Goal: Task Accomplishment & Management: Manage account settings

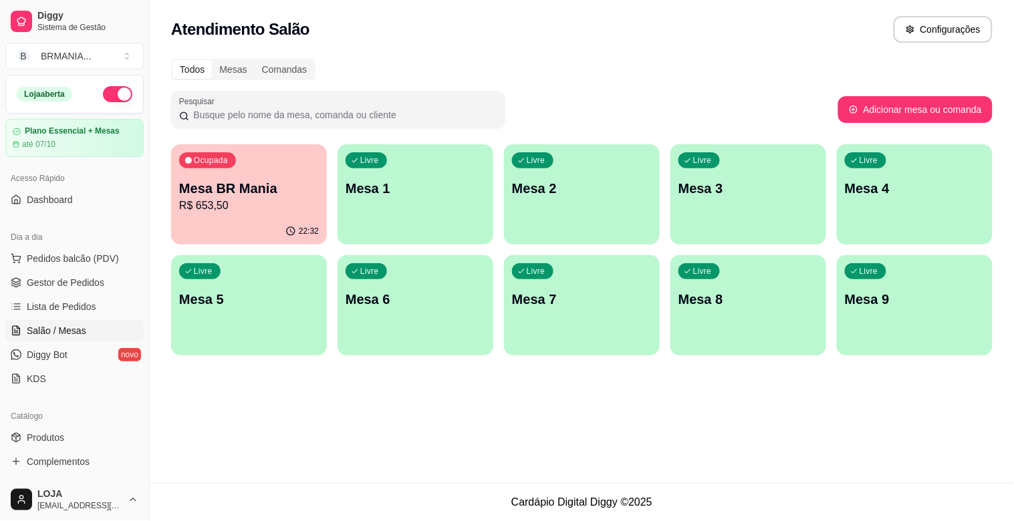
click at [246, 202] on p "R$ 653,50" at bounding box center [249, 206] width 140 height 16
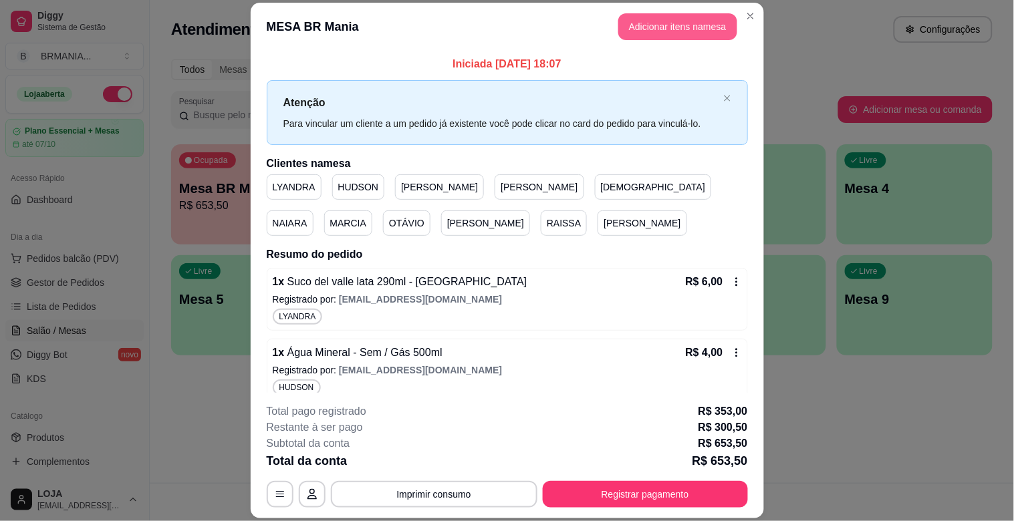
click at [676, 19] on button "Adicionar itens na mesa" at bounding box center [677, 26] width 119 height 27
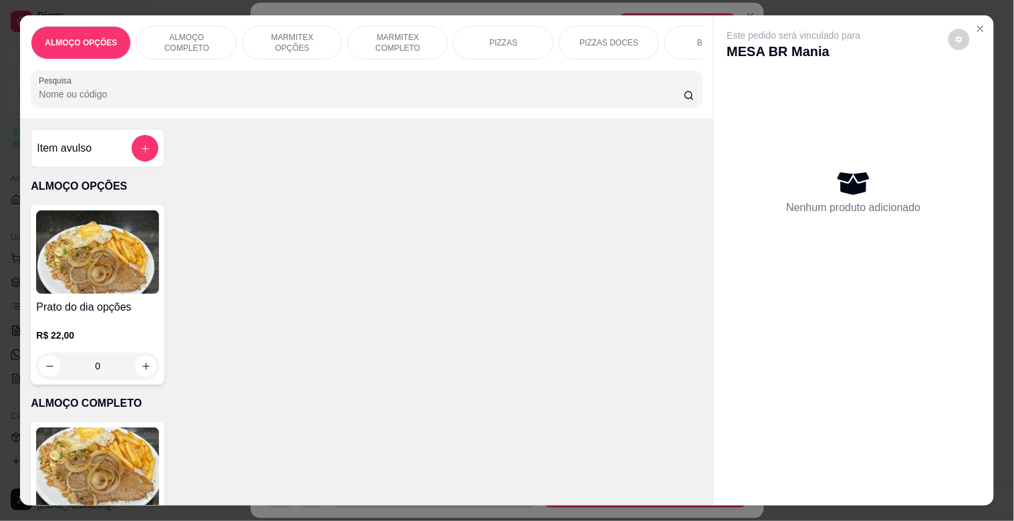
click at [272, 91] on div at bounding box center [366, 89] width 655 height 27
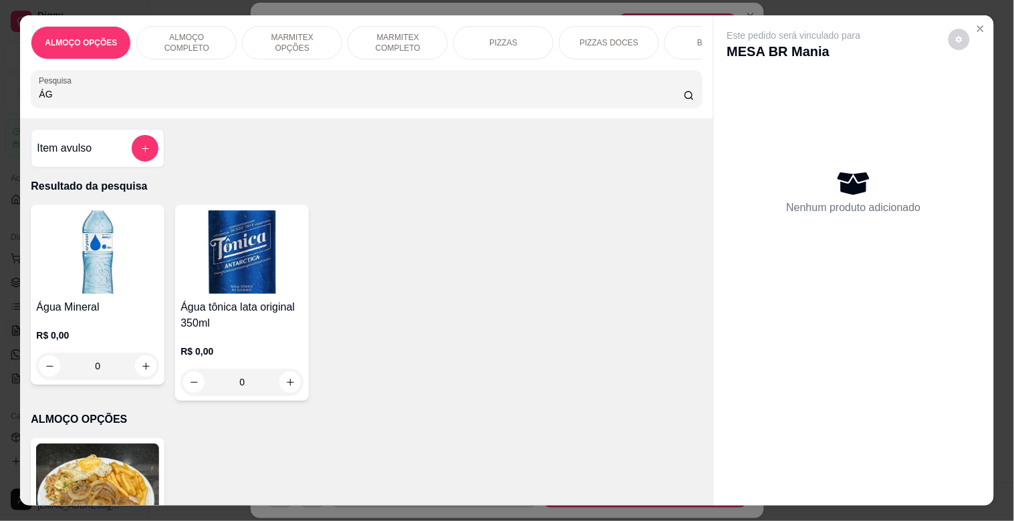
type input "ÁG"
click at [124, 262] on img at bounding box center [97, 252] width 123 height 84
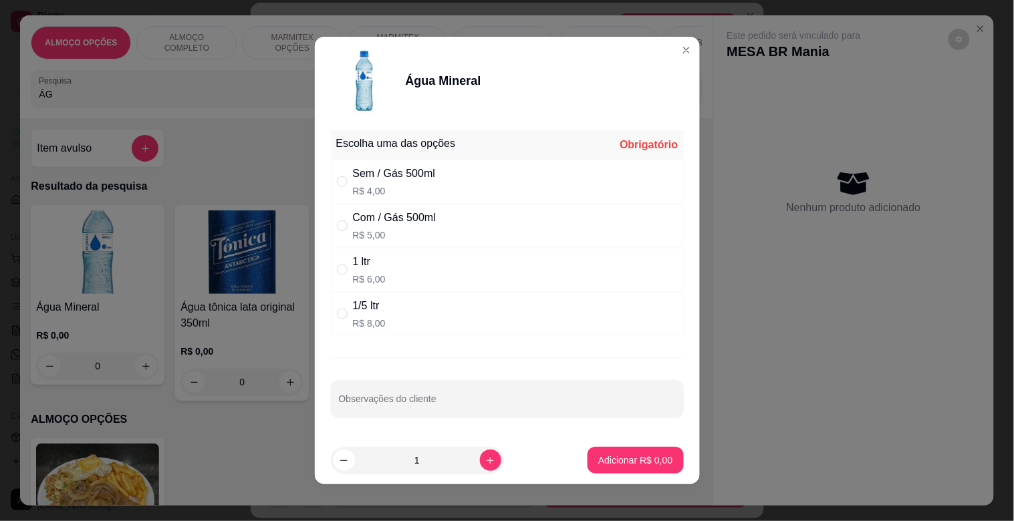
click at [372, 183] on div "Sem / Gás 500ml R$ 4,00" at bounding box center [394, 182] width 83 height 32
radio input "true"
click at [485, 462] on icon "increase-product-quantity" at bounding box center [490, 461] width 10 height 10
type input "3"
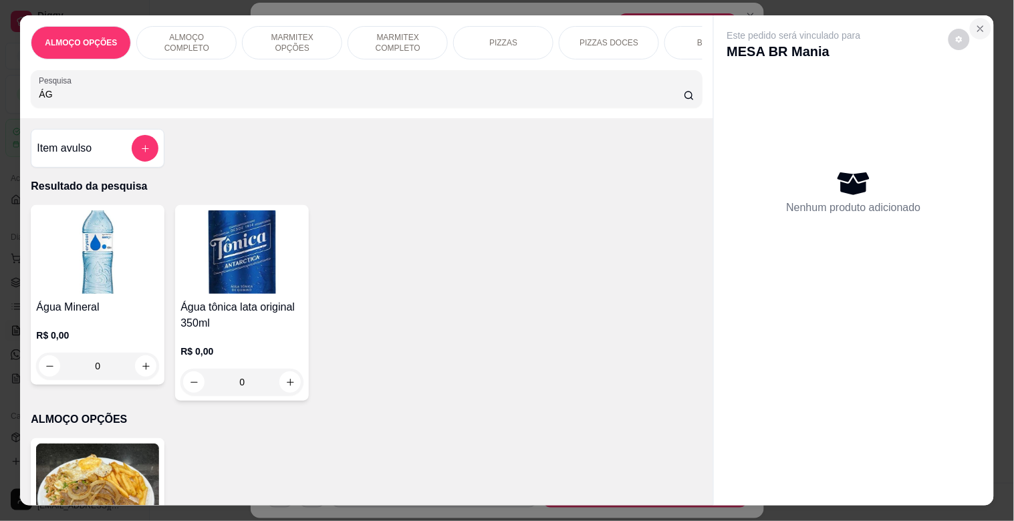
click at [976, 25] on icon "Close" at bounding box center [980, 28] width 11 height 11
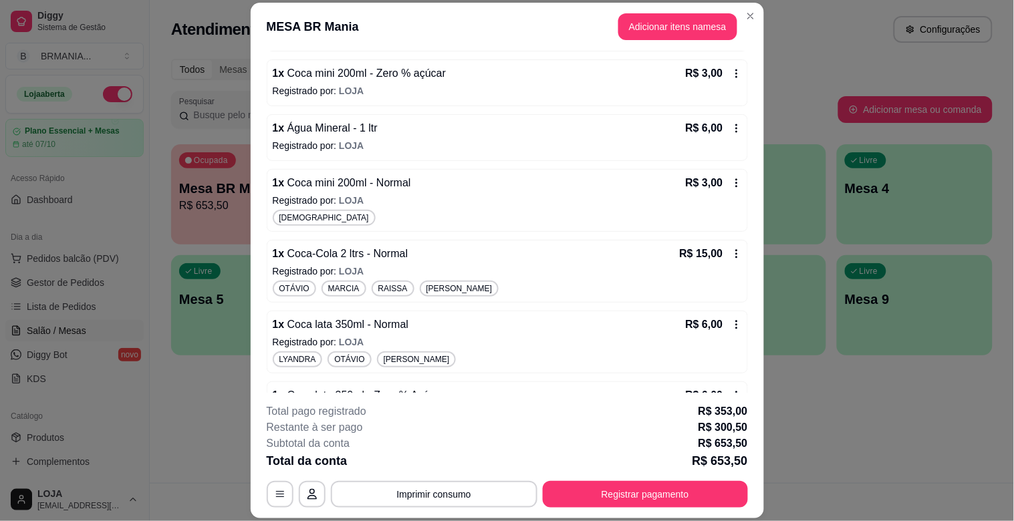
scroll to position [6074, 0]
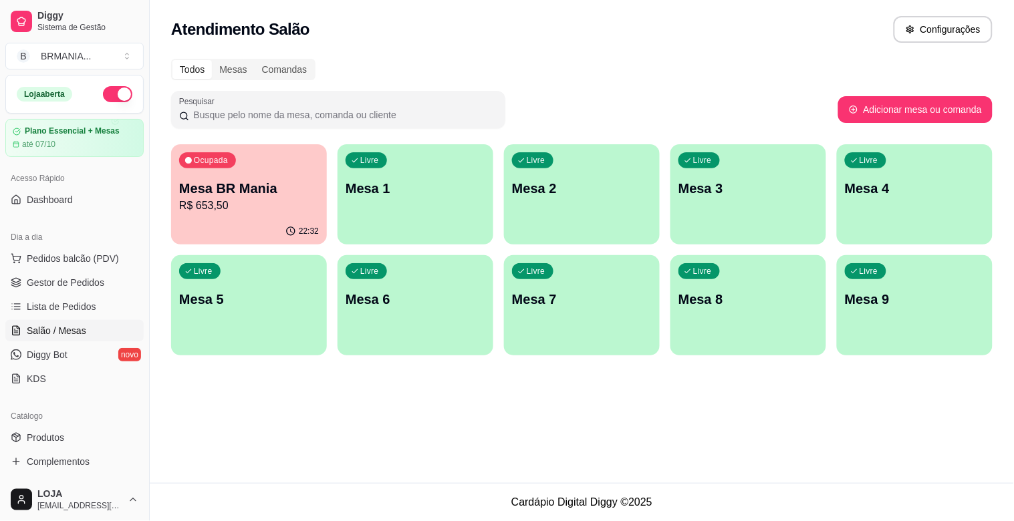
click at [241, 218] on button "Ocupada Mesa BR Mania R$ 653,50 22:32" at bounding box center [249, 194] width 156 height 100
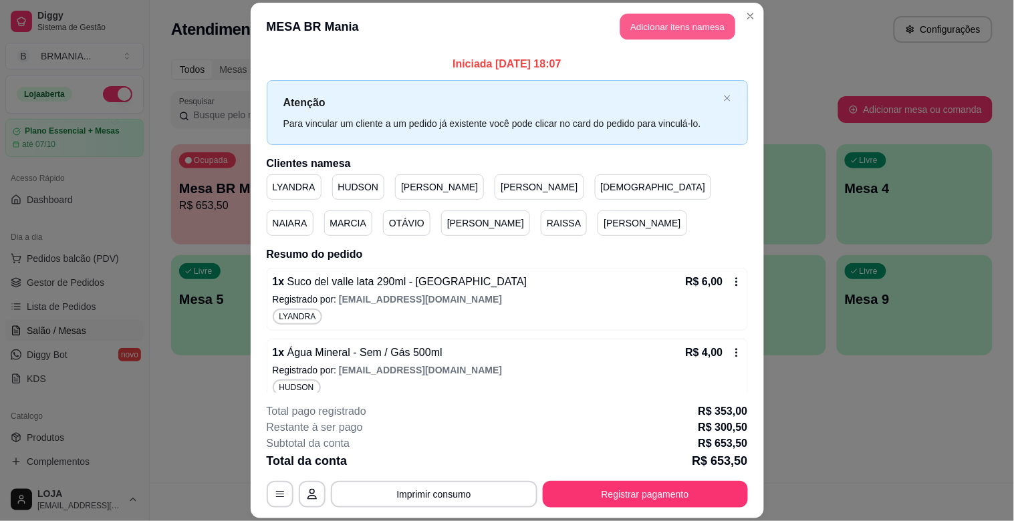
click at [629, 30] on button "Adicionar itens na mesa" at bounding box center [677, 27] width 115 height 26
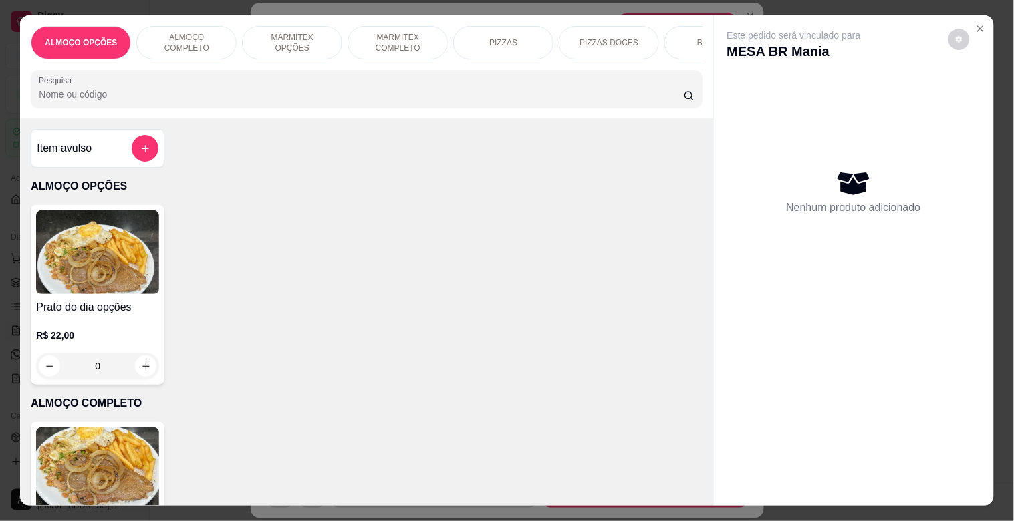
drag, startPoint x: 270, startPoint y: 102, endPoint x: 270, endPoint y: 94, distance: 8.0
click at [270, 95] on input "Pesquisa" at bounding box center [361, 94] width 645 height 13
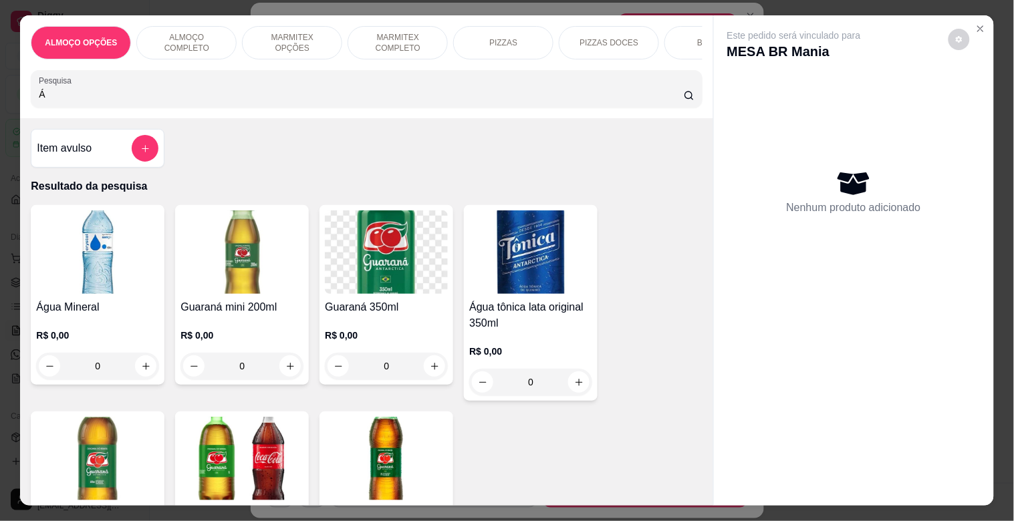
type input "Á"
click at [96, 315] on h4 "Água Mineral" at bounding box center [97, 307] width 123 height 16
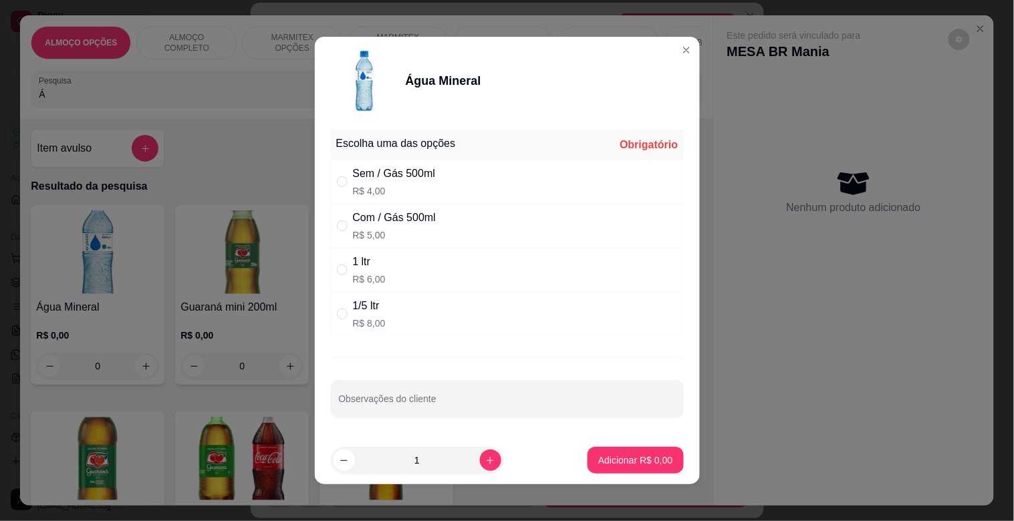
click at [410, 180] on div "Sem / Gás 500ml" at bounding box center [394, 174] width 83 height 16
radio input "true"
click at [480, 454] on button "increase-product-quantity" at bounding box center [490, 460] width 21 height 21
type input "3"
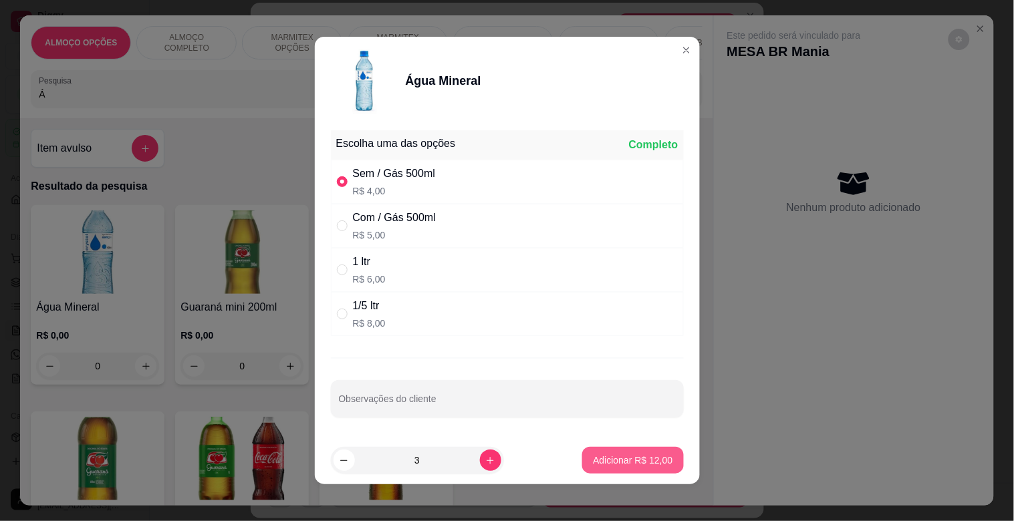
click at [633, 458] on p "Adicionar R$ 12,00" at bounding box center [633, 460] width 80 height 13
type input "3"
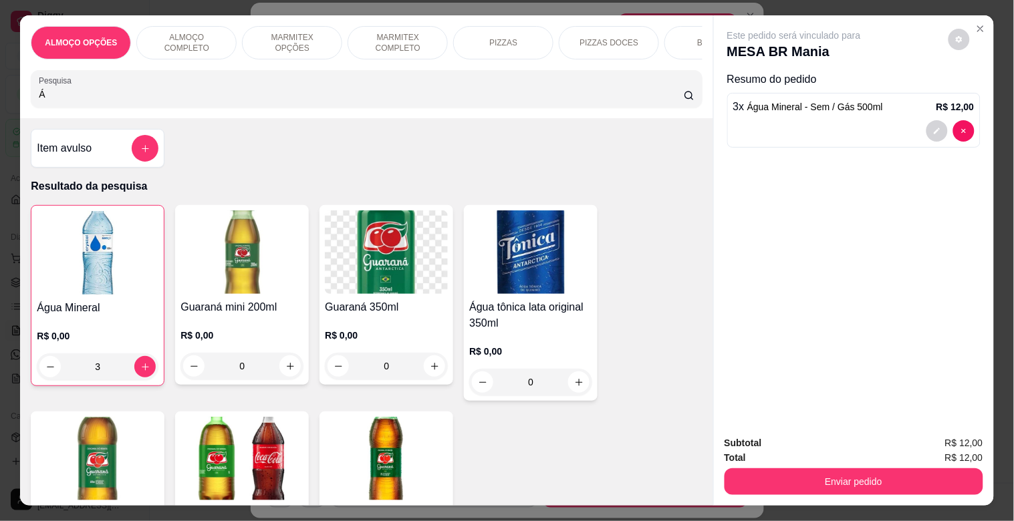
click at [273, 294] on img at bounding box center [241, 252] width 123 height 84
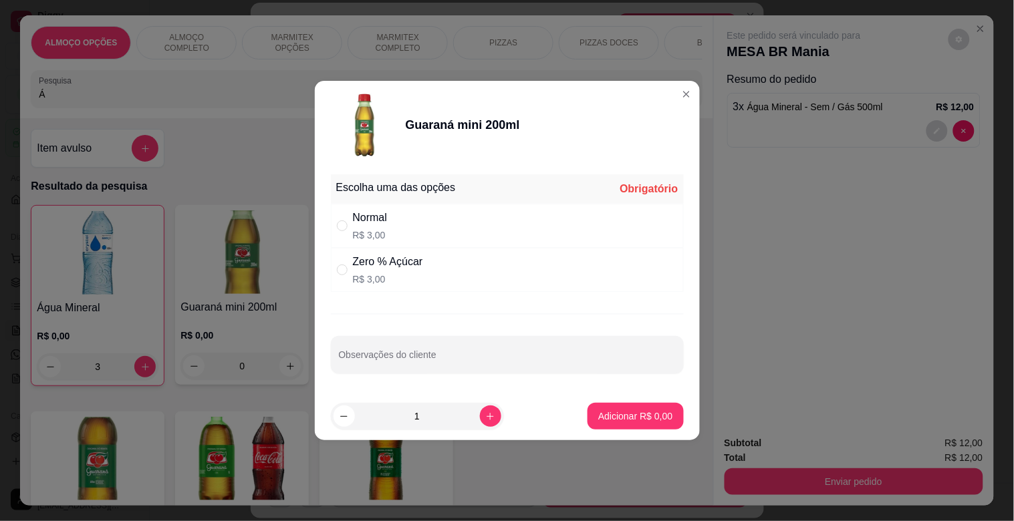
click at [393, 286] on div "Zero % Açúcar R$ 3,00" at bounding box center [507, 270] width 353 height 44
radio input "true"
click at [613, 410] on p "Adicionar R$ 3,00" at bounding box center [635, 416] width 74 height 13
type input "1"
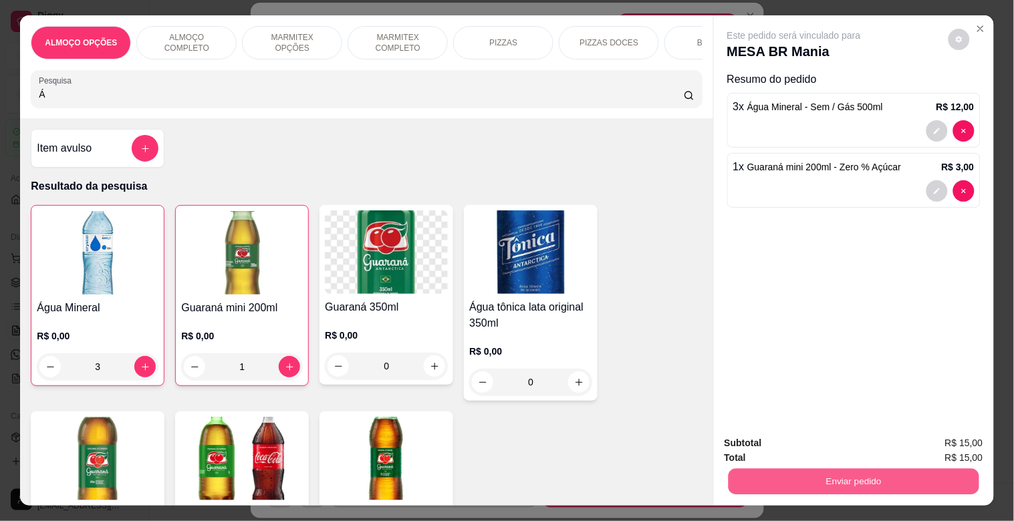
click at [876, 476] on button "Enviar pedido" at bounding box center [853, 481] width 251 height 26
click at [934, 444] on button "Sim, quero registrar" at bounding box center [936, 442] width 100 height 25
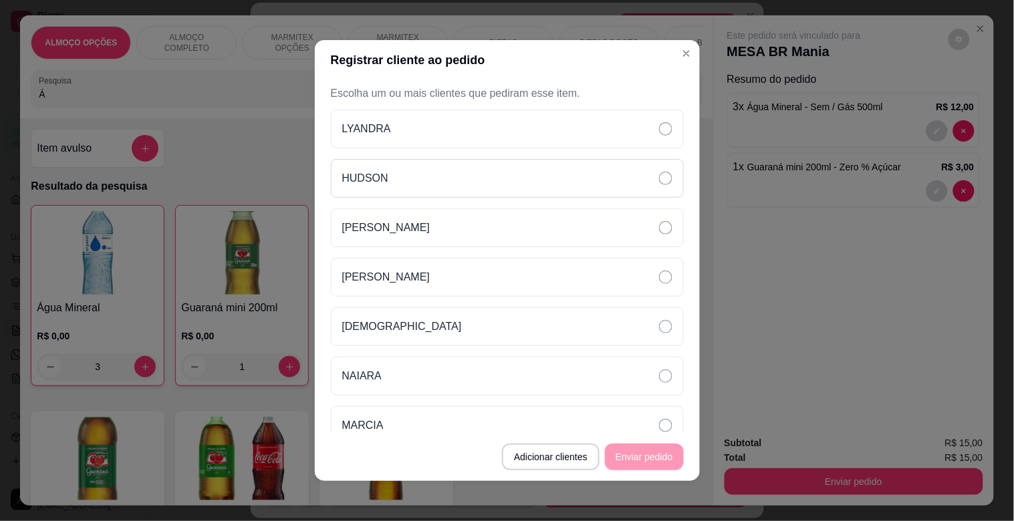
click at [422, 172] on div "HUDSON" at bounding box center [507, 178] width 353 height 39
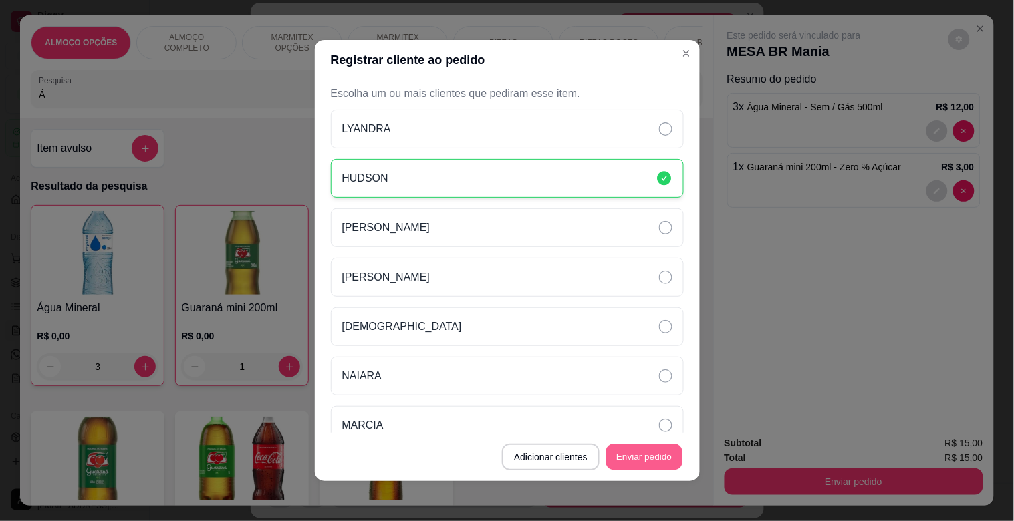
click at [644, 456] on button "Enviar pedido" at bounding box center [644, 457] width 76 height 26
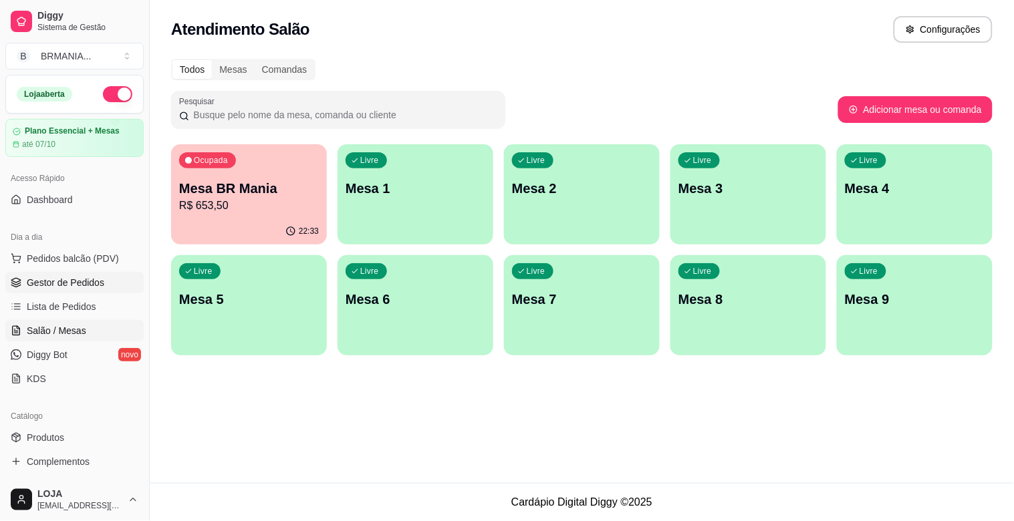
click at [77, 285] on span "Gestor de Pedidos" at bounding box center [66, 282] width 78 height 13
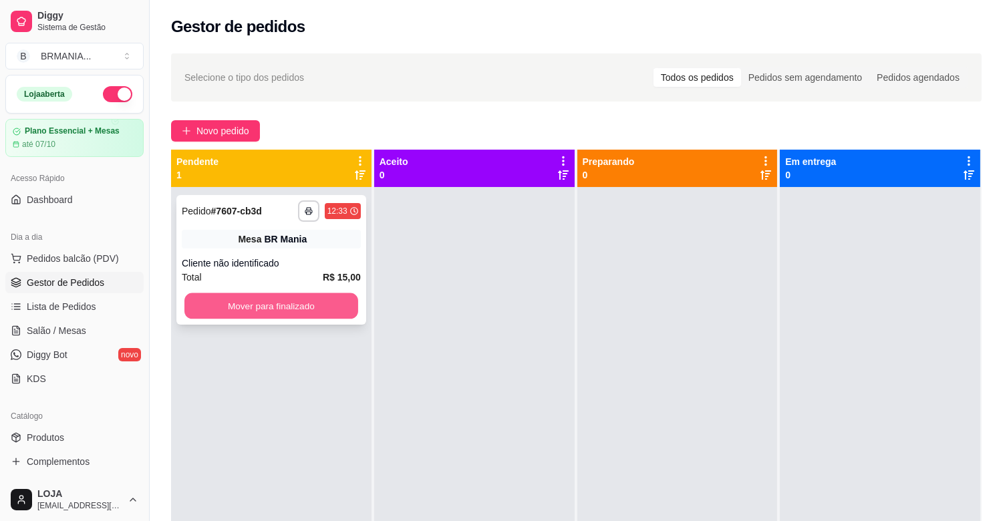
click at [274, 306] on button "Mover para finalizado" at bounding box center [271, 306] width 174 height 26
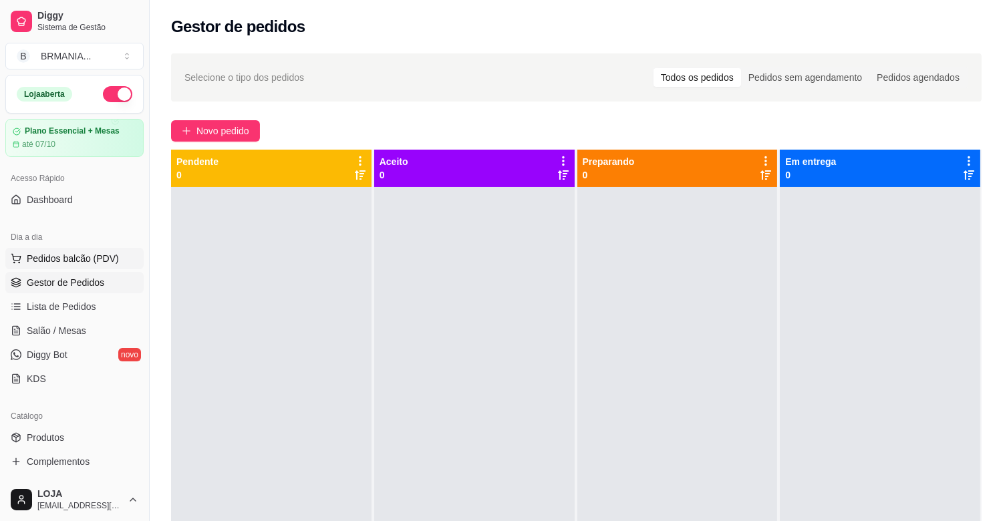
click at [98, 267] on button "Pedidos balcão (PDV)" at bounding box center [74, 258] width 138 height 21
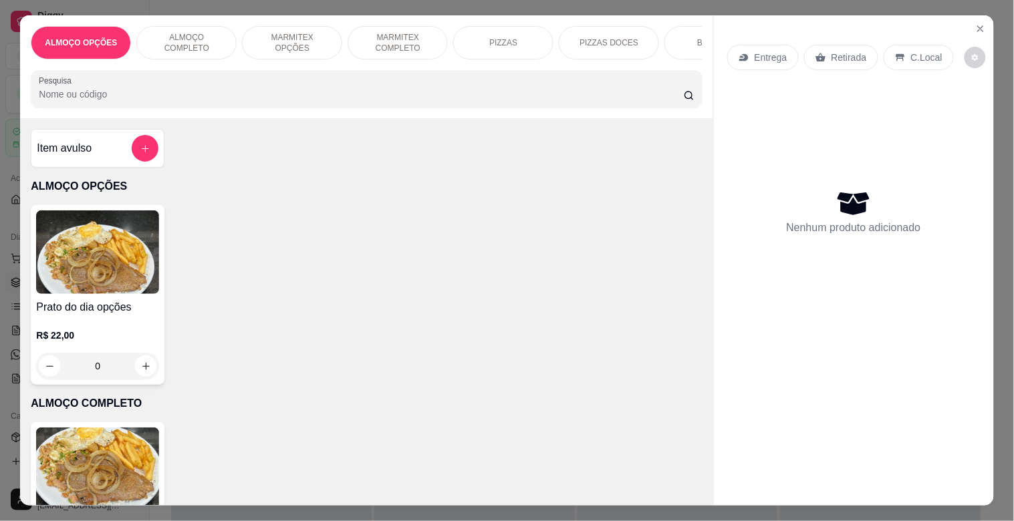
click at [150, 463] on img at bounding box center [97, 470] width 123 height 84
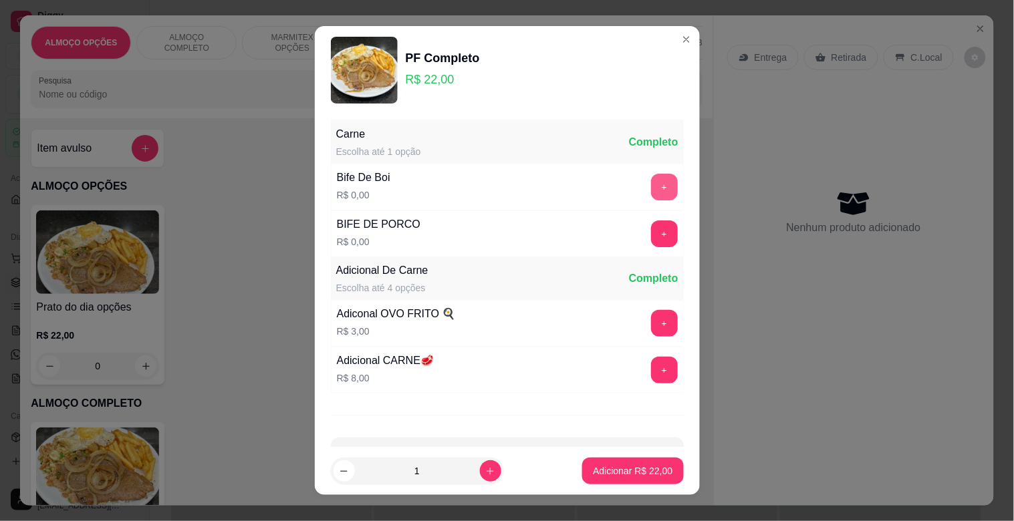
click at [651, 187] on button "+" at bounding box center [664, 187] width 27 height 27
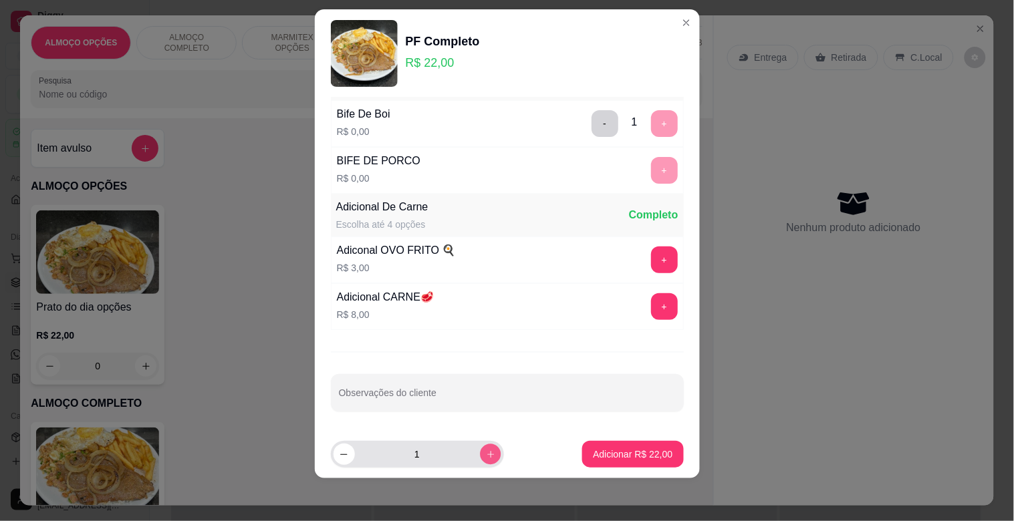
click at [480, 462] on button "increase-product-quantity" at bounding box center [490, 454] width 21 height 21
type input "2"
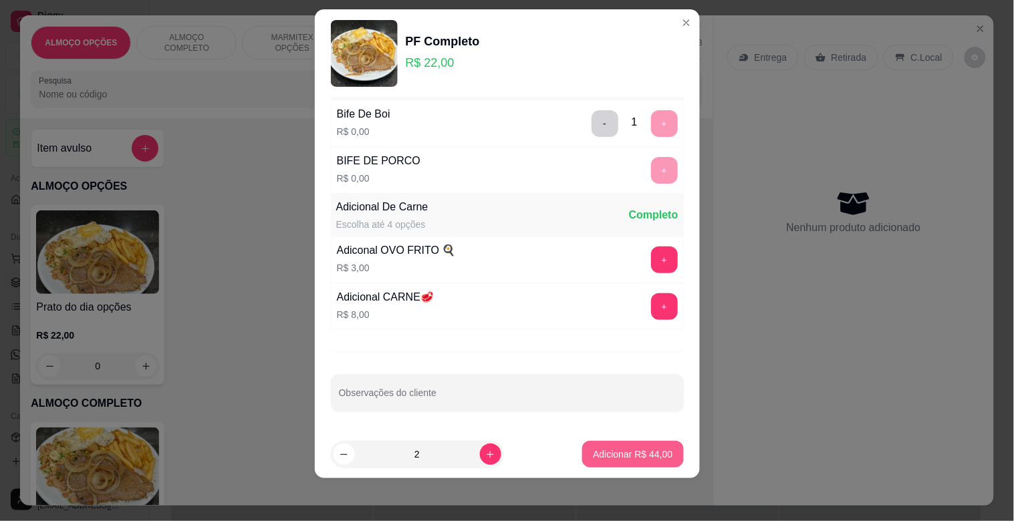
click at [609, 456] on p "Adicionar R$ 44,00" at bounding box center [633, 454] width 80 height 13
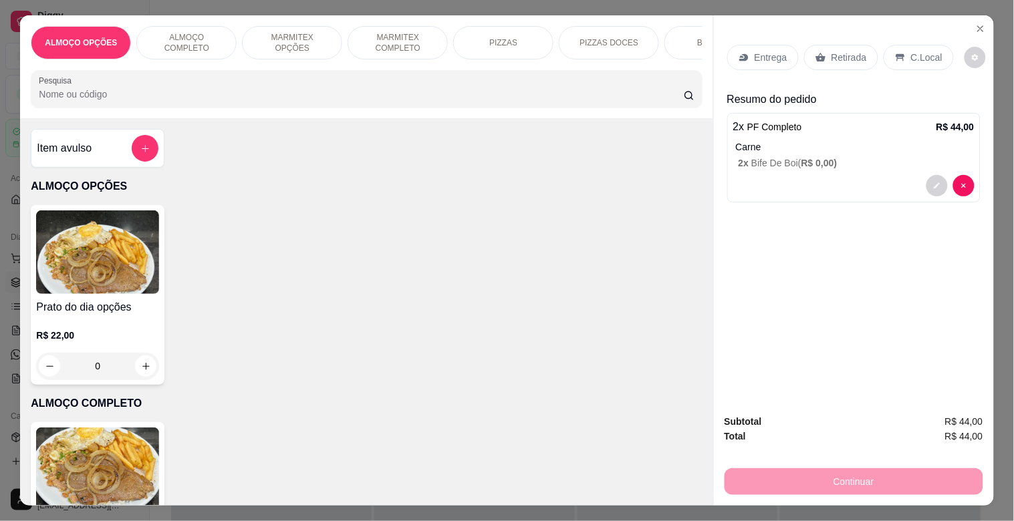
click at [245, 99] on input "Pesquisa" at bounding box center [361, 94] width 645 height 13
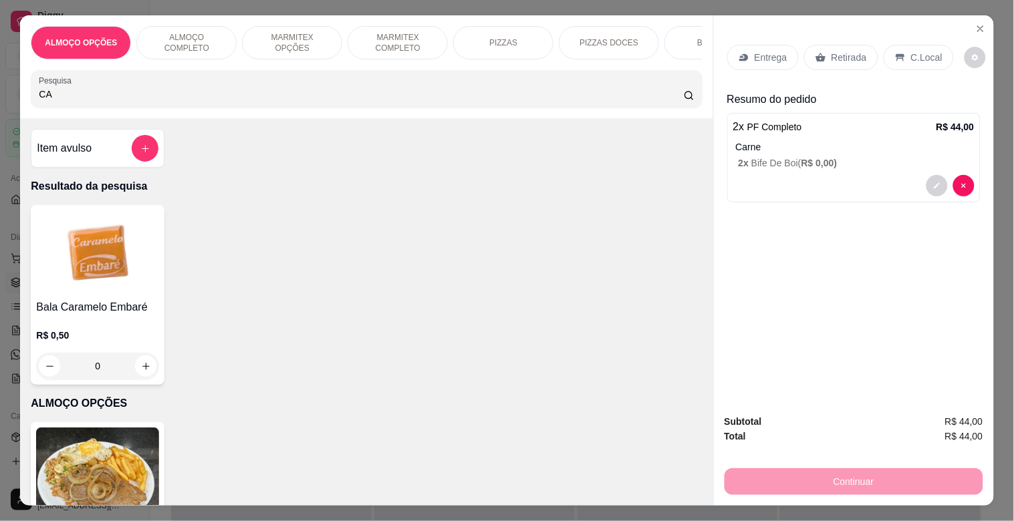
type input "C"
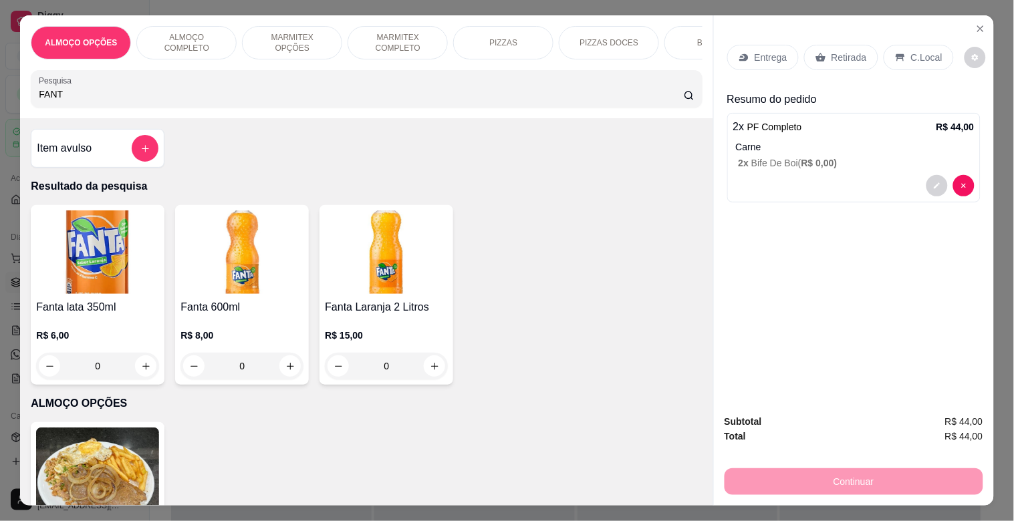
type input "FANT"
click at [78, 336] on p "R$ 6,00" at bounding box center [97, 335] width 123 height 13
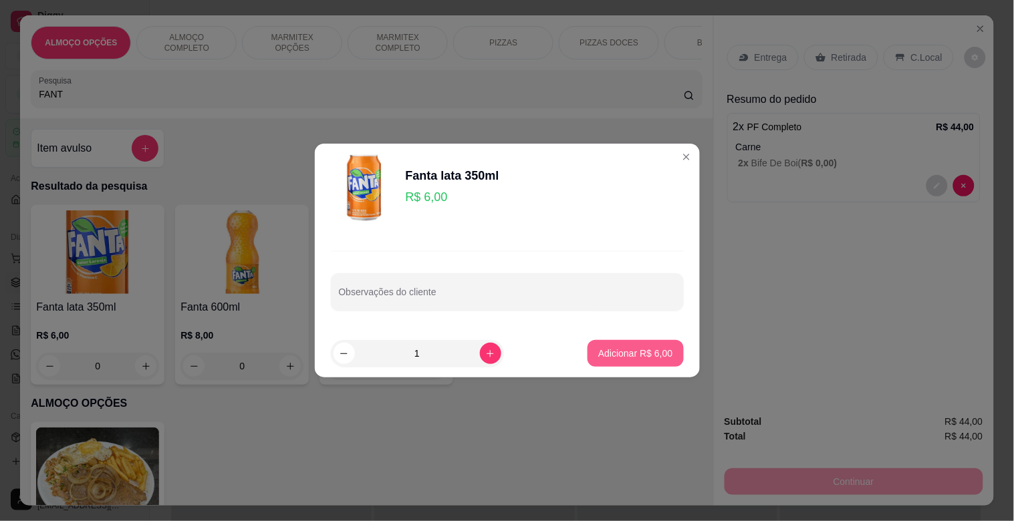
click at [655, 351] on p "Adicionar R$ 6,00" at bounding box center [635, 353] width 74 height 13
type input "1"
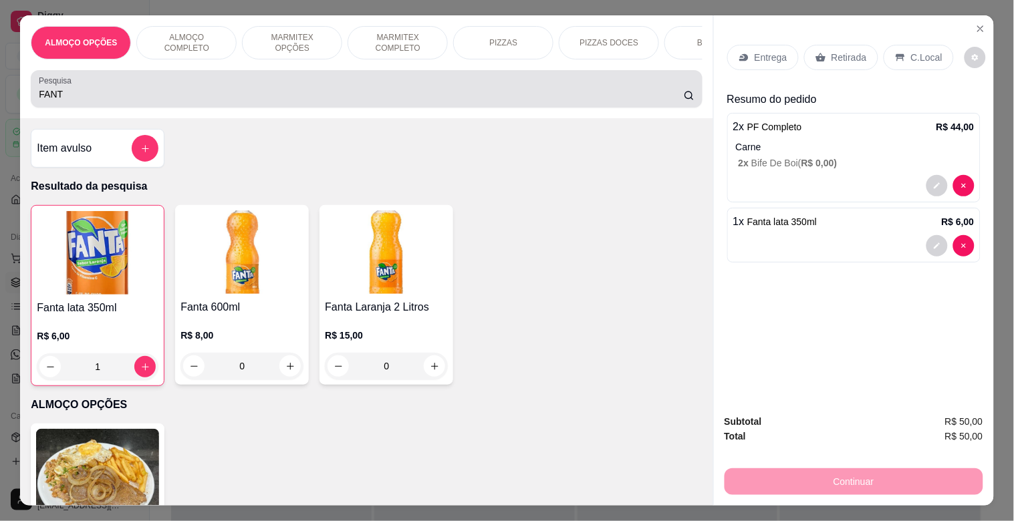
click at [84, 92] on input "FANT" at bounding box center [361, 94] width 645 height 13
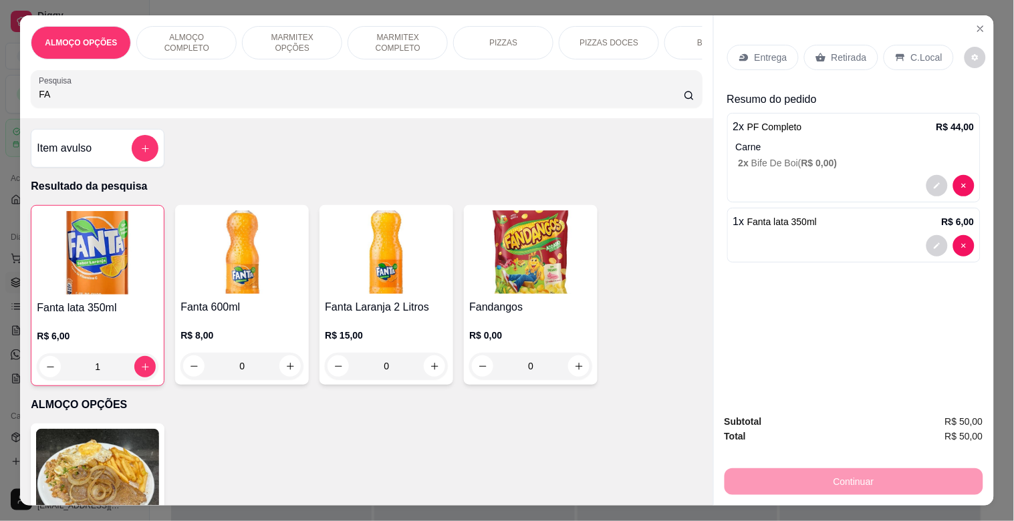
type input "F"
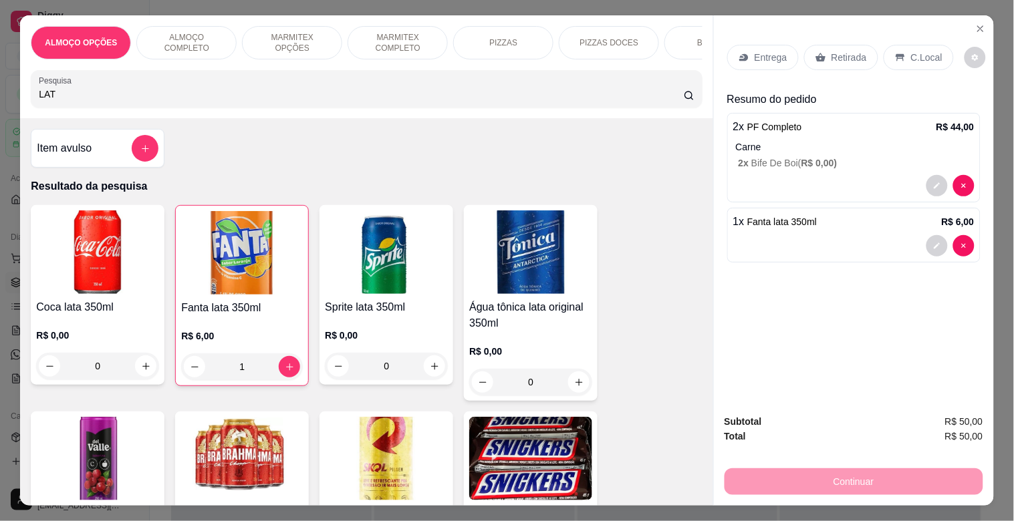
type input "LAT"
click at [301, 476] on div "Lata 350ml R$ 0,00 0" at bounding box center [242, 502] width 134 height 180
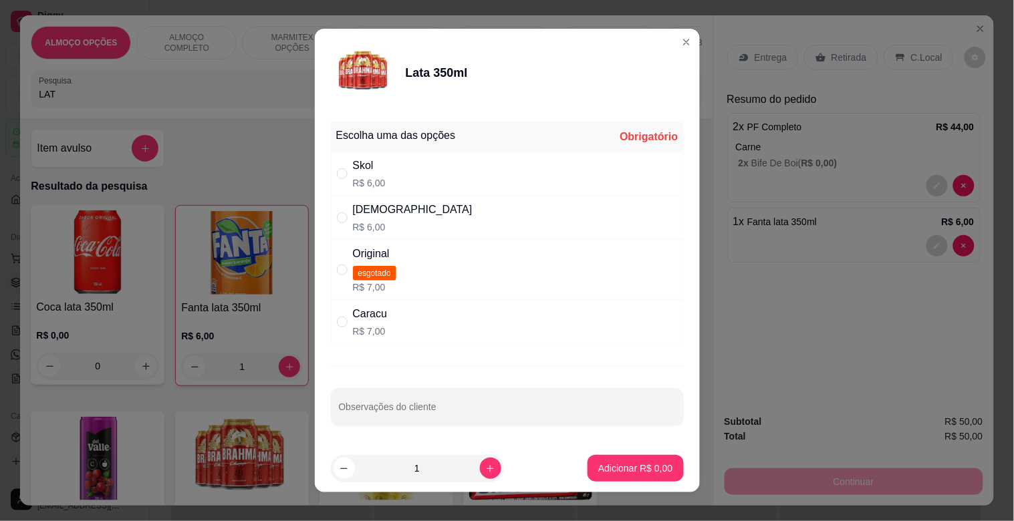
drag, startPoint x: 390, startPoint y: 321, endPoint x: 404, endPoint y: 327, distance: 15.9
click at [391, 322] on div "Caracu R$ 7,00" at bounding box center [507, 322] width 353 height 44
radio input "true"
click at [619, 468] on p "Adicionar R$ 7,00" at bounding box center [635, 468] width 72 height 13
type input "1"
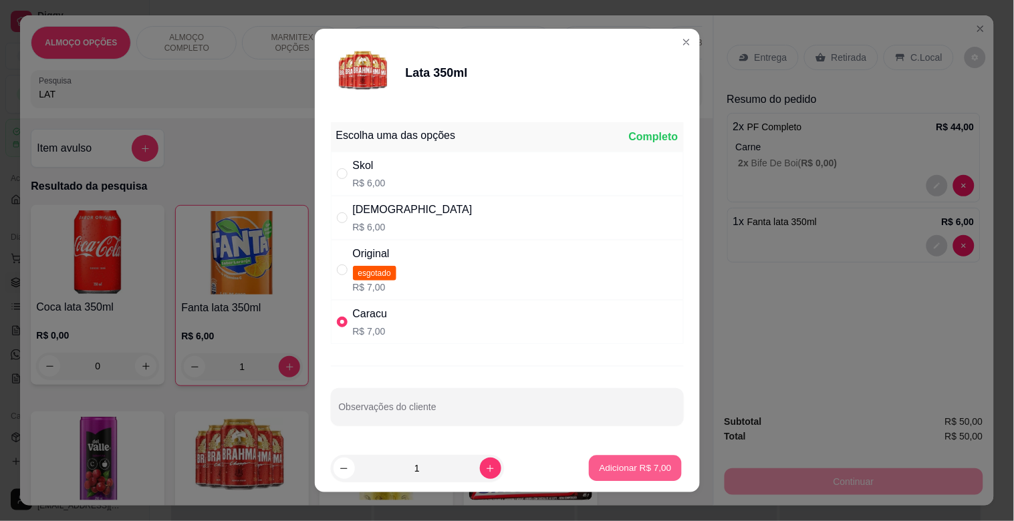
type input "1"
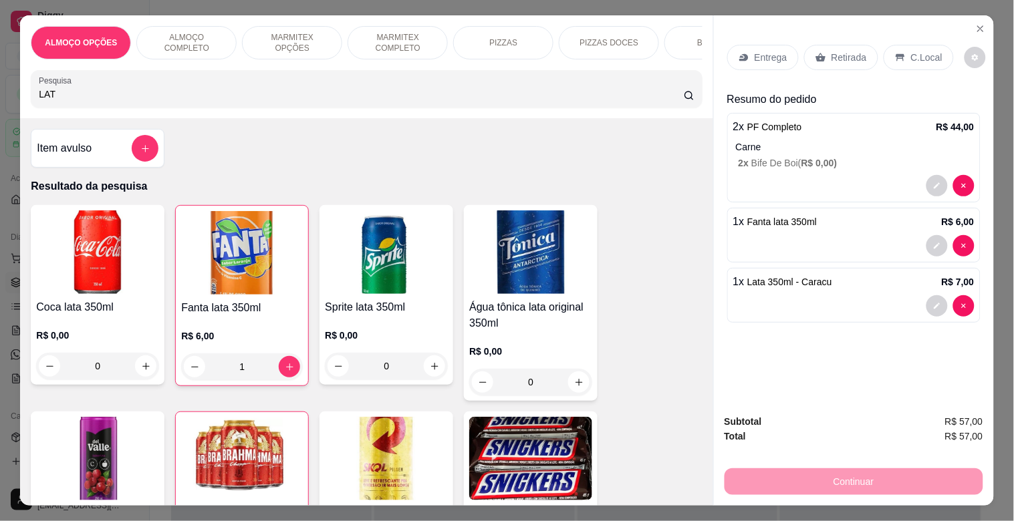
click at [899, 50] on div "C.Local" at bounding box center [918, 57] width 70 height 25
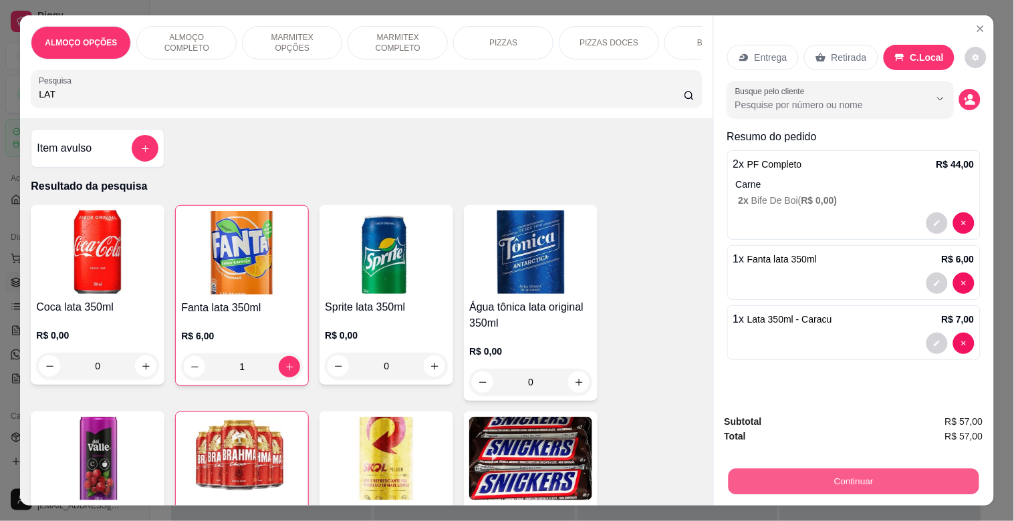
click at [864, 468] on button "Continuar" at bounding box center [853, 481] width 251 height 26
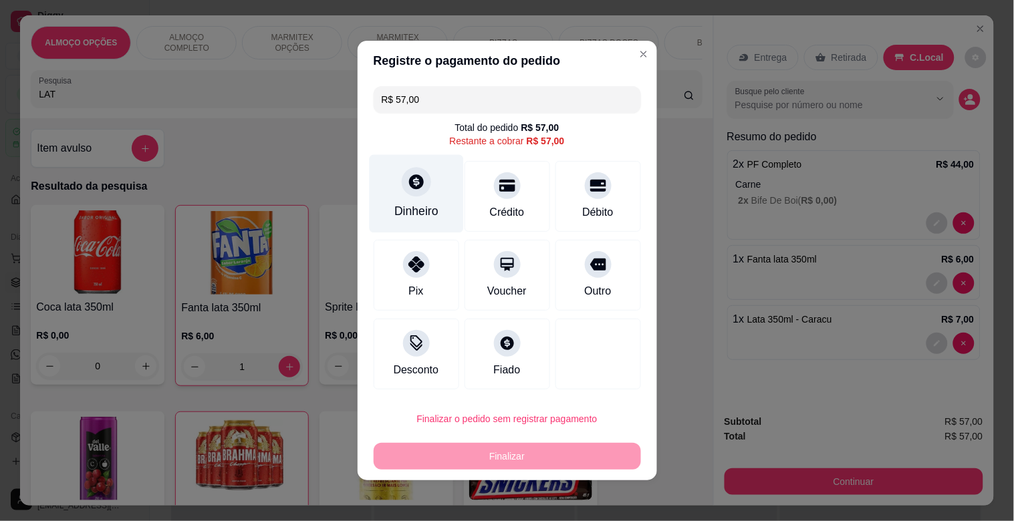
click at [411, 166] on div "Dinheiro" at bounding box center [416, 194] width 94 height 78
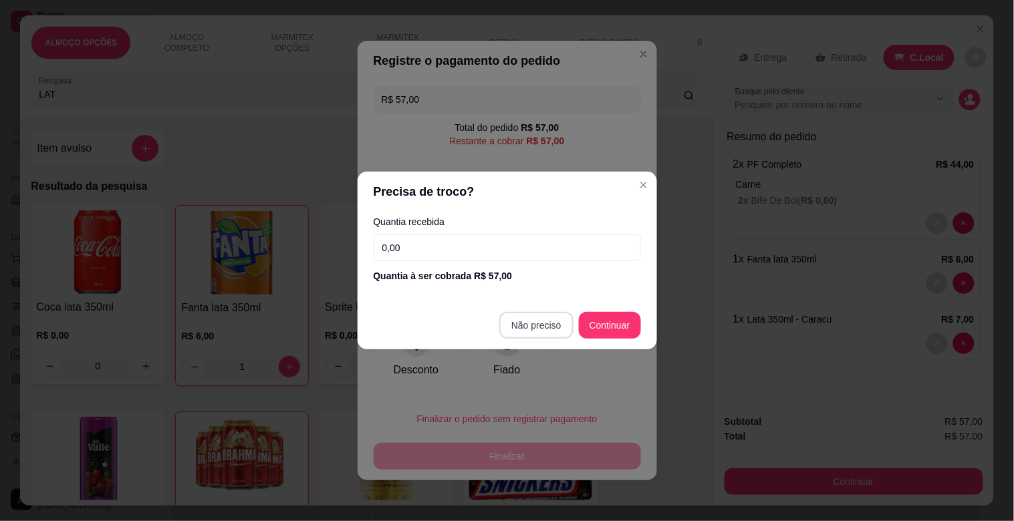
type input "R$ 0,00"
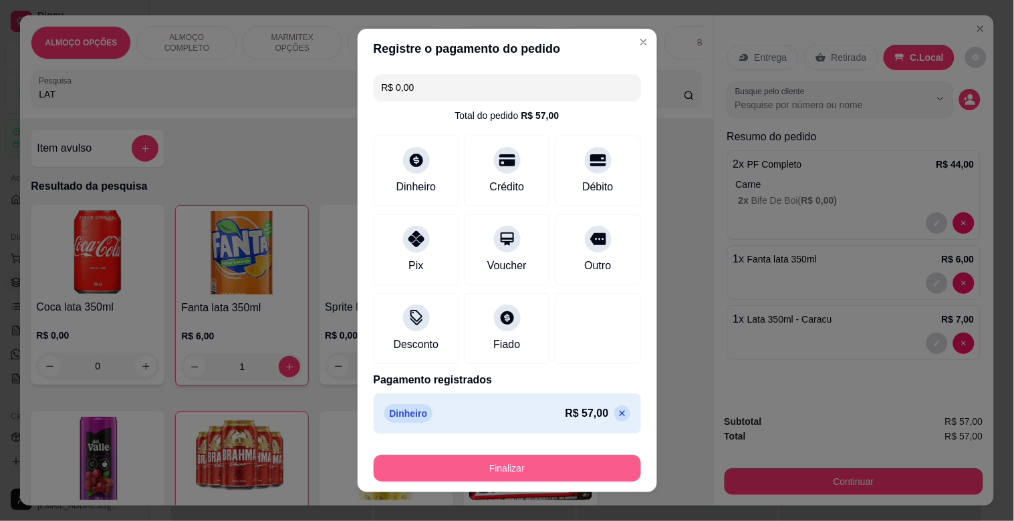
click at [537, 457] on button "Finalizar" at bounding box center [507, 468] width 267 height 27
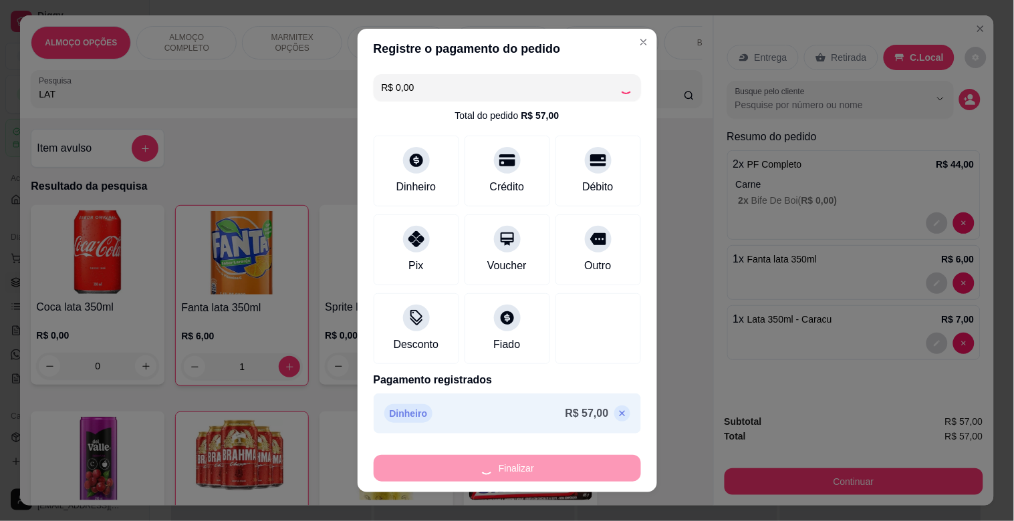
type input "0"
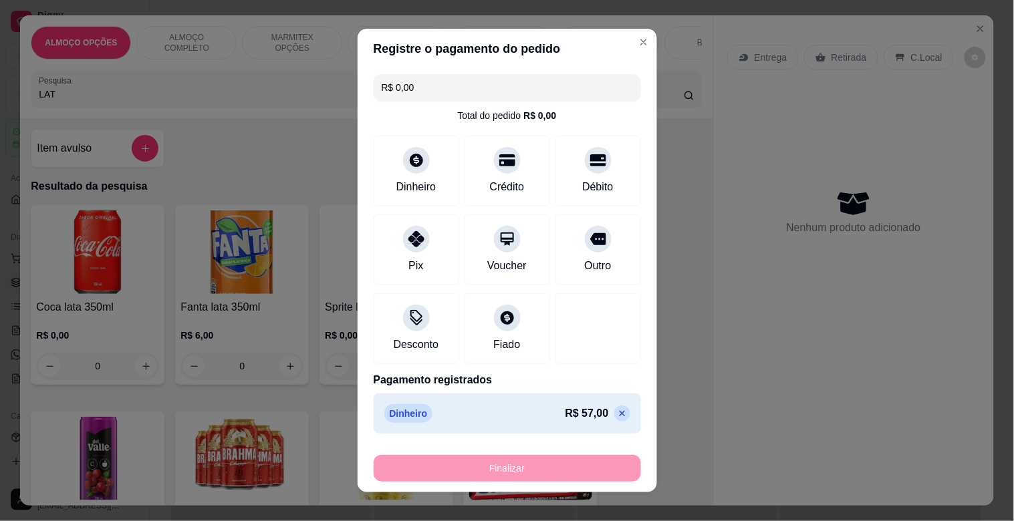
type input "-R$ 57,00"
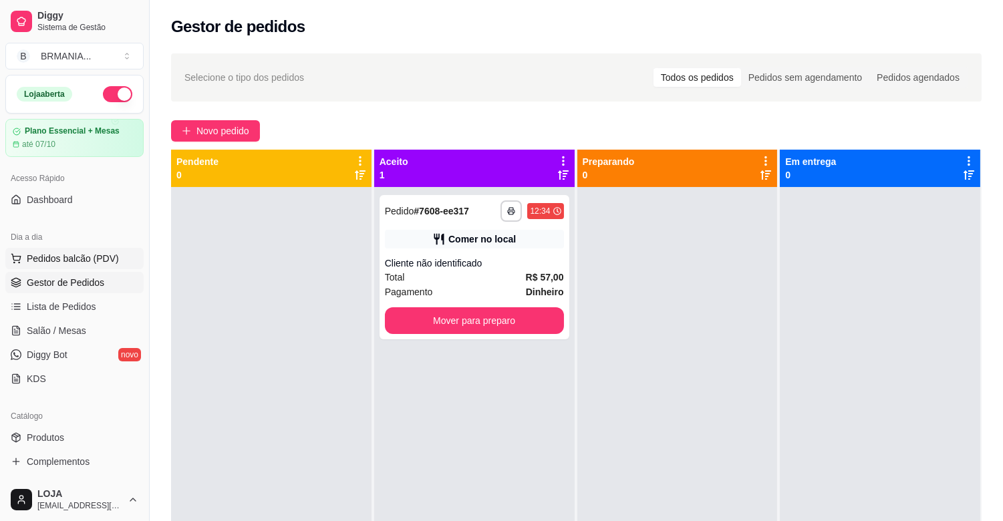
click at [89, 249] on button "Pedidos balcão (PDV)" at bounding box center [74, 258] width 138 height 21
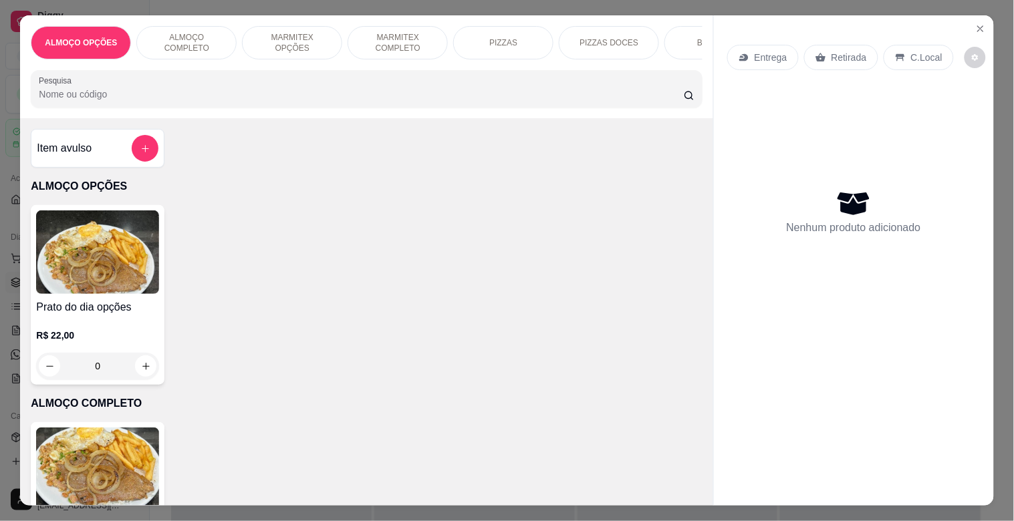
click at [406, 40] on p "MARMITEX COMPLETO" at bounding box center [398, 42] width 78 height 21
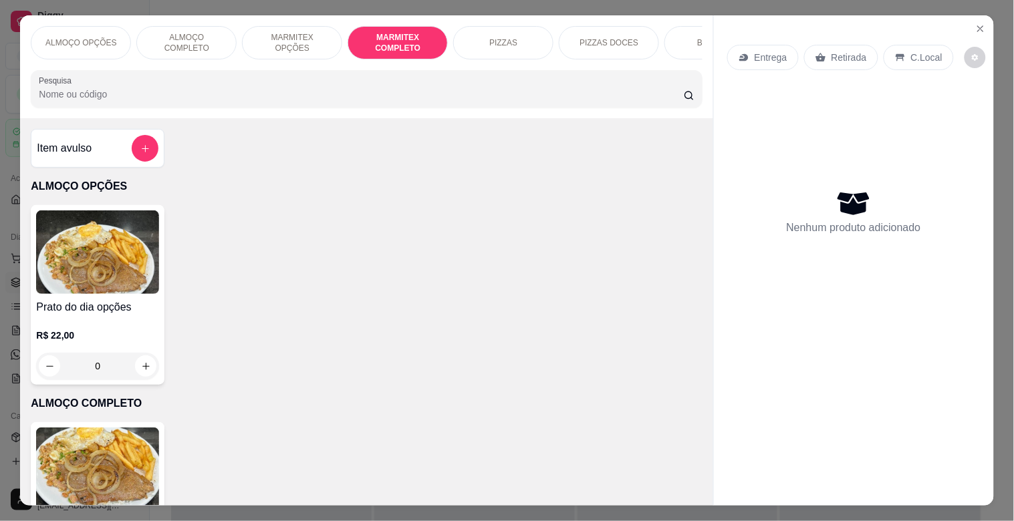
scroll to position [32, 0]
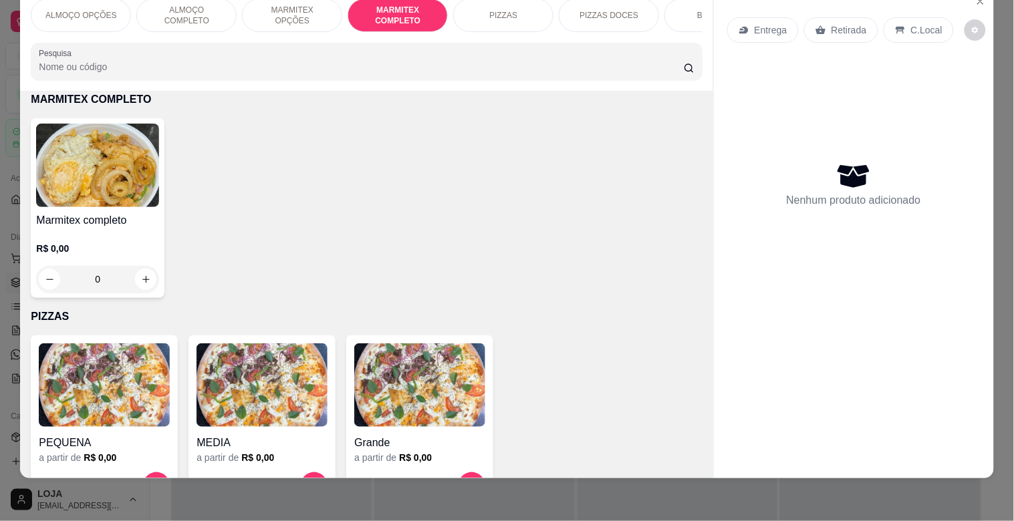
click at [57, 221] on h4 "Marmitex completo" at bounding box center [97, 221] width 123 height 16
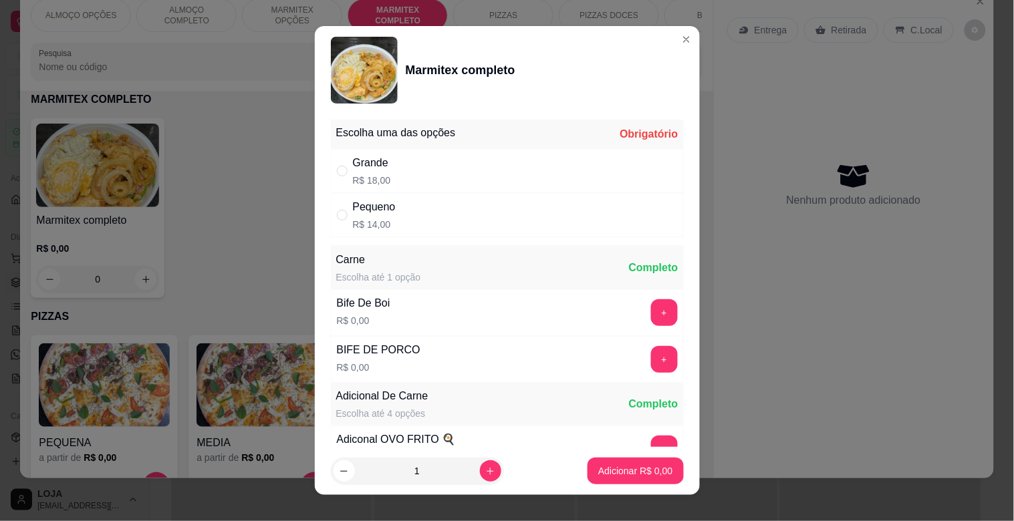
click at [386, 213] on div "Pequeno" at bounding box center [374, 207] width 43 height 16
radio input "true"
click at [633, 470] on p "Adicionar R$ 14,00" at bounding box center [633, 470] width 80 height 13
type input "1"
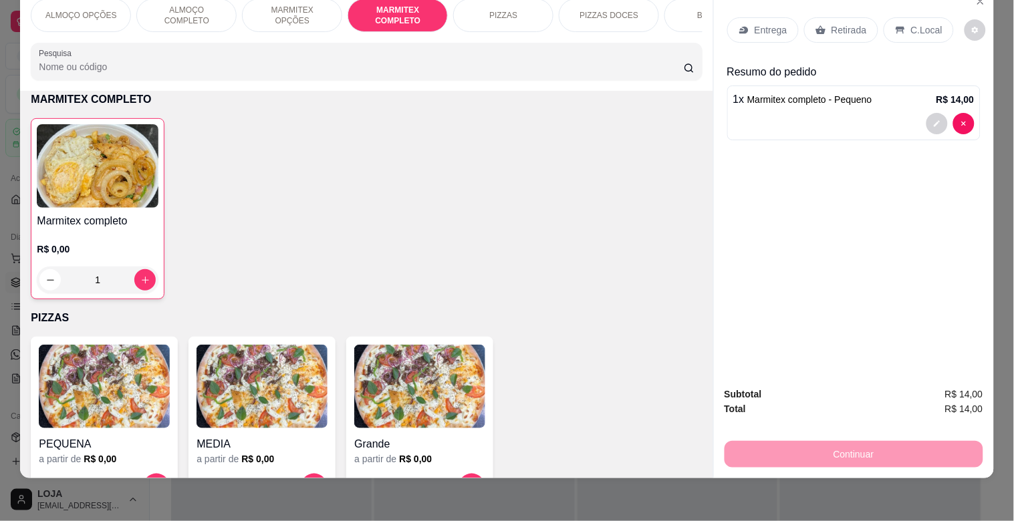
drag, startPoint x: 698, startPoint y: 2, endPoint x: 690, endPoint y: 3, distance: 8.0
click at [697, 2] on div "ALMOÇO OPÇÕES ALMOÇO COMPLETO MARMITEX OPÇÕES MARMITEX COMPLETO PIZZAS PIZZAS D…" at bounding box center [366, 39] width 692 height 103
click at [686, 5] on div "BEBIDAS" at bounding box center [714, 15] width 100 height 33
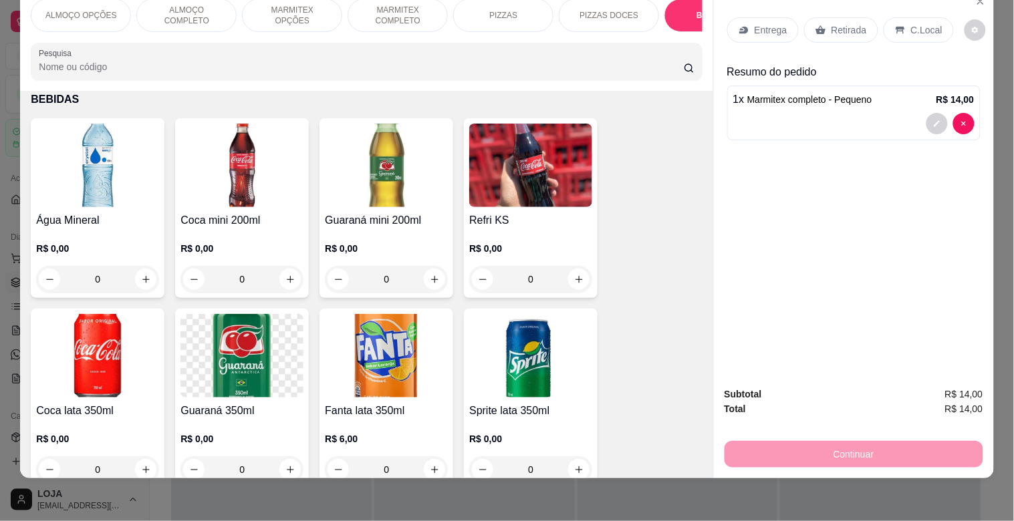
click at [271, 172] on img at bounding box center [241, 166] width 123 height 84
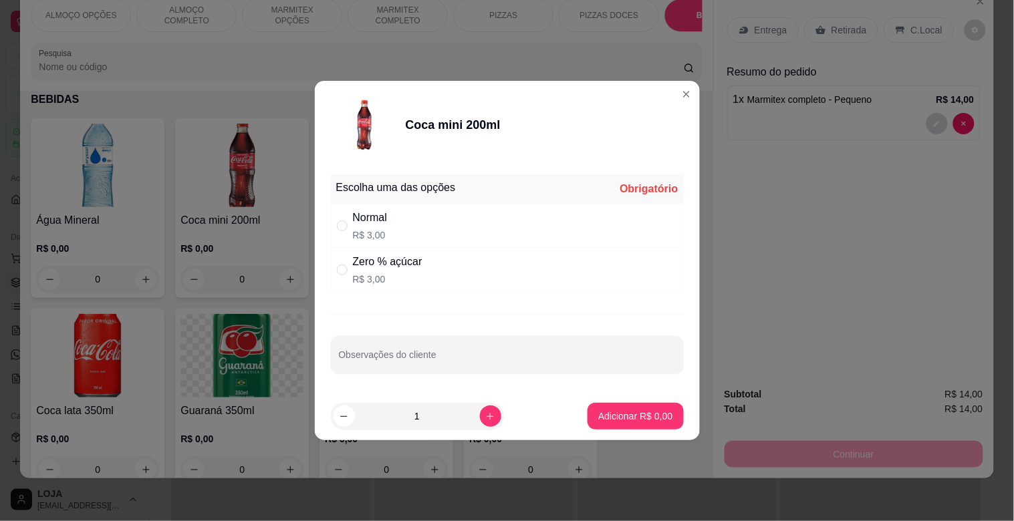
click at [412, 271] on div "Zero % açúcar R$ 3,00" at bounding box center [387, 270] width 69 height 32
radio input "true"
click at [601, 412] on p "Adicionar R$ 3,00" at bounding box center [635, 416] width 74 height 13
type input "1"
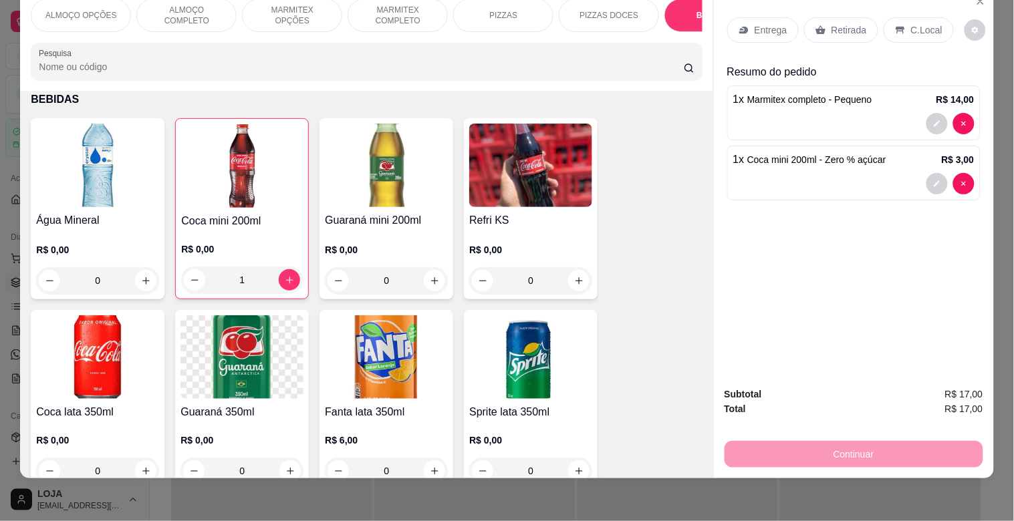
click at [891, 17] on div "C.Local" at bounding box center [918, 29] width 70 height 25
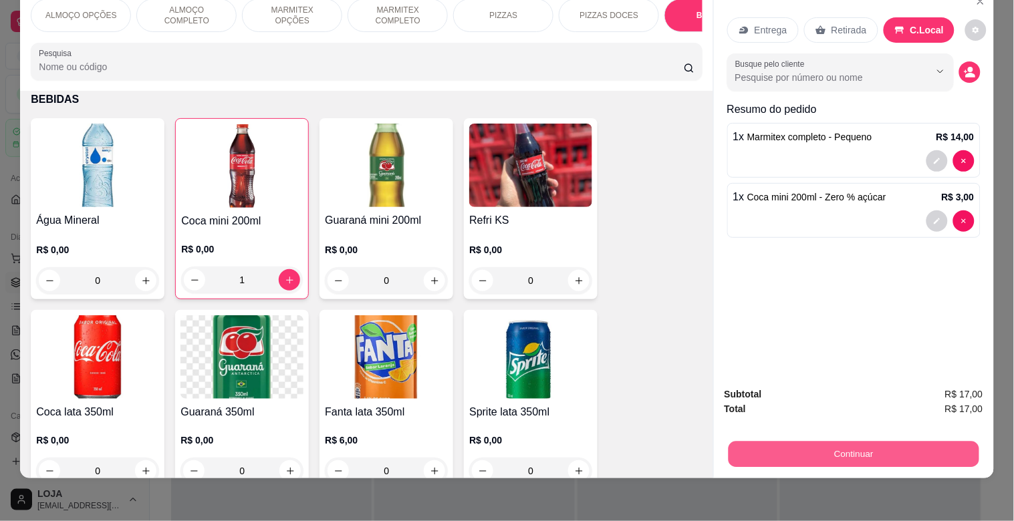
click at [787, 441] on button "Continuar" at bounding box center [853, 454] width 251 height 26
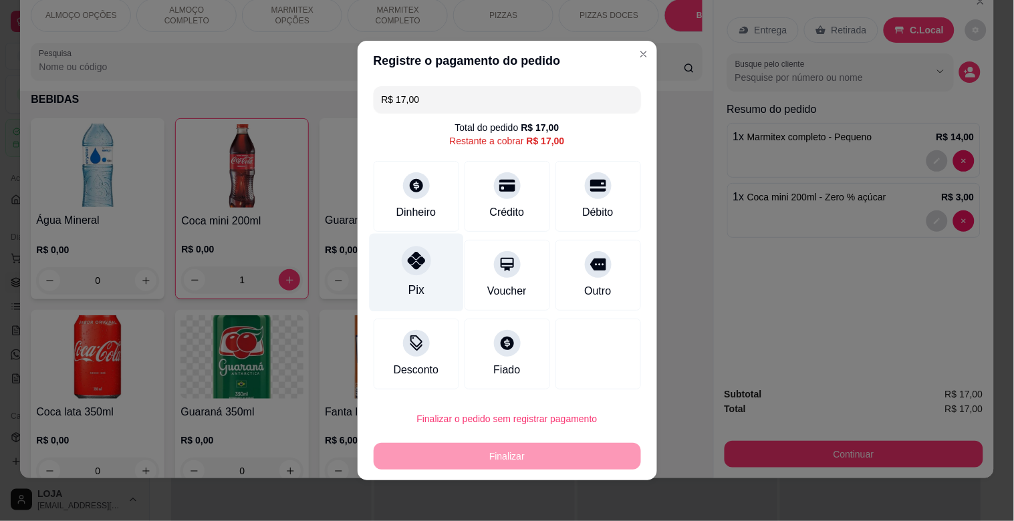
click at [415, 285] on div "Pix" at bounding box center [416, 289] width 16 height 17
type input "R$ 0,00"
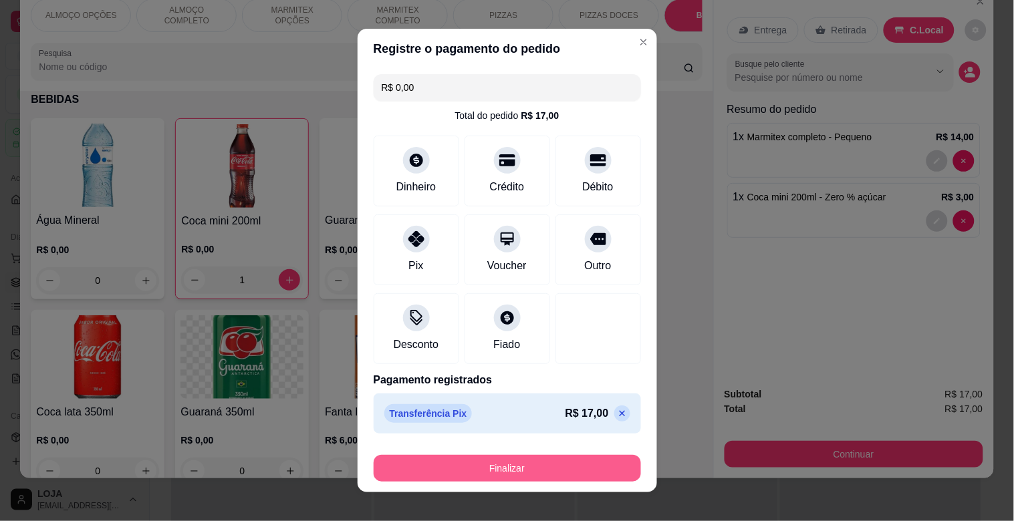
click at [460, 469] on button "Finalizar" at bounding box center [507, 468] width 267 height 27
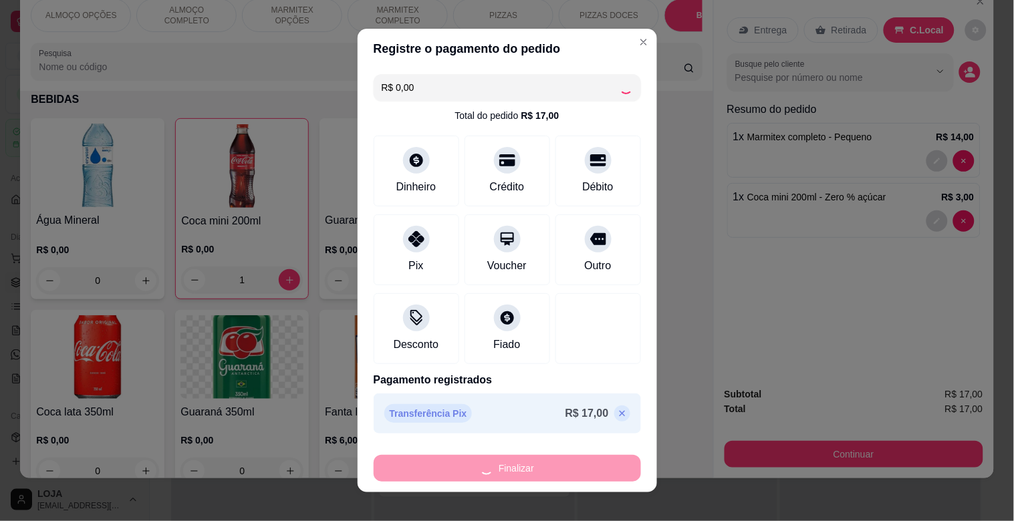
type input "0"
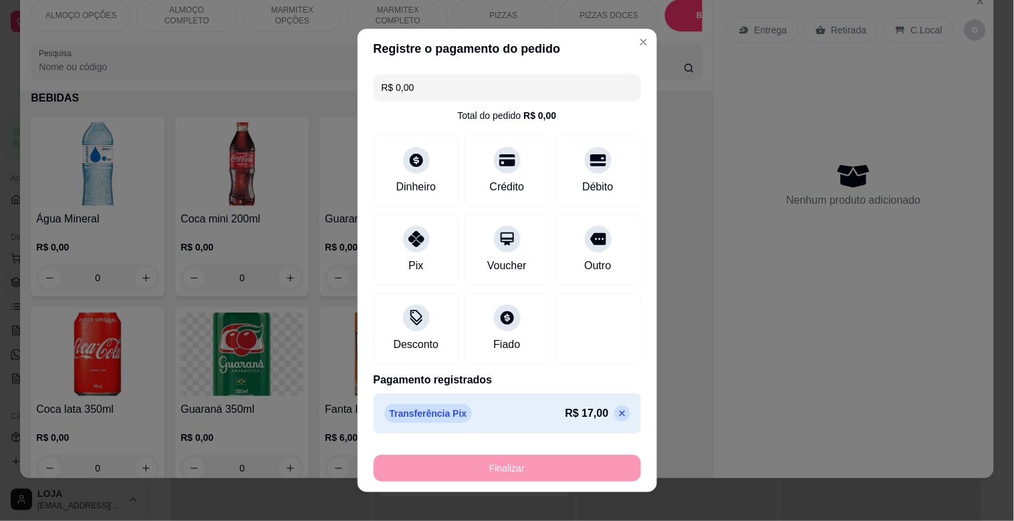
type input "-R$ 17,00"
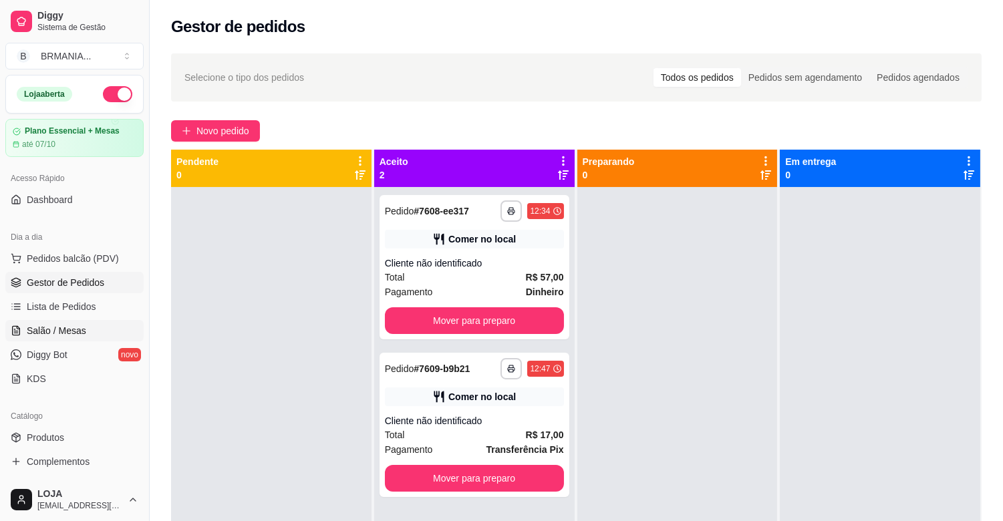
click at [79, 334] on span "Salão / Mesas" at bounding box center [56, 330] width 59 height 13
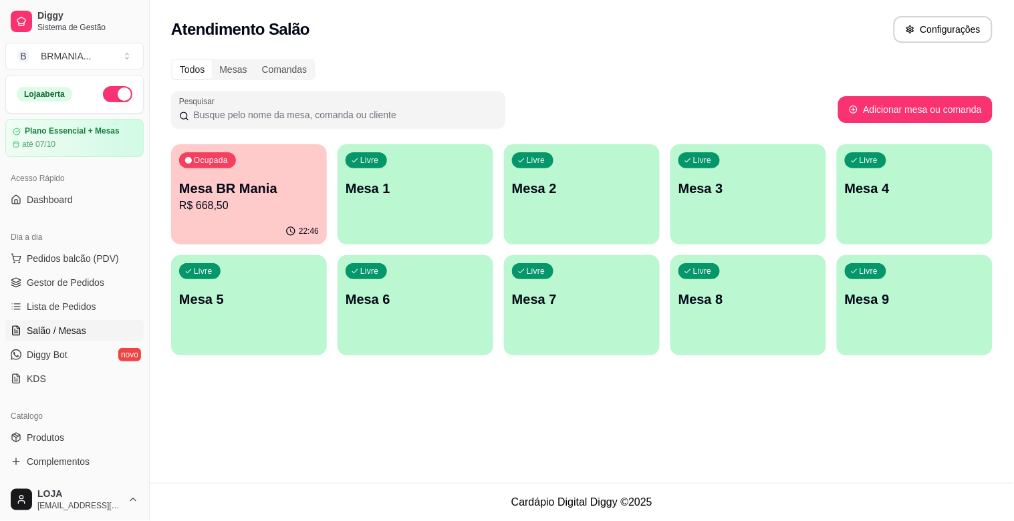
click at [277, 209] on p "R$ 668,50" at bounding box center [249, 206] width 140 height 16
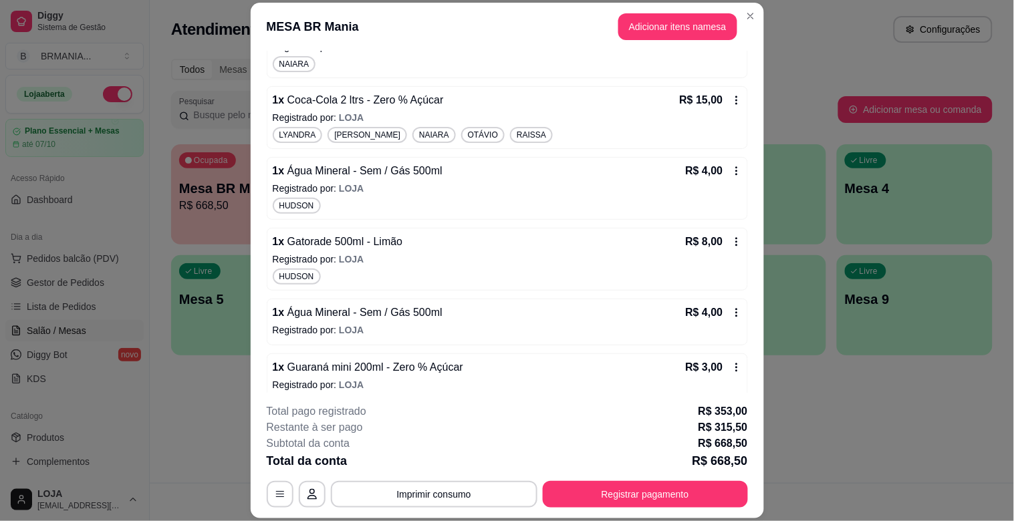
scroll to position [6402, 0]
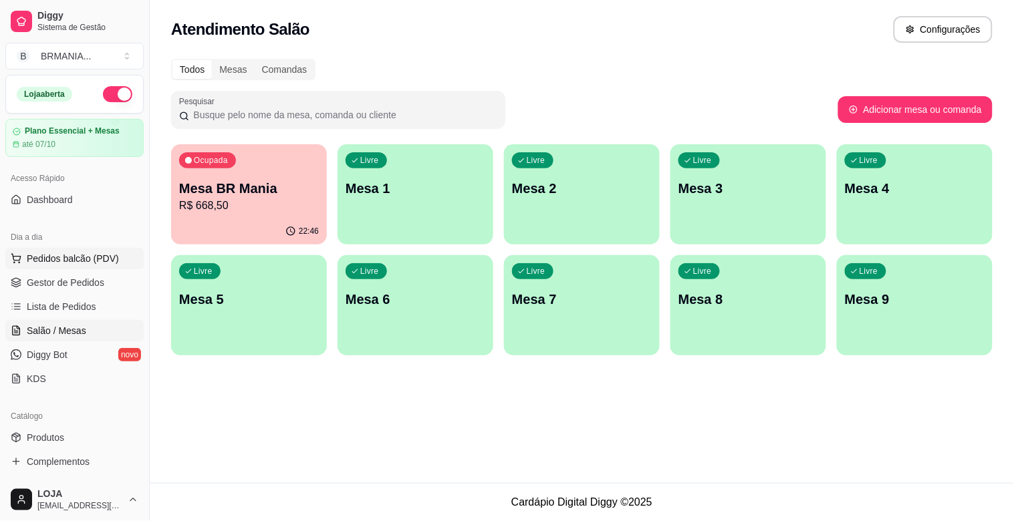
click at [102, 253] on span "Pedidos balcão (PDV)" at bounding box center [73, 258] width 92 height 13
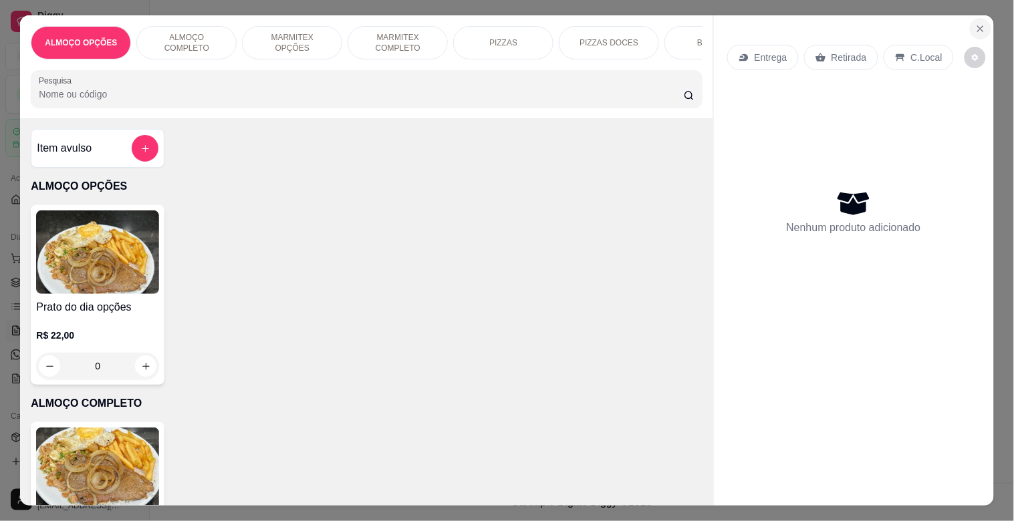
click at [975, 23] on icon "Close" at bounding box center [980, 28] width 11 height 11
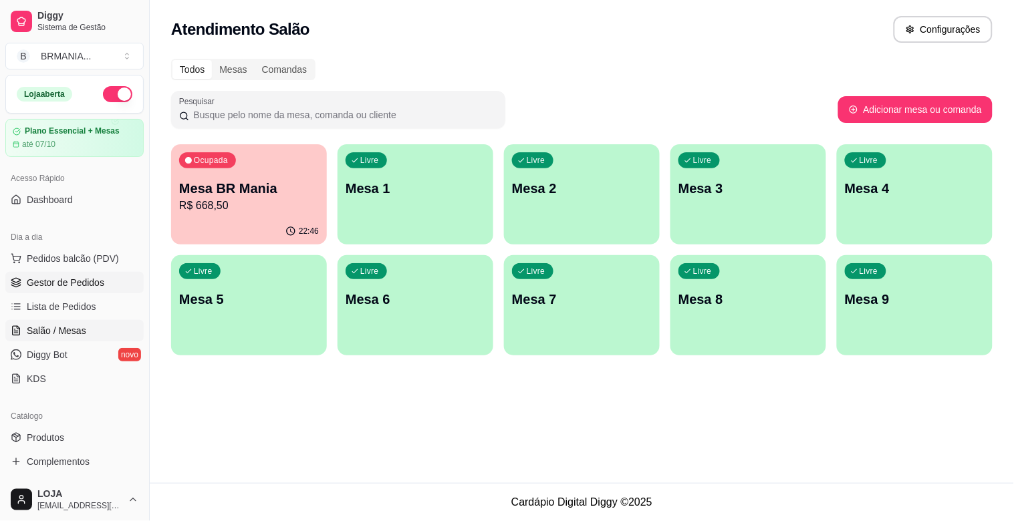
click at [51, 285] on span "Gestor de Pedidos" at bounding box center [66, 282] width 78 height 13
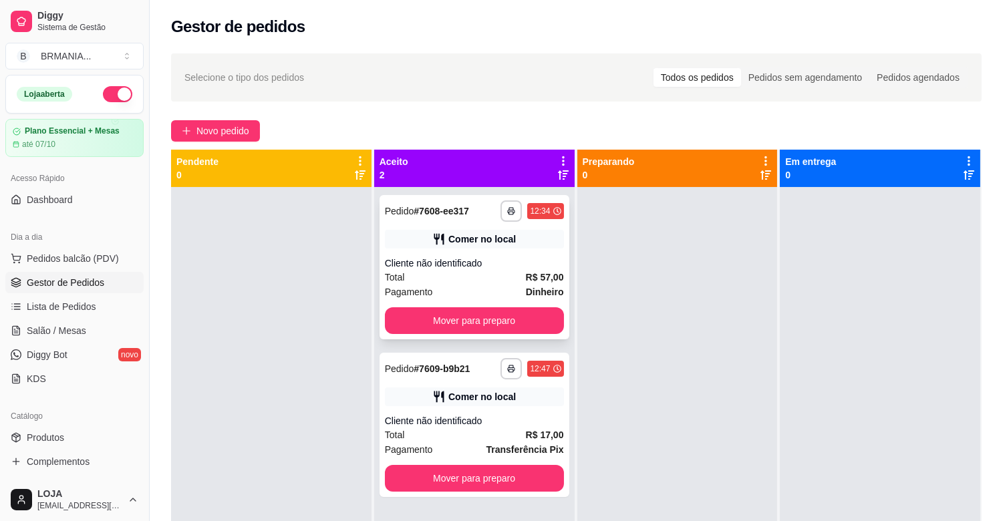
click at [488, 328] on button "Mover para preparo" at bounding box center [474, 320] width 179 height 27
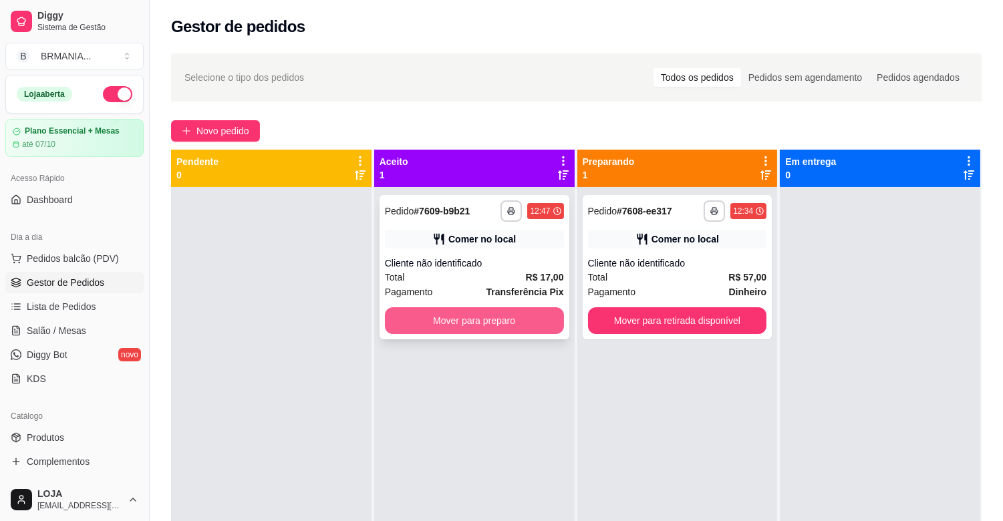
click at [490, 326] on button "Mover para preparo" at bounding box center [474, 320] width 179 height 27
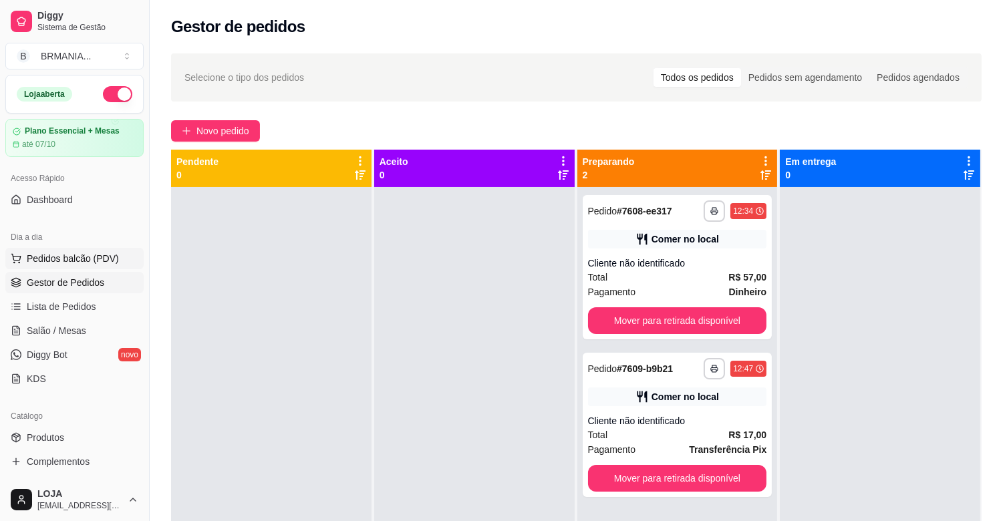
click at [72, 255] on span "Pedidos balcão (PDV)" at bounding box center [73, 258] width 92 height 13
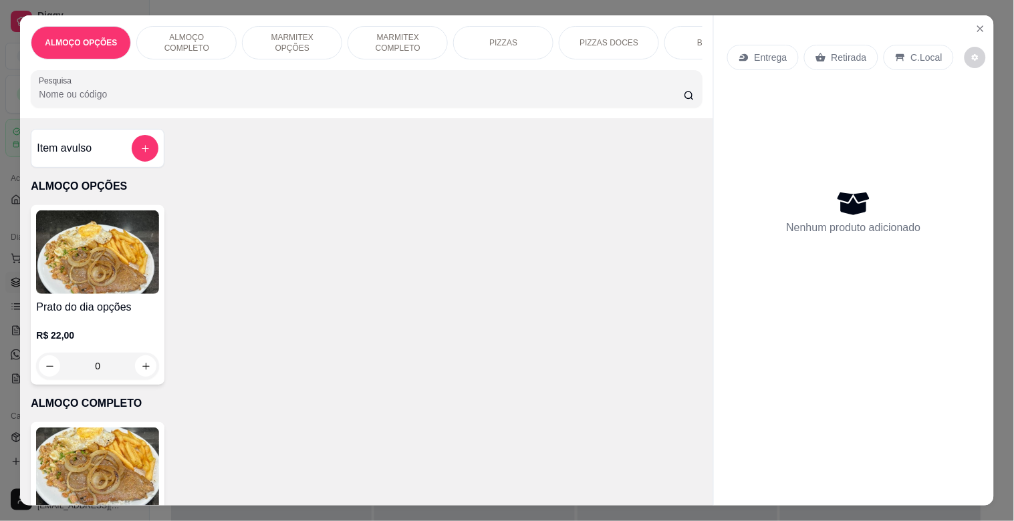
click at [406, 37] on p "MARMITEX COMPLETO" at bounding box center [398, 42] width 78 height 21
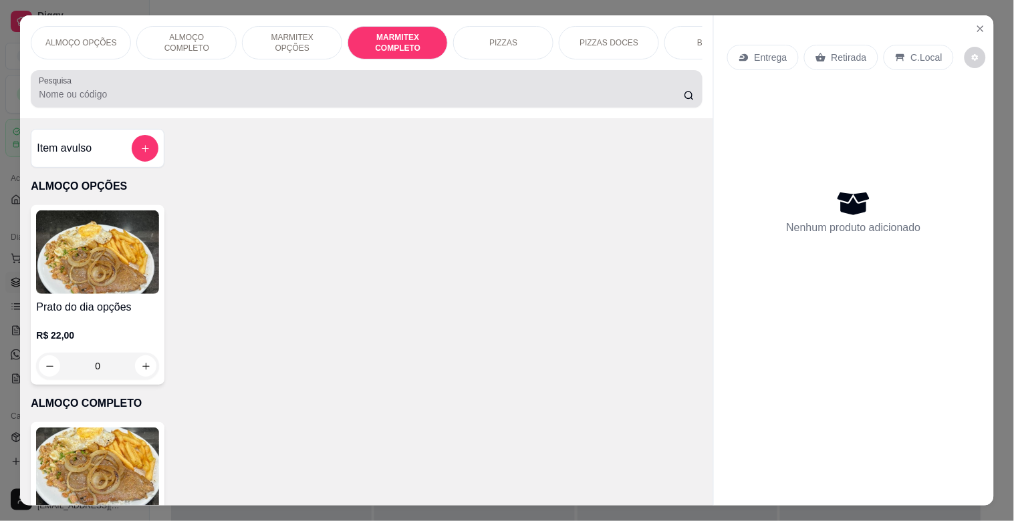
scroll to position [32, 0]
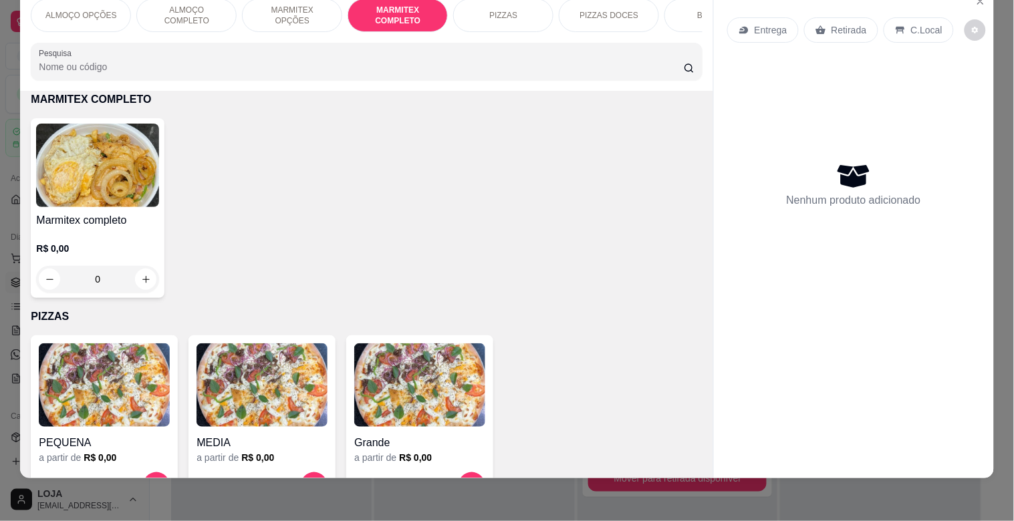
click at [107, 168] on img at bounding box center [97, 166] width 123 height 84
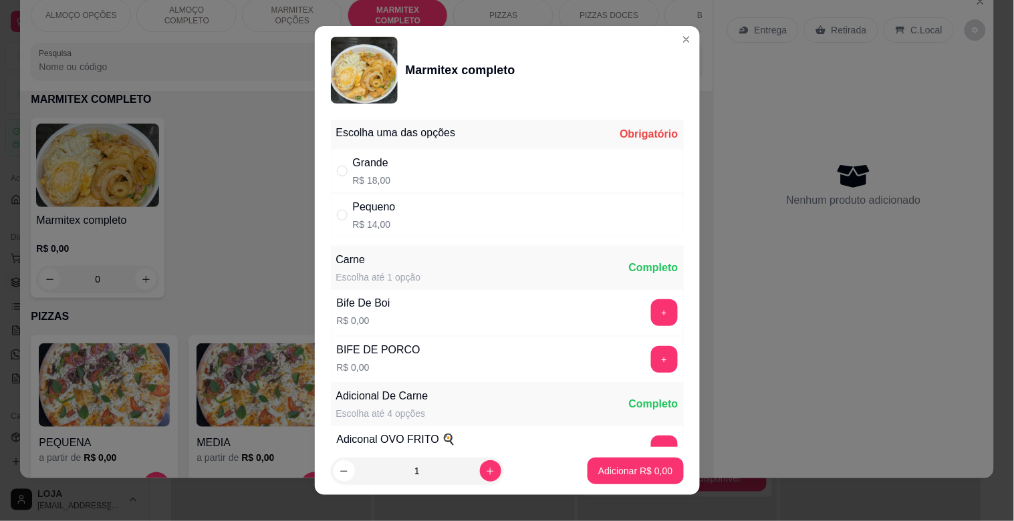
click at [394, 218] on div "Pequeno R$ 14,00" at bounding box center [507, 215] width 353 height 44
radio input "true"
click at [582, 474] on button "Adicionar R$ 14,00" at bounding box center [632, 471] width 101 height 27
type input "1"
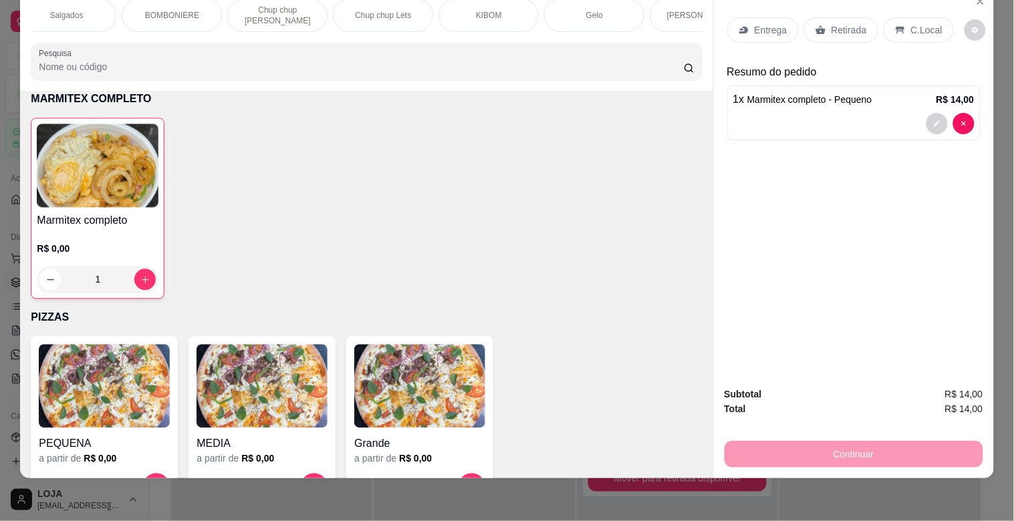
scroll to position [0, 1540]
click at [430, 10] on p "Paieiro" at bounding box center [442, 15] width 25 height 11
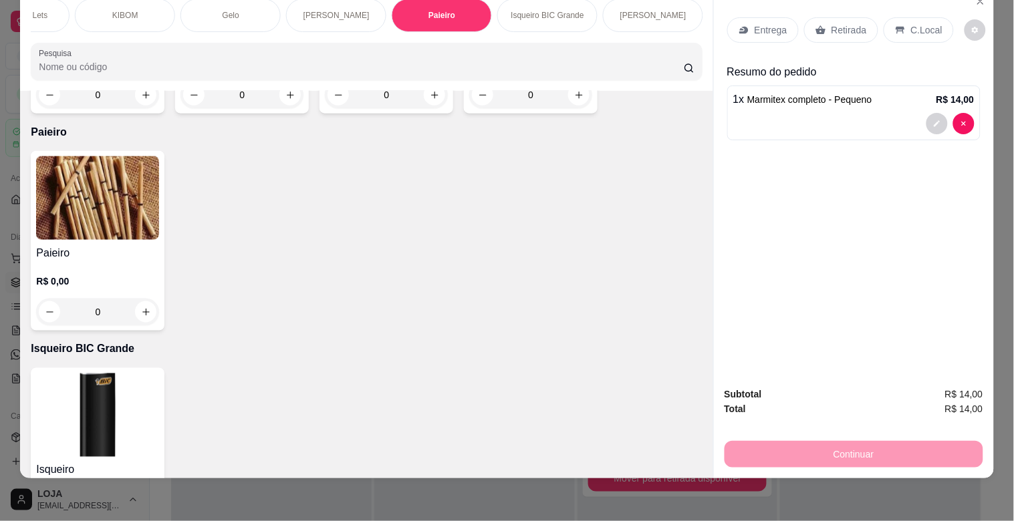
click at [122, 209] on div "Paieiro R$ 0,00 0" at bounding box center [98, 241] width 134 height 180
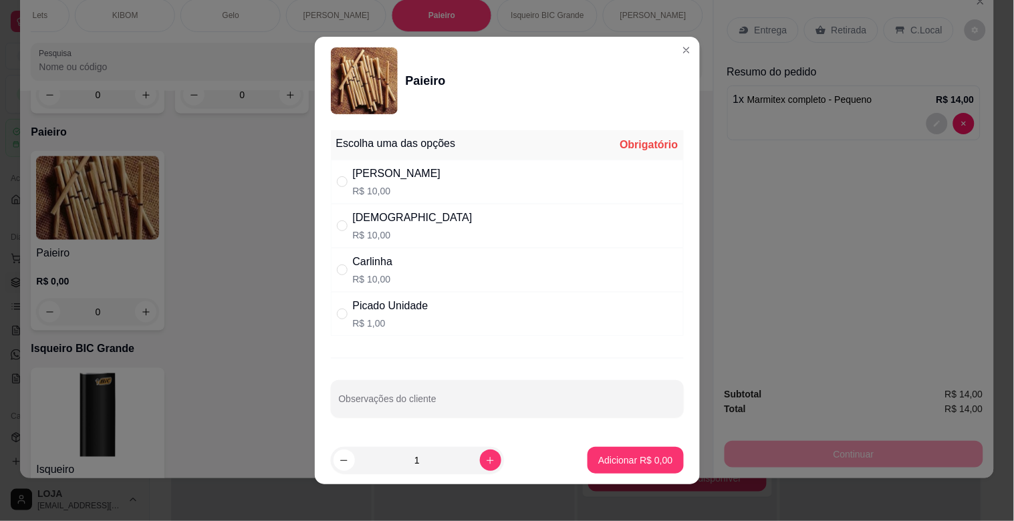
drag, startPoint x: 377, startPoint y: 223, endPoint x: 452, endPoint y: 305, distance: 111.1
click at [378, 224] on div "[DEMOGRAPHIC_DATA]" at bounding box center [413, 218] width 120 height 16
radio input "true"
click at [642, 457] on p "Adicionar R$ 10,00" at bounding box center [633, 460] width 80 height 13
type input "1"
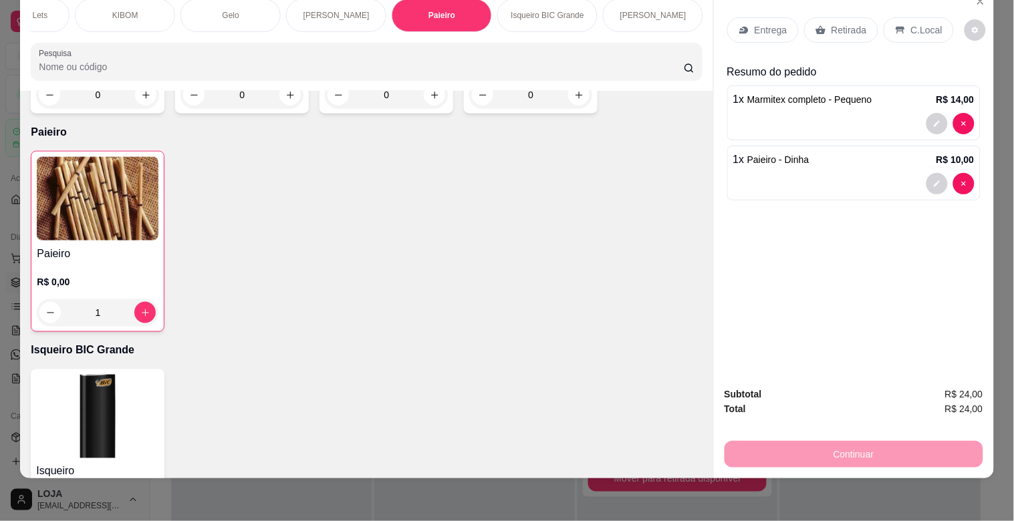
click at [911, 23] on p "C.Local" at bounding box center [926, 29] width 31 height 13
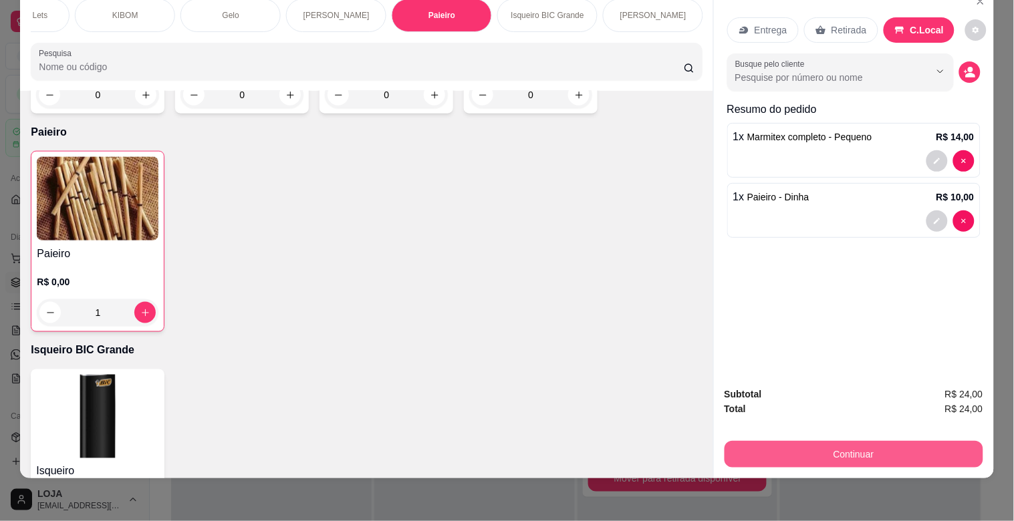
click at [873, 441] on button "Continuar" at bounding box center [853, 454] width 259 height 27
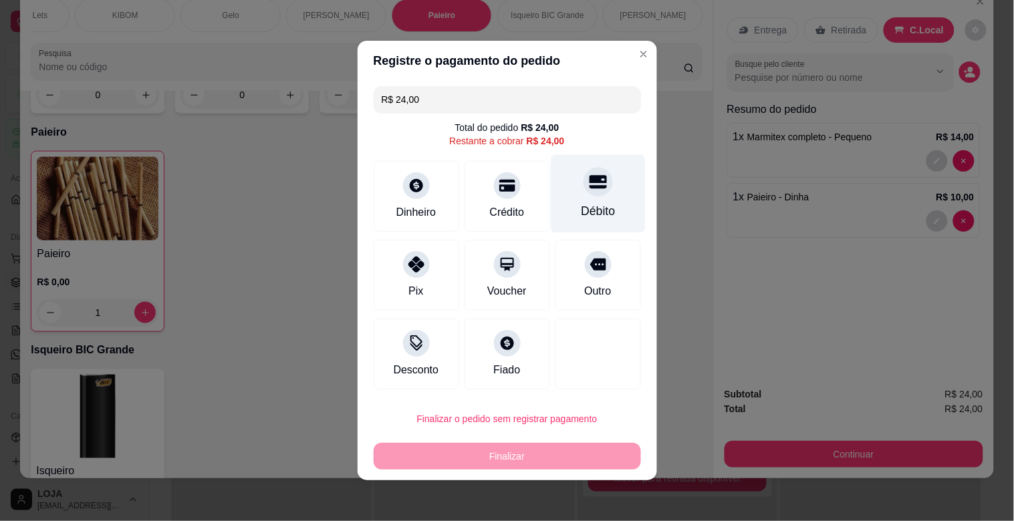
click at [599, 199] on div "Débito" at bounding box center [598, 194] width 94 height 78
type input "R$ 0,00"
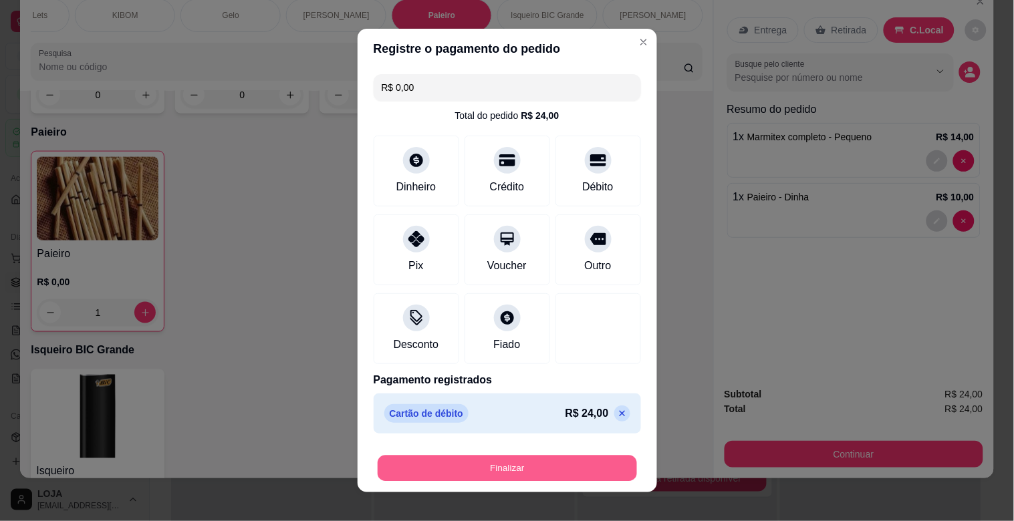
click at [553, 464] on button "Finalizar" at bounding box center [507, 469] width 259 height 26
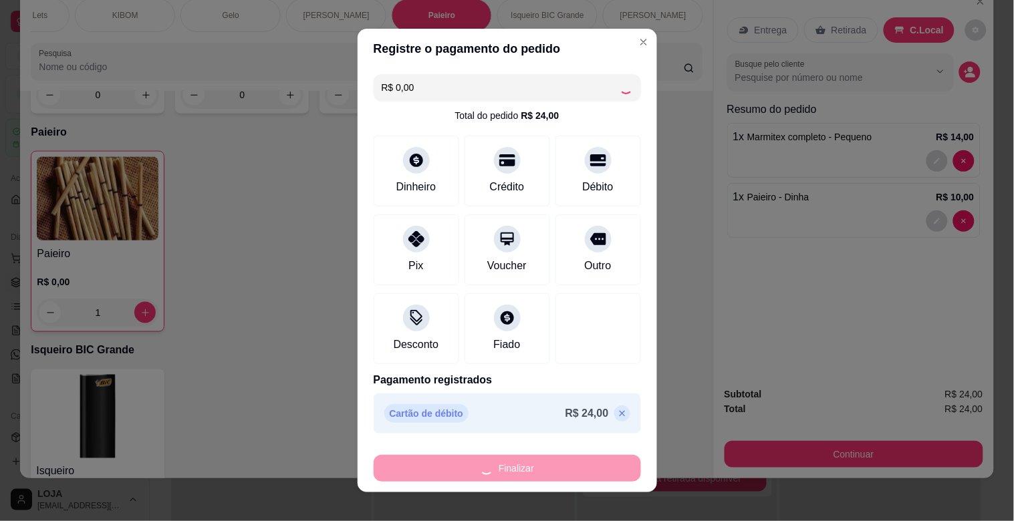
type input "0"
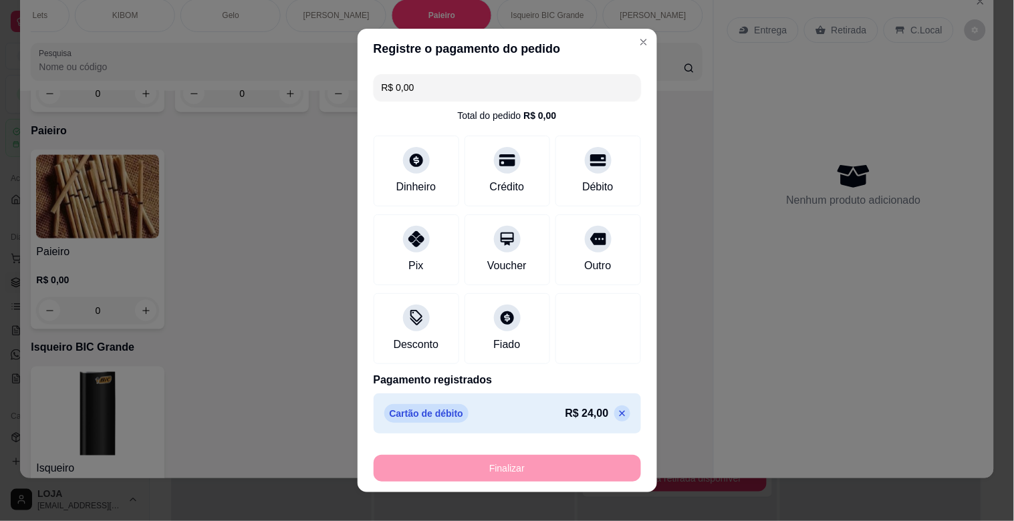
type input "-R$ 24,00"
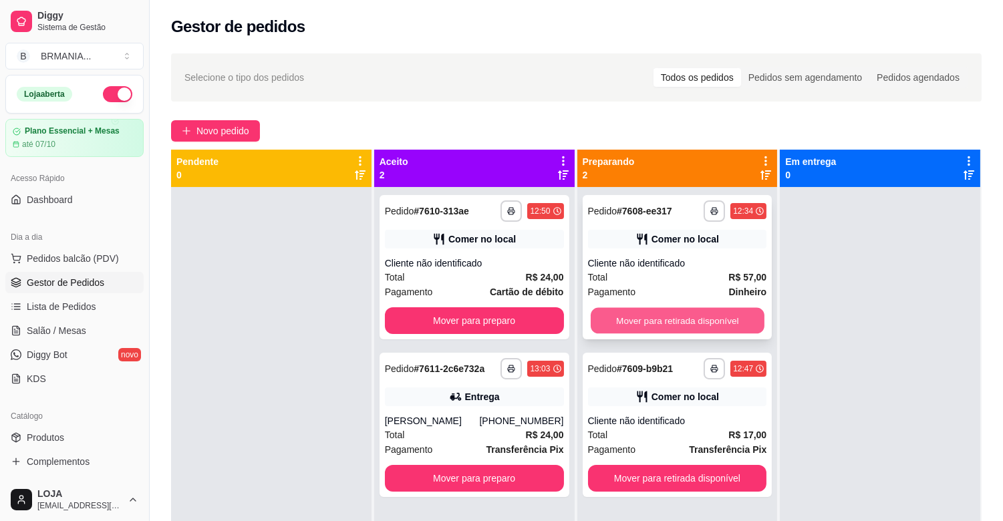
click at [617, 329] on button "Mover para retirada disponível" at bounding box center [678, 321] width 174 height 26
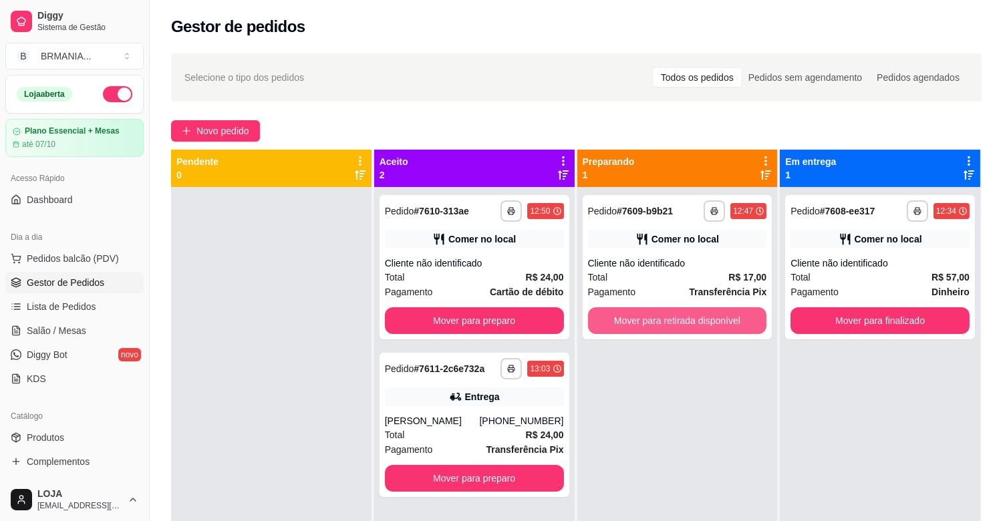
click at [617, 329] on button "Mover para retirada disponível" at bounding box center [677, 320] width 179 height 27
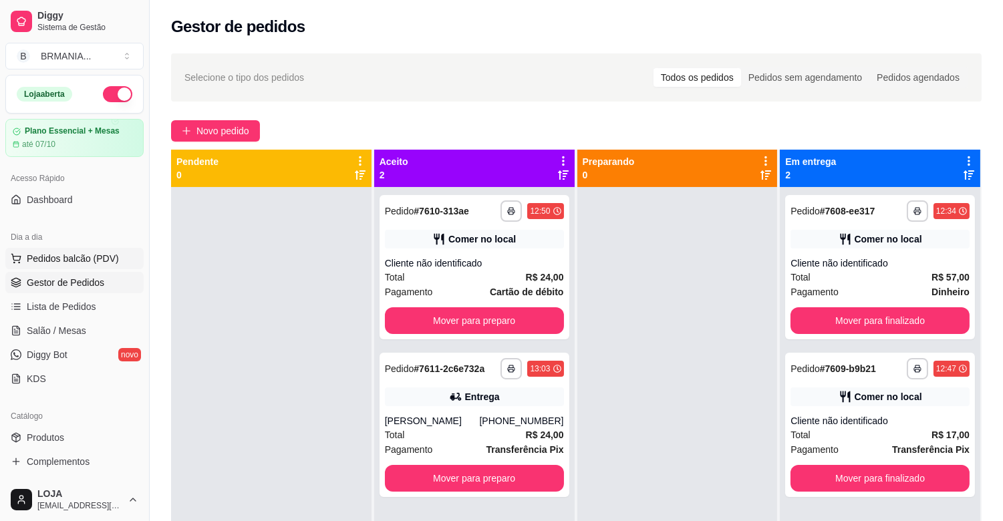
click at [65, 253] on span "Pedidos balcão (PDV)" at bounding box center [73, 258] width 92 height 13
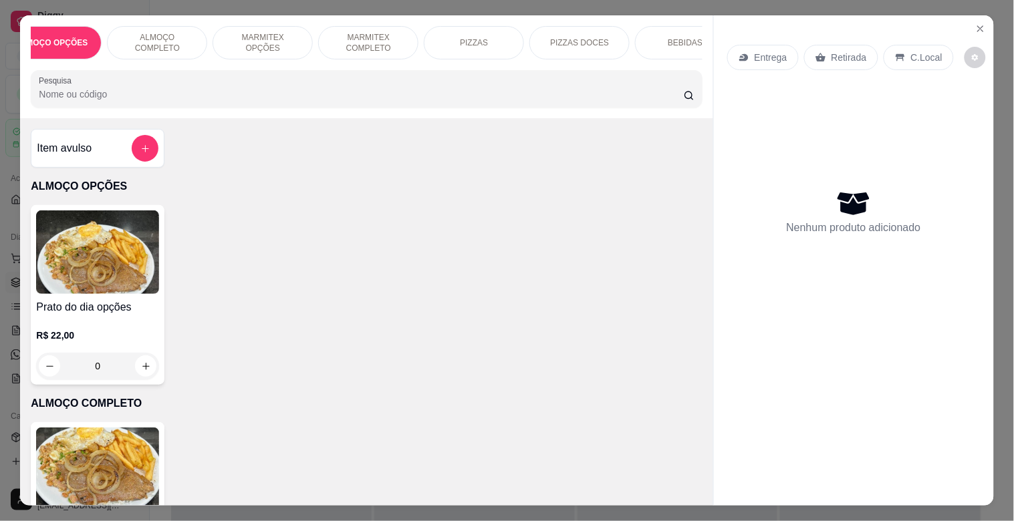
scroll to position [0, 59]
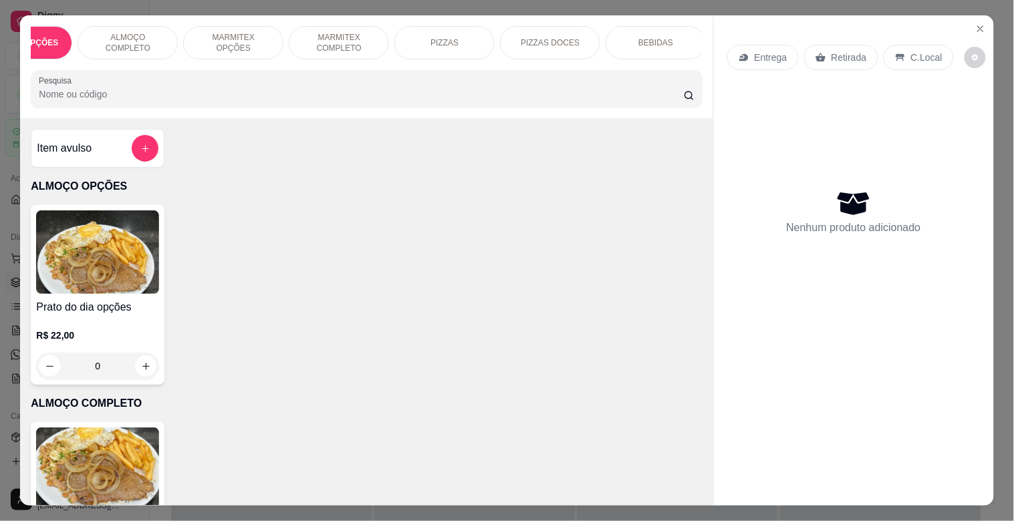
click at [670, 51] on div "BEBIDAS" at bounding box center [655, 42] width 100 height 33
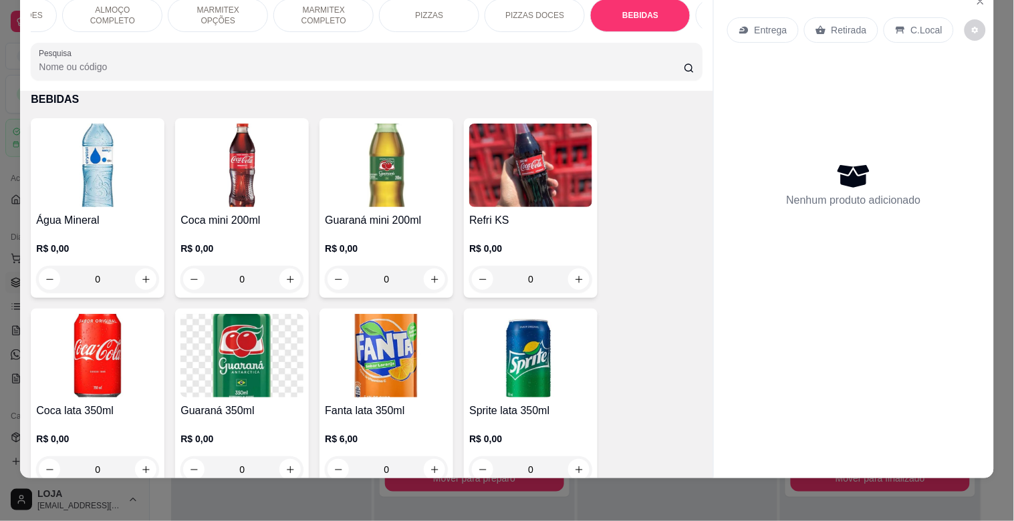
scroll to position [0, 89]
click at [682, 11] on div "Bebidas Alcoólicas" at bounding box center [731, 15] width 100 height 33
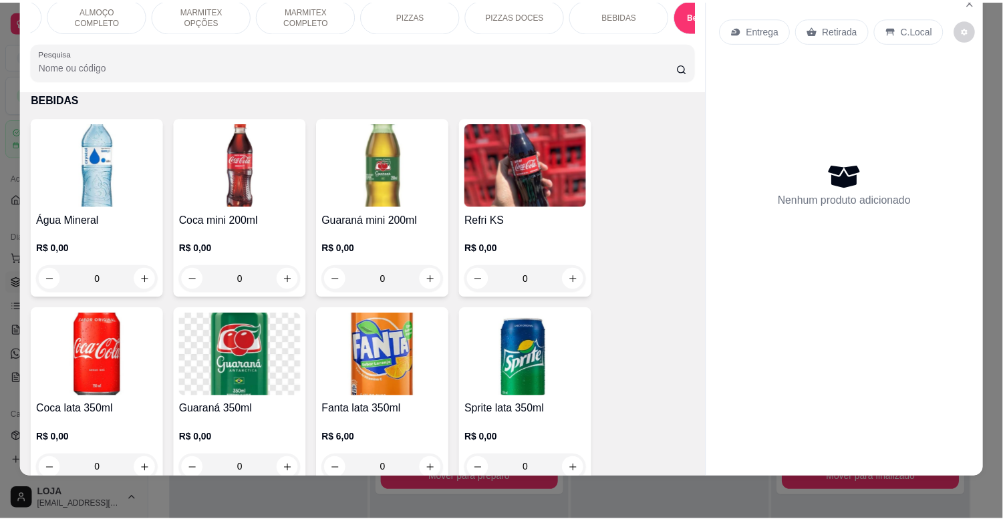
scroll to position [2722, 0]
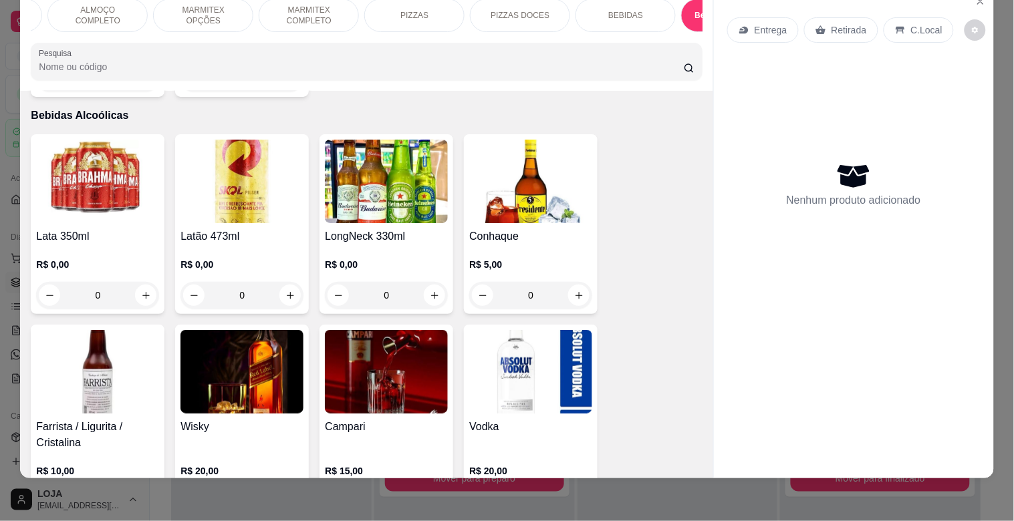
click at [210, 200] on img at bounding box center [241, 182] width 123 height 84
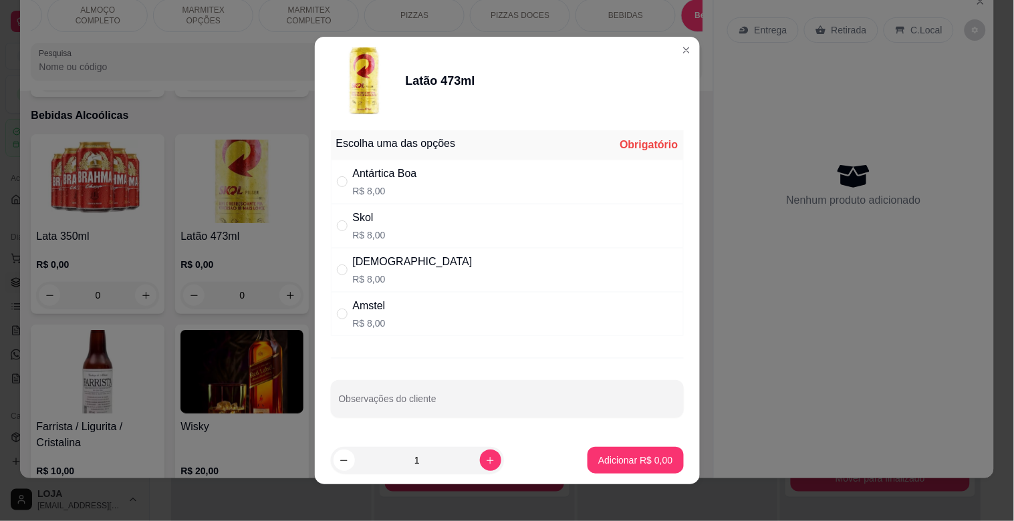
drag, startPoint x: 442, startPoint y: 289, endPoint x: 438, endPoint y: 281, distance: 8.7
click at [442, 287] on div "Brahma R$ 8,00" at bounding box center [507, 270] width 353 height 44
radio input "true"
click at [650, 466] on p "Adicionar R$ 8,00" at bounding box center [635, 460] width 74 height 13
type input "1"
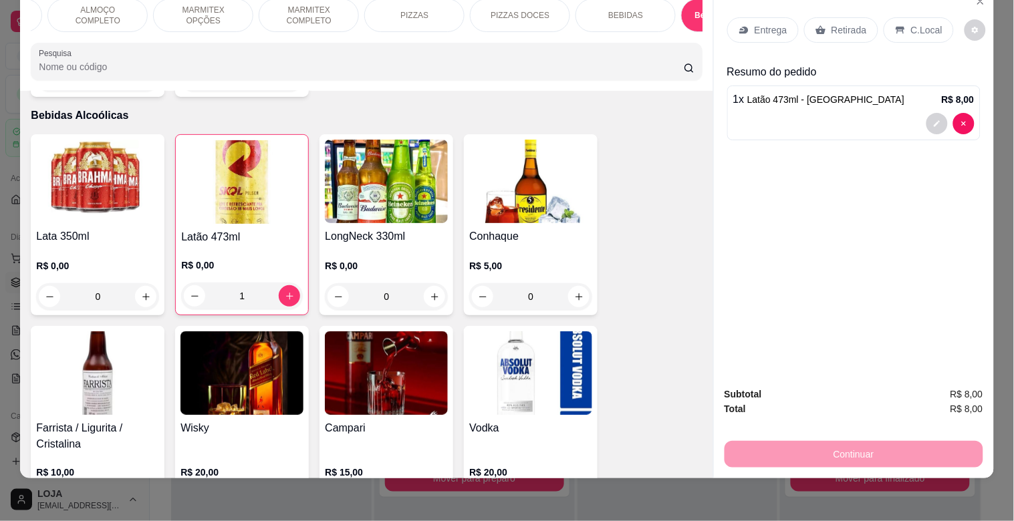
click at [938, 20] on div "C.Local" at bounding box center [918, 29] width 70 height 25
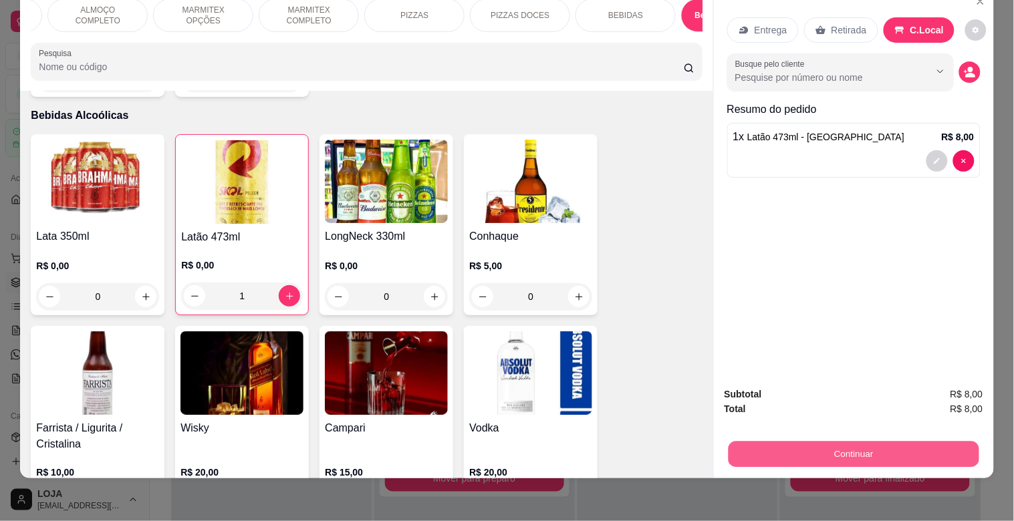
click at [946, 455] on button "Continuar" at bounding box center [853, 454] width 251 height 26
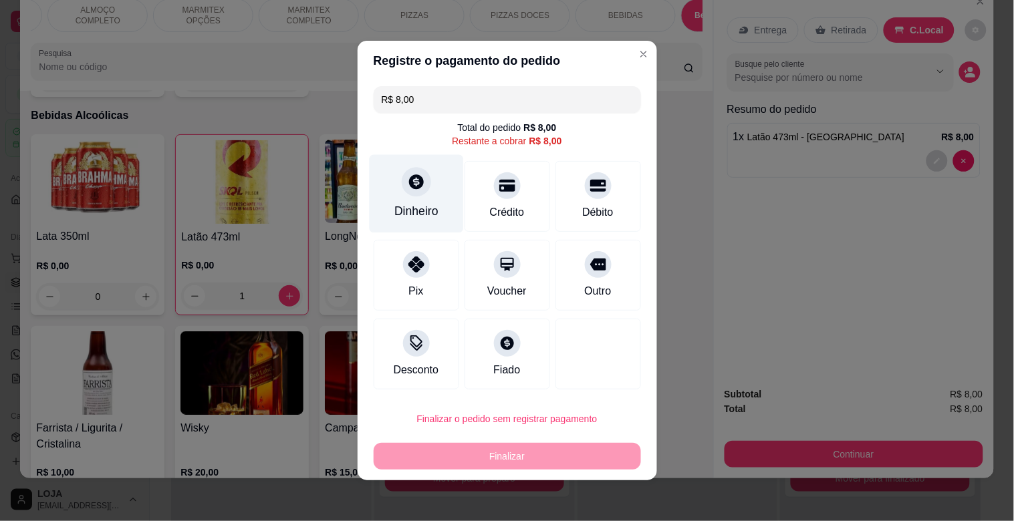
click at [423, 198] on div "Dinheiro" at bounding box center [416, 194] width 94 height 78
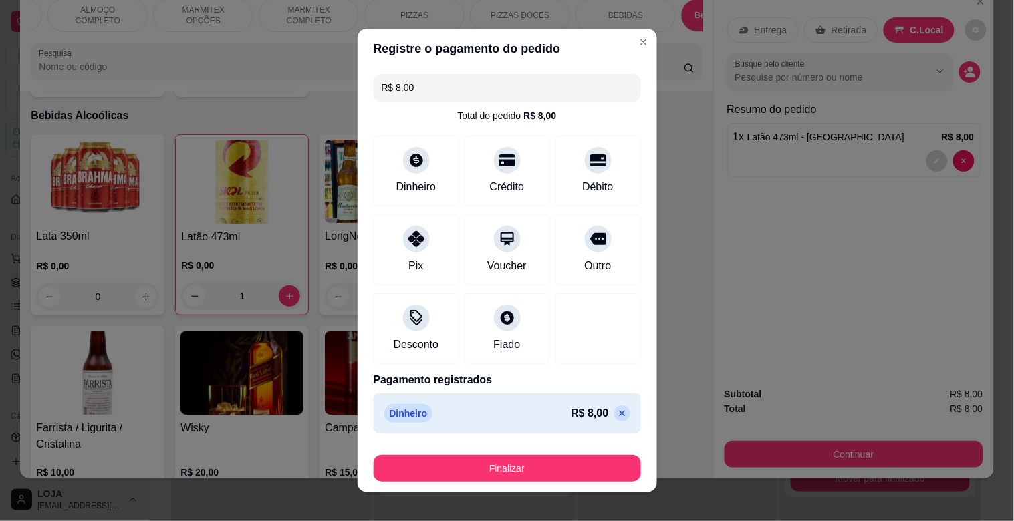
type input "R$ 0,00"
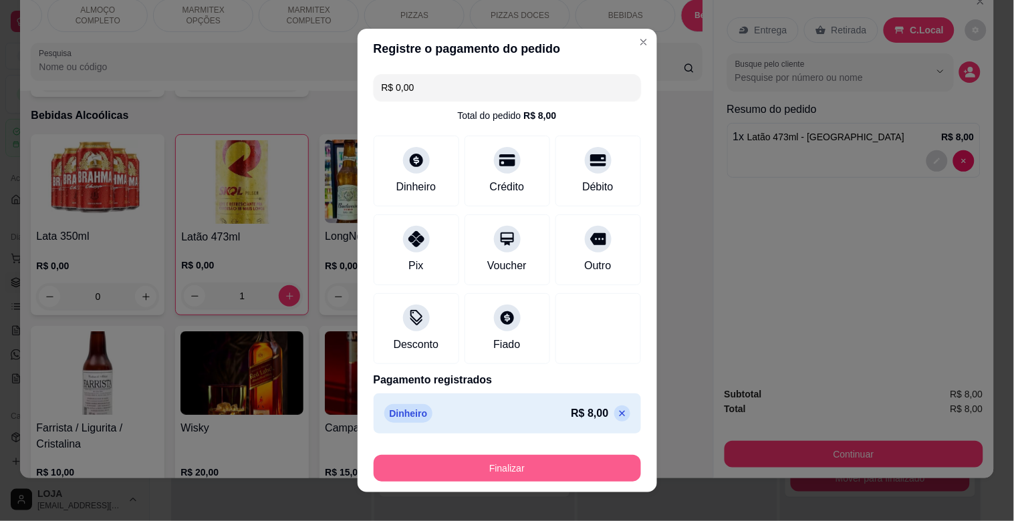
click at [582, 458] on button "Finalizar" at bounding box center [507, 468] width 267 height 27
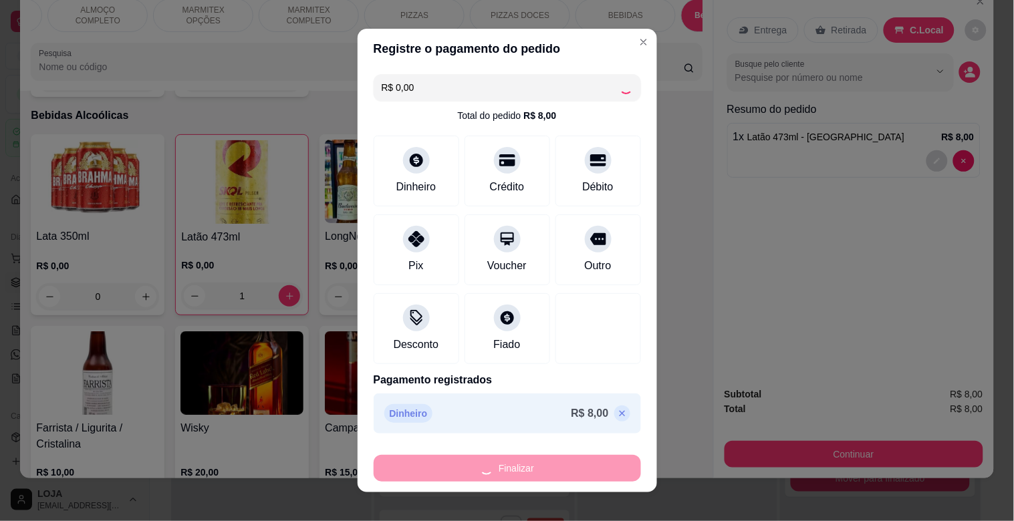
type input "0"
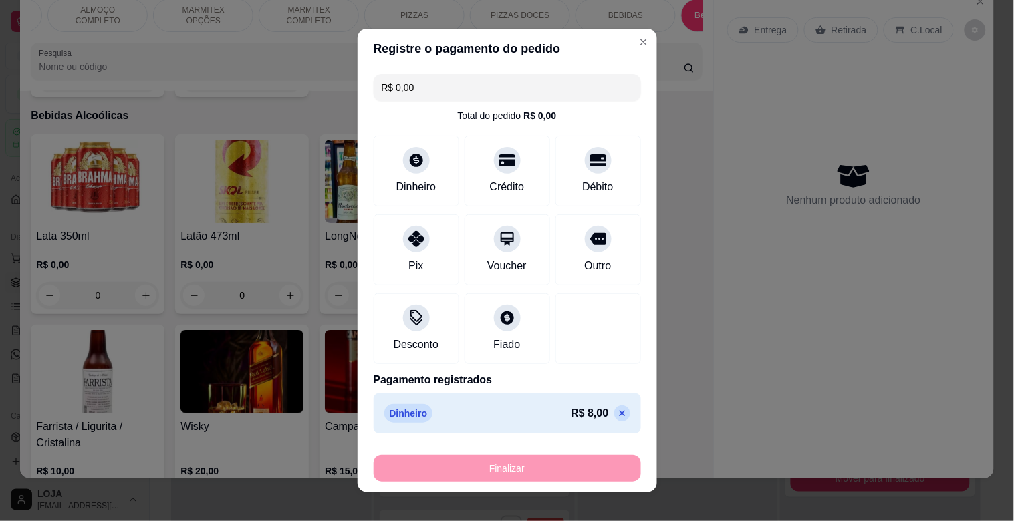
type input "-R$ 8,00"
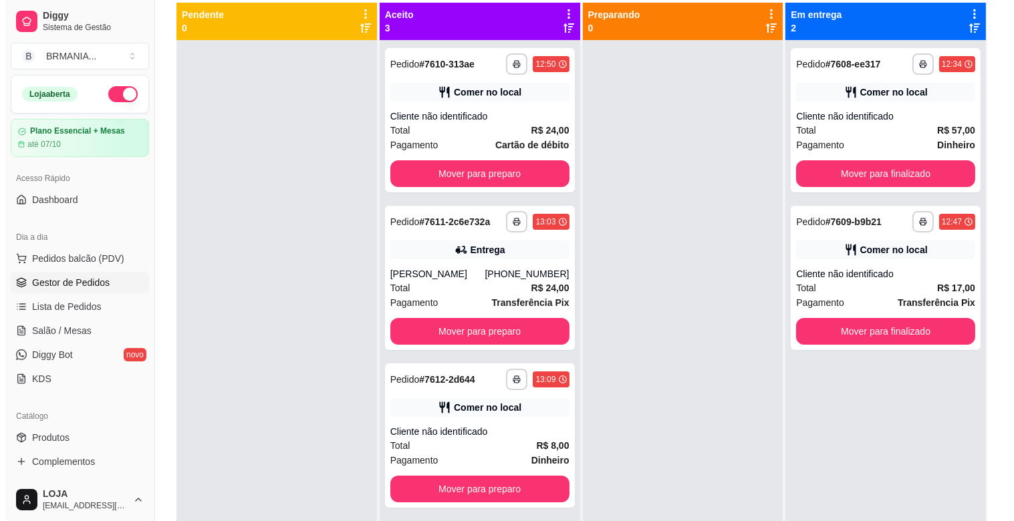
scroll to position [148, 0]
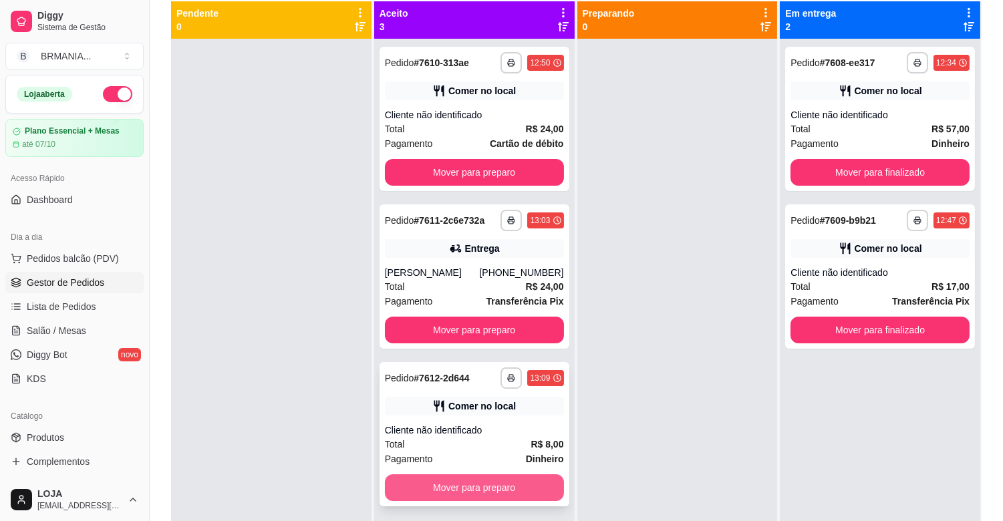
click at [527, 490] on button "Mover para preparo" at bounding box center [474, 487] width 179 height 27
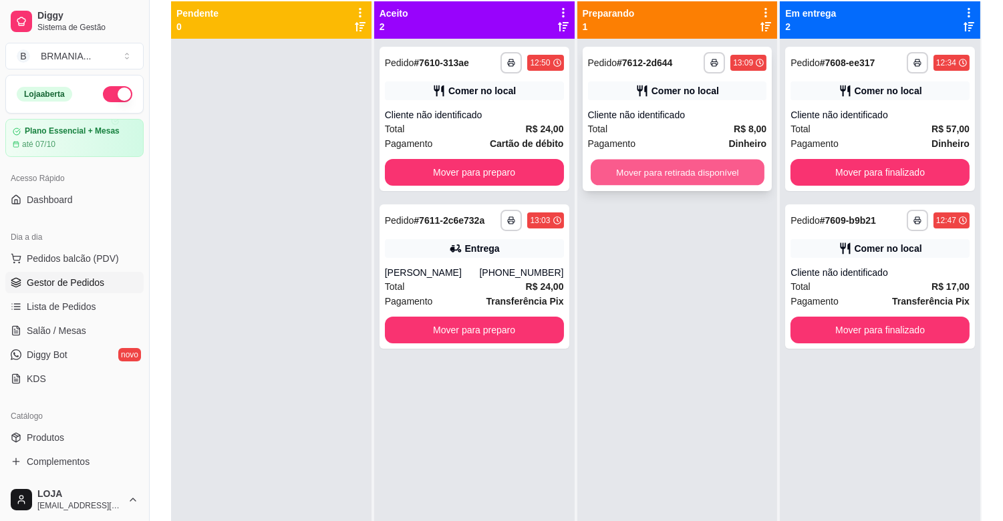
click at [720, 168] on button "Mover para retirada disponível" at bounding box center [678, 173] width 174 height 26
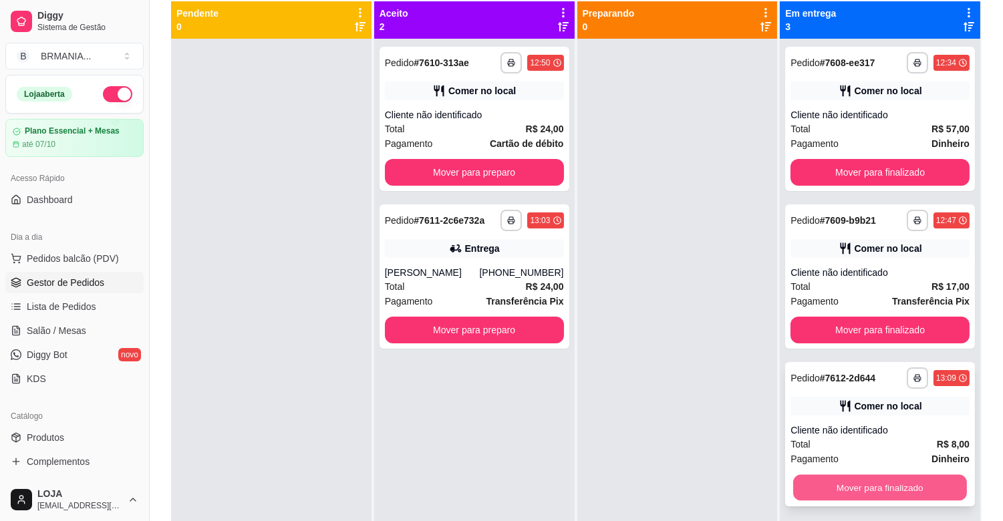
click at [859, 491] on button "Mover para finalizado" at bounding box center [880, 488] width 174 height 26
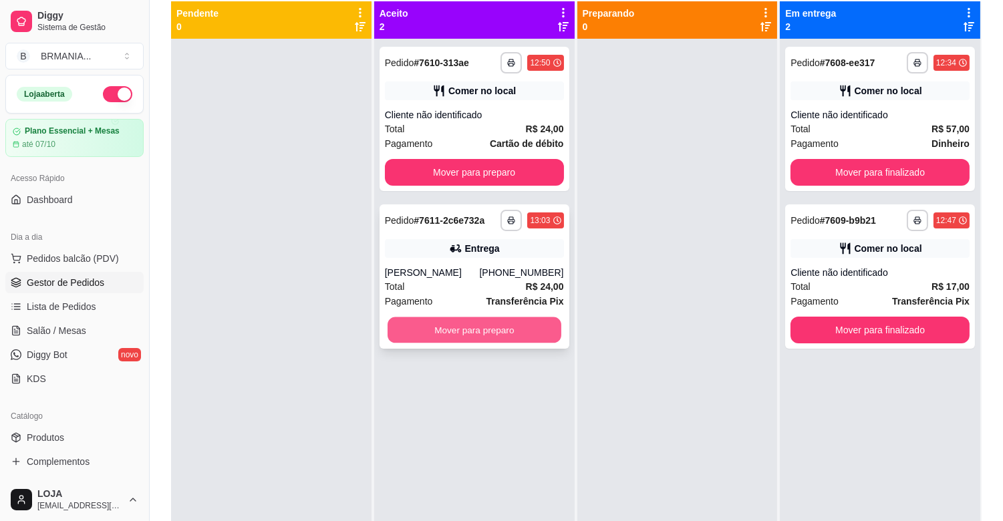
click at [493, 335] on button "Mover para preparo" at bounding box center [475, 330] width 174 height 26
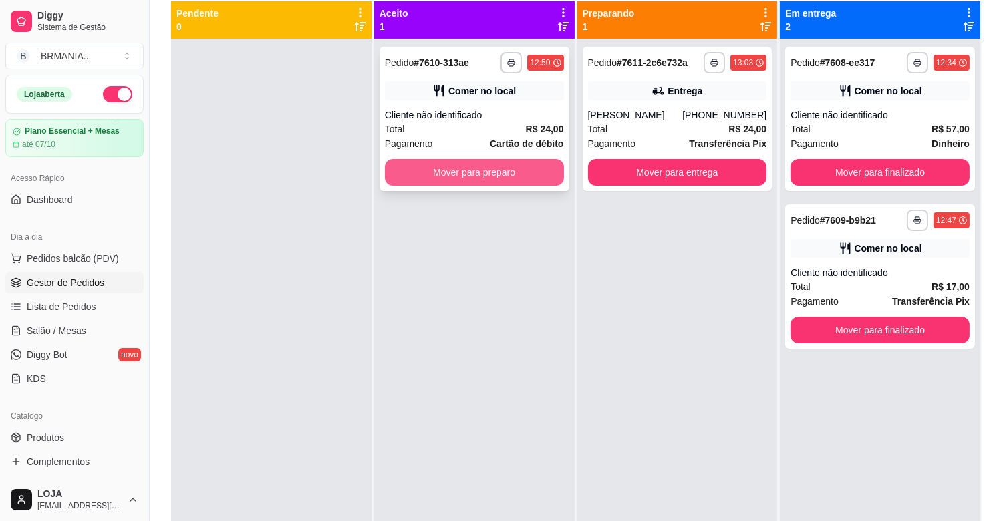
click at [490, 164] on button "Mover para preparo" at bounding box center [474, 172] width 179 height 27
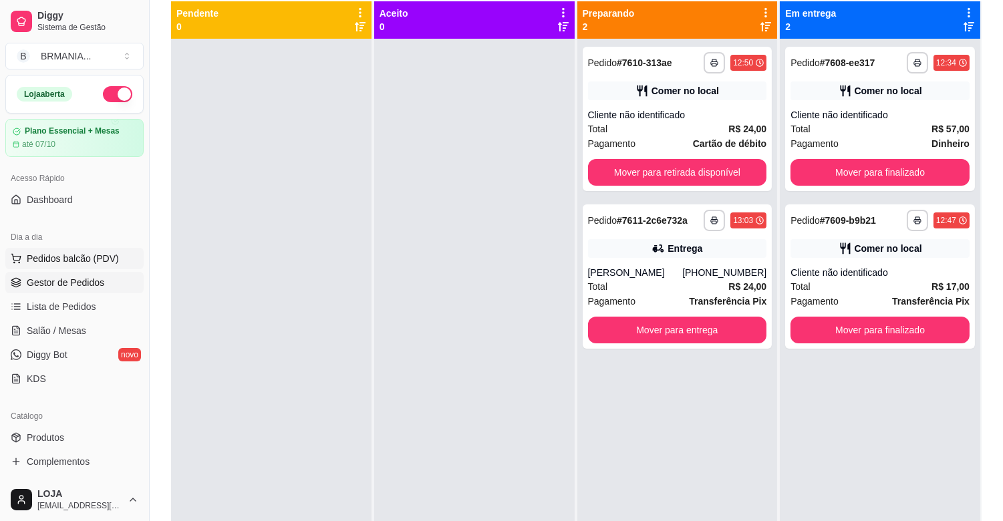
click at [86, 265] on button "Pedidos balcão (PDV)" at bounding box center [74, 258] width 138 height 21
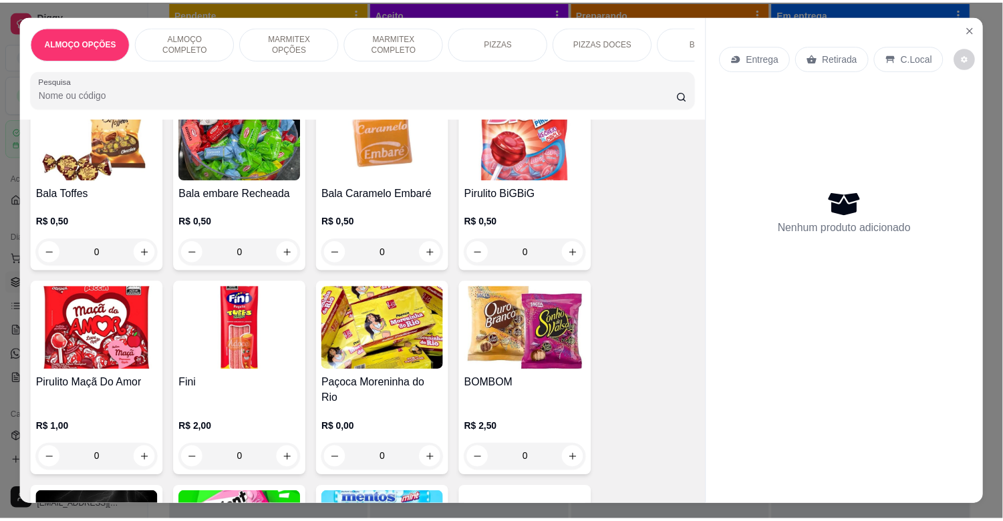
scroll to position [4805, 0]
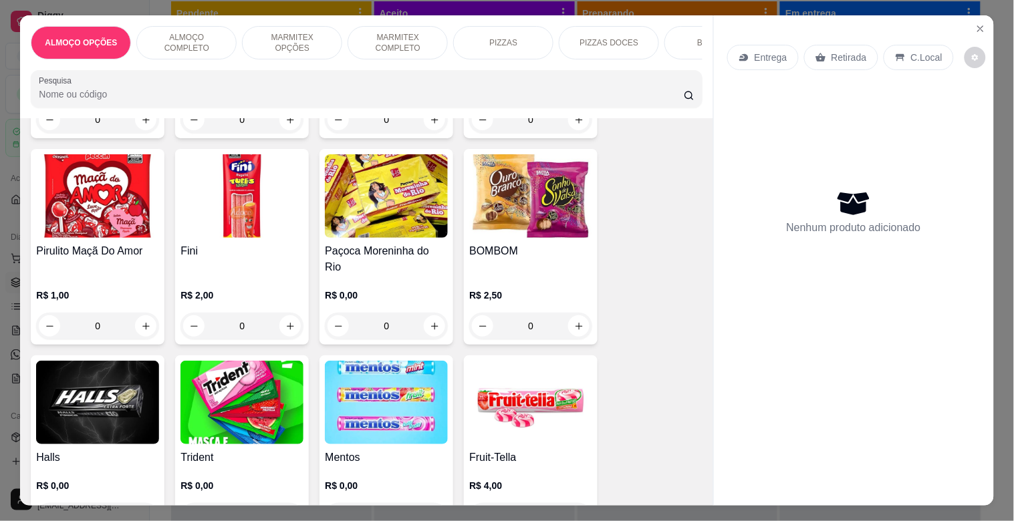
click at [535, 206] on img at bounding box center [530, 196] width 123 height 84
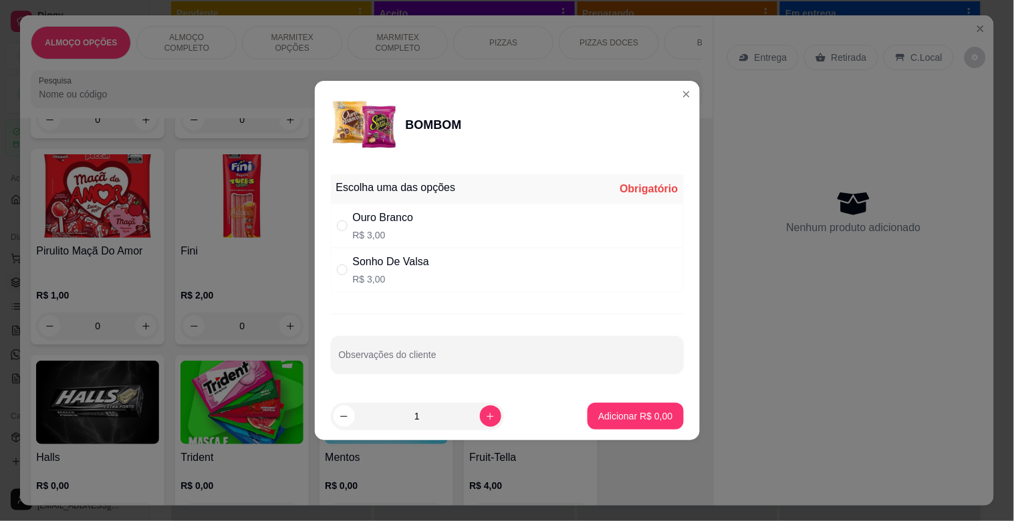
click at [366, 281] on p "R$ 3,00" at bounding box center [391, 279] width 76 height 13
radio input "true"
click at [485, 422] on button "increase-product-quantity" at bounding box center [490, 416] width 21 height 21
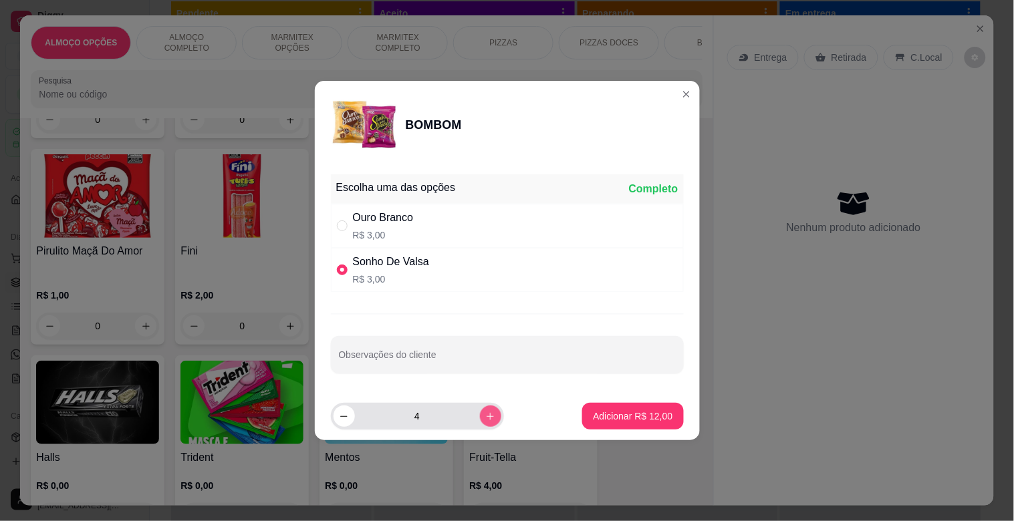
click at [485, 422] on button "increase-product-quantity" at bounding box center [490, 416] width 21 height 21
type input "6"
click at [628, 416] on p "Adicionar R$ 18,00" at bounding box center [633, 416] width 80 height 13
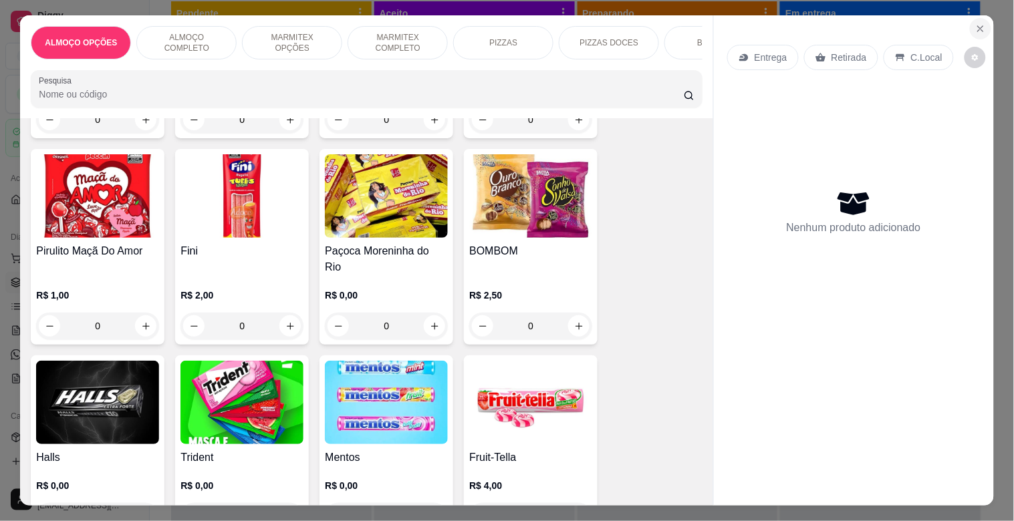
click at [975, 23] on icon "Close" at bounding box center [980, 28] width 11 height 11
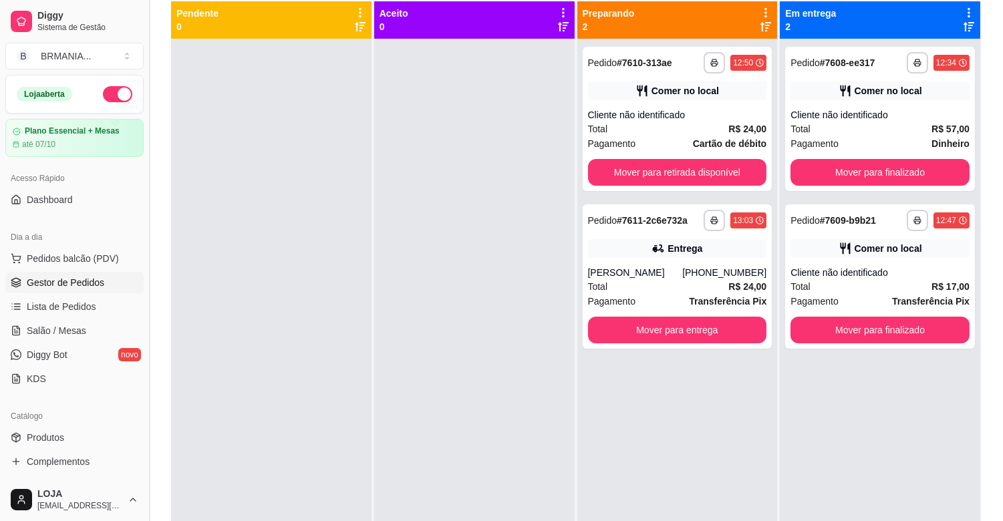
drag, startPoint x: 147, startPoint y: 206, endPoint x: 147, endPoint y: 219, distance: 12.7
click at [151, 235] on button "Toggle Sidebar" at bounding box center [149, 260] width 11 height 521
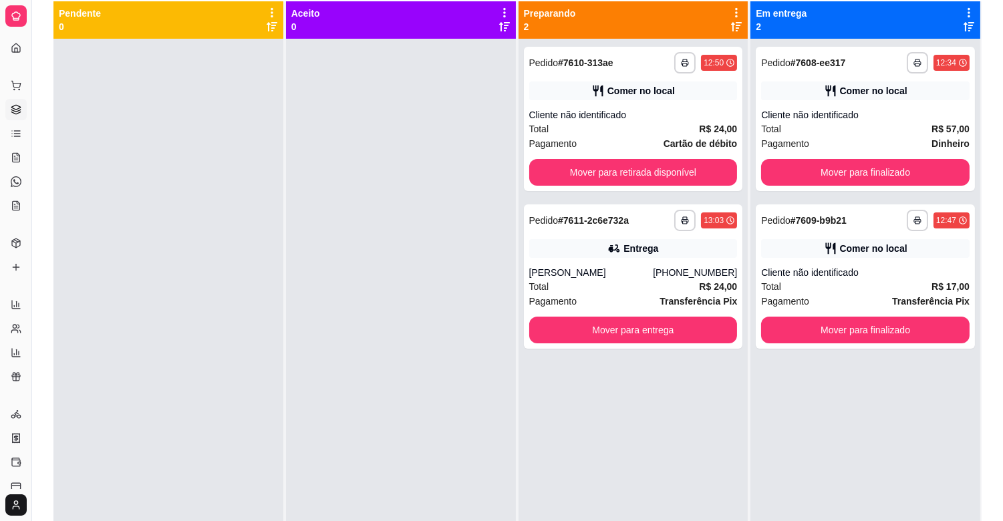
click at [43, 154] on div "**********" at bounding box center [517, 218] width 971 height 642
click at [32, 189] on button "Toggle Sidebar" at bounding box center [31, 260] width 11 height 521
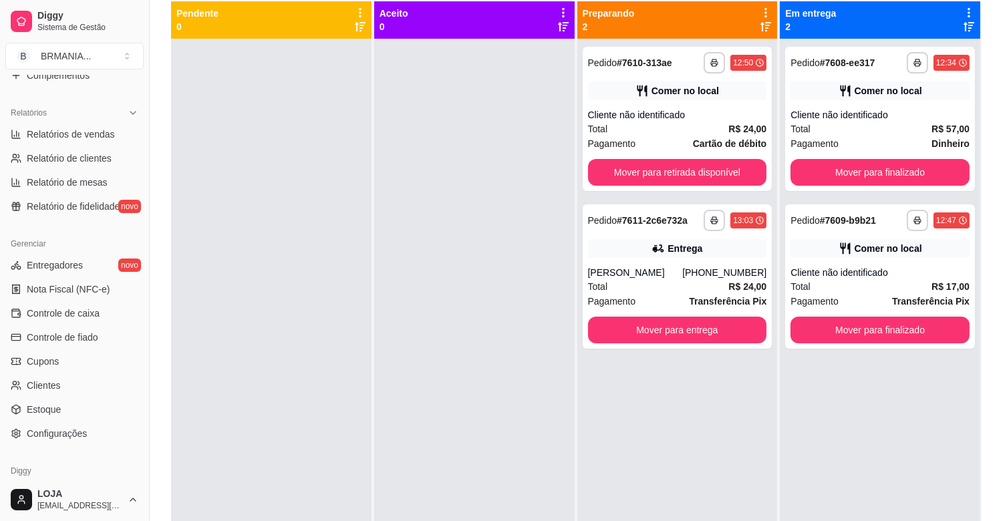
scroll to position [406, 0]
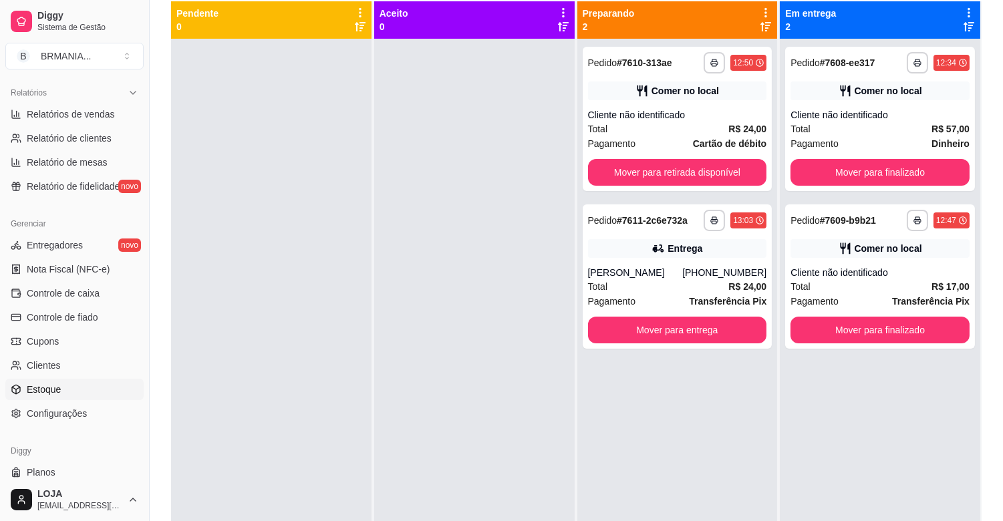
click at [44, 383] on span "Estoque" at bounding box center [44, 389] width 34 height 13
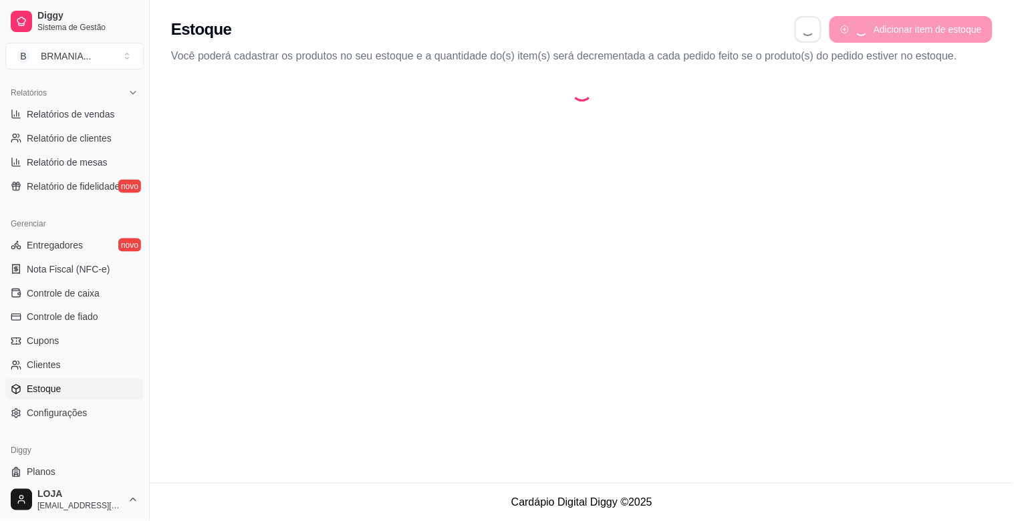
select select "QUANTITY_ORDER"
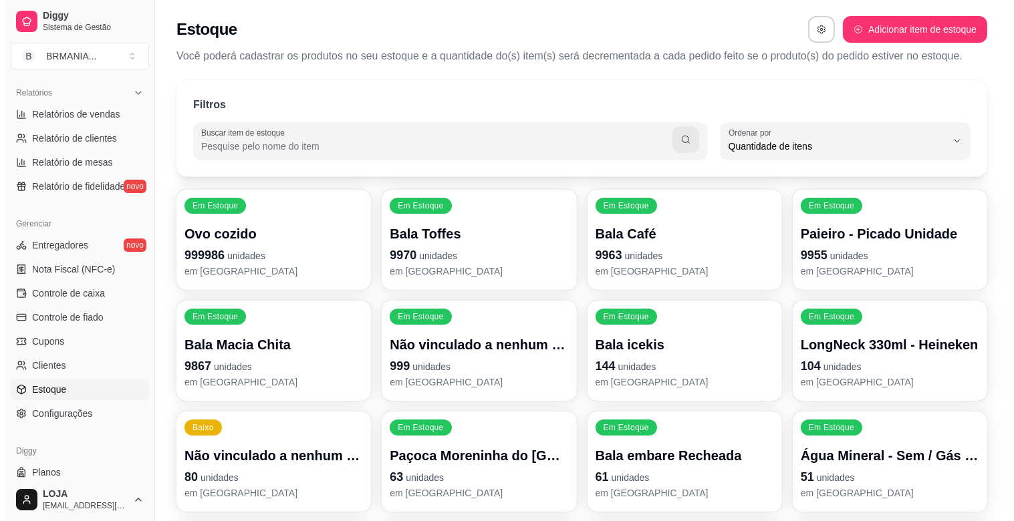
scroll to position [12, 0]
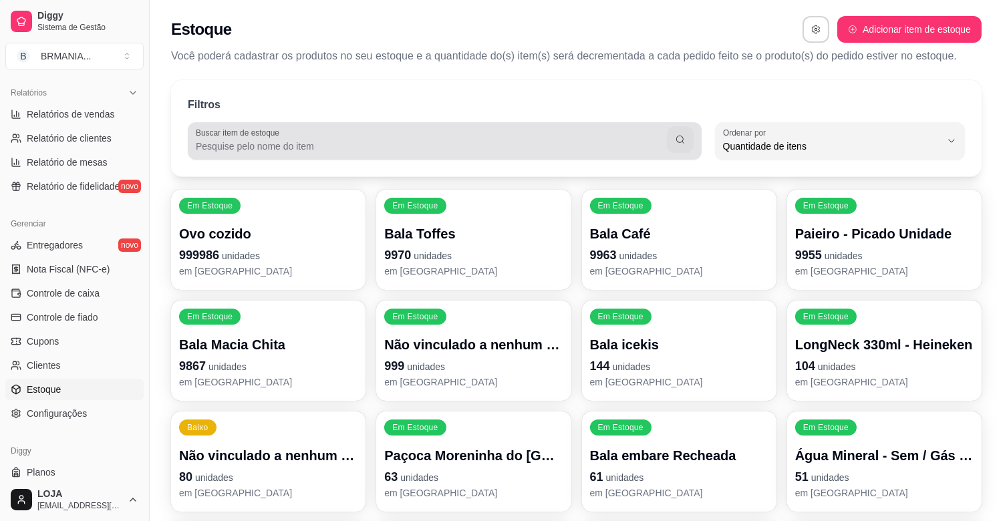
click at [301, 140] on input "Buscar item de estoque" at bounding box center [431, 146] width 471 height 13
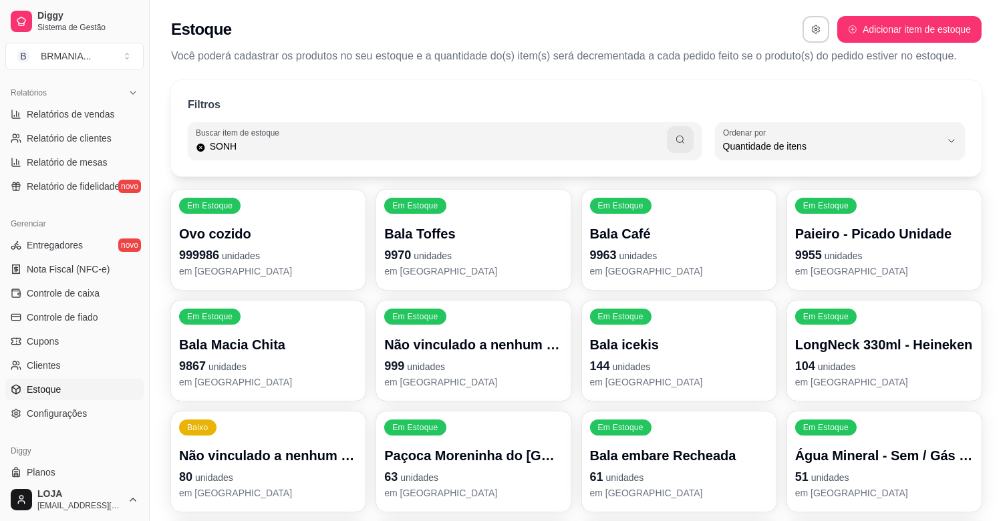
click at [276, 151] on input "SONH" at bounding box center [436, 146] width 461 height 13
type input "SONHO"
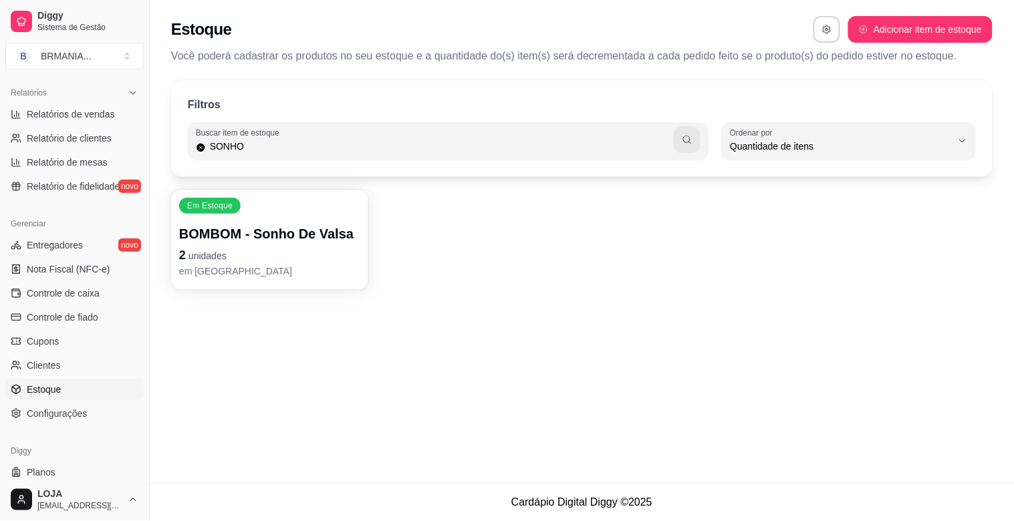
click at [311, 236] on p "BOMBOM - Sonho De Valsa" at bounding box center [269, 234] width 181 height 19
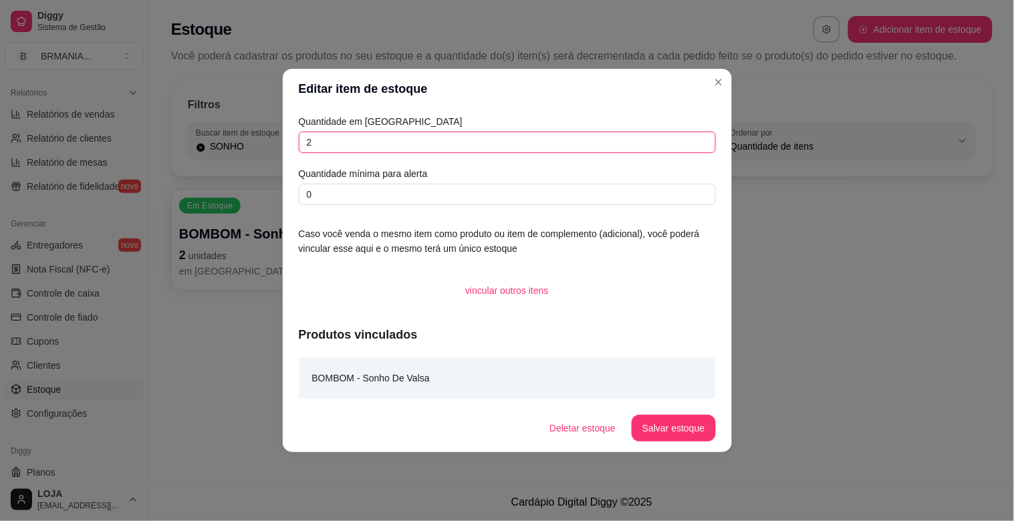
click at [358, 141] on input "2" at bounding box center [507, 142] width 417 height 21
type input "13"
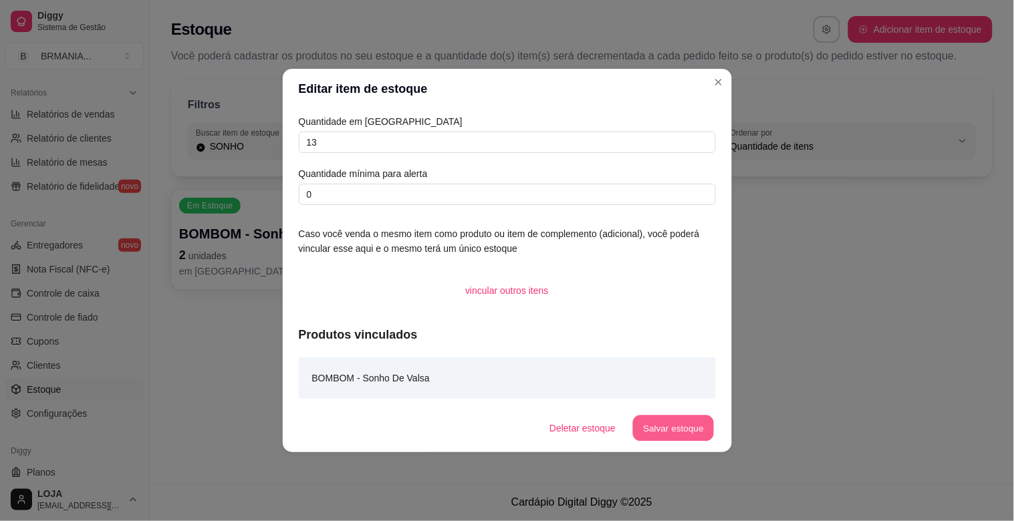
click at [685, 422] on button "Salvar estoque" at bounding box center [674, 429] width 82 height 26
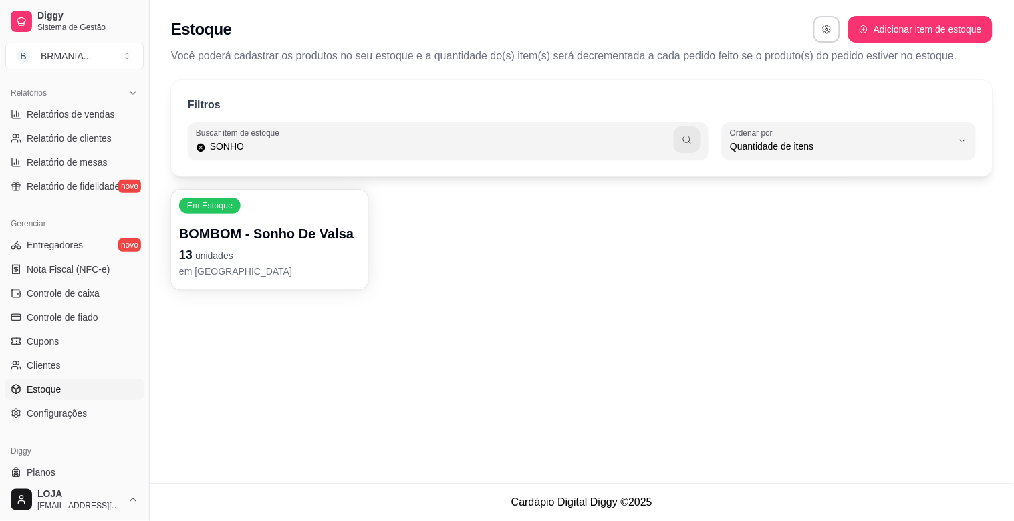
drag, startPoint x: 147, startPoint y: 293, endPoint x: 143, endPoint y: 136, distance: 157.1
click at [144, 136] on button "Toggle Sidebar" at bounding box center [149, 260] width 11 height 521
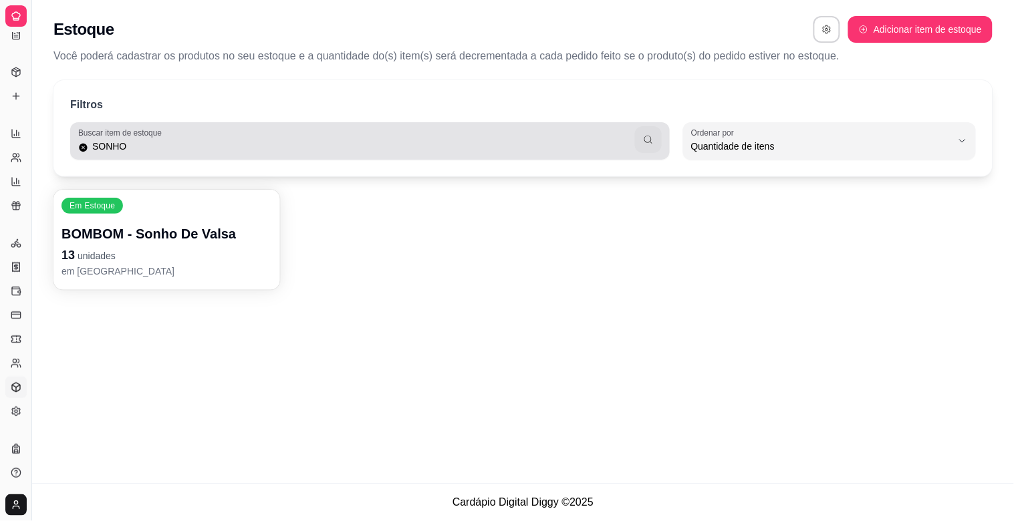
scroll to position [170, 0]
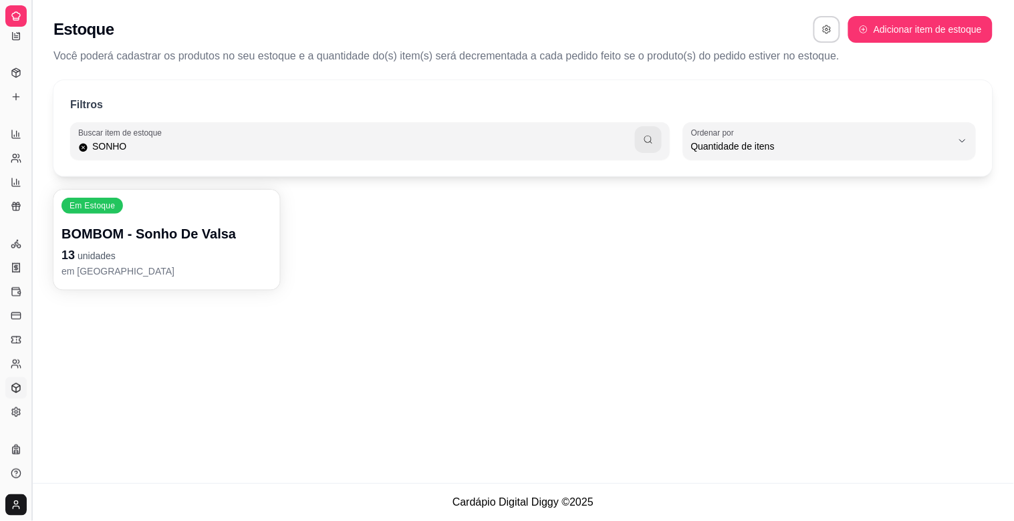
click at [29, 285] on button "Toggle Sidebar" at bounding box center [31, 260] width 11 height 521
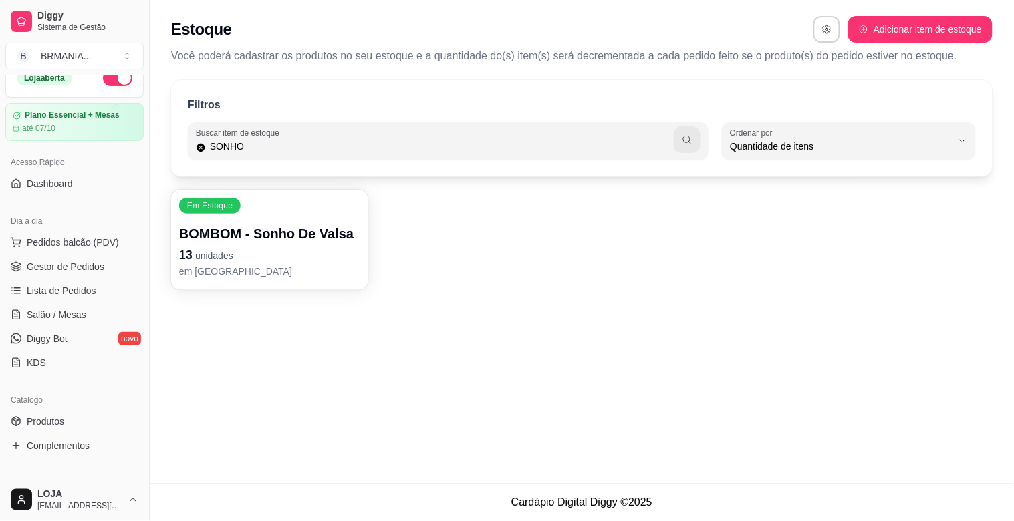
scroll to position [0, 0]
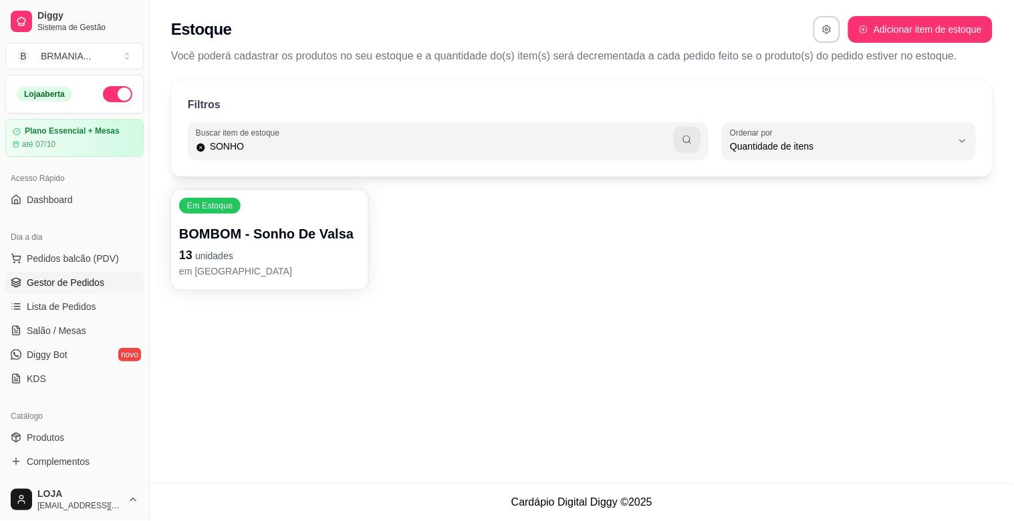
click at [96, 276] on span "Gestor de Pedidos" at bounding box center [66, 282] width 78 height 13
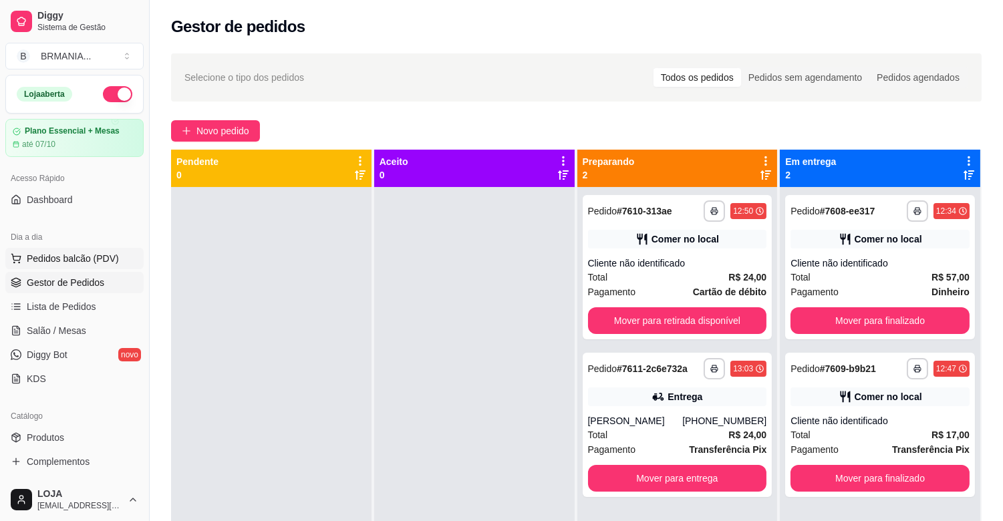
click at [110, 255] on span "Pedidos balcão (PDV)" at bounding box center [73, 258] width 92 height 13
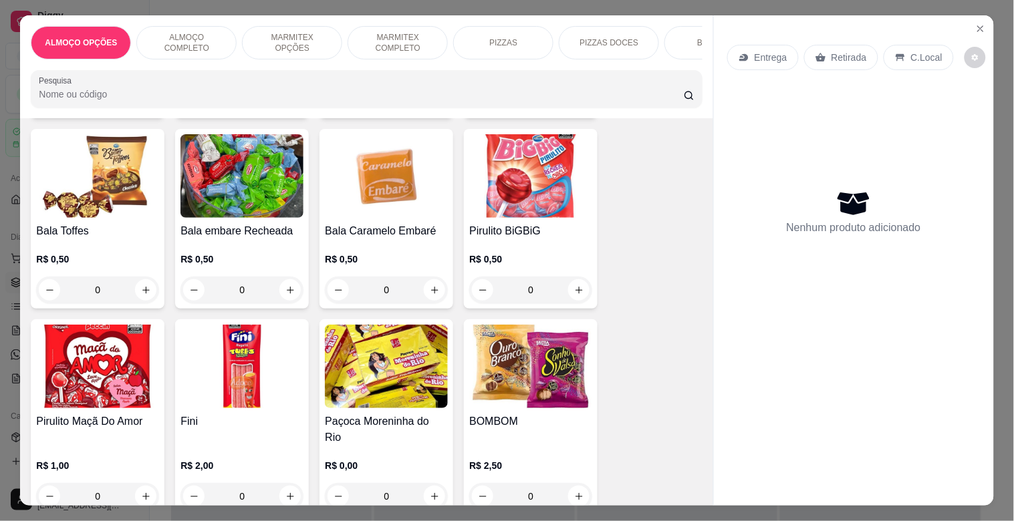
scroll to position [4654, 0]
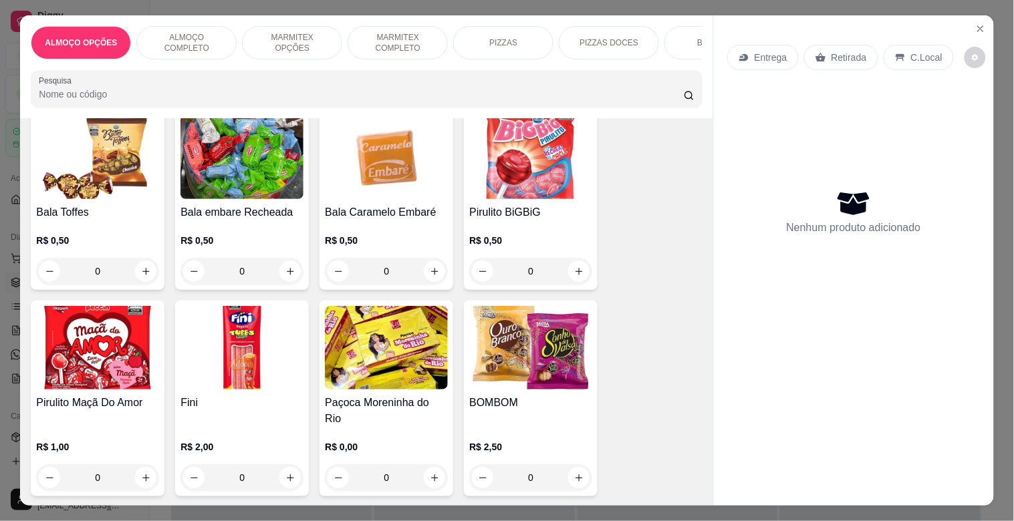
click at [505, 350] on img at bounding box center [530, 348] width 123 height 84
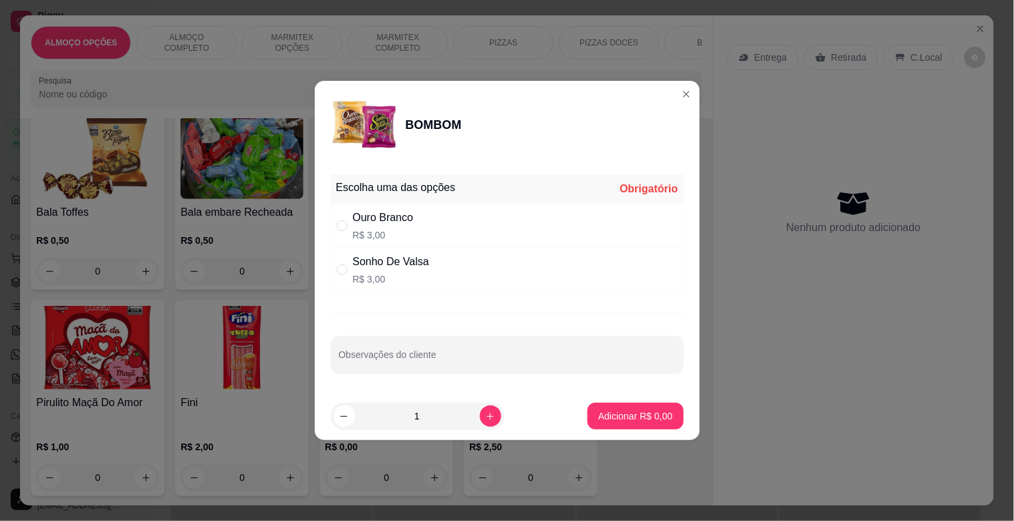
click at [406, 275] on p "R$ 3,00" at bounding box center [391, 279] width 76 height 13
radio input "true"
click at [485, 419] on icon "increase-product-quantity" at bounding box center [490, 417] width 10 height 10
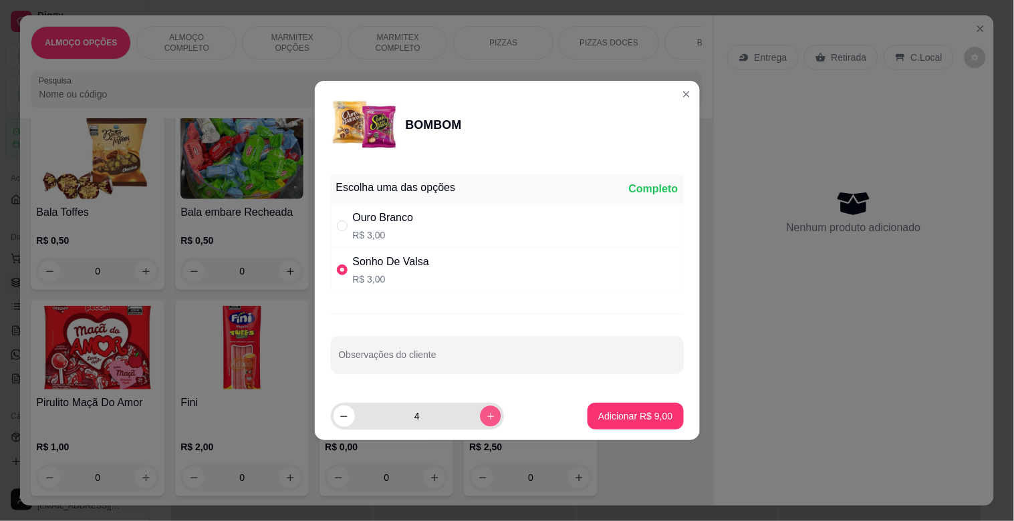
click at [485, 419] on icon "increase-product-quantity" at bounding box center [490, 417] width 10 height 10
click at [480, 419] on button "increase-product-quantity" at bounding box center [490, 416] width 21 height 21
type input "6"
click at [637, 411] on p "Adicionar R$ 18,00" at bounding box center [633, 416] width 80 height 13
type input "6"
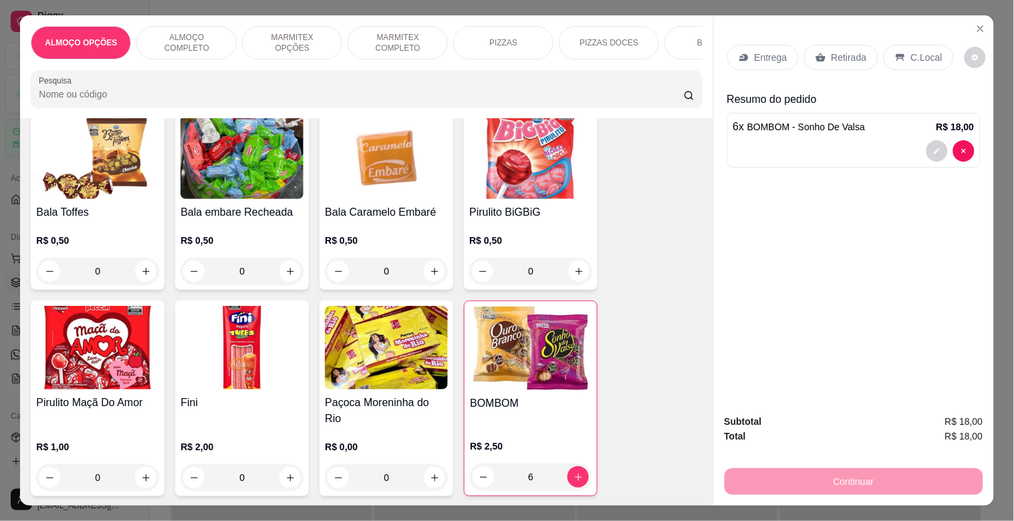
click at [105, 352] on img at bounding box center [97, 348] width 123 height 84
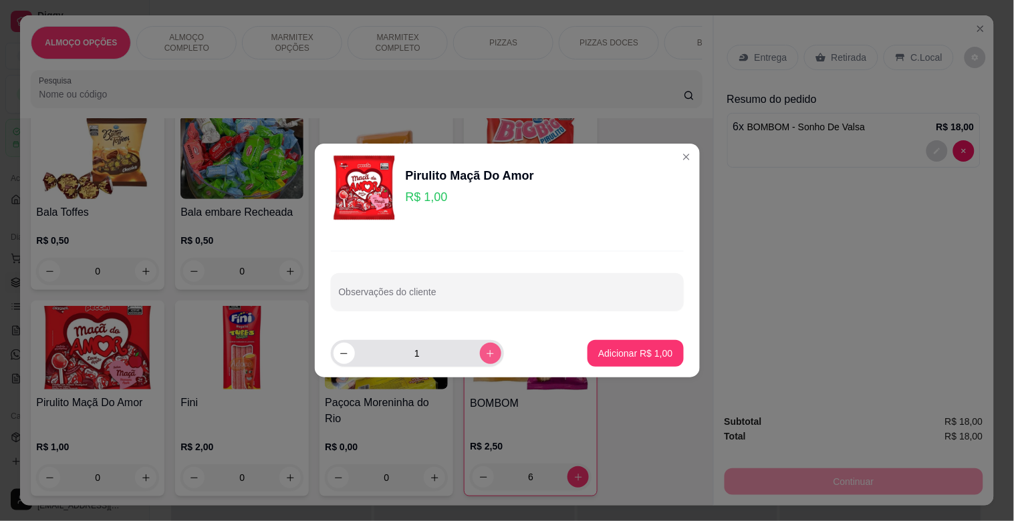
click at [485, 356] on icon "increase-product-quantity" at bounding box center [490, 354] width 10 height 10
click at [480, 356] on button "increase-product-quantity" at bounding box center [490, 353] width 21 height 21
click at [339, 351] on icon "decrease-product-quantity" at bounding box center [344, 354] width 10 height 10
type input "2"
click at [622, 356] on p "Adicionar R$ 2,00" at bounding box center [635, 353] width 74 height 13
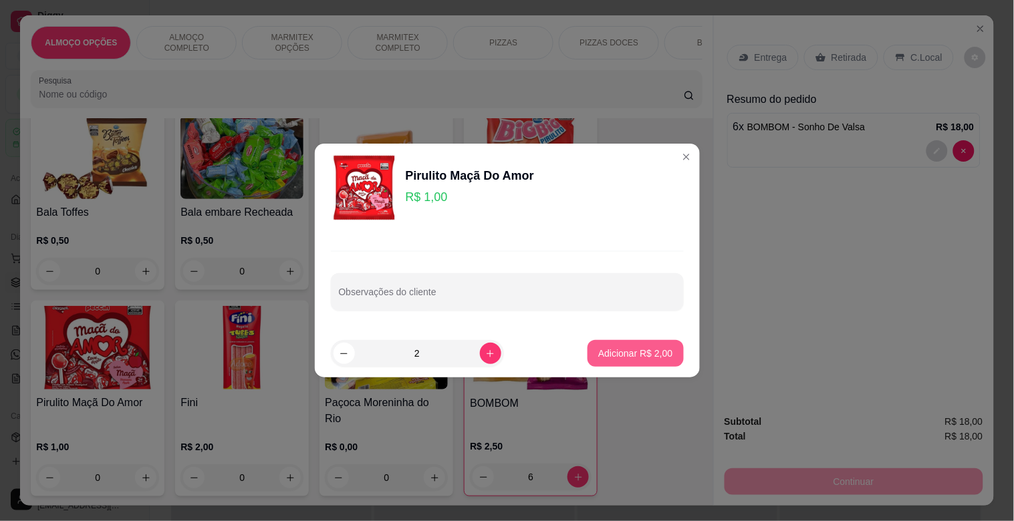
type input "2"
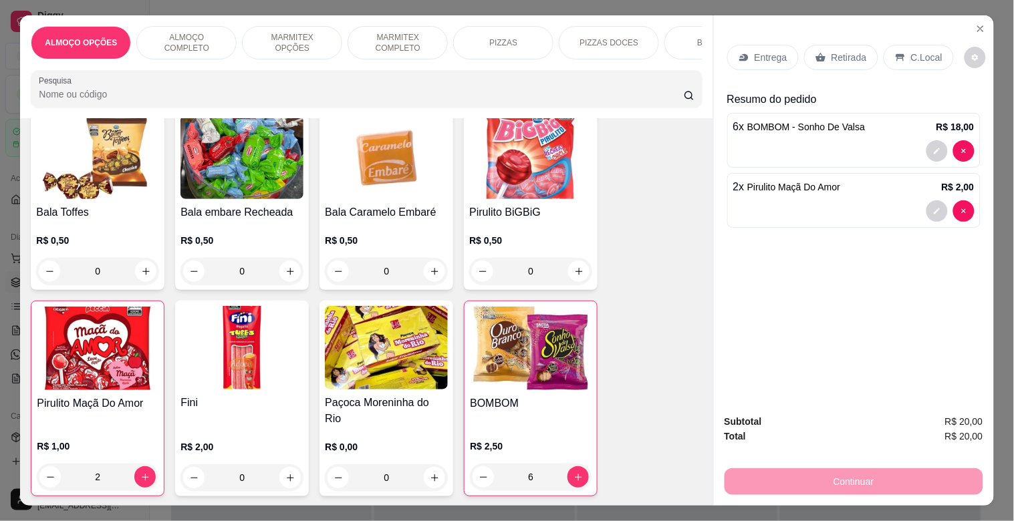
drag, startPoint x: 814, startPoint y: 57, endPoint x: 819, endPoint y: 63, distance: 7.6
click at [816, 57] on div "Retirada" at bounding box center [841, 57] width 74 height 25
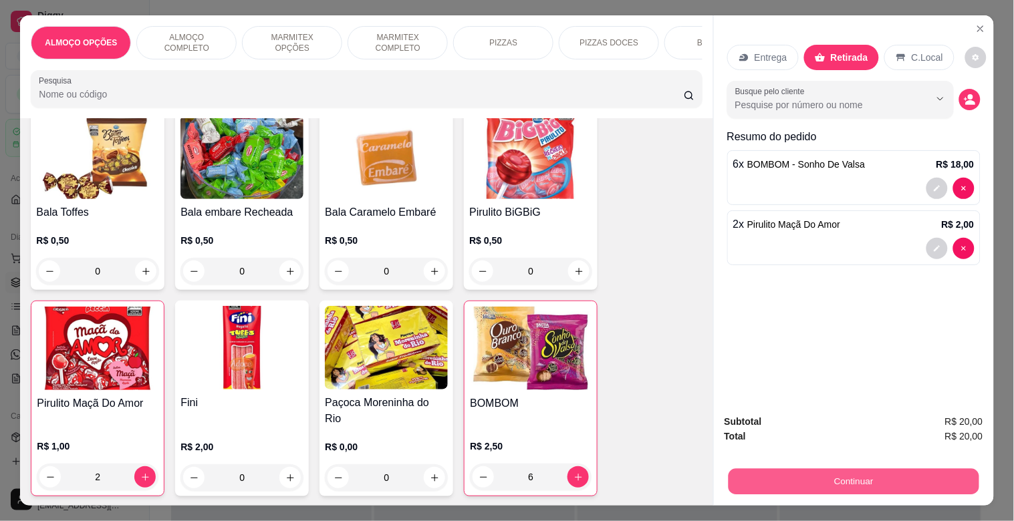
click at [898, 476] on button "Continuar" at bounding box center [853, 481] width 251 height 26
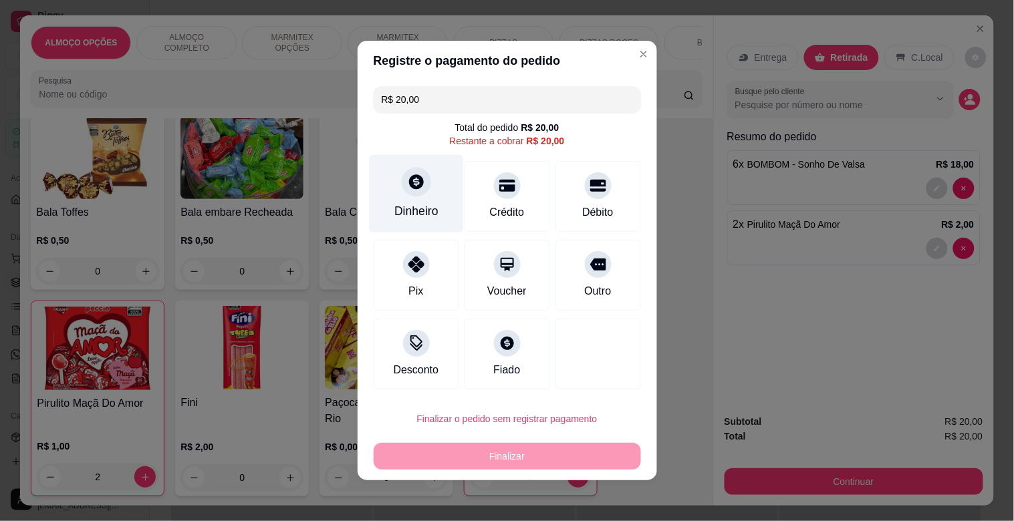
click at [424, 218] on div "Dinheiro" at bounding box center [416, 210] width 44 height 17
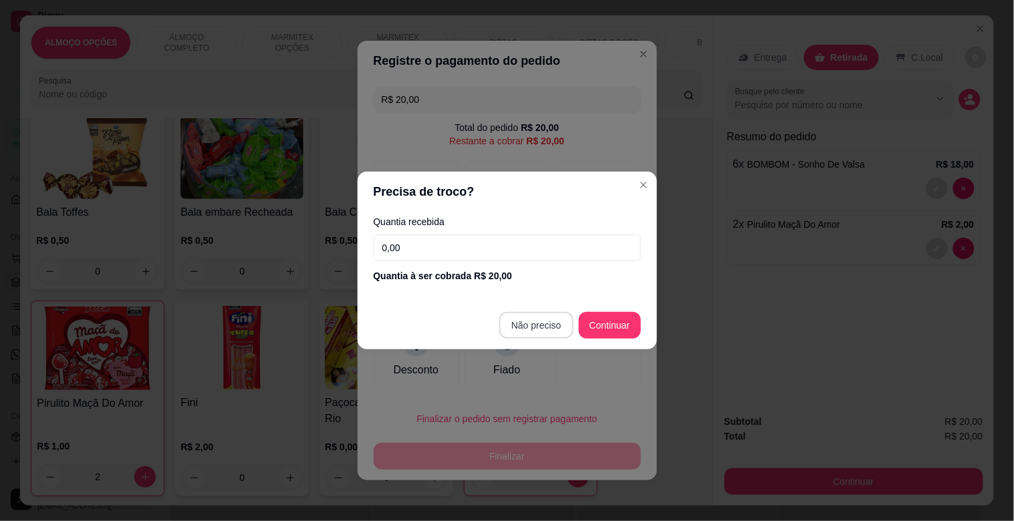
type input "R$ 0,00"
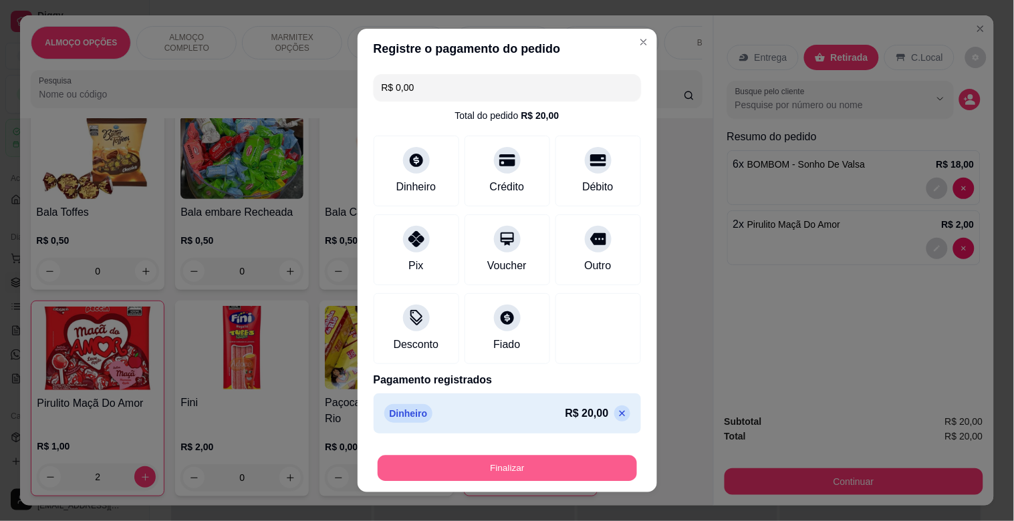
click at [531, 474] on button "Finalizar" at bounding box center [507, 469] width 259 height 26
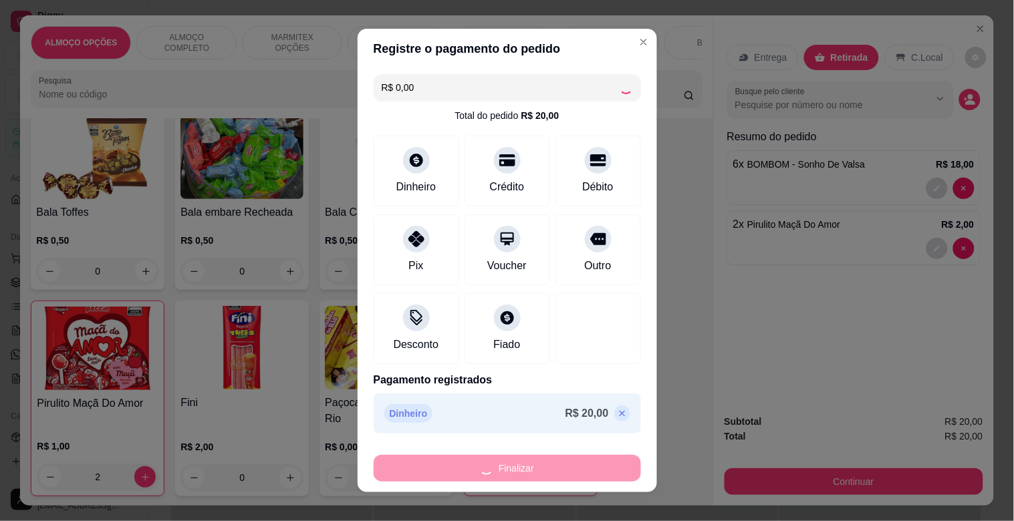
type input "0"
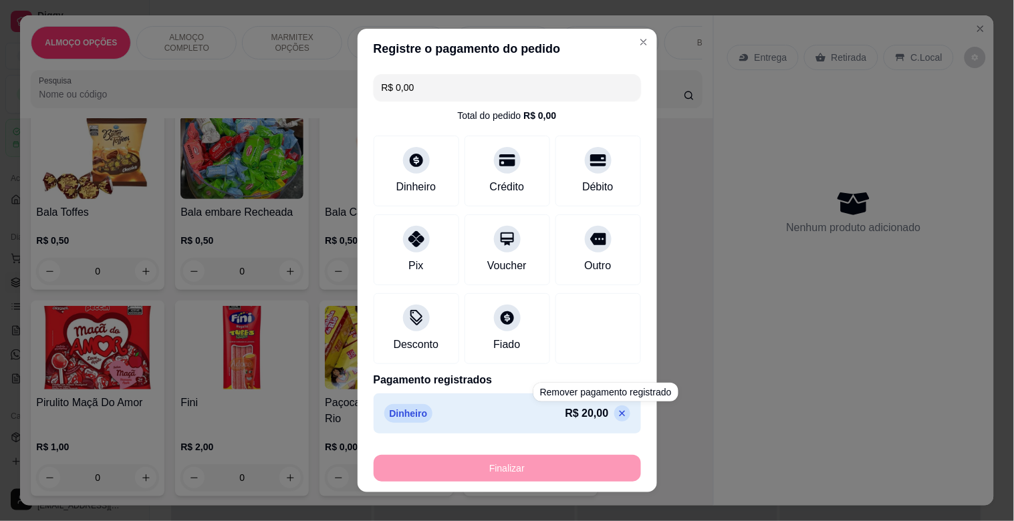
type input "-R$ 20,00"
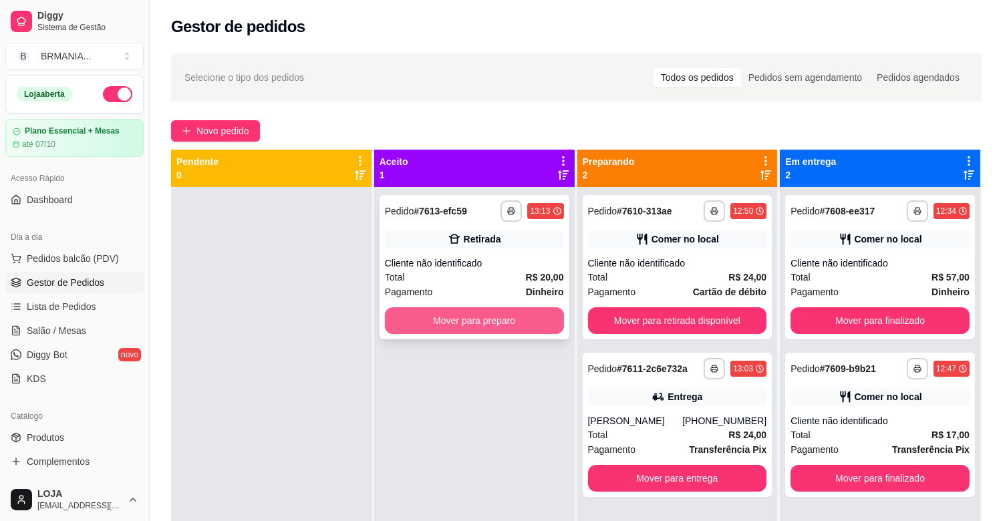
click at [472, 323] on button "Mover para preparo" at bounding box center [474, 320] width 179 height 27
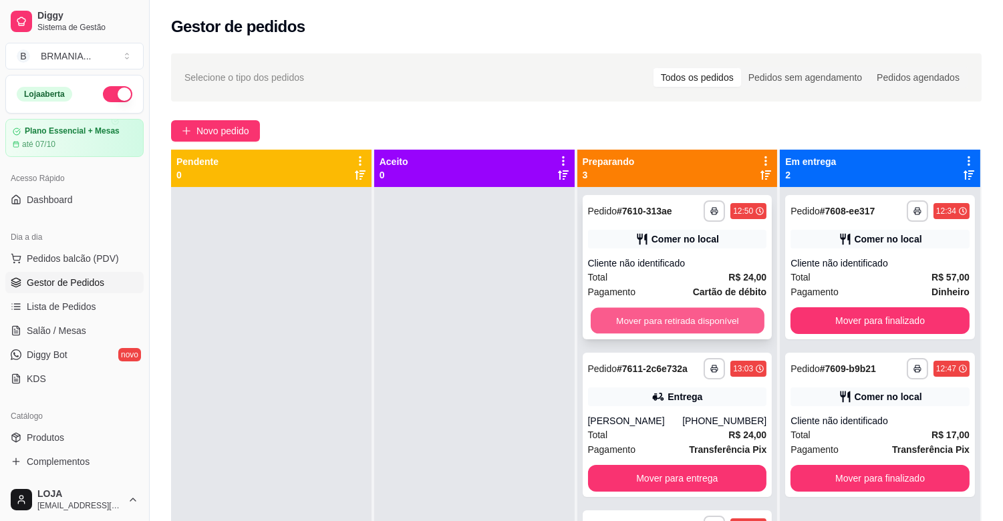
click at [658, 321] on button "Mover para retirada disponível" at bounding box center [678, 321] width 174 height 26
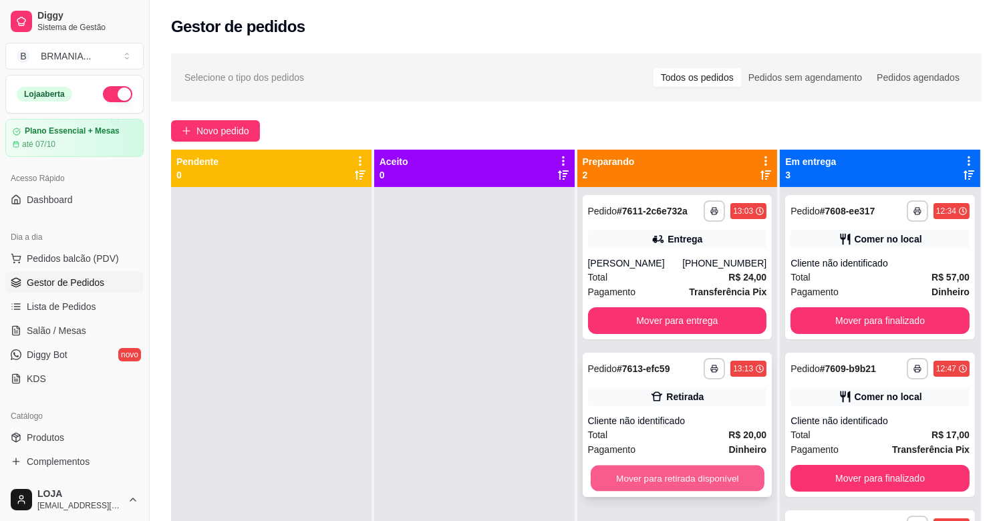
click at [696, 475] on button "Mover para retirada disponível" at bounding box center [678, 479] width 174 height 26
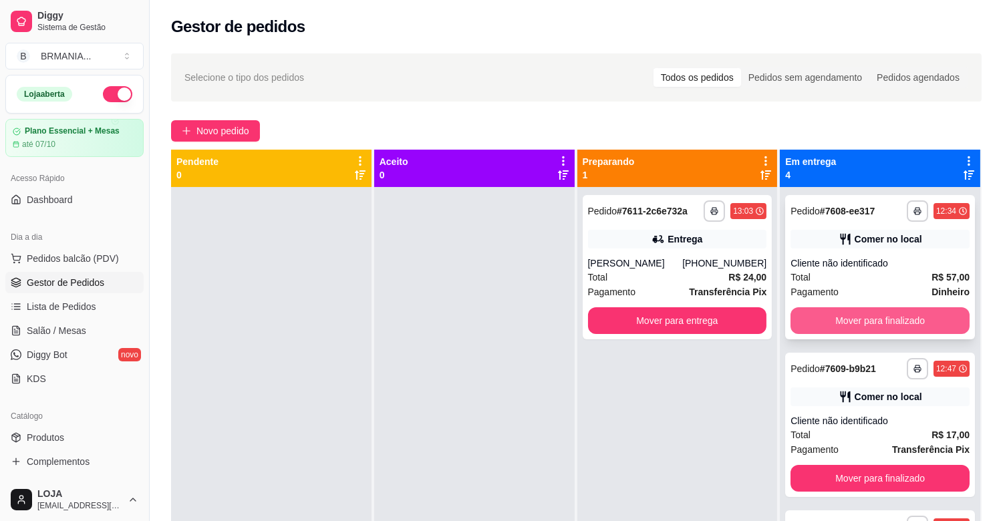
click at [843, 324] on button "Mover para finalizado" at bounding box center [880, 320] width 179 height 27
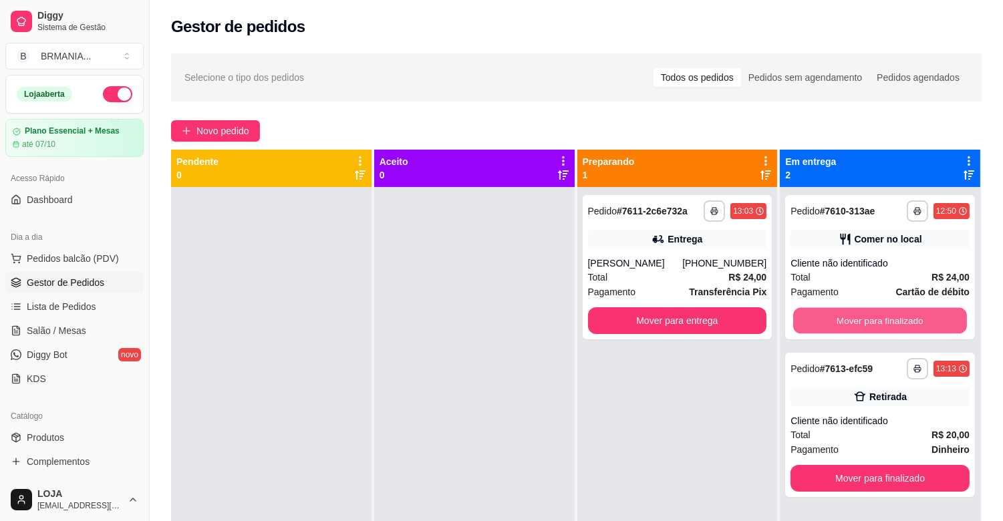
click at [843, 324] on button "Mover para finalizado" at bounding box center [880, 321] width 174 height 26
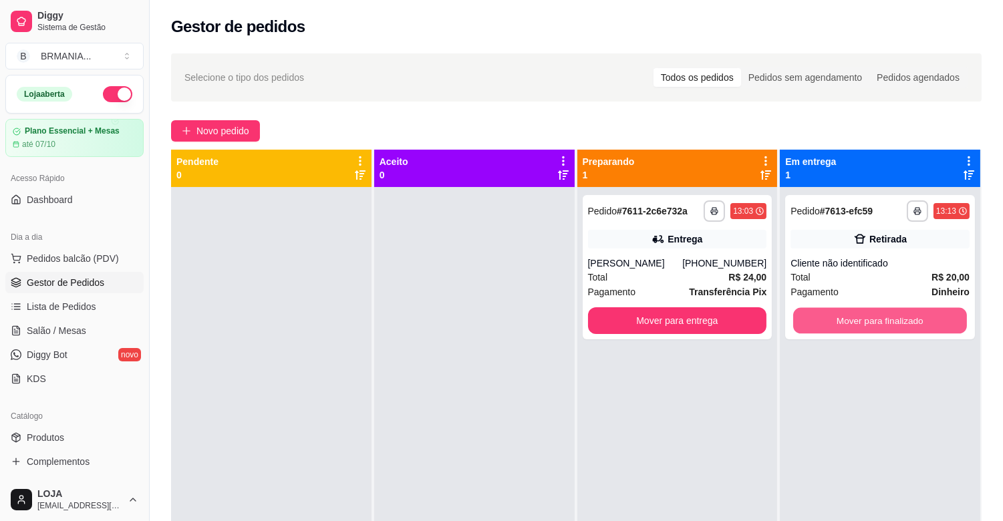
click at [843, 326] on button "Mover para finalizado" at bounding box center [880, 321] width 174 height 26
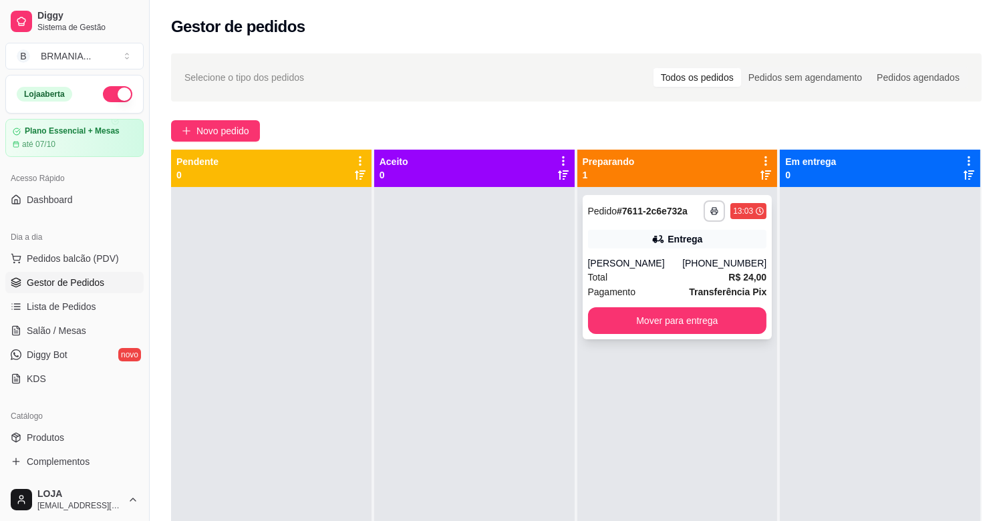
click at [630, 263] on div "[PERSON_NAME]" at bounding box center [635, 263] width 95 height 13
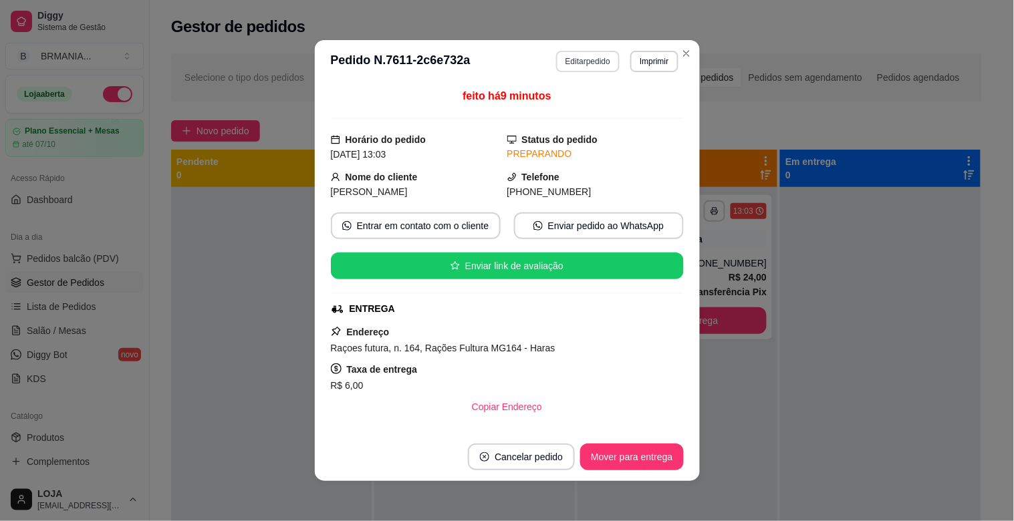
click at [593, 61] on button "Editar pedido" at bounding box center [587, 61] width 63 height 21
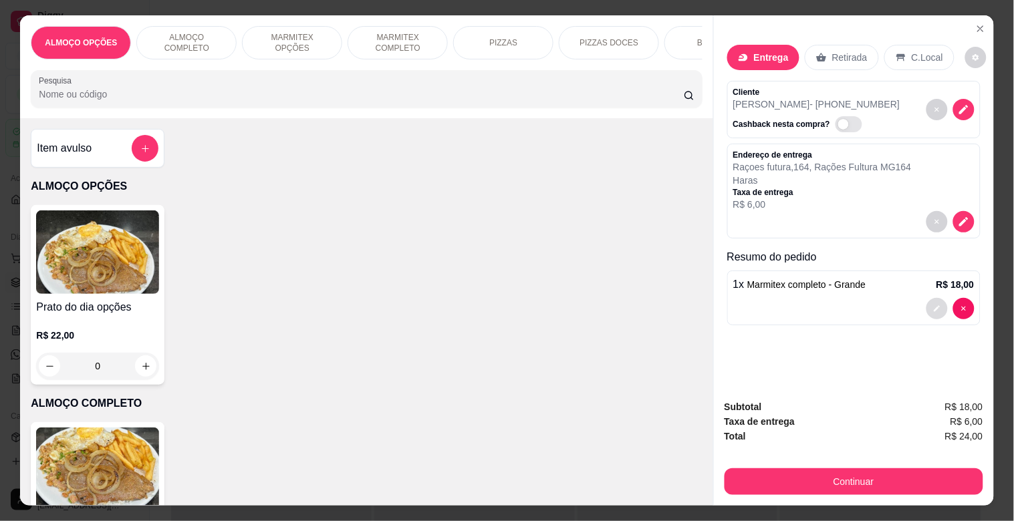
click at [936, 304] on button "decrease-product-quantity" at bounding box center [936, 308] width 21 height 21
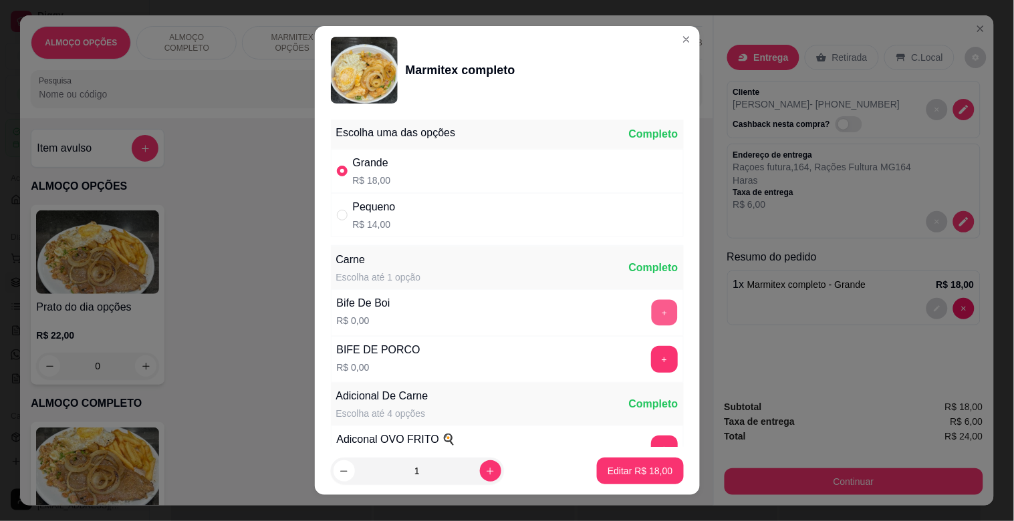
click at [651, 308] on button "+" at bounding box center [664, 313] width 26 height 26
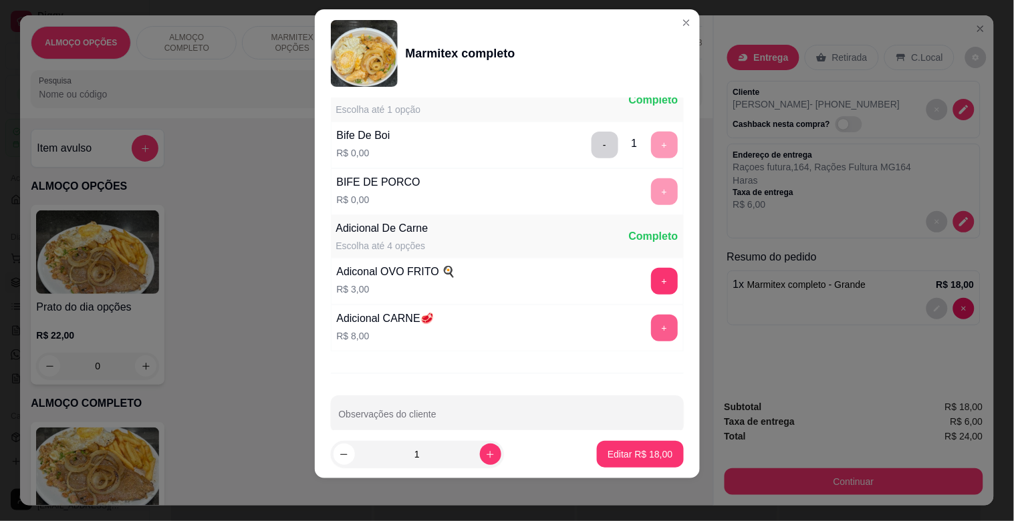
scroll to position [187, 0]
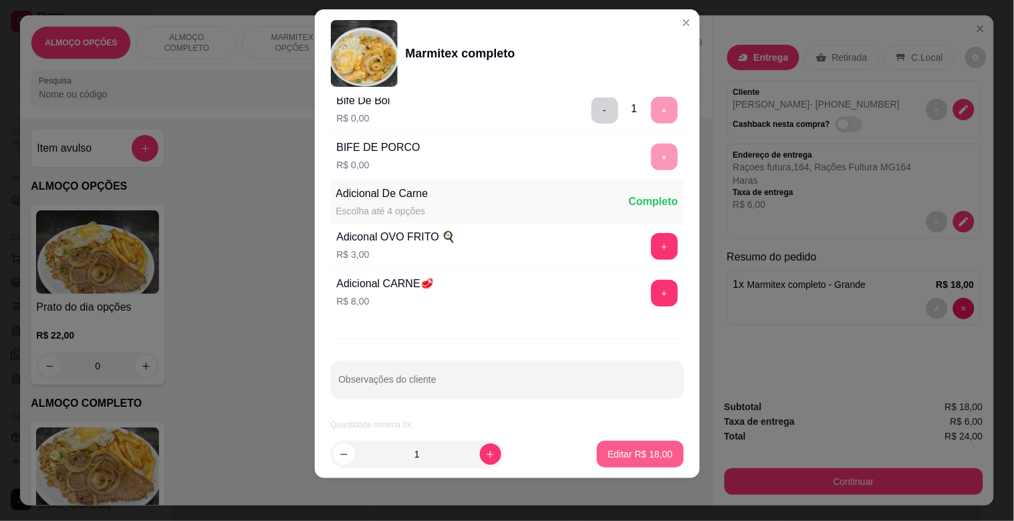
click at [637, 454] on p "Editar R$ 18,00" at bounding box center [639, 454] width 65 height 13
type input "0"
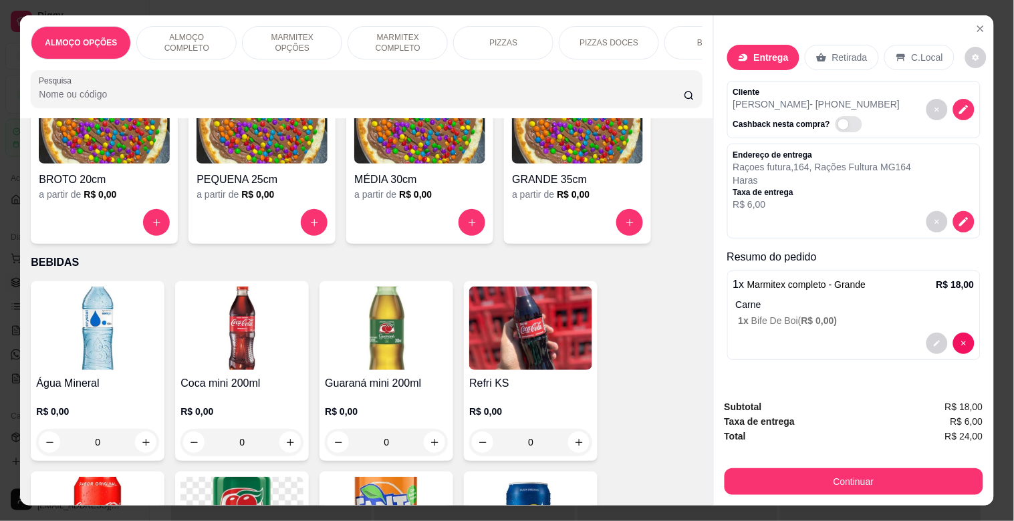
scroll to position [1362, 0]
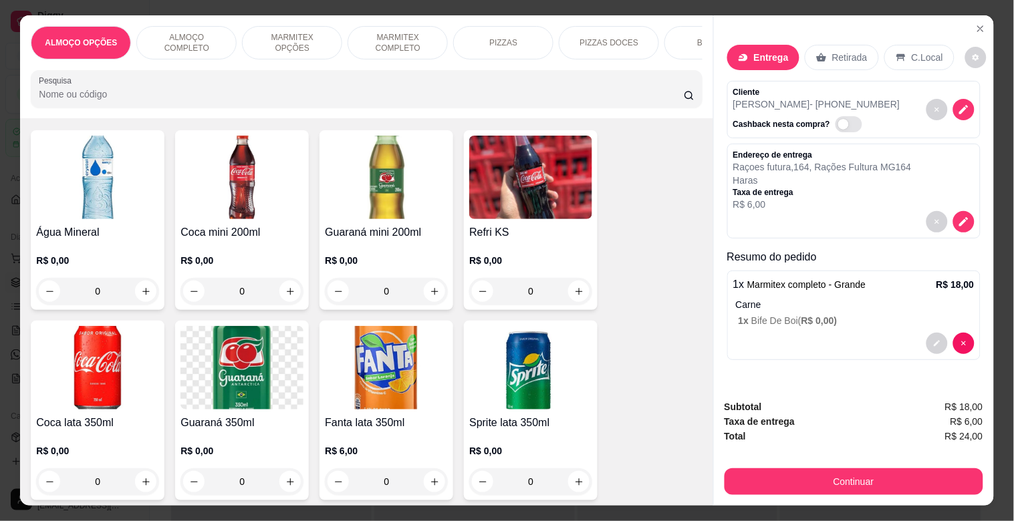
click at [57, 416] on div "Coca lata 350ml R$ 0,00 0" at bounding box center [98, 411] width 134 height 180
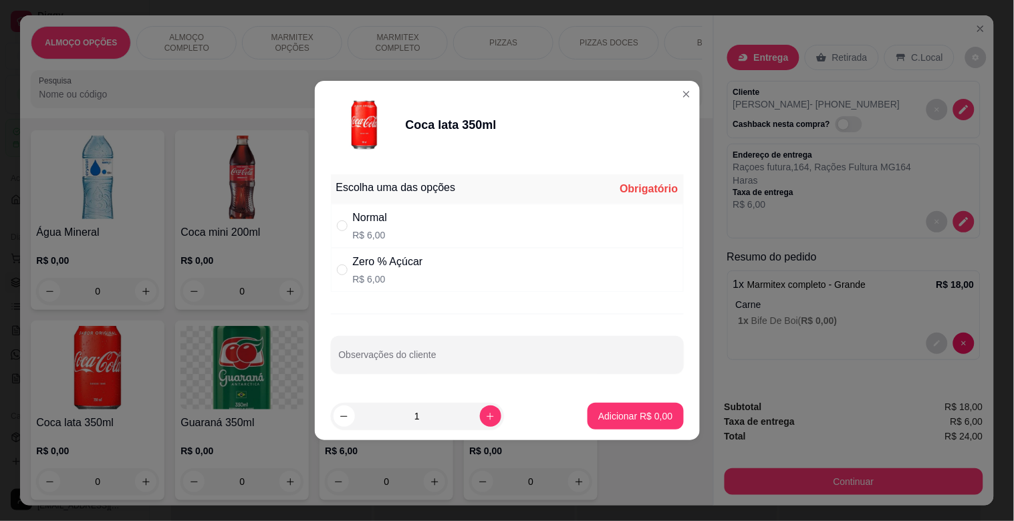
click at [392, 221] on div "Normal R$ 6,00" at bounding box center [507, 226] width 353 height 44
radio input "true"
click at [657, 416] on p "Adicionar R$ 6,00" at bounding box center [635, 416] width 72 height 13
type input "1"
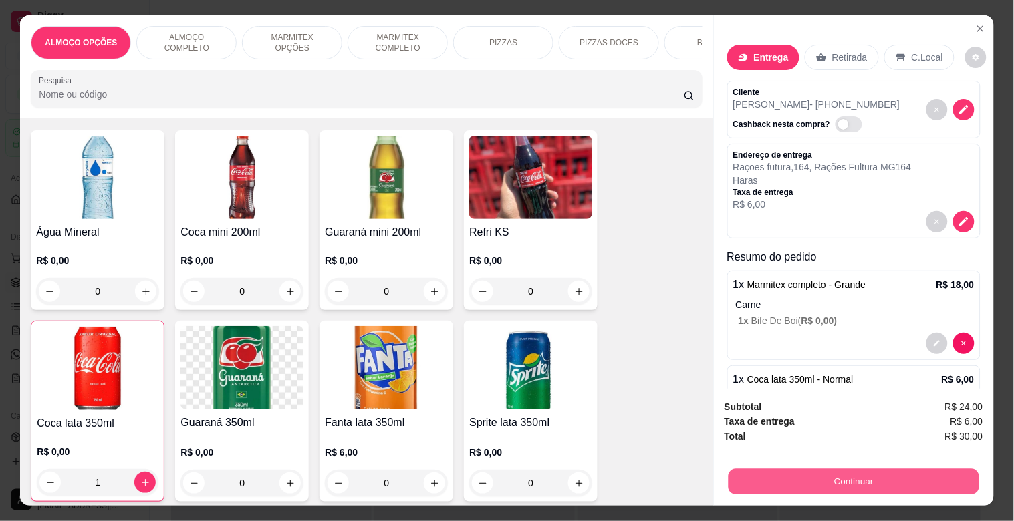
click at [839, 483] on button "Continuar" at bounding box center [853, 481] width 251 height 26
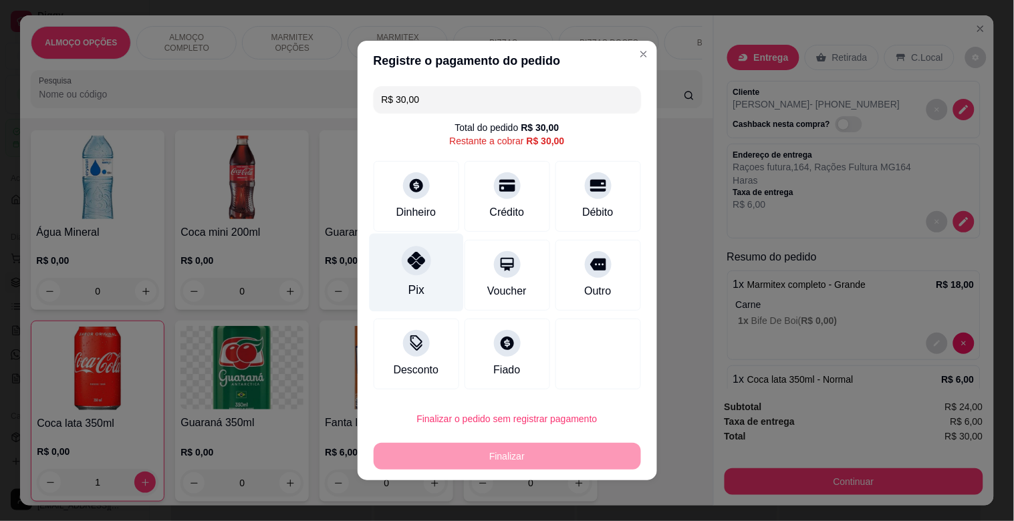
click at [409, 268] on icon at bounding box center [415, 260] width 17 height 17
type input "R$ 0,00"
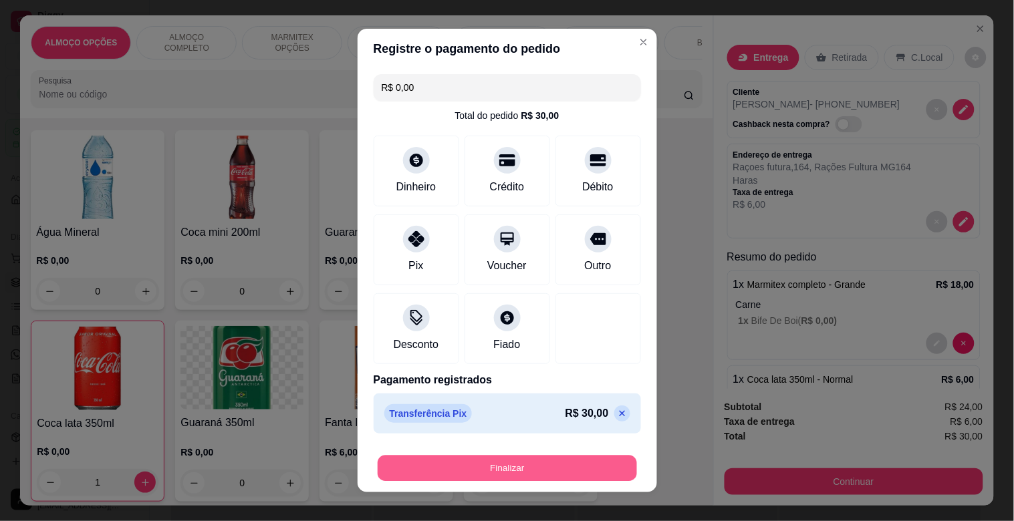
click at [471, 472] on button "Finalizar" at bounding box center [507, 469] width 259 height 26
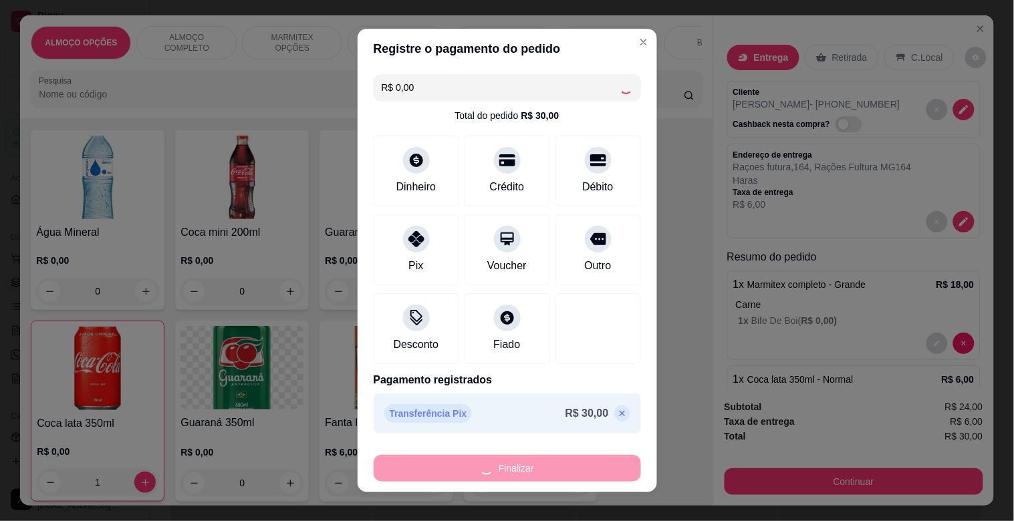
type input "0"
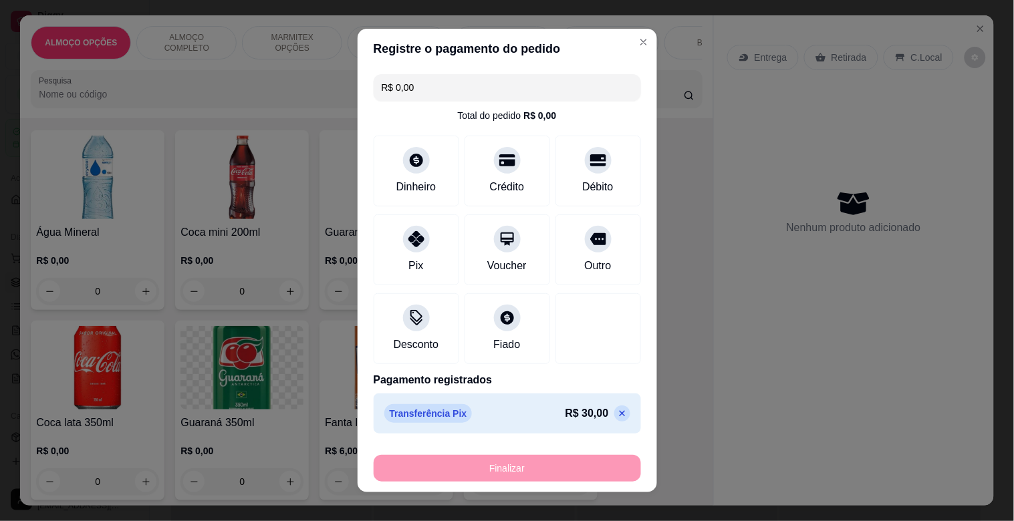
type input "-R$ 30,00"
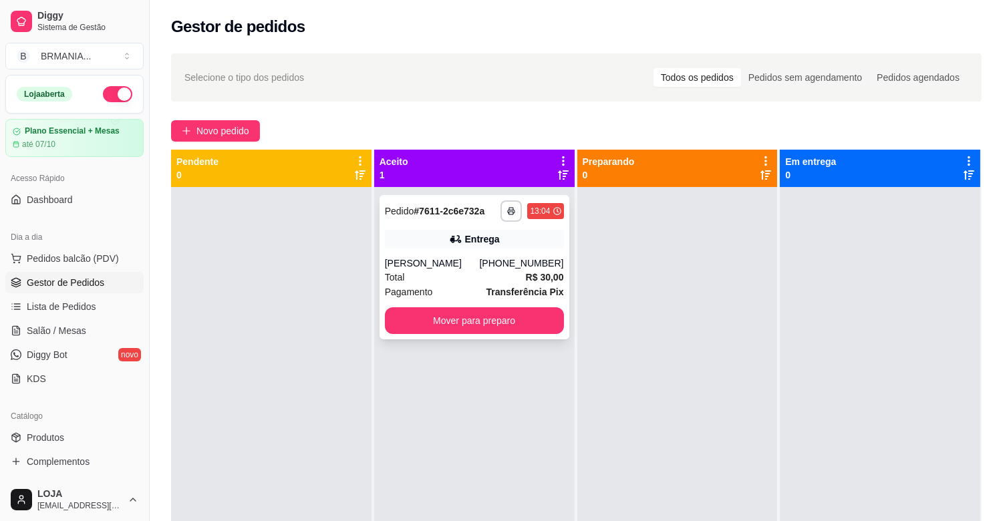
click at [525, 241] on div "Entrega" at bounding box center [474, 239] width 179 height 19
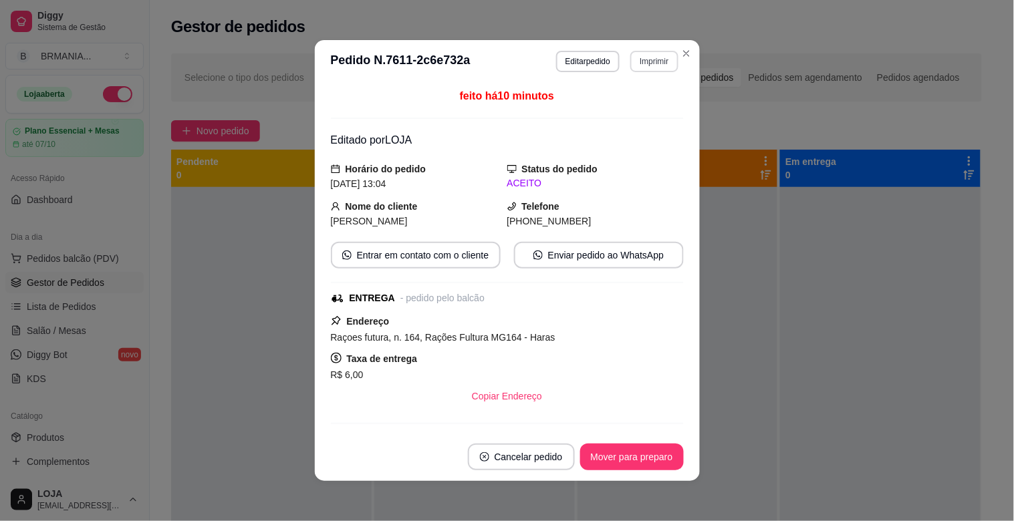
click at [648, 63] on button "Imprimir" at bounding box center [653, 61] width 47 height 21
click at [619, 107] on button "IMPRESSORA" at bounding box center [625, 108] width 97 height 21
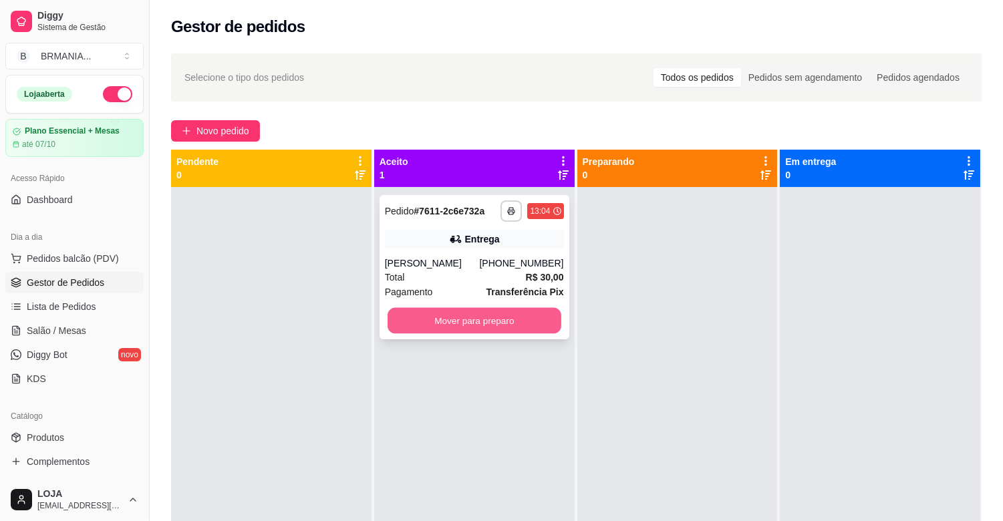
click at [470, 309] on button "Mover para preparo" at bounding box center [475, 321] width 174 height 26
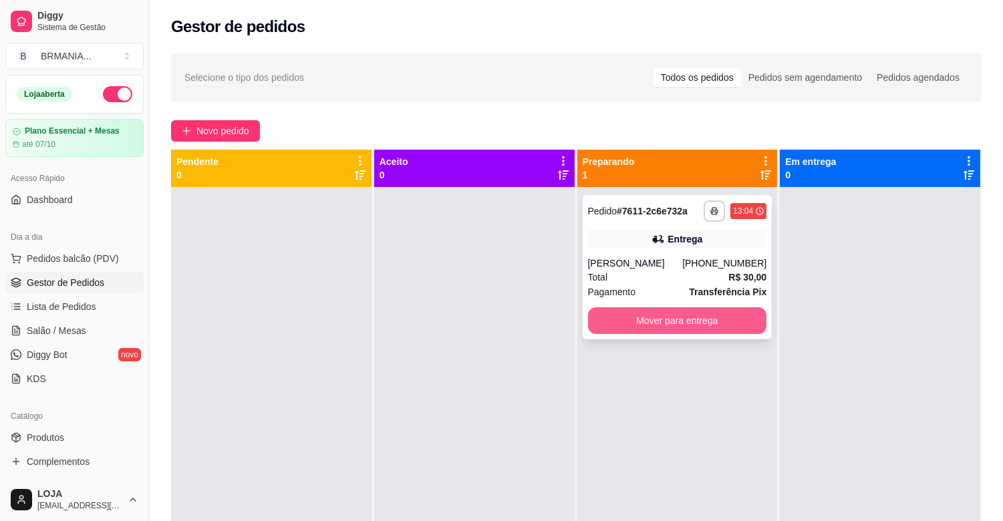
click at [700, 323] on button "Mover para entrega" at bounding box center [677, 320] width 179 height 27
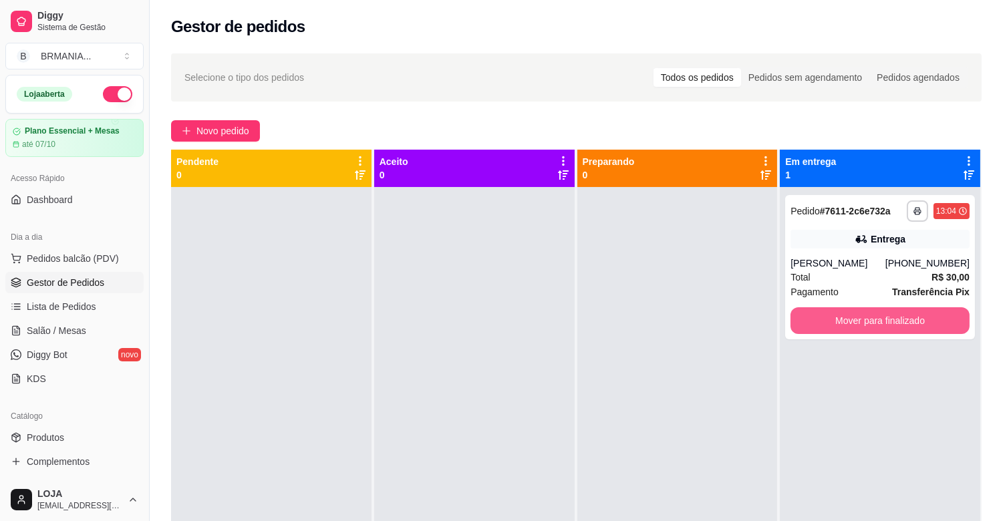
click at [884, 319] on button "Mover para finalizado" at bounding box center [880, 320] width 179 height 27
click at [907, 325] on button "Mover para finalizado" at bounding box center [880, 320] width 179 height 27
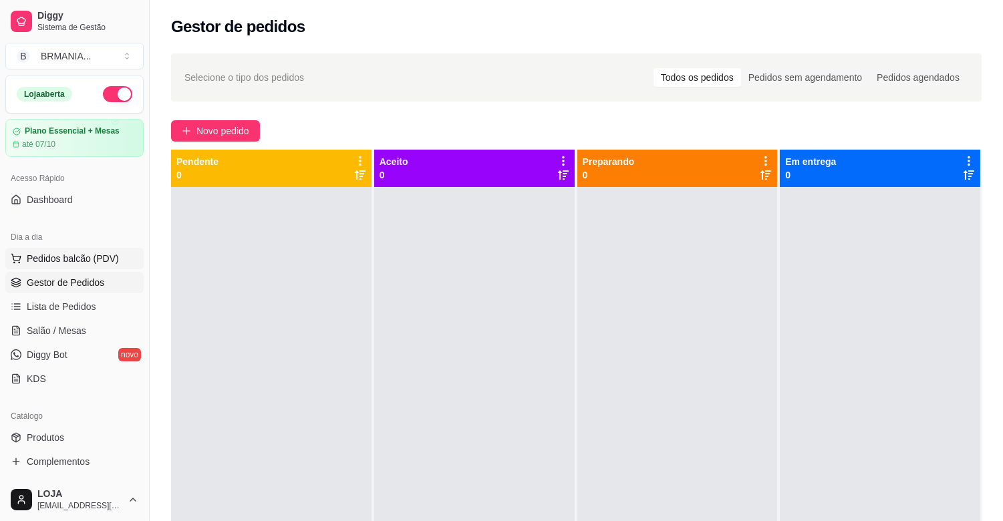
click at [49, 253] on span "Pedidos balcão (PDV)" at bounding box center [73, 258] width 92 height 13
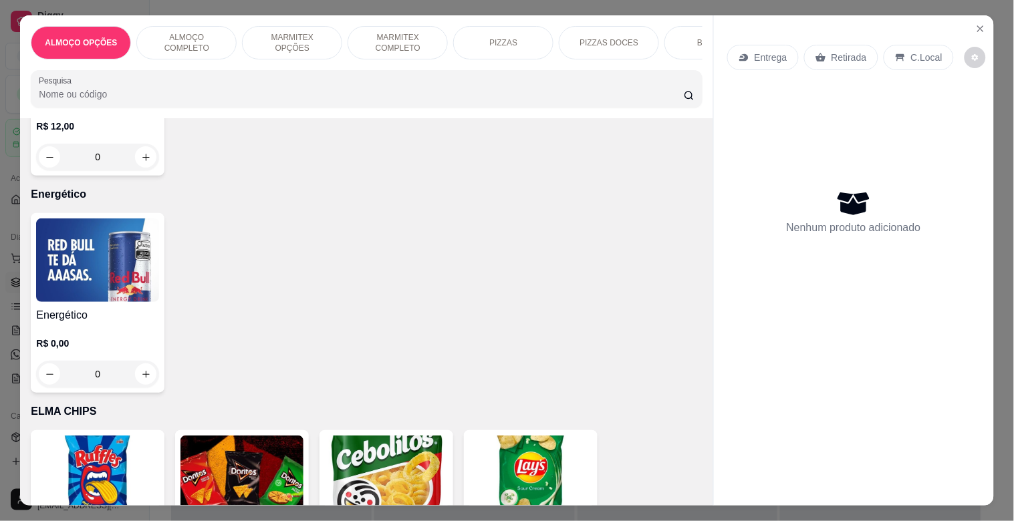
scroll to position [3538, 0]
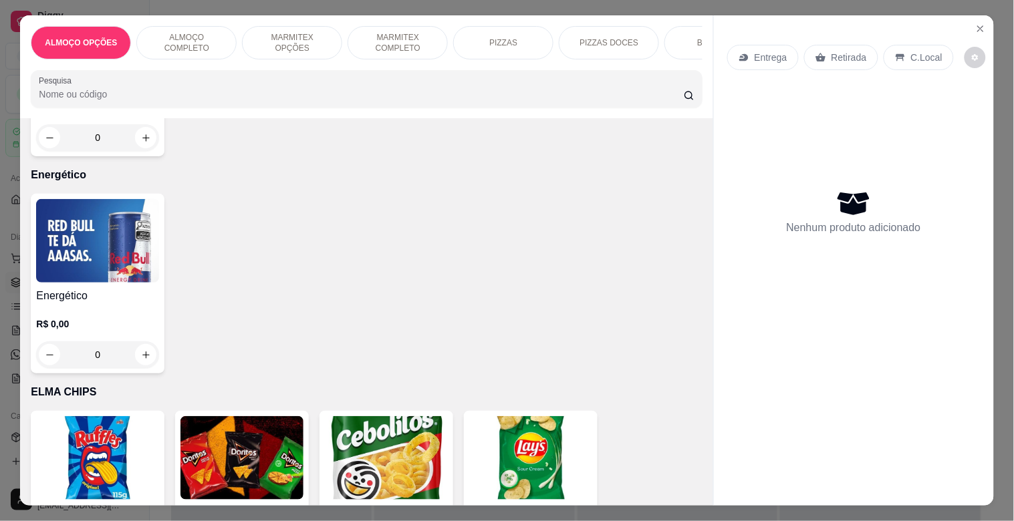
click at [129, 254] on img at bounding box center [97, 241] width 123 height 84
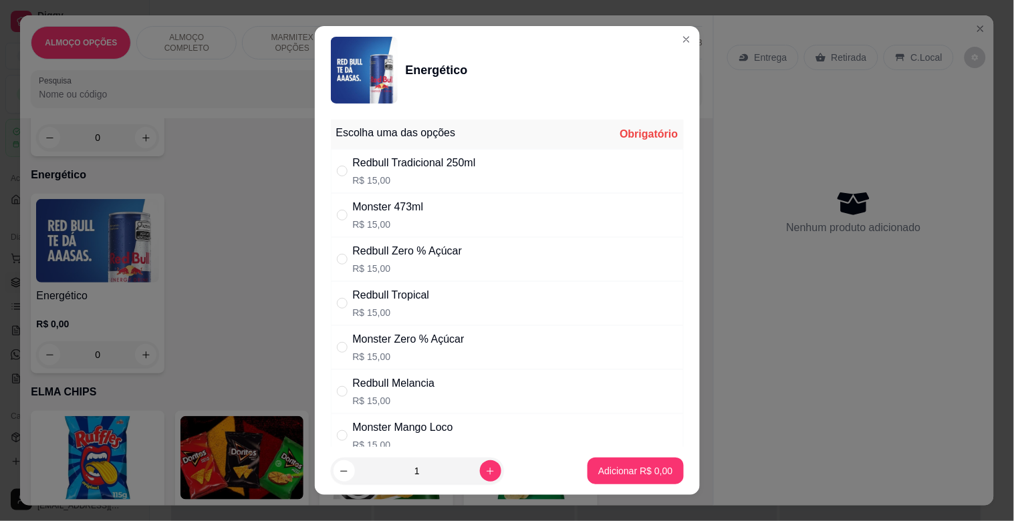
click at [426, 353] on p "R$ 15,00" at bounding box center [409, 356] width 112 height 13
radio input "true"
click at [645, 472] on p "Adicionar R$ 15,00" at bounding box center [633, 470] width 80 height 13
type input "1"
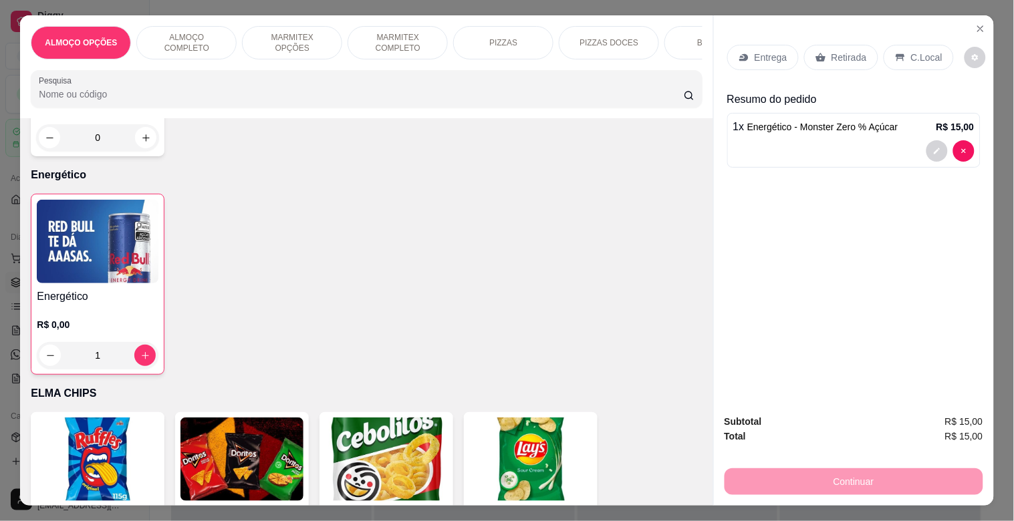
click at [845, 51] on p "Retirada" at bounding box center [848, 57] width 35 height 13
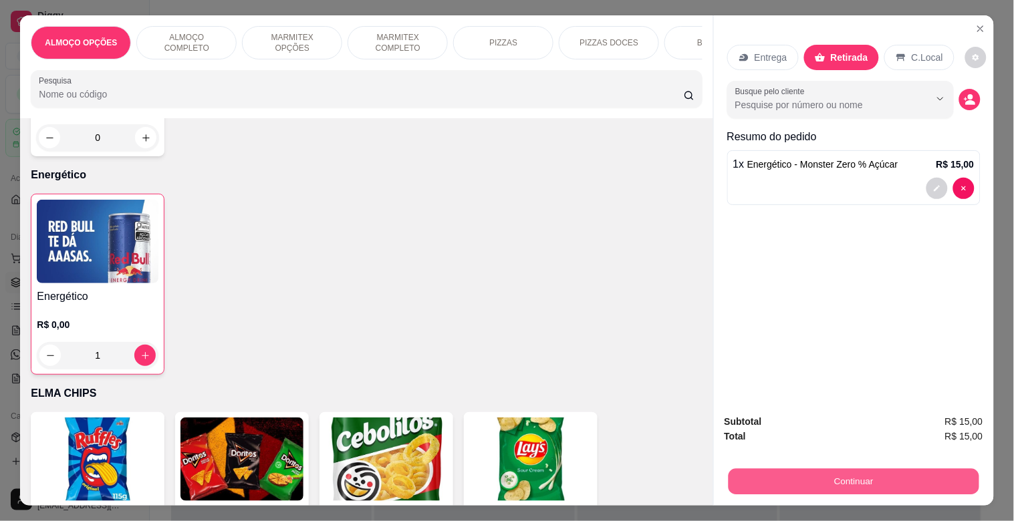
click at [855, 470] on button "Continuar" at bounding box center [853, 481] width 251 height 26
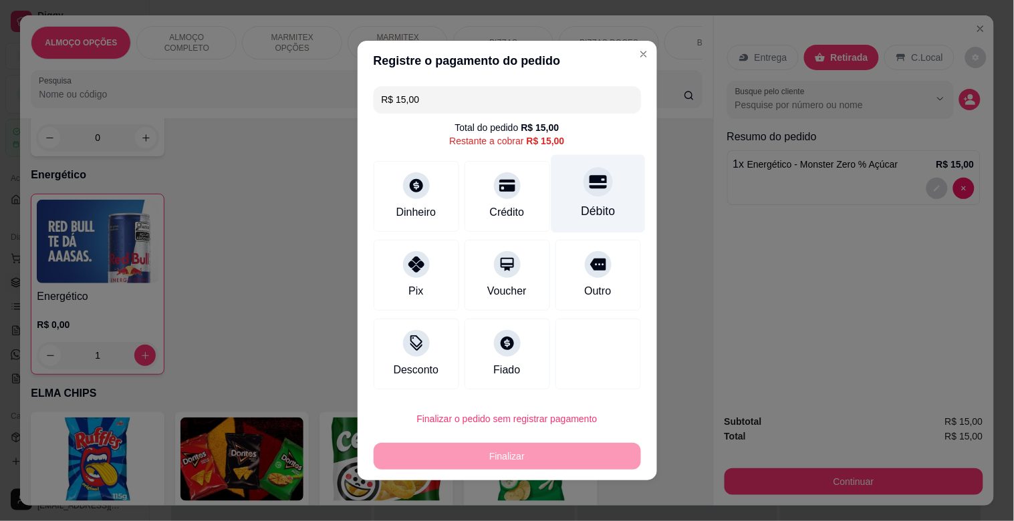
click at [593, 192] on div "Débito" at bounding box center [598, 194] width 94 height 78
type input "R$ 0,00"
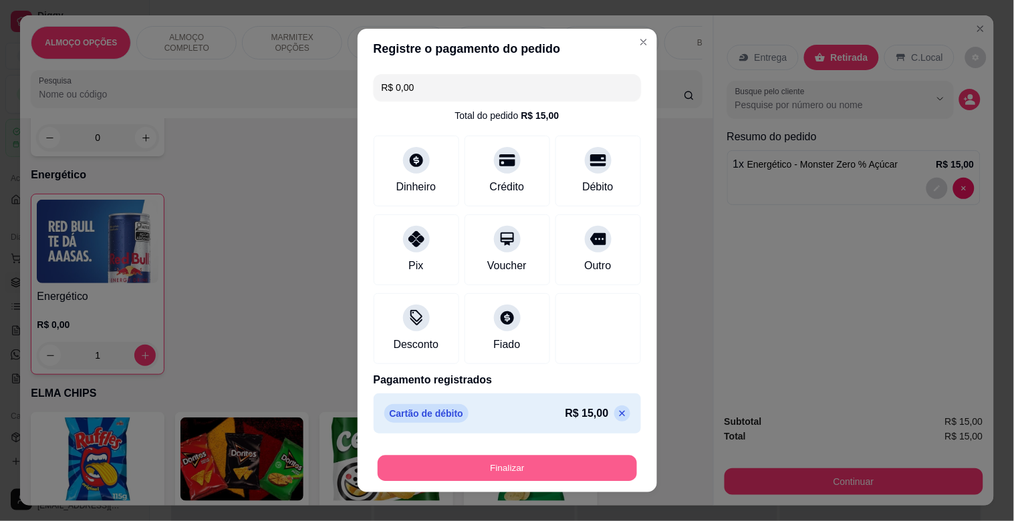
click at [557, 466] on button "Finalizar" at bounding box center [507, 469] width 259 height 26
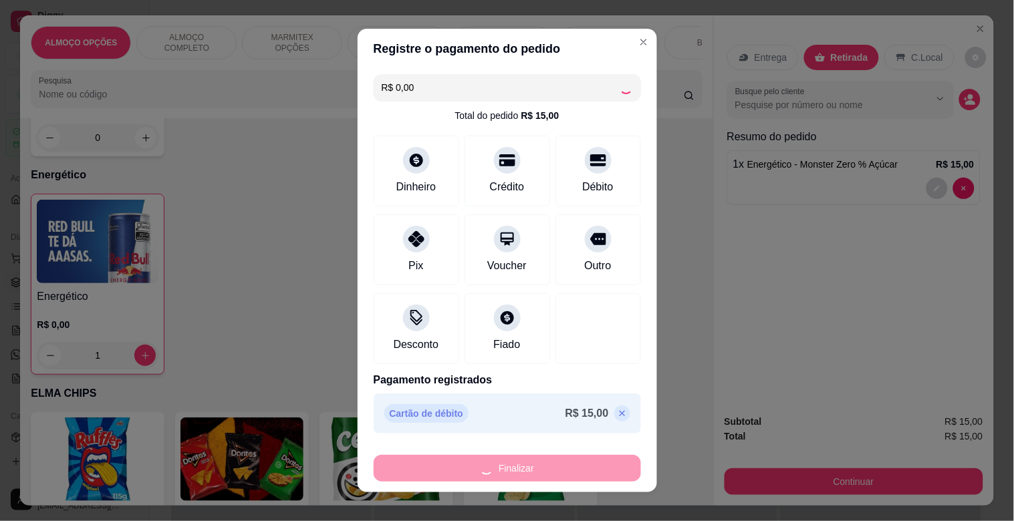
type input "0"
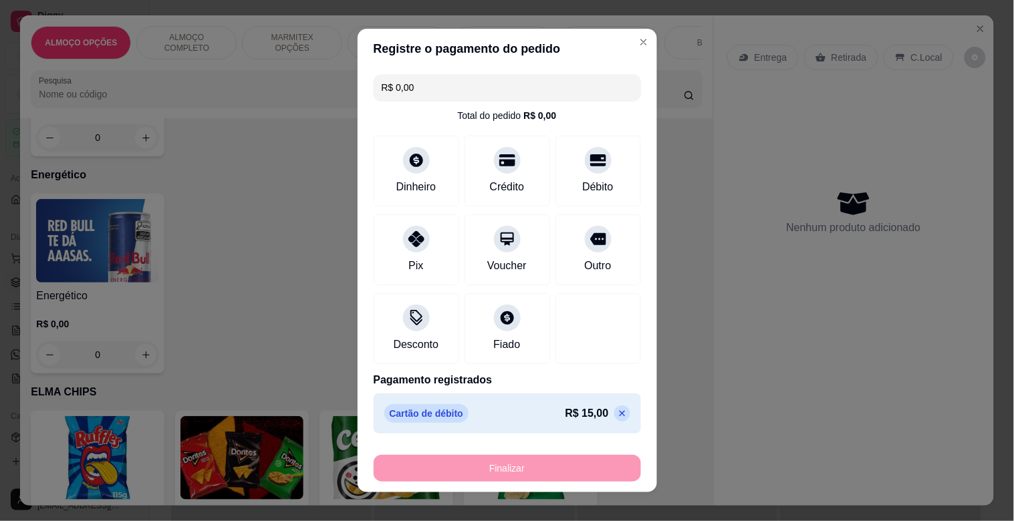
type input "-R$ 15,00"
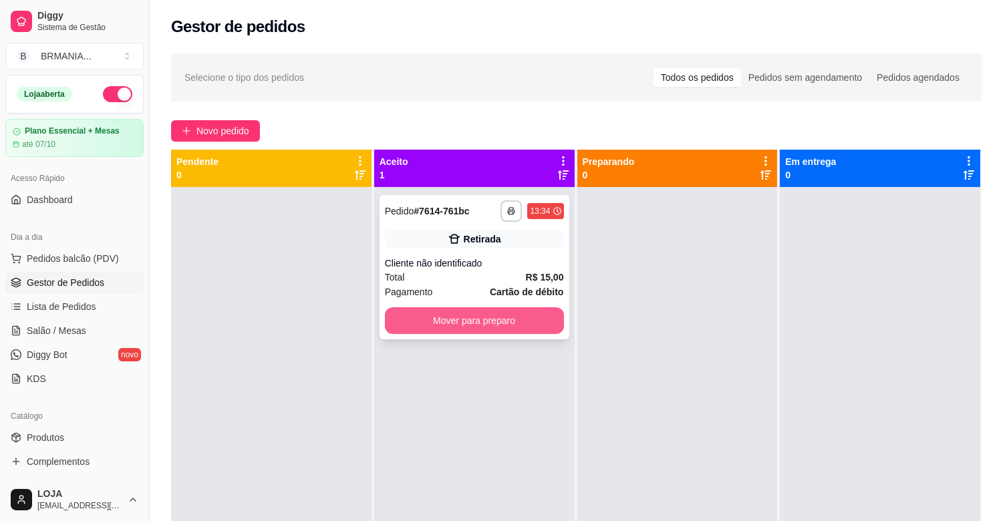
click at [519, 317] on button "Mover para preparo" at bounding box center [474, 320] width 179 height 27
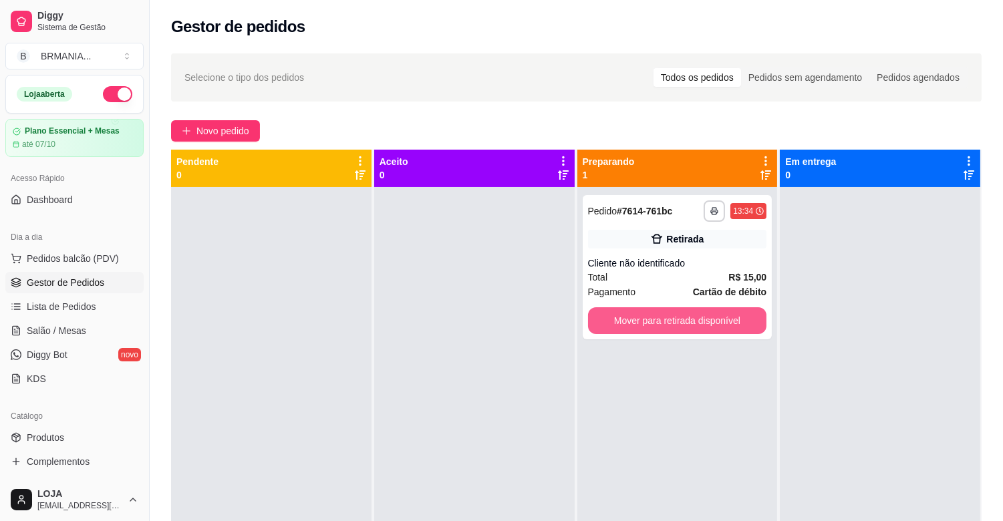
click at [677, 310] on button "Mover para retirada disponível" at bounding box center [677, 320] width 179 height 27
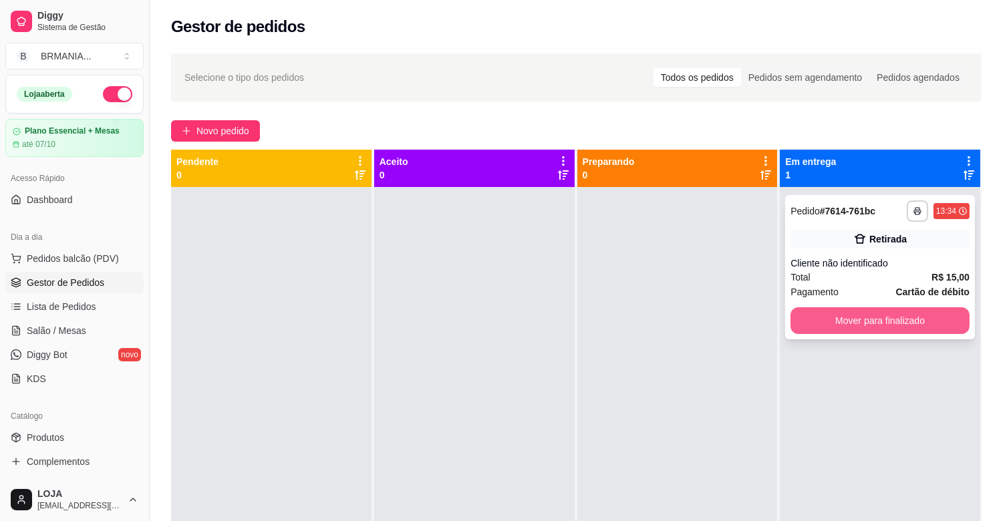
click at [873, 317] on button "Mover para finalizado" at bounding box center [880, 320] width 179 height 27
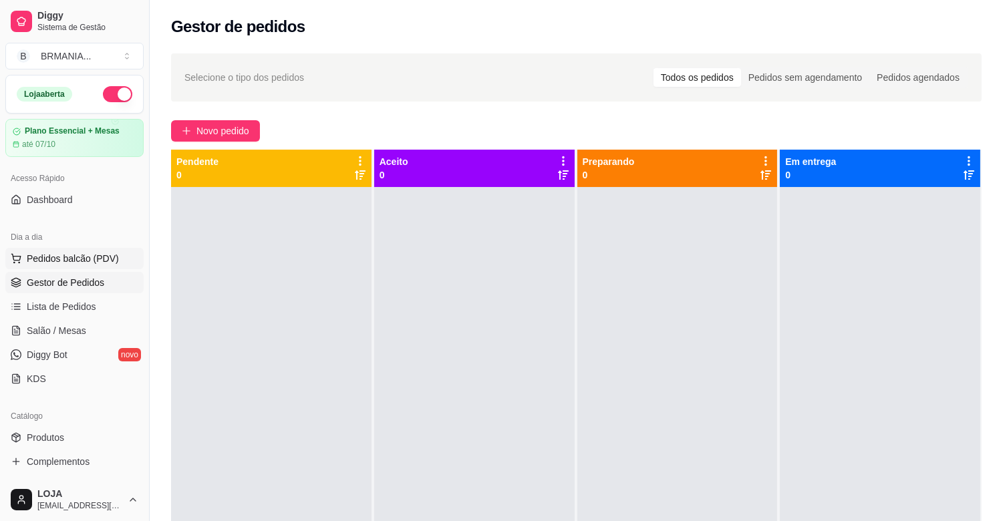
click at [104, 255] on span "Pedidos balcão (PDV)" at bounding box center [73, 258] width 92 height 13
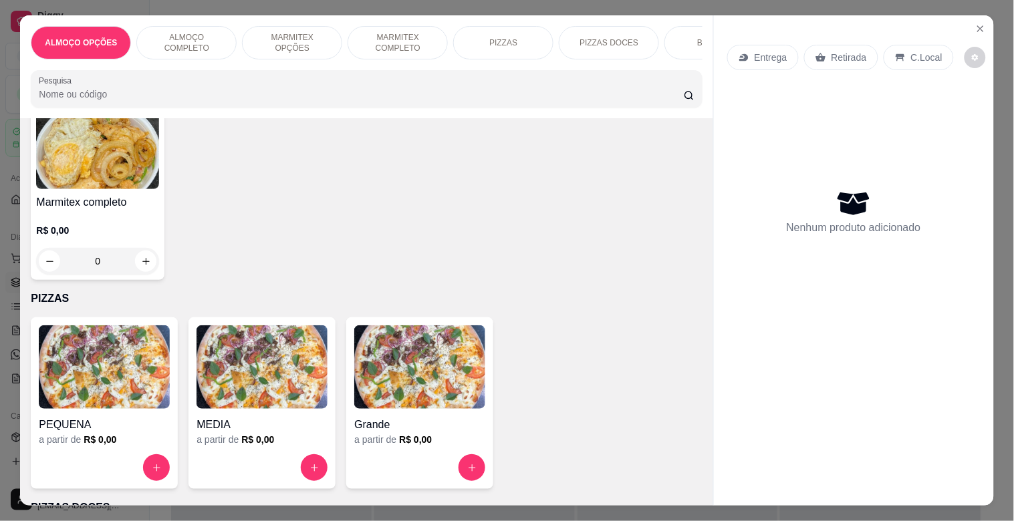
scroll to position [151, 0]
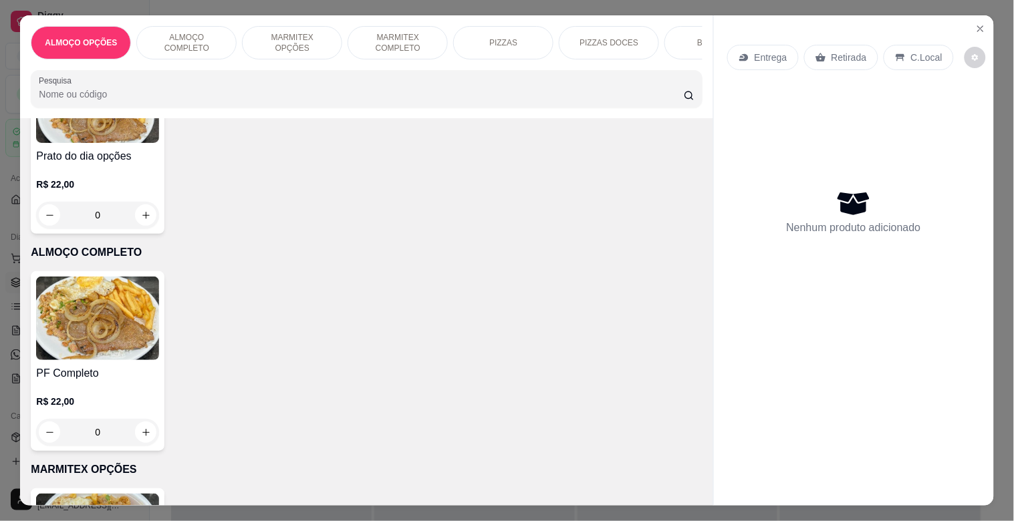
click at [106, 341] on img at bounding box center [97, 319] width 123 height 84
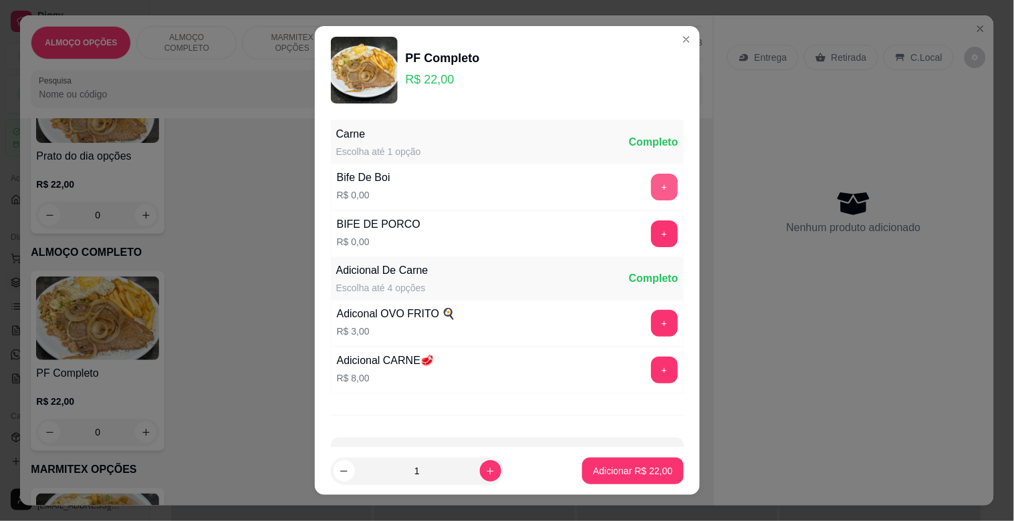
click at [651, 185] on button "+" at bounding box center [664, 187] width 27 height 27
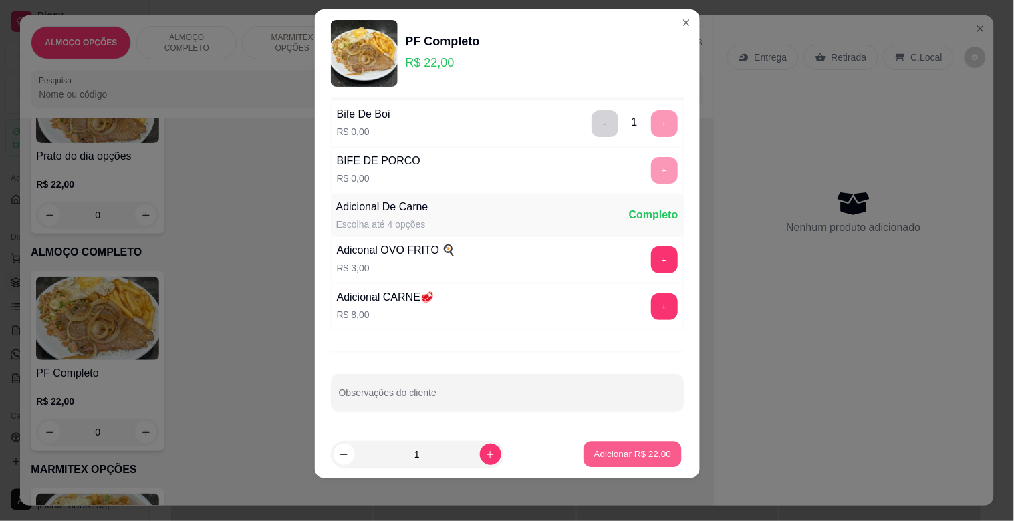
click at [643, 450] on p "Adicionar R$ 22,00" at bounding box center [633, 454] width 78 height 13
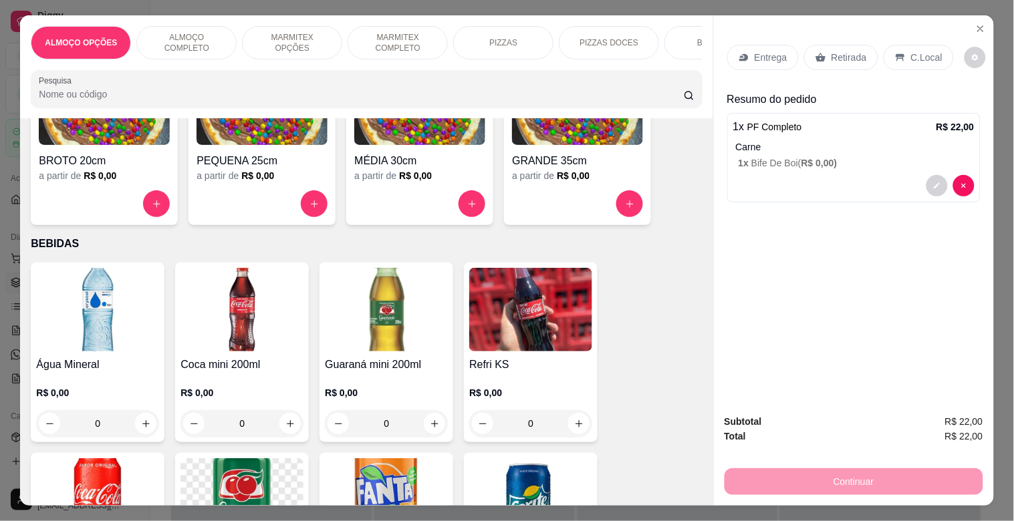
scroll to position [1268, 0]
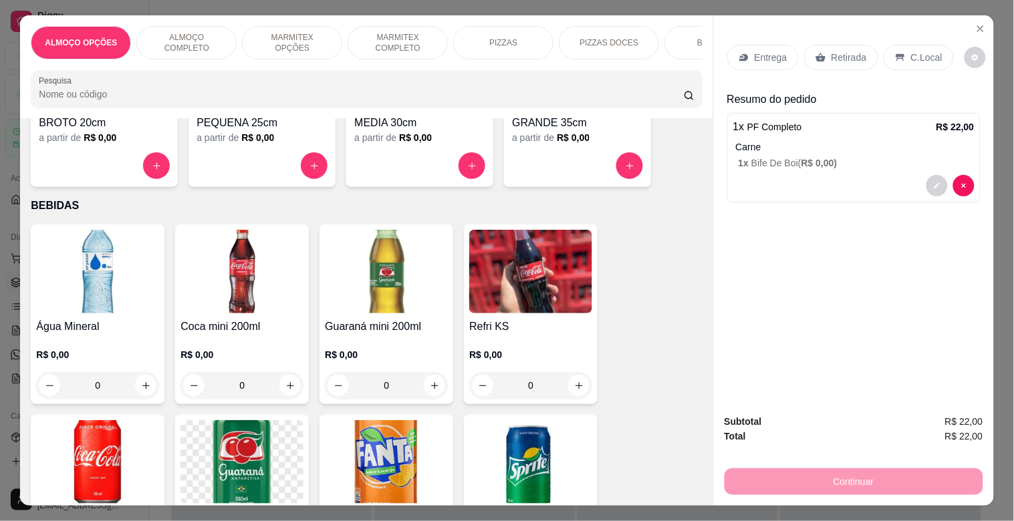
click at [86, 275] on img at bounding box center [97, 272] width 123 height 84
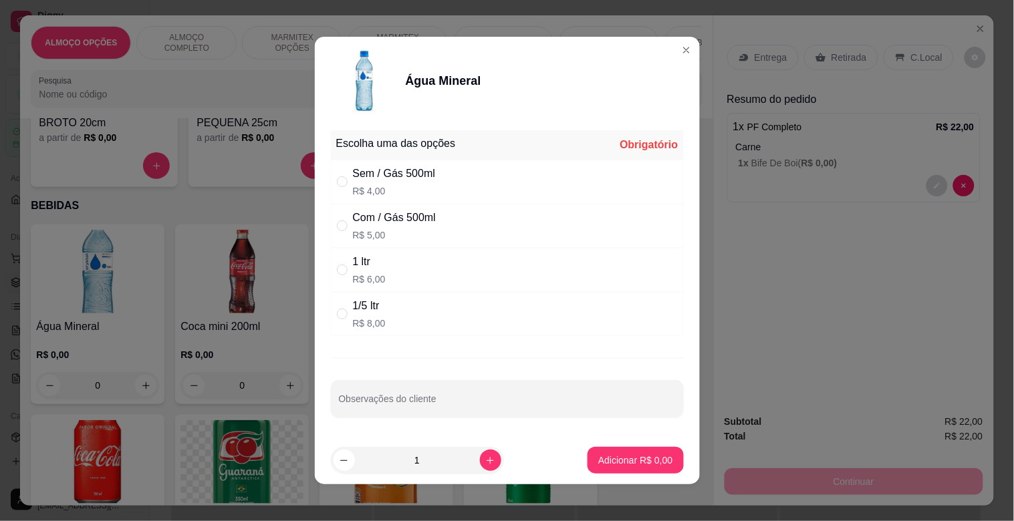
drag, startPoint x: 358, startPoint y: 167, endPoint x: 404, endPoint y: 235, distance: 82.3
click at [358, 166] on div "Sem / Gás 500ml" at bounding box center [394, 174] width 83 height 16
radio input "true"
click at [617, 457] on p "Adicionar R$ 4,00" at bounding box center [635, 460] width 74 height 13
type input "1"
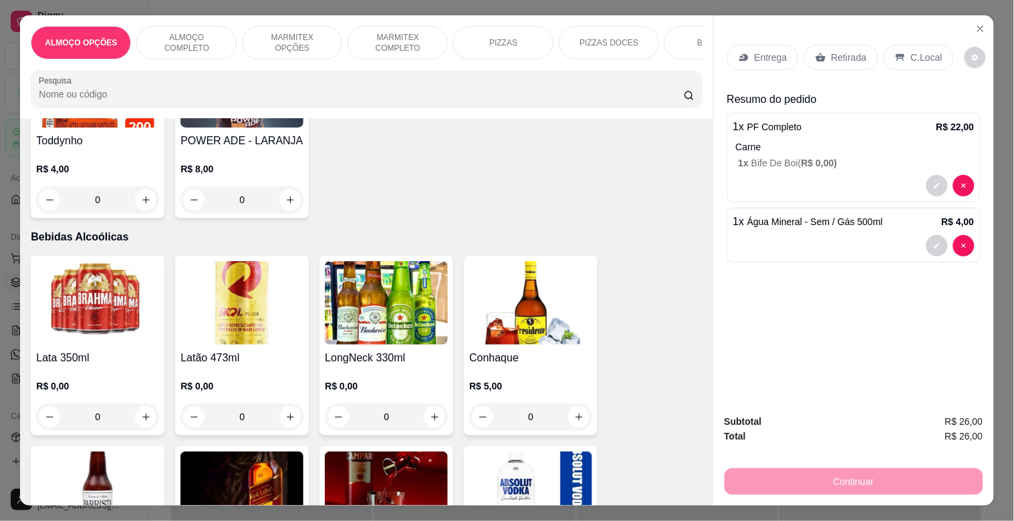
scroll to position [2668, 0]
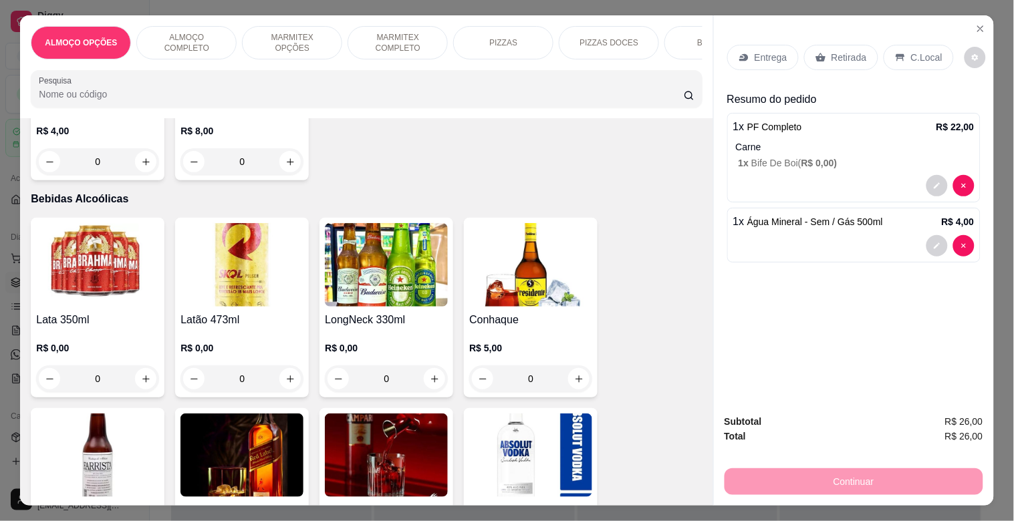
click at [67, 265] on img at bounding box center [97, 265] width 123 height 84
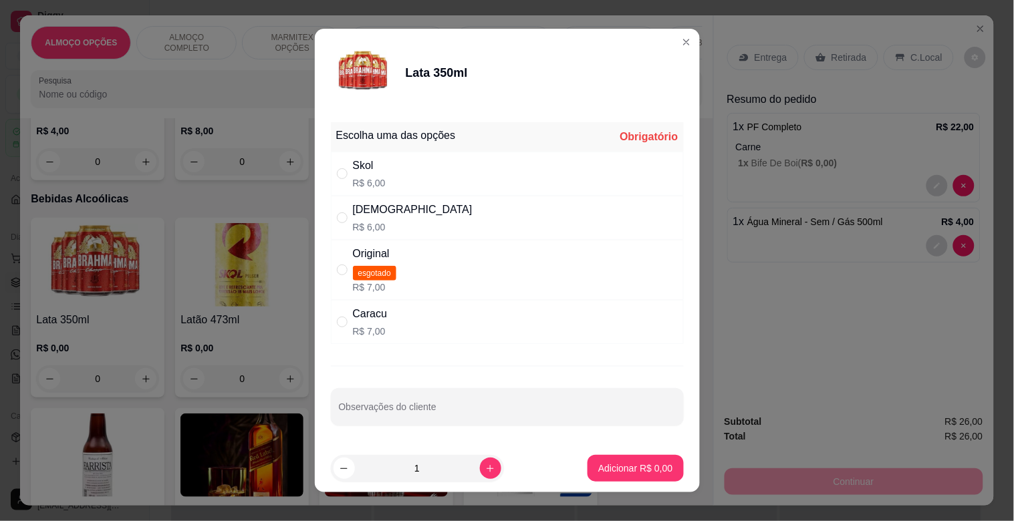
click at [374, 215] on div "[DEMOGRAPHIC_DATA]" at bounding box center [413, 210] width 120 height 16
radio input "true"
click at [631, 466] on p "Adicionar R$ 6,00" at bounding box center [635, 468] width 72 height 13
click at [631, 466] on div "Lata 350ml R$ 0,00 0 Latão 473ml R$ 0,00 0 LongNeck 330ml R$ 0,00 0 Conhaque R$…" at bounding box center [366, 506] width 671 height 577
type input "1"
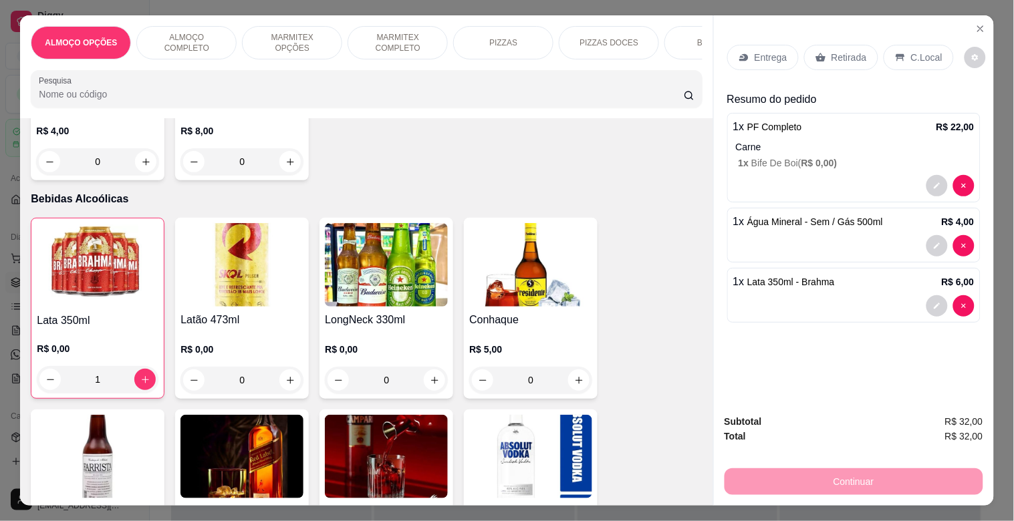
drag, startPoint x: 907, startPoint y: 47, endPoint x: 920, endPoint y: 74, distance: 30.2
click at [911, 51] on p "C.Local" at bounding box center [926, 57] width 31 height 13
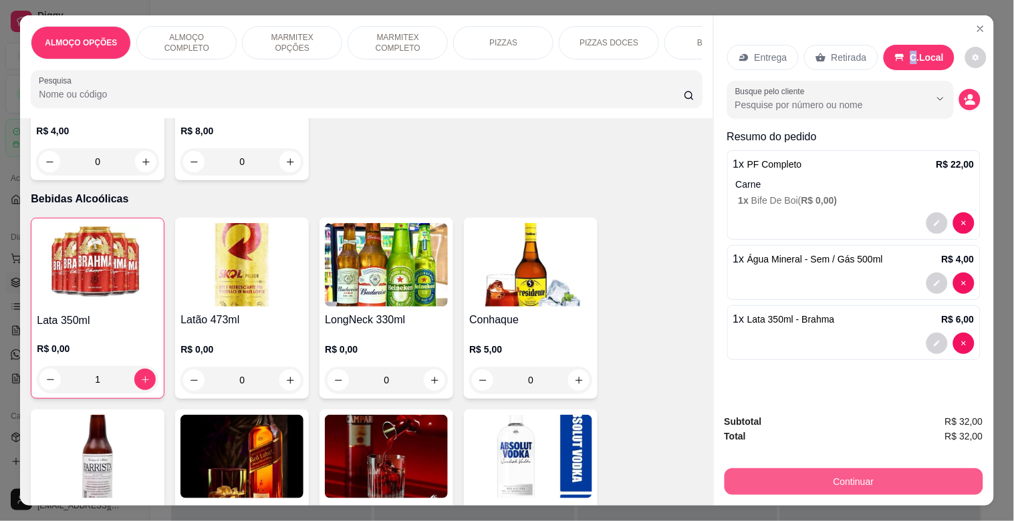
click at [843, 476] on button "Continuar" at bounding box center [853, 481] width 259 height 27
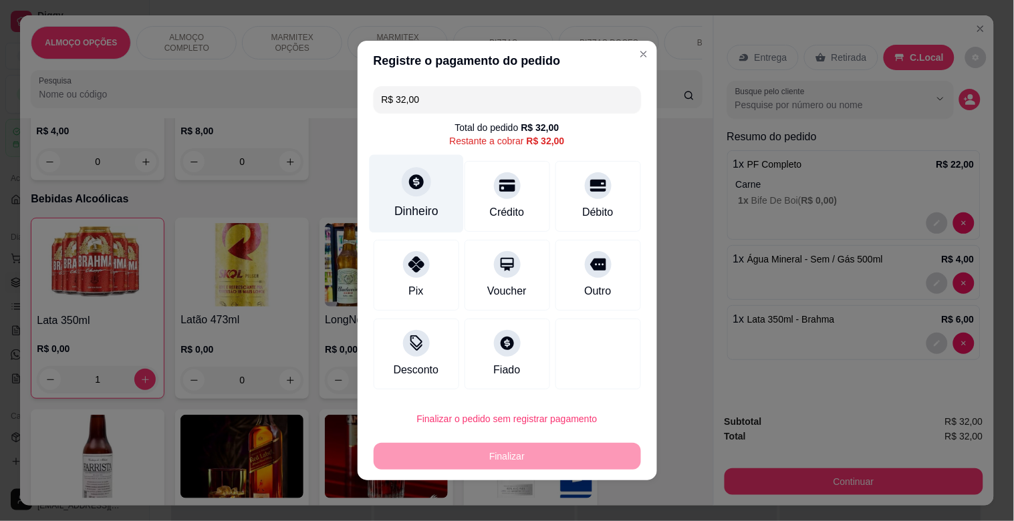
click at [409, 190] on icon at bounding box center [415, 181] width 17 height 17
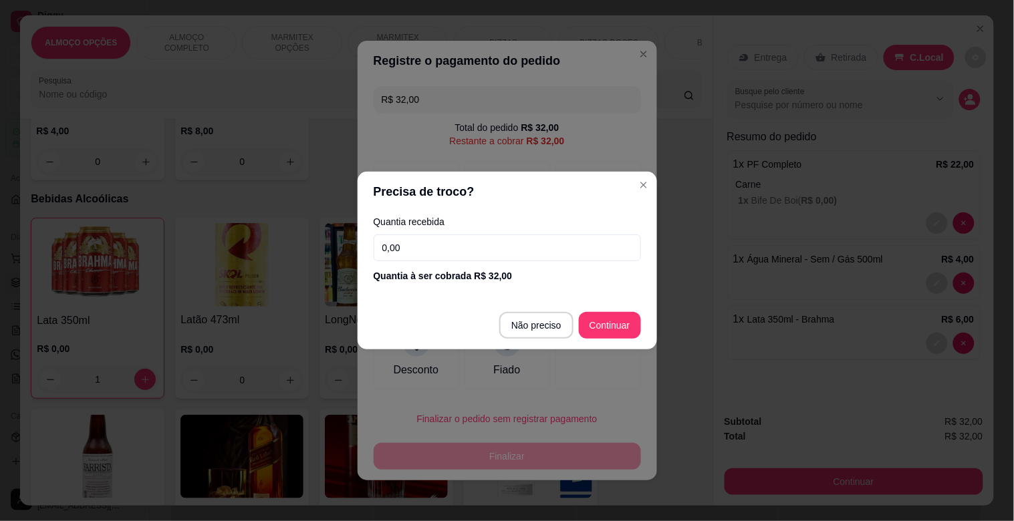
click at [418, 246] on input "0,00" at bounding box center [507, 248] width 267 height 27
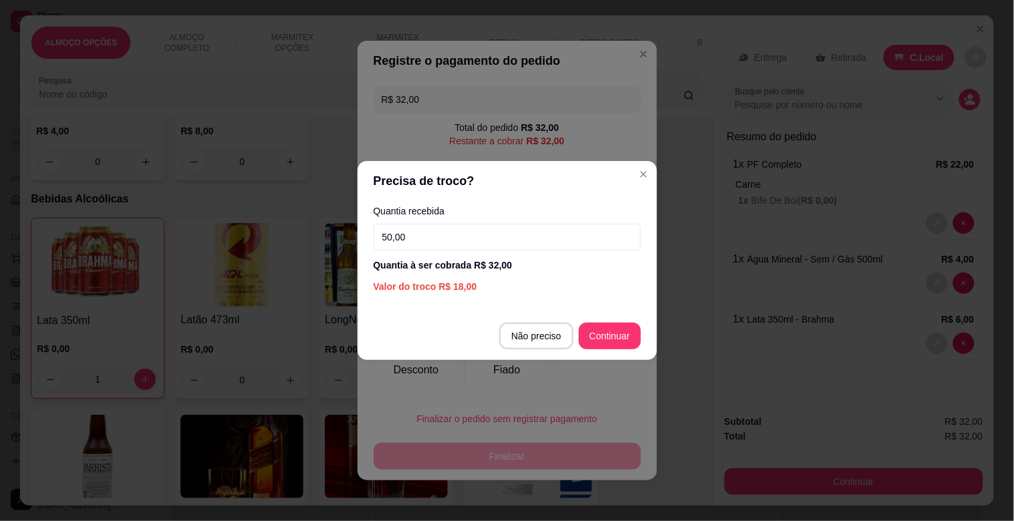
type input "50,00"
click at [620, 318] on footer "Não preciso Continuar" at bounding box center [507, 336] width 299 height 48
type input "R$ 0,00"
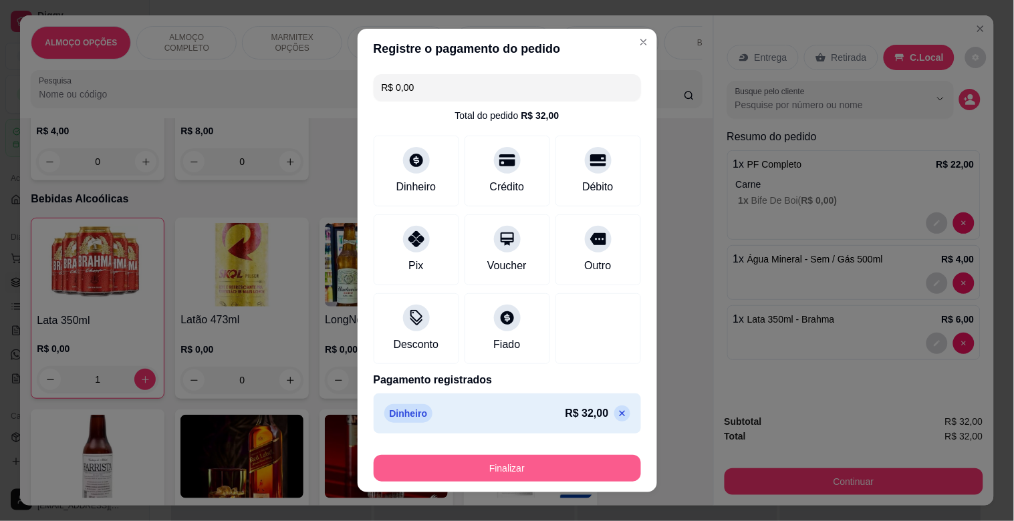
click at [585, 476] on button "Finalizar" at bounding box center [507, 468] width 267 height 27
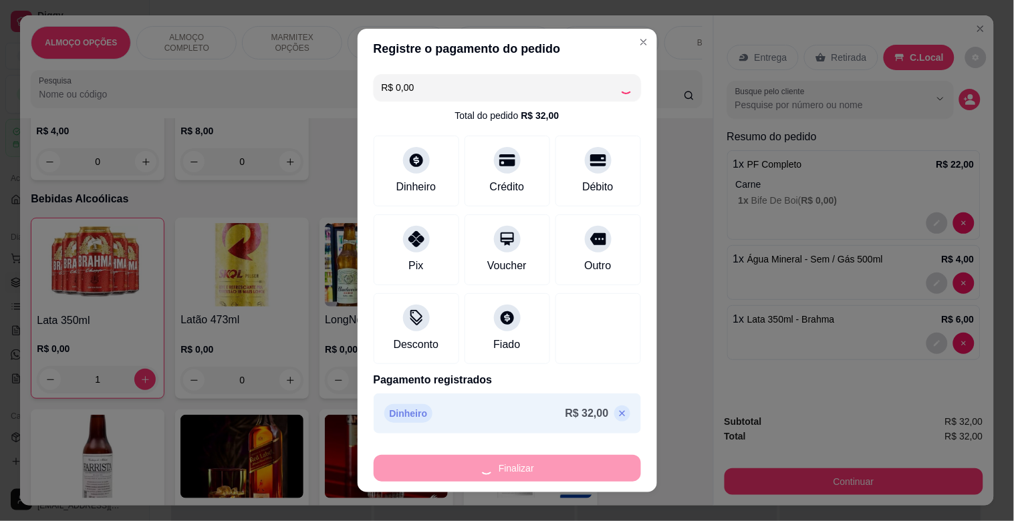
type input "0"
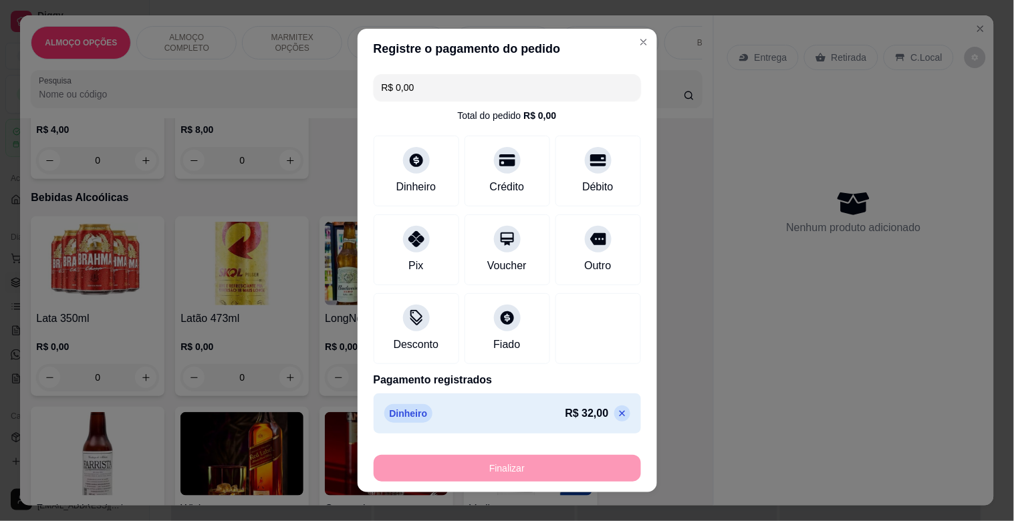
type input "-R$ 32,00"
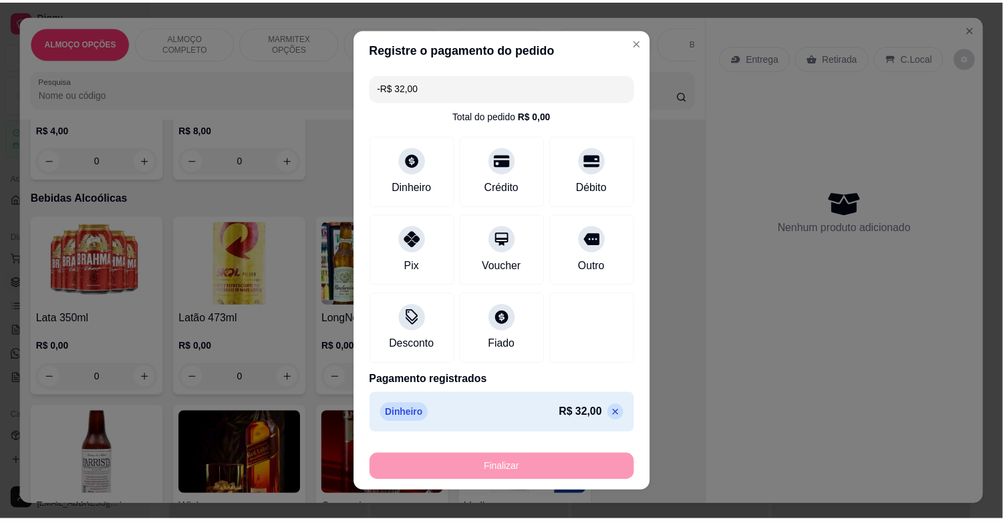
scroll to position [2666, 0]
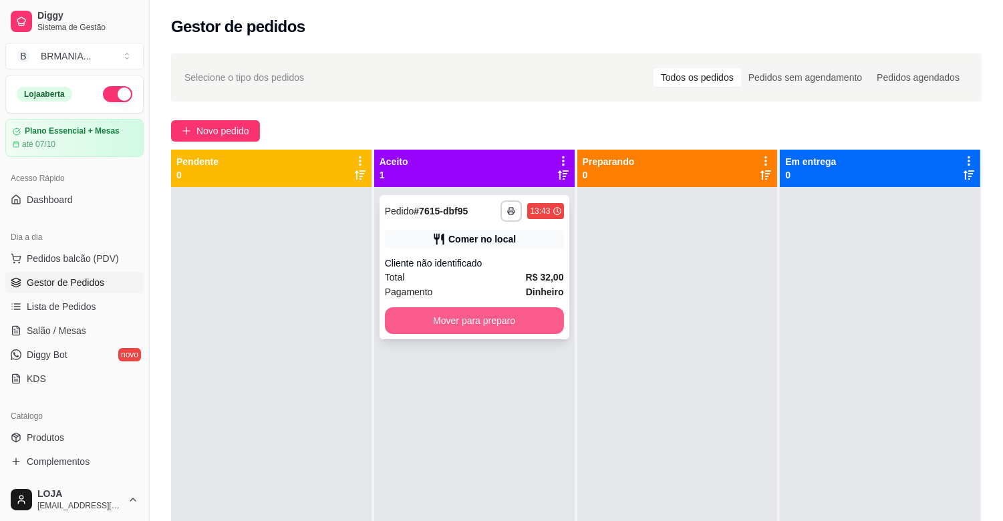
click at [512, 332] on button "Mover para preparo" at bounding box center [474, 320] width 179 height 27
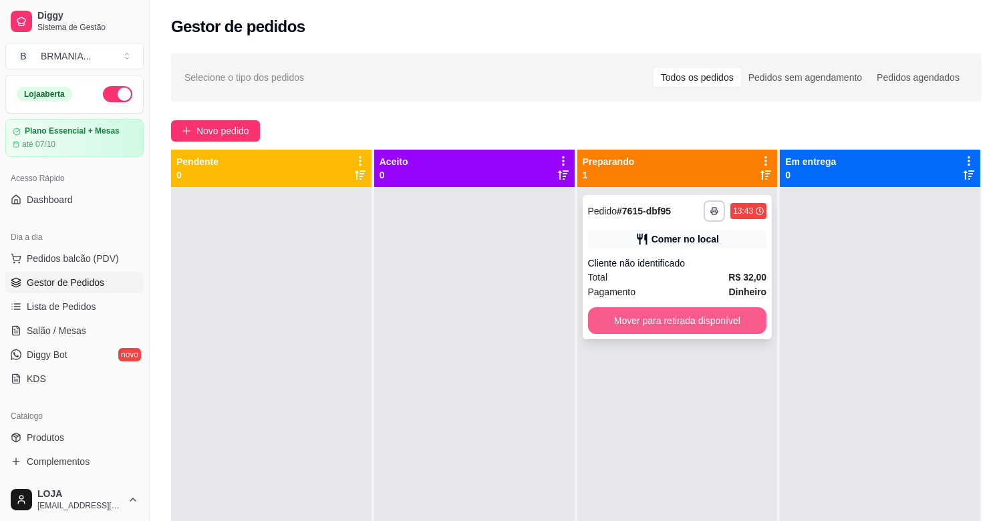
click at [666, 315] on button "Mover para retirada disponível" at bounding box center [677, 320] width 179 height 27
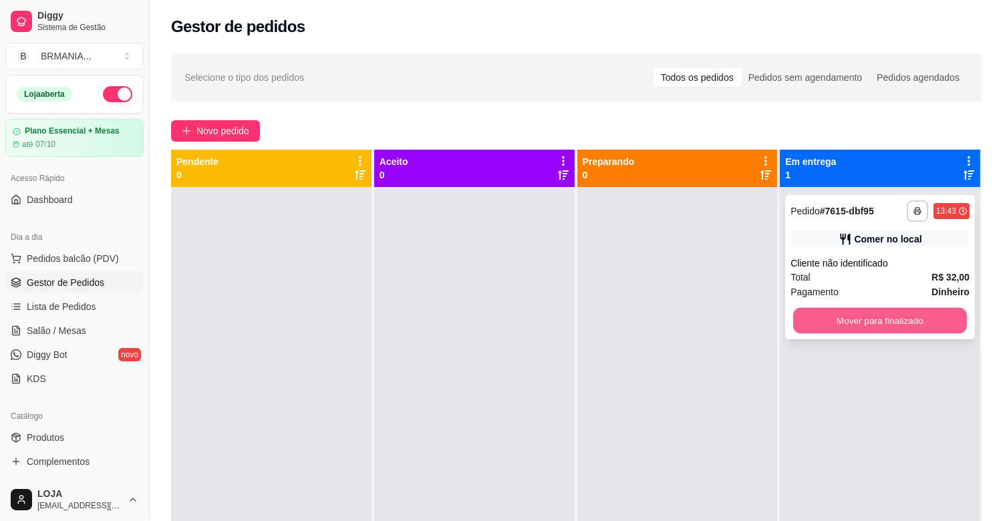
click at [873, 319] on button "Mover para finalizado" at bounding box center [880, 321] width 174 height 26
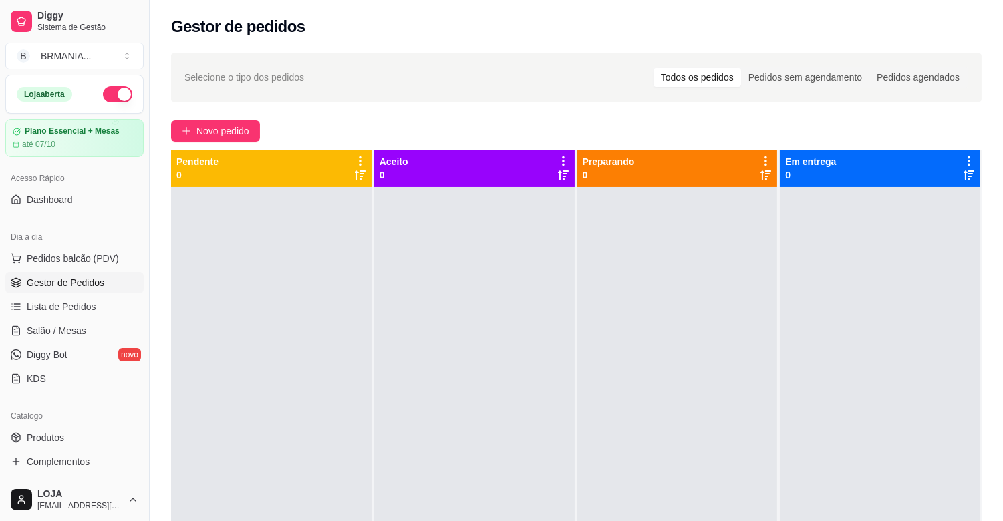
drag, startPoint x: 143, startPoint y: 257, endPoint x: 142, endPoint y: 277, distance: 20.7
click at [144, 282] on button "Toggle Sidebar" at bounding box center [149, 260] width 11 height 521
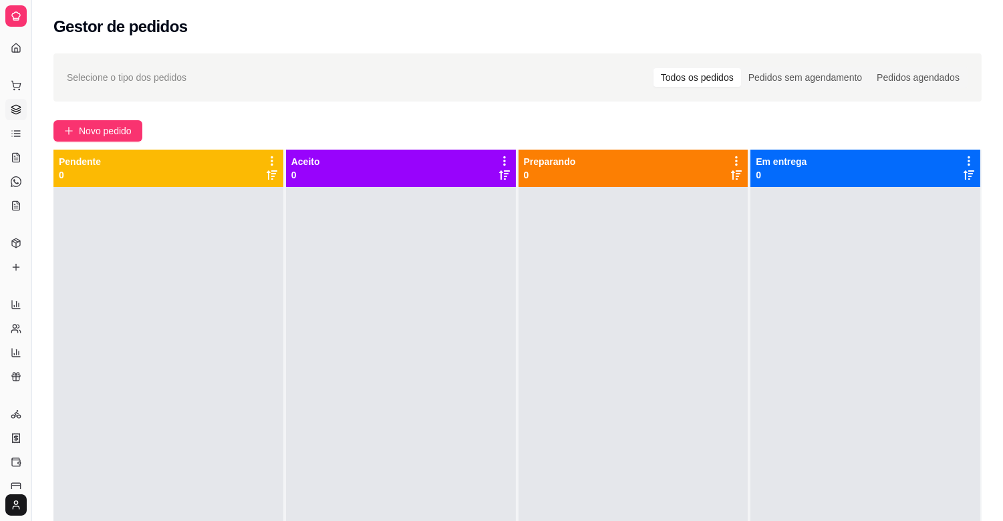
drag, startPoint x: 142, startPoint y: 277, endPoint x: 138, endPoint y: 268, distance: 10.5
click at [141, 275] on div "Diggy Sistema de Gestão B BRMANIA ... Loja aberta Plano Essencial + Mesas até 0…" at bounding box center [501, 362] width 1003 height 725
click at [31, 276] on button "Toggle Sidebar" at bounding box center [31, 260] width 11 height 521
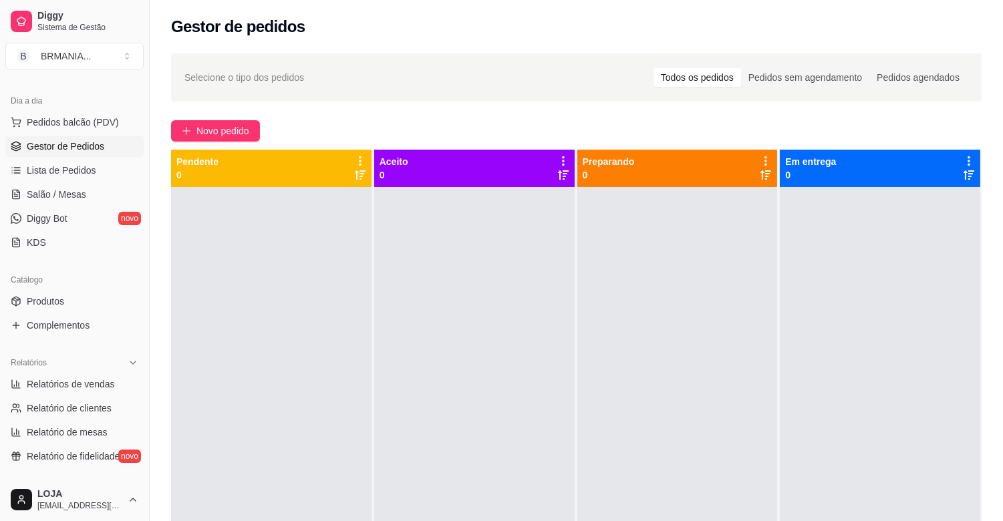
scroll to position [147, 0]
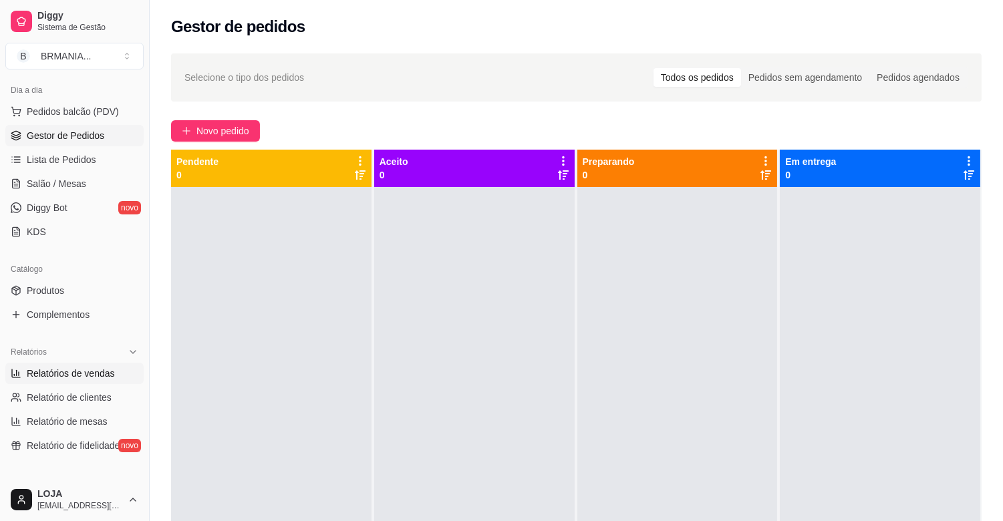
click at [98, 370] on span "Relatórios de vendas" at bounding box center [71, 373] width 88 height 13
select select "ALL"
select select "0"
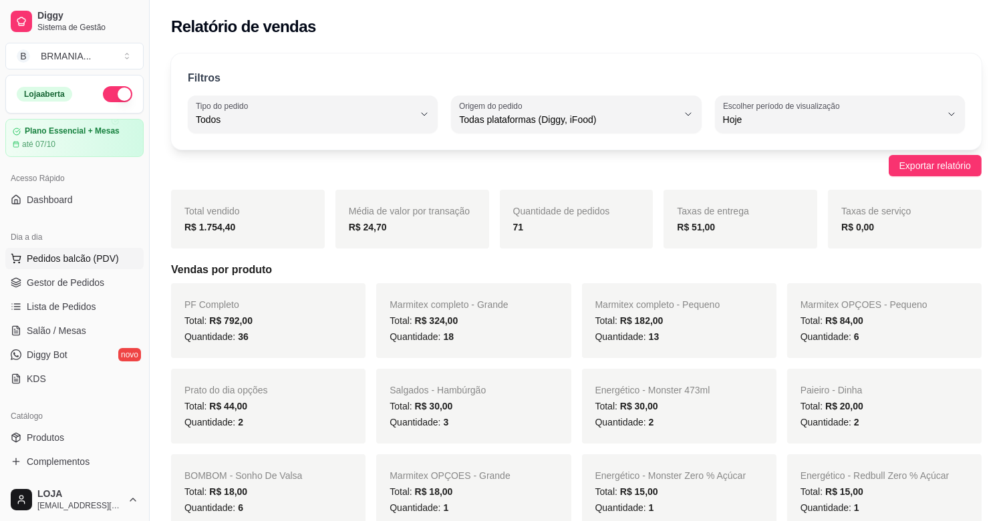
click at [77, 259] on span "Pedidos balcão (PDV)" at bounding box center [73, 258] width 92 height 13
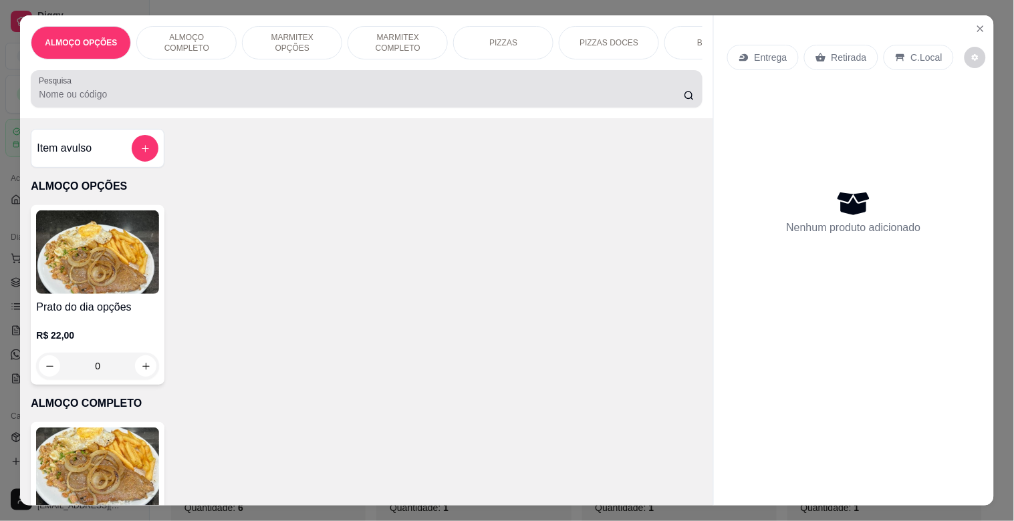
click at [332, 98] on input "Pesquisa" at bounding box center [361, 94] width 645 height 13
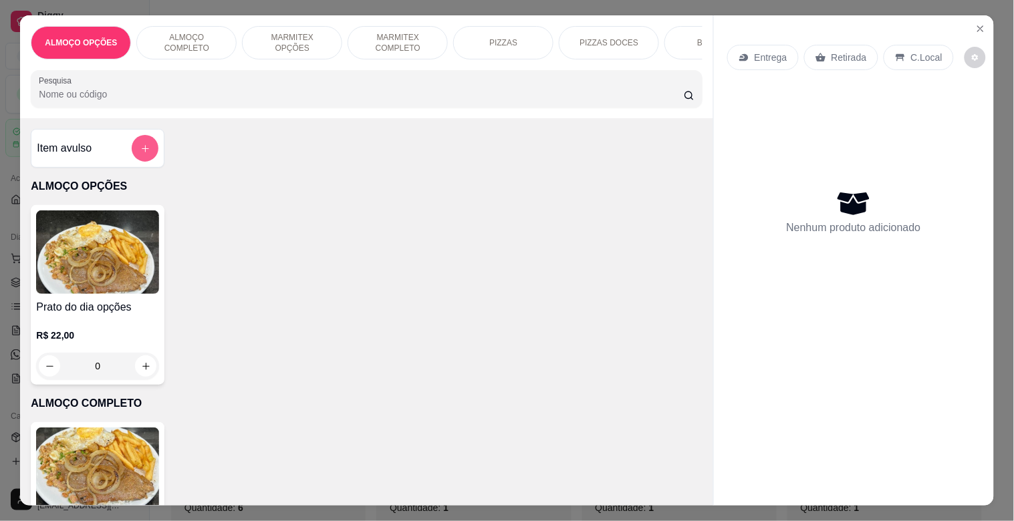
click at [142, 152] on icon "add-separate-item" at bounding box center [145, 148] width 7 height 7
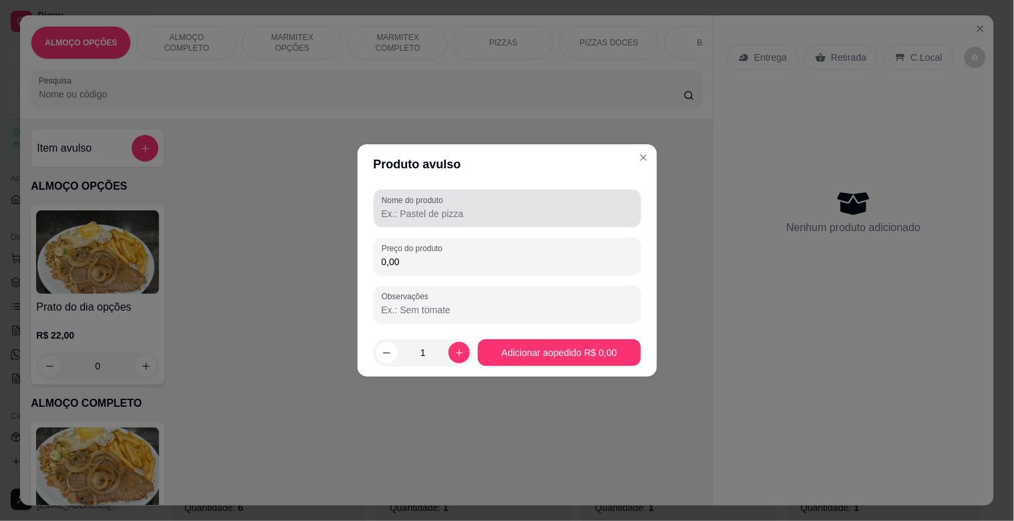
click at [473, 213] on input "Nome do produto" at bounding box center [507, 213] width 251 height 13
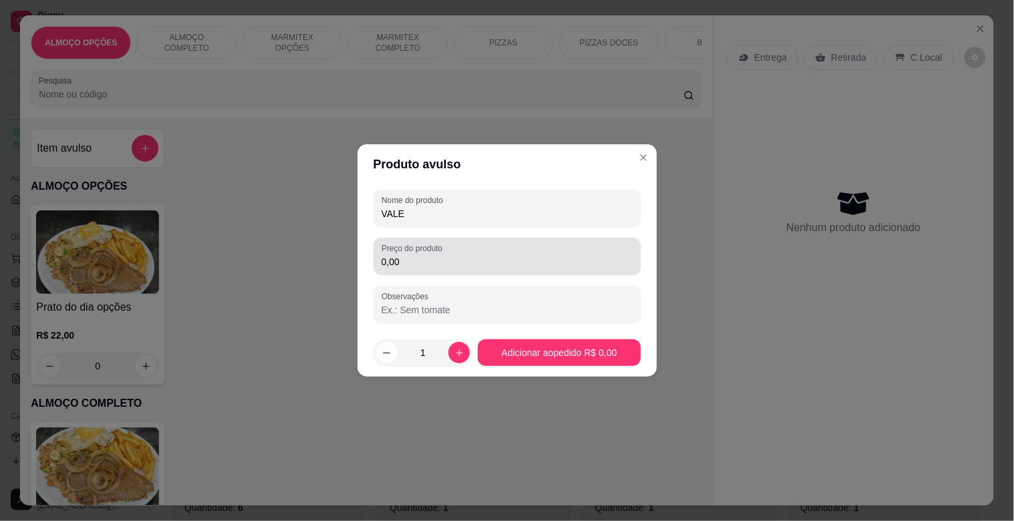
type input "VALE"
click at [482, 257] on input "0,00" at bounding box center [507, 261] width 251 height 13
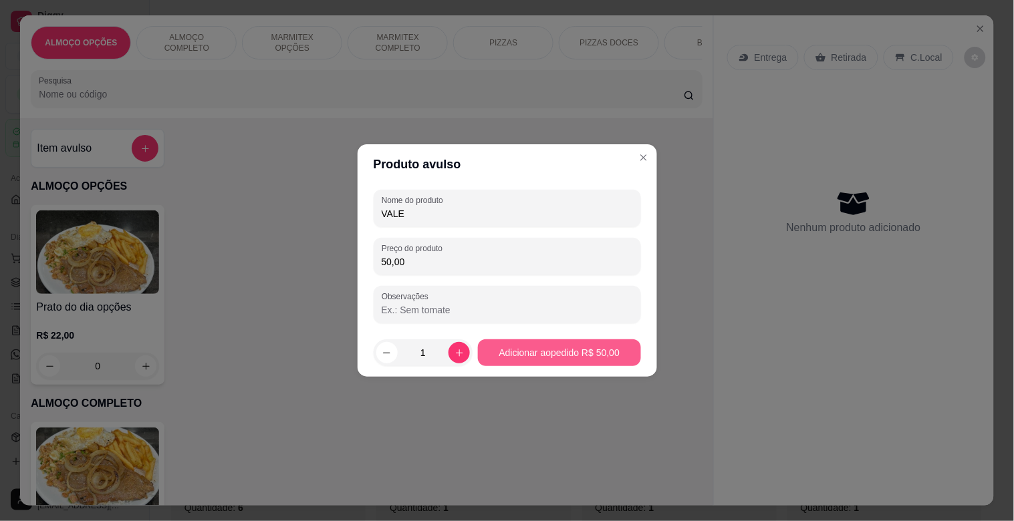
type input "50,00"
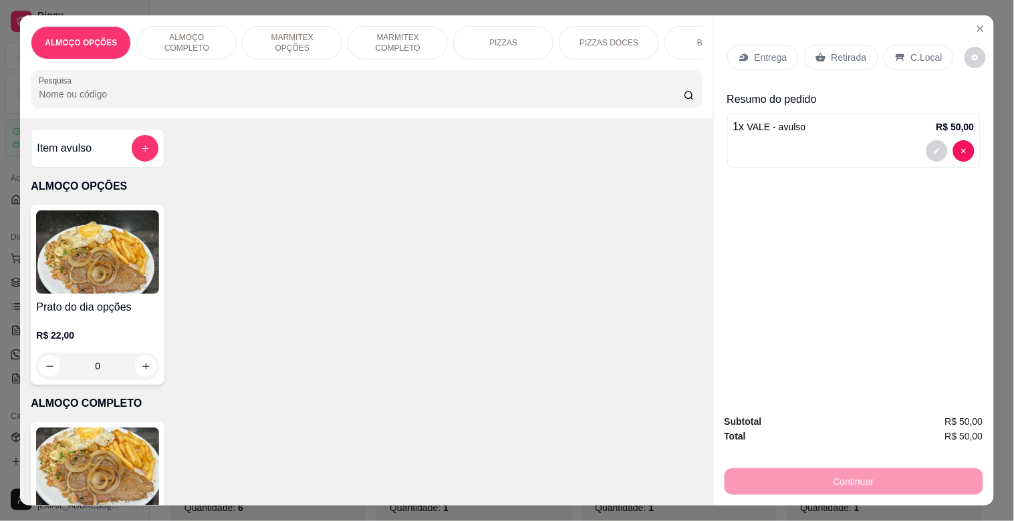
click at [853, 57] on p "Retirada" at bounding box center [848, 57] width 35 height 13
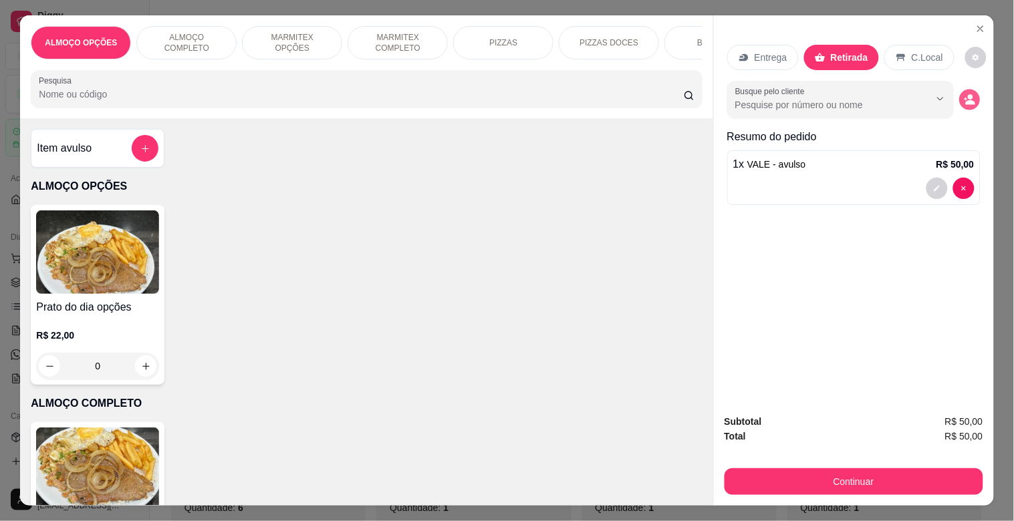
click at [966, 100] on icon "decrease-product-quantity" at bounding box center [970, 102] width 9 height 5
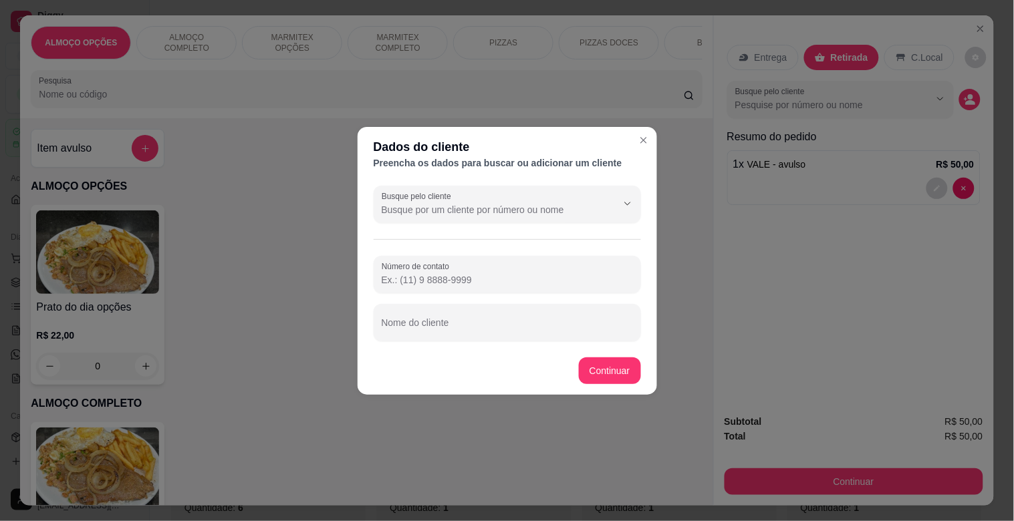
click at [462, 225] on div "Busque pelo cliente Número de contato Nome do cliente" at bounding box center [507, 263] width 299 height 166
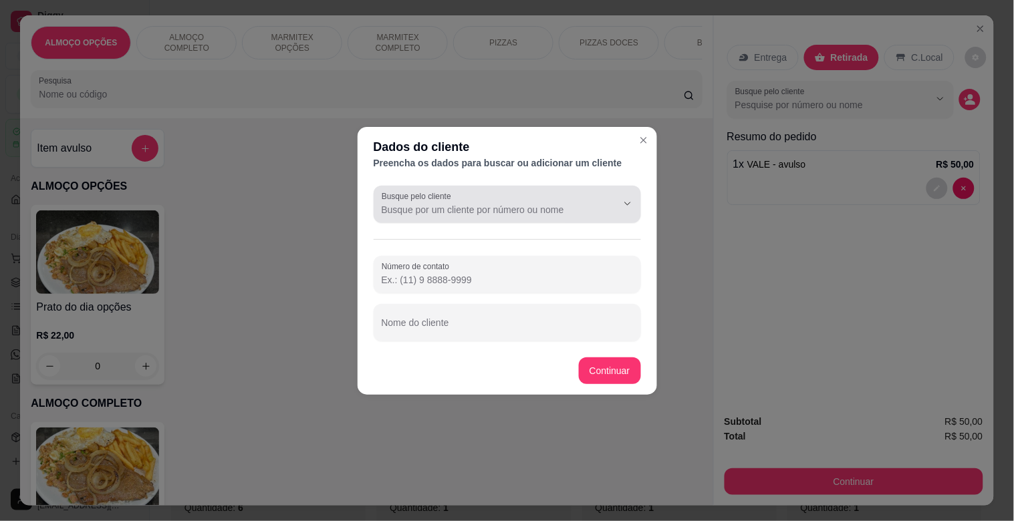
click at [466, 210] on input "Busque pelo cliente" at bounding box center [489, 209] width 214 height 13
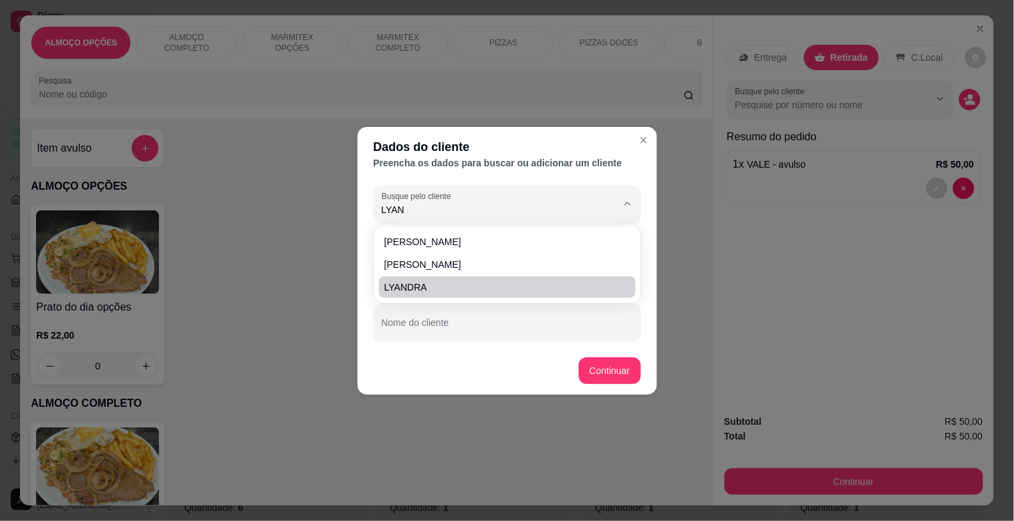
click at [442, 293] on span "LYANDRA" at bounding box center [500, 287] width 233 height 13
type input "LYANDRA"
type input "[PHONE_NUMBER]"
type input "LYANDRA"
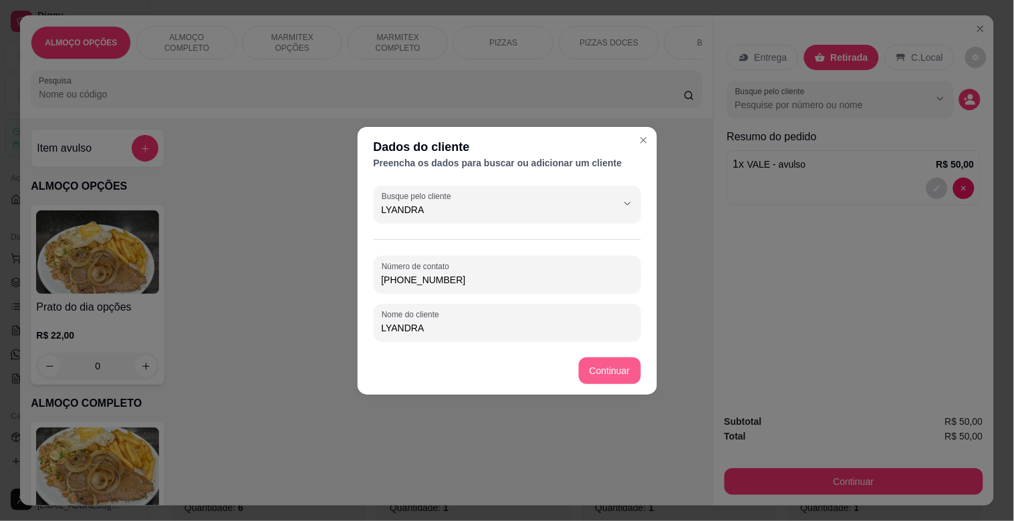
click at [604, 370] on div "Prato do dia opções R$ 22,00 0" at bounding box center [366, 295] width 671 height 180
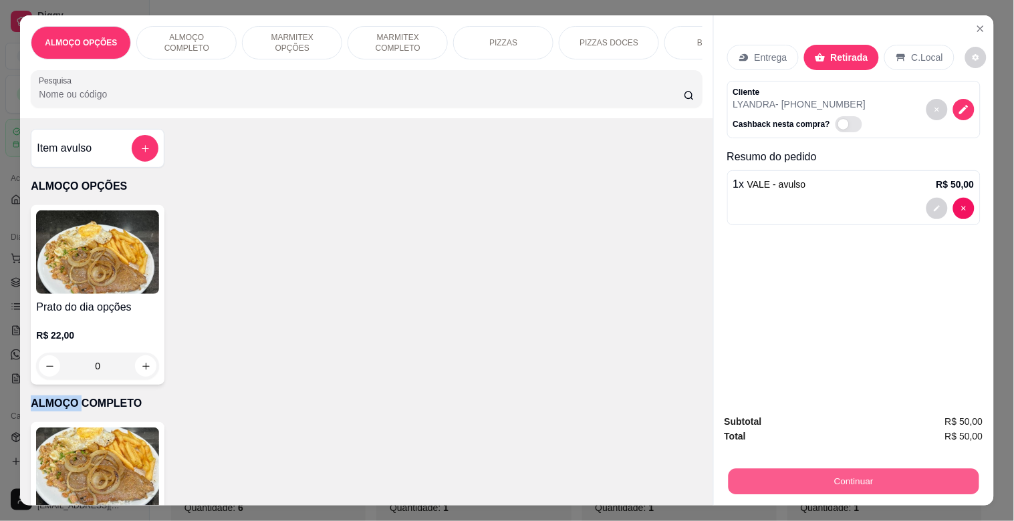
click at [807, 482] on button "Continuar" at bounding box center [853, 481] width 251 height 26
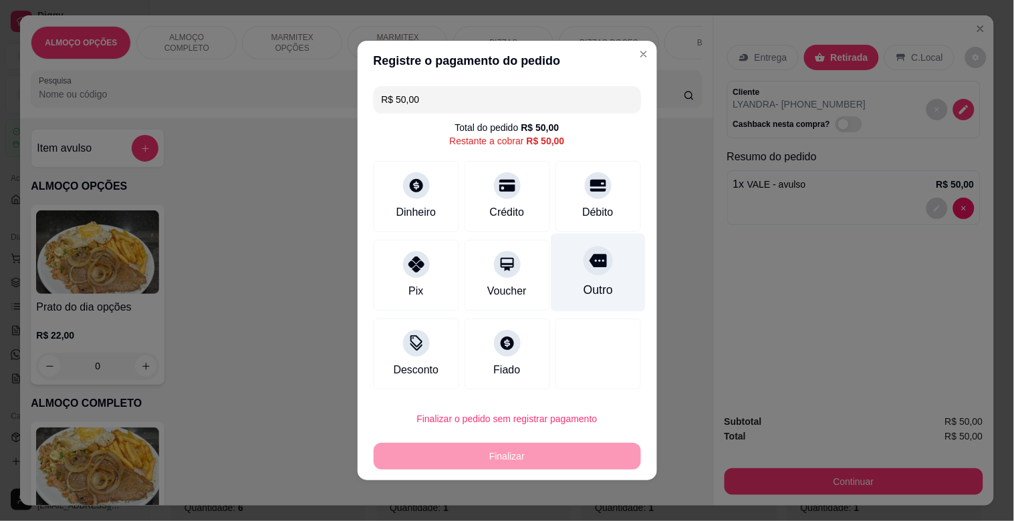
click at [589, 288] on div "Outro" at bounding box center [597, 289] width 29 height 17
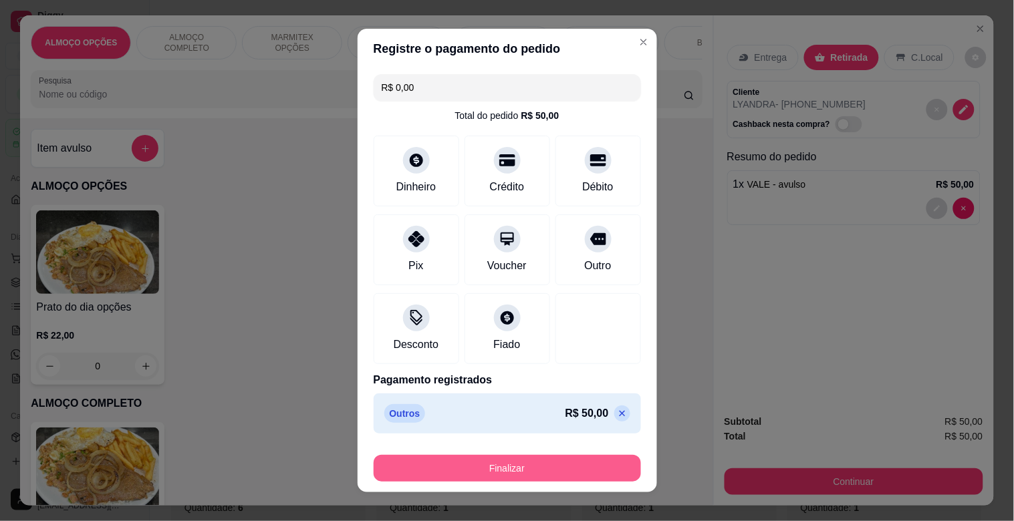
click at [522, 465] on button "Finalizar" at bounding box center [507, 468] width 267 height 27
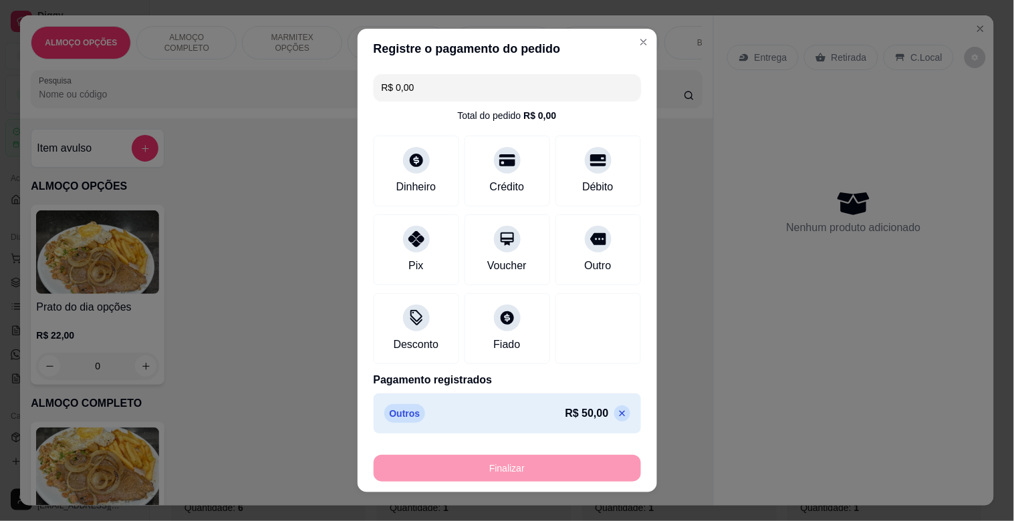
type input "-R$ 50,00"
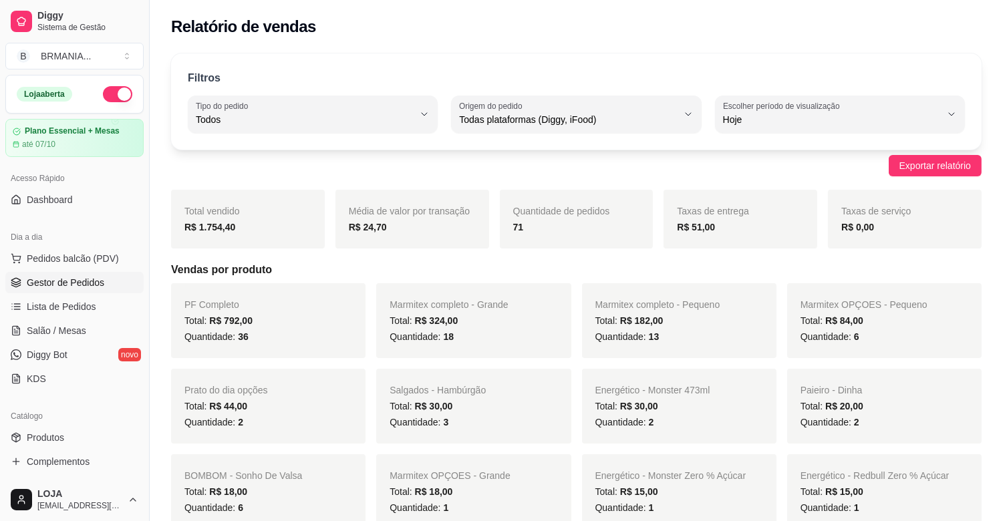
click at [90, 291] on link "Gestor de Pedidos" at bounding box center [74, 282] width 138 height 21
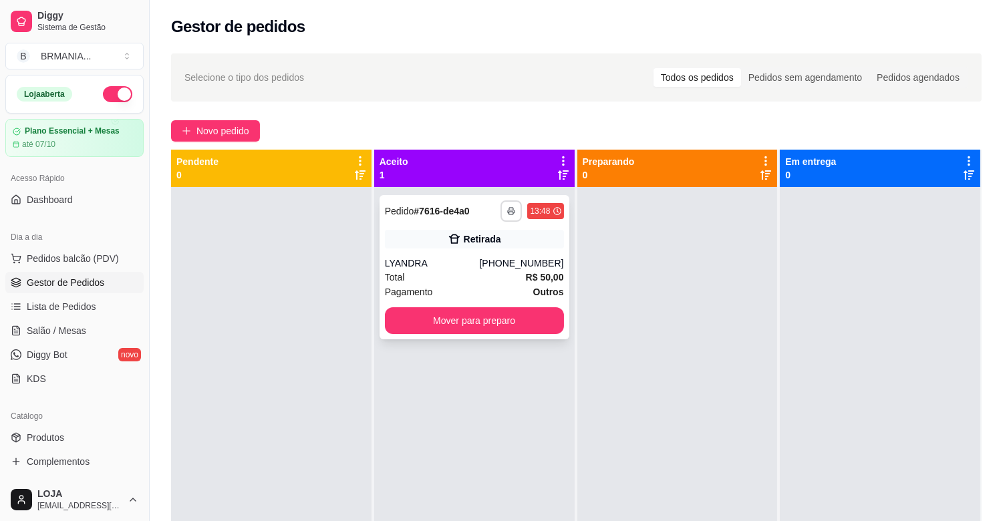
click at [504, 206] on button "button" at bounding box center [511, 210] width 21 height 21
click at [497, 313] on button "Mover para preparo" at bounding box center [474, 320] width 179 height 27
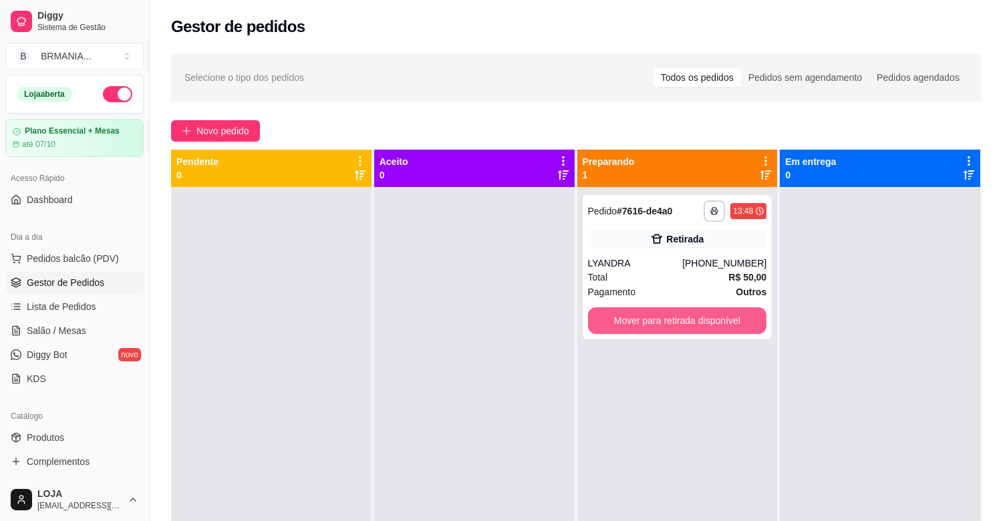
click at [665, 317] on button "Mover para retirada disponível" at bounding box center [677, 320] width 179 height 27
click at [857, 319] on div at bounding box center [880, 447] width 200 height 521
click at [738, 319] on button "Mover para retirada disponível" at bounding box center [677, 320] width 179 height 27
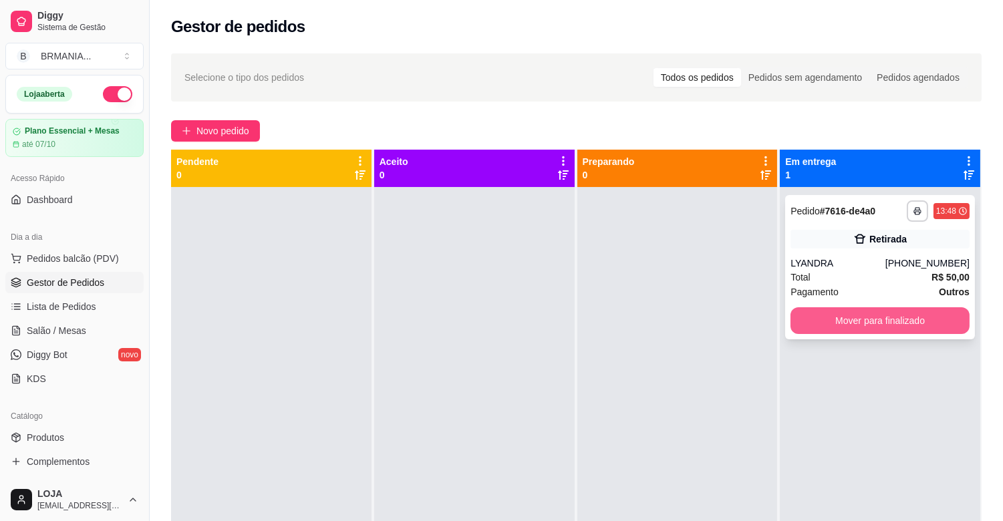
click at [829, 321] on button "Mover para finalizado" at bounding box center [880, 320] width 179 height 27
click at [913, 210] on icon "button" at bounding box center [917, 211] width 8 height 8
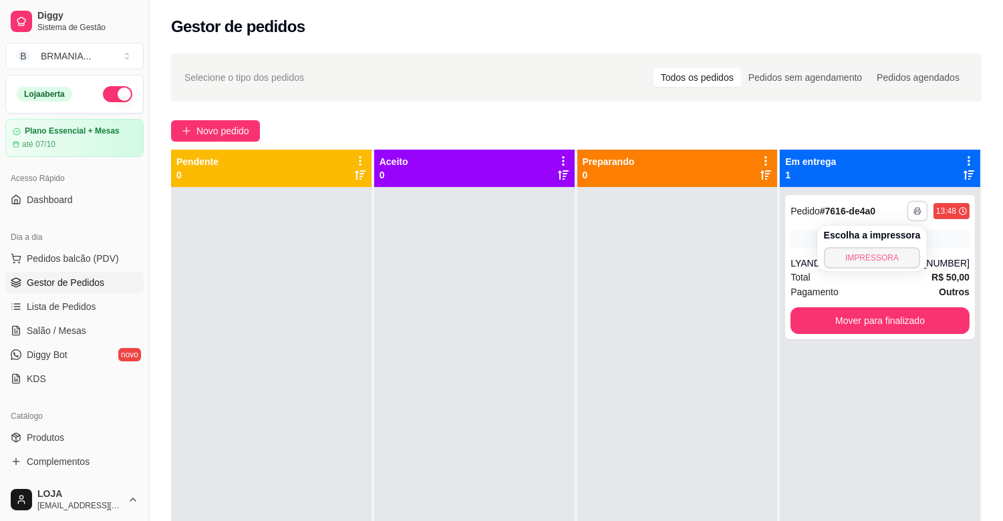
click at [865, 257] on button "IMPRESSORA" at bounding box center [872, 257] width 97 height 21
click at [865, 258] on div "Escolha a impressora IMPRESSORA" at bounding box center [872, 248] width 110 height 45
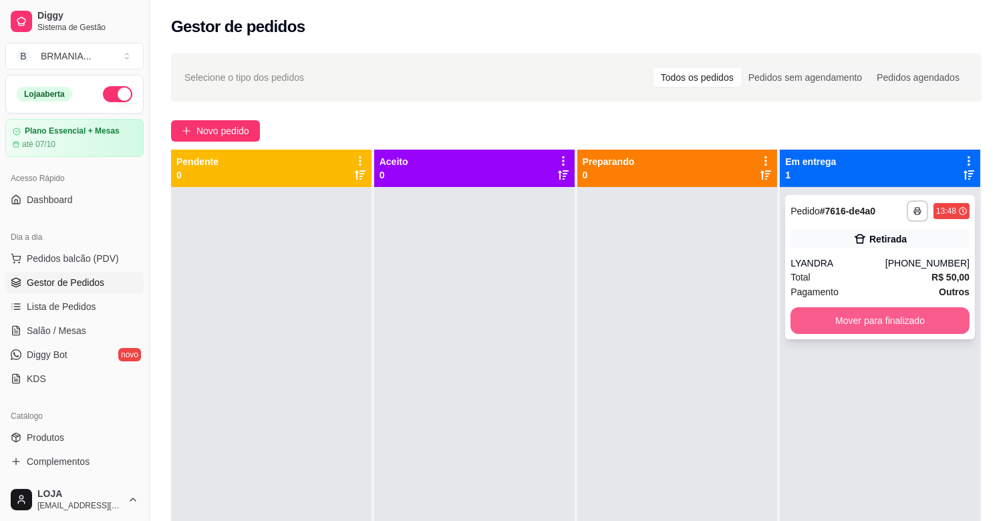
click at [882, 330] on button "Mover para finalizado" at bounding box center [880, 320] width 179 height 27
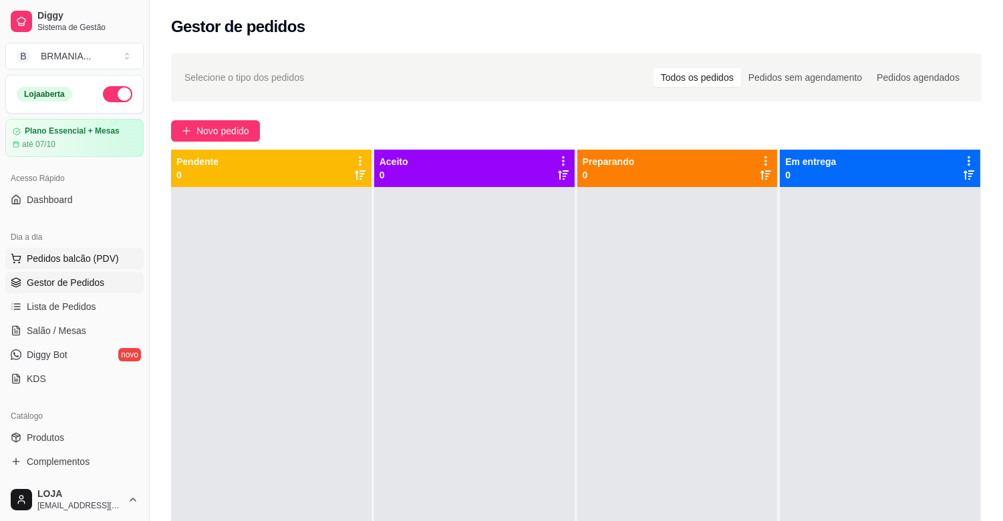
click at [94, 266] on button "Pedidos balcão (PDV)" at bounding box center [74, 258] width 138 height 21
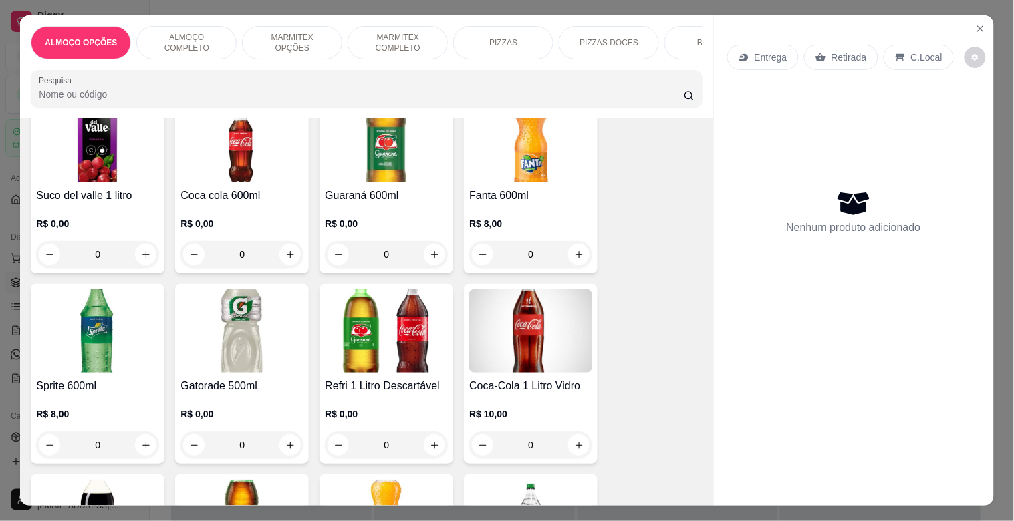
scroll to position [2005, 0]
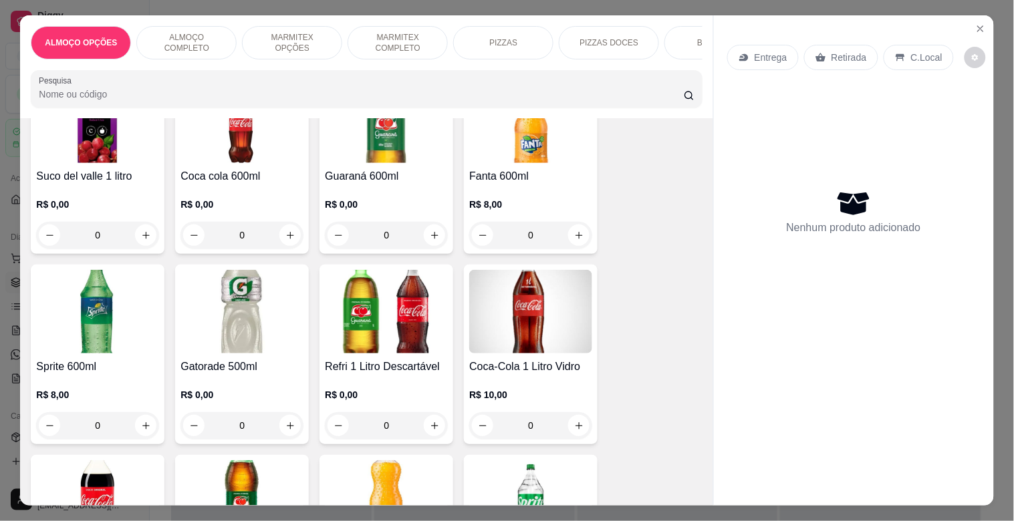
click at [390, 321] on img at bounding box center [386, 312] width 123 height 84
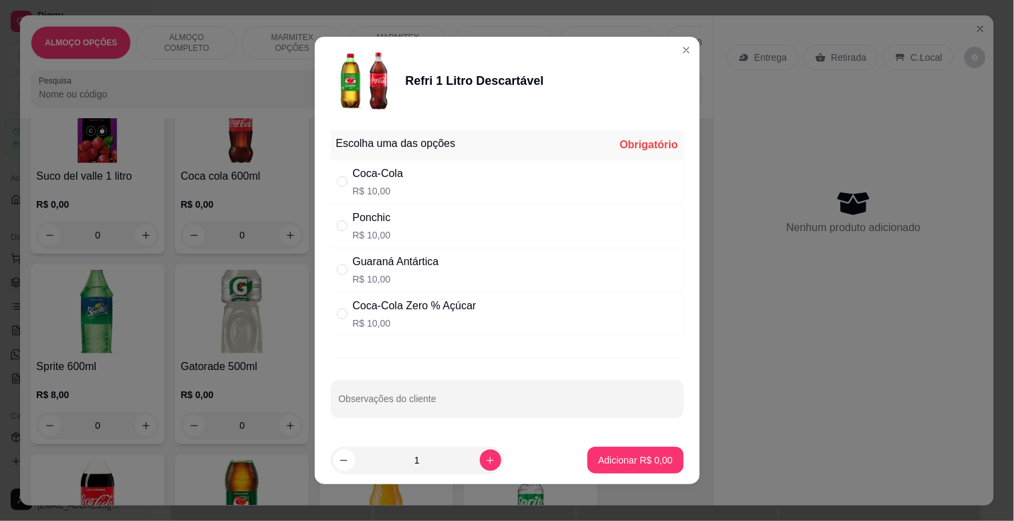
drag, startPoint x: 424, startPoint y: 229, endPoint x: 431, endPoint y: 237, distance: 10.4
click at [424, 229] on div "Ponchic R$ 10,00" at bounding box center [507, 226] width 353 height 44
radio input "true"
click at [609, 464] on p "Adicionar R$ 10,00" at bounding box center [633, 460] width 80 height 13
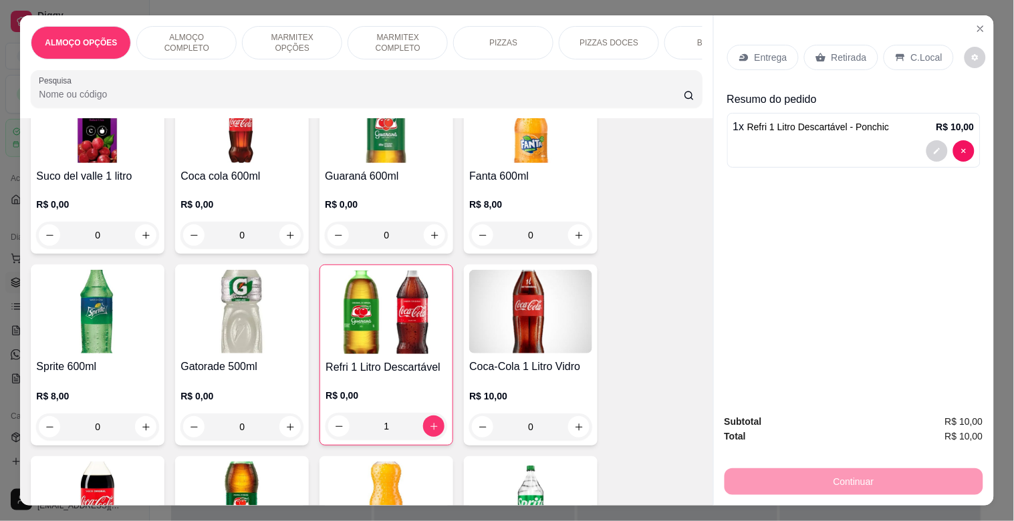
type input "1"
click at [831, 51] on p "Retirada" at bounding box center [848, 57] width 35 height 13
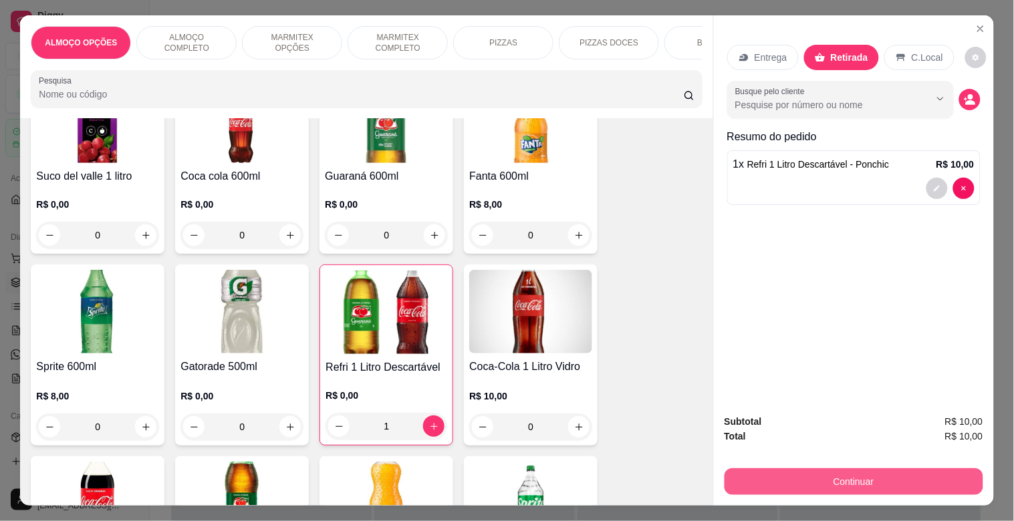
click at [851, 478] on button "Continuar" at bounding box center [853, 481] width 259 height 27
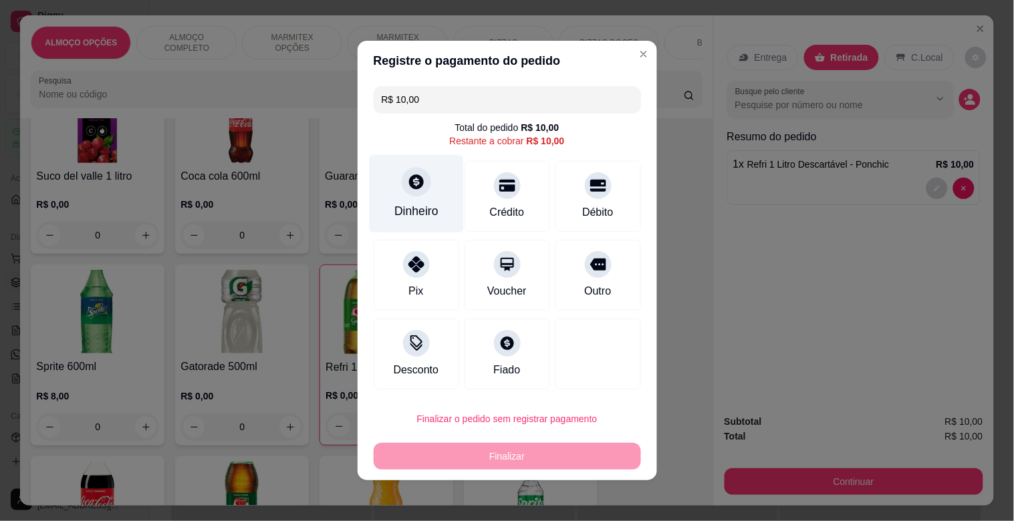
click at [406, 192] on div at bounding box center [416, 181] width 29 height 29
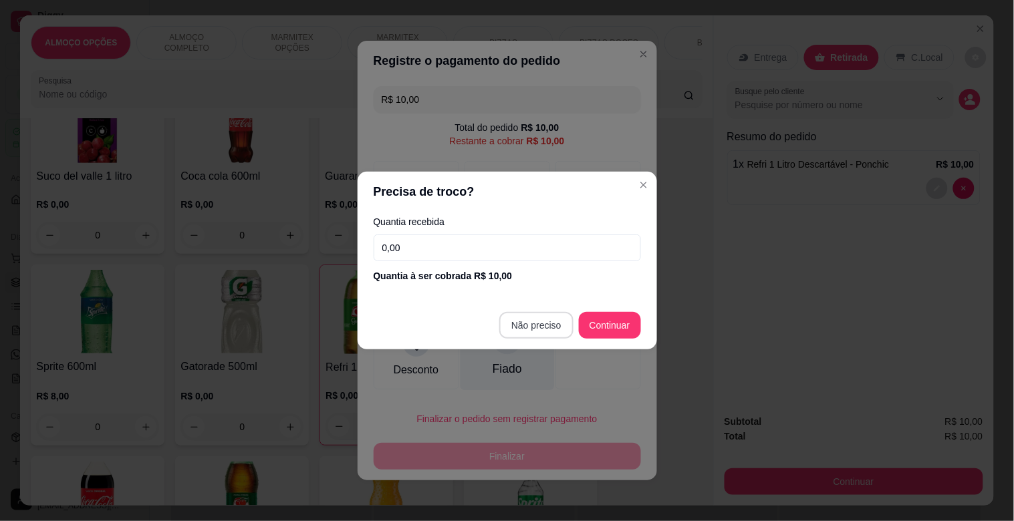
type input "R$ 0,00"
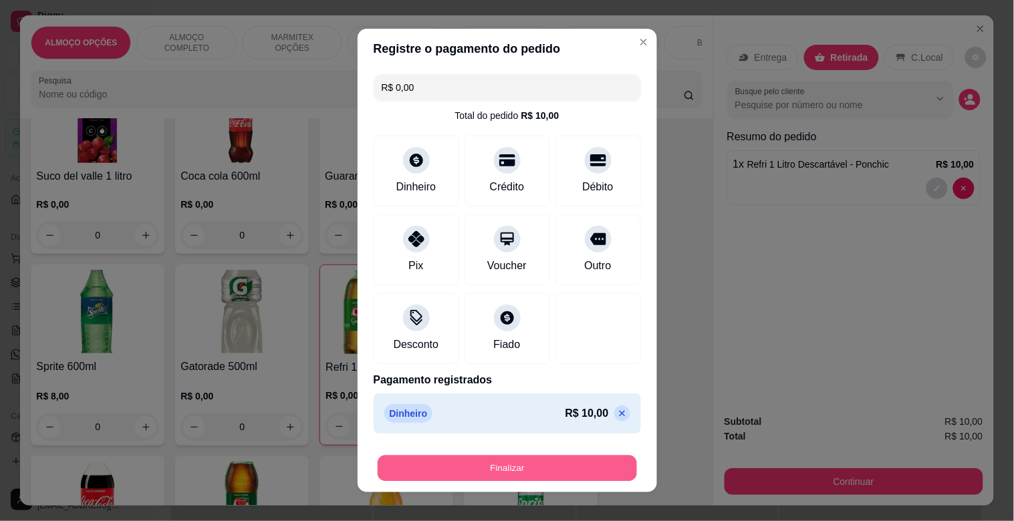
click at [531, 462] on button "Finalizar" at bounding box center [507, 469] width 259 height 26
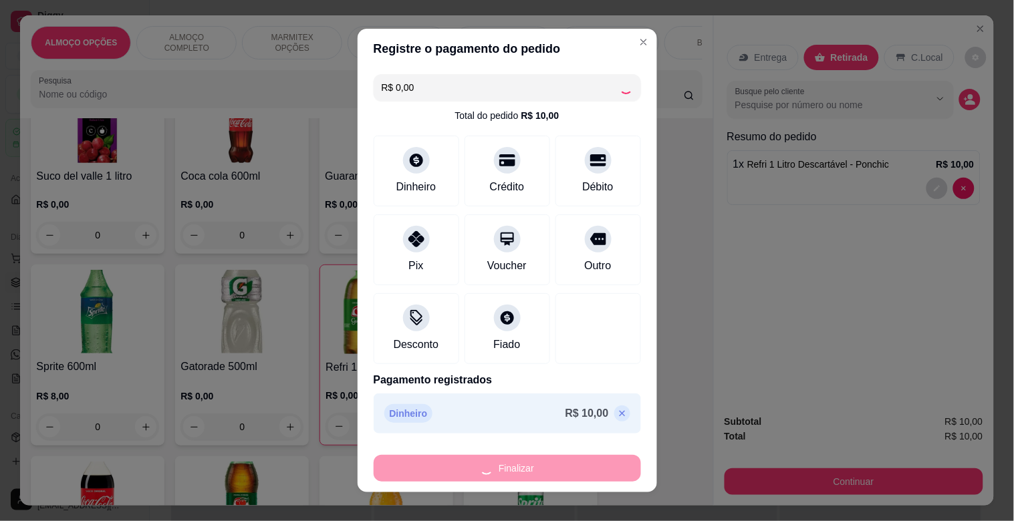
type input "0"
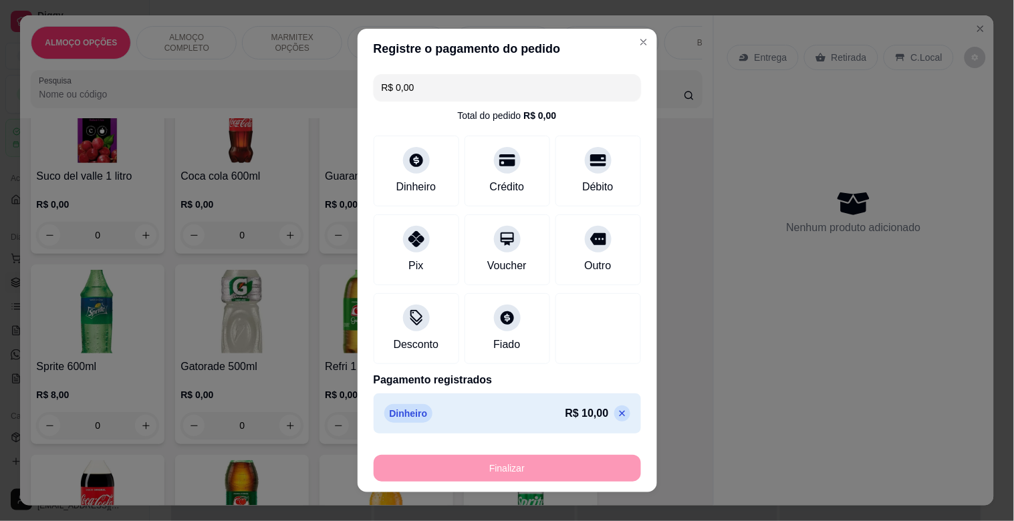
type input "-R$ 10,00"
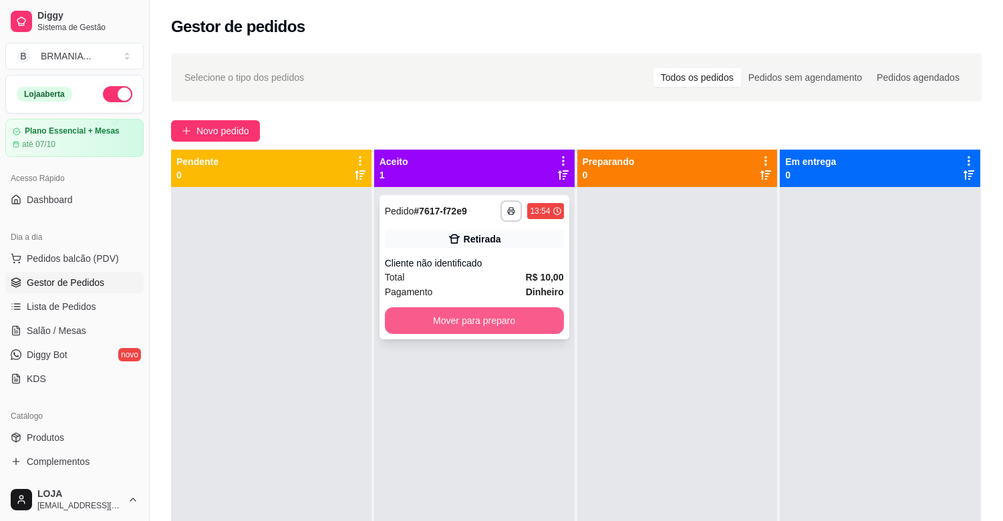
click at [476, 318] on button "Mover para preparo" at bounding box center [474, 320] width 179 height 27
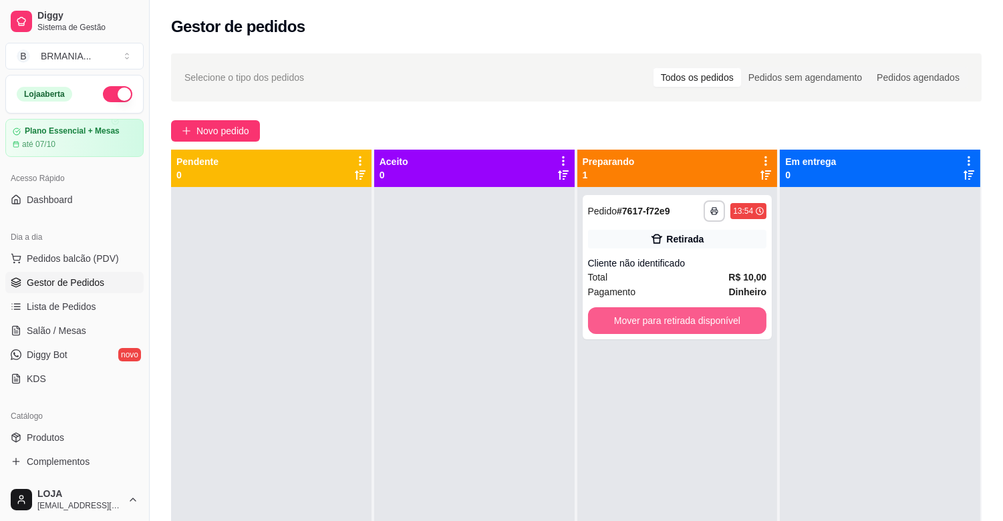
click at [678, 312] on button "Mover para retirada disponível" at bounding box center [677, 320] width 179 height 27
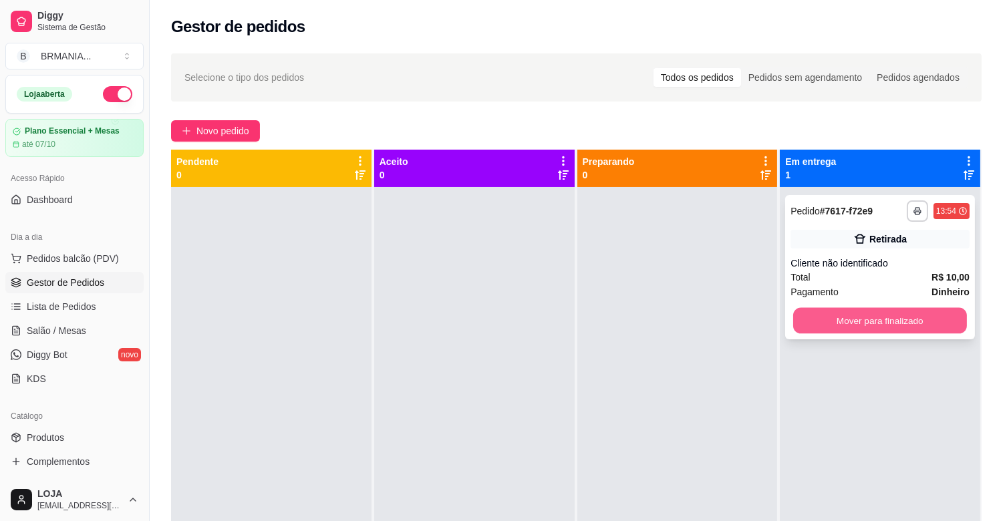
click at [840, 321] on button "Mover para finalizado" at bounding box center [880, 321] width 174 height 26
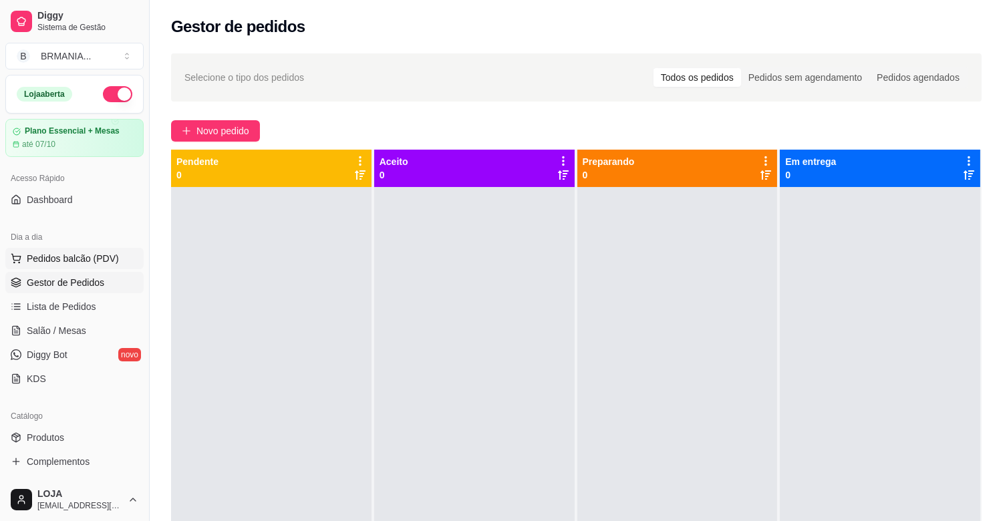
click at [122, 269] on button "Pedidos balcão (PDV)" at bounding box center [74, 258] width 138 height 21
click at [119, 266] on body "Diggy Sistema de Gestão B BRMANIA ... Loja aberta Plano Essencial + Mesas até 0…" at bounding box center [501, 260] width 1003 height 521
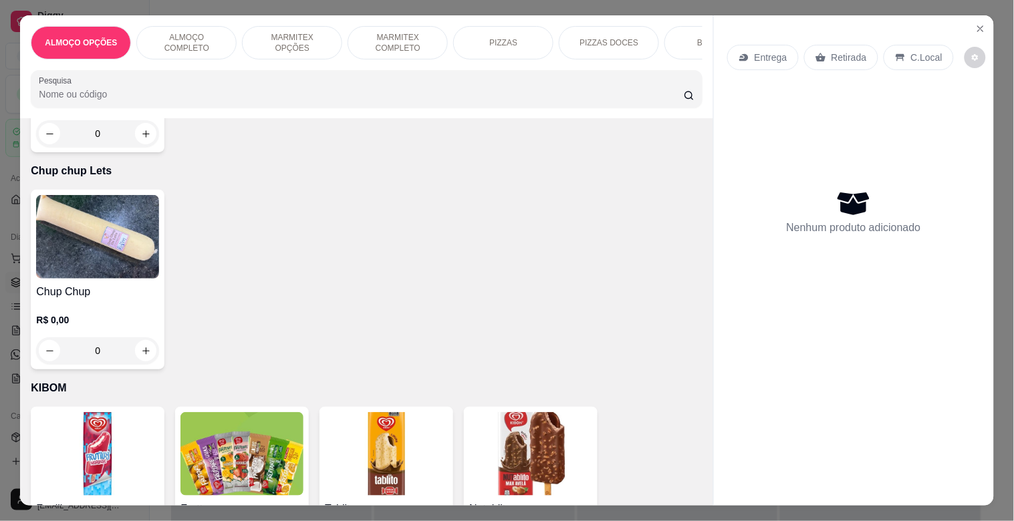
scroll to position [6886, 0]
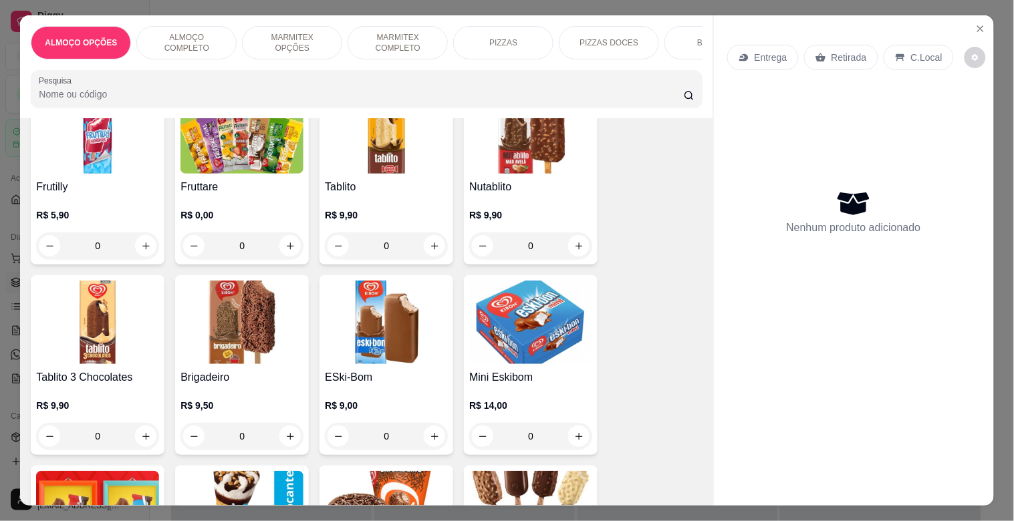
click at [511, 299] on img at bounding box center [530, 323] width 123 height 84
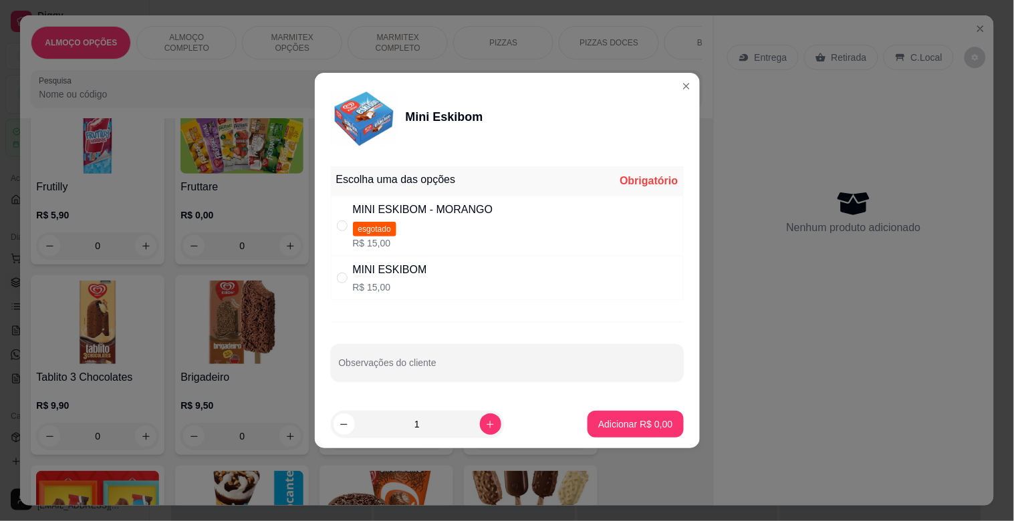
drag, startPoint x: 410, startPoint y: 279, endPoint x: 473, endPoint y: 355, distance: 98.2
click at [410, 281] on div "MINI ESKIBOM R$ 15,00" at bounding box center [390, 278] width 74 height 32
radio input "true"
click at [658, 424] on p "Adicionar R$ 15,00" at bounding box center [633, 424] width 80 height 13
type input "1"
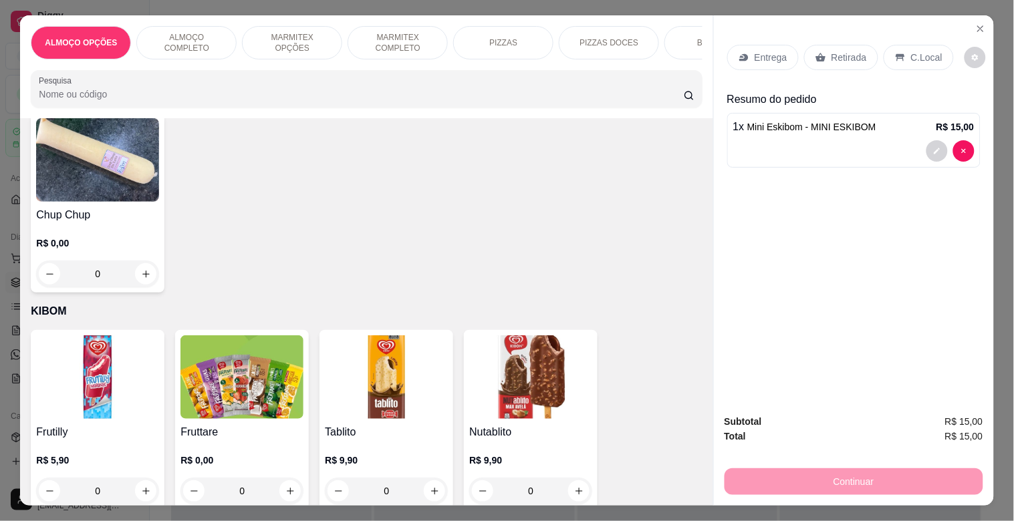
scroll to position [6604, 0]
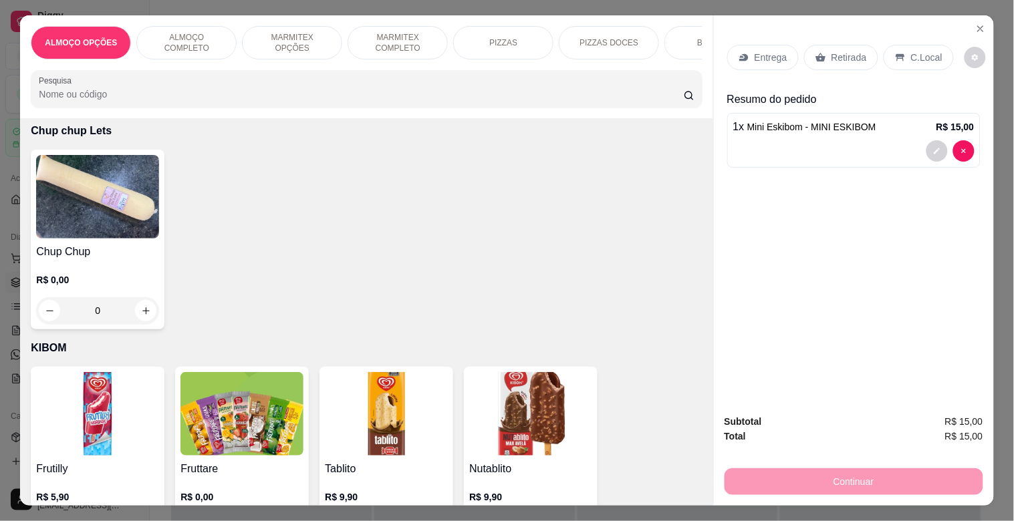
click at [373, 404] on img at bounding box center [386, 414] width 123 height 84
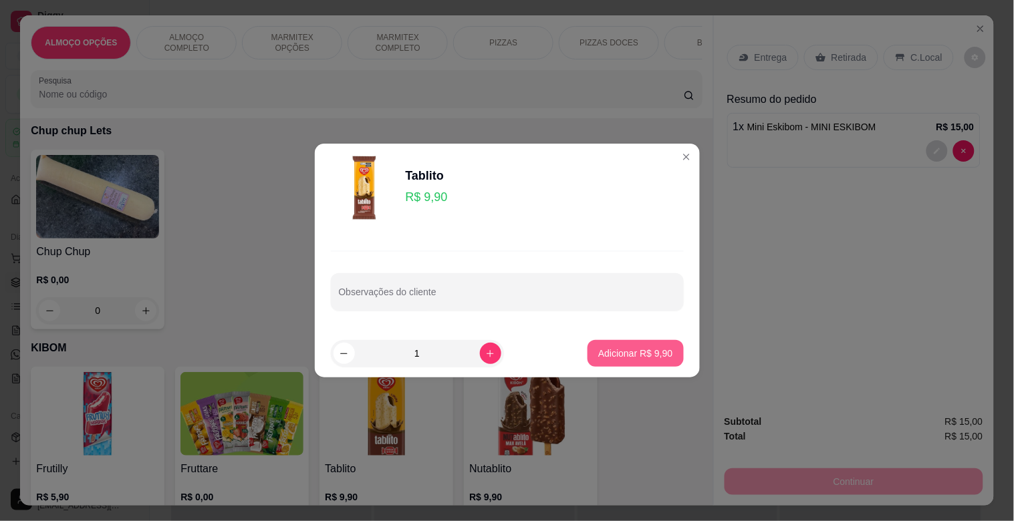
click at [651, 359] on p "Adicionar R$ 9,90" at bounding box center [635, 353] width 74 height 13
type input "1"
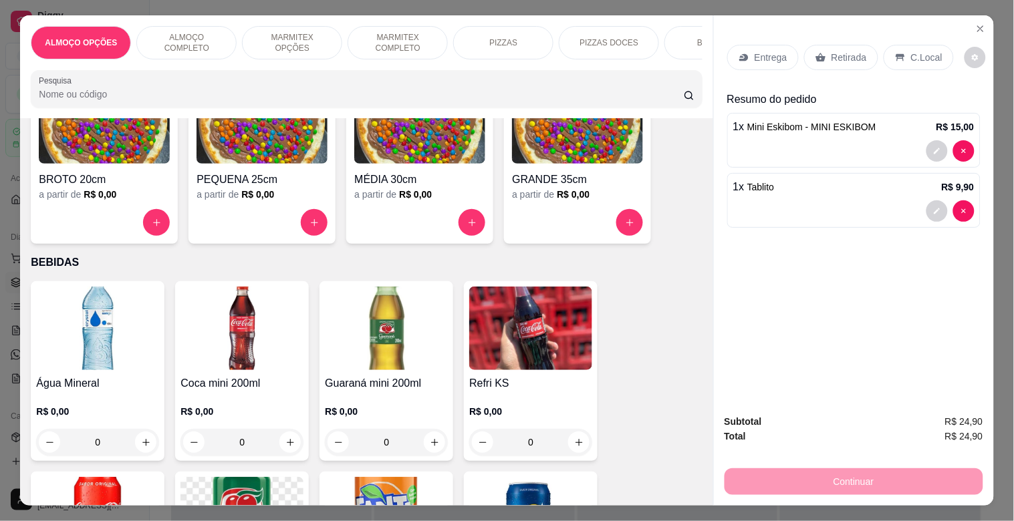
scroll to position [1136, 0]
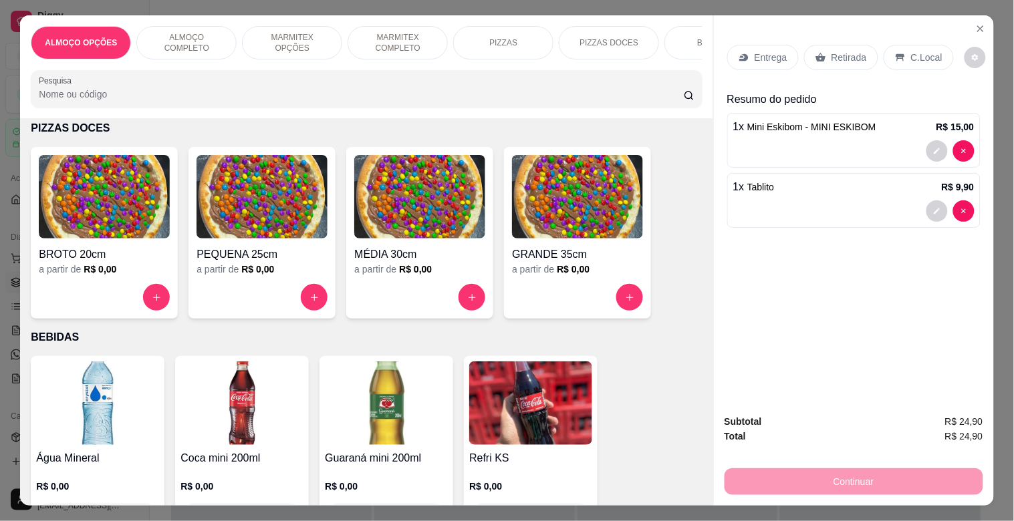
click at [261, 434] on img at bounding box center [241, 404] width 123 height 84
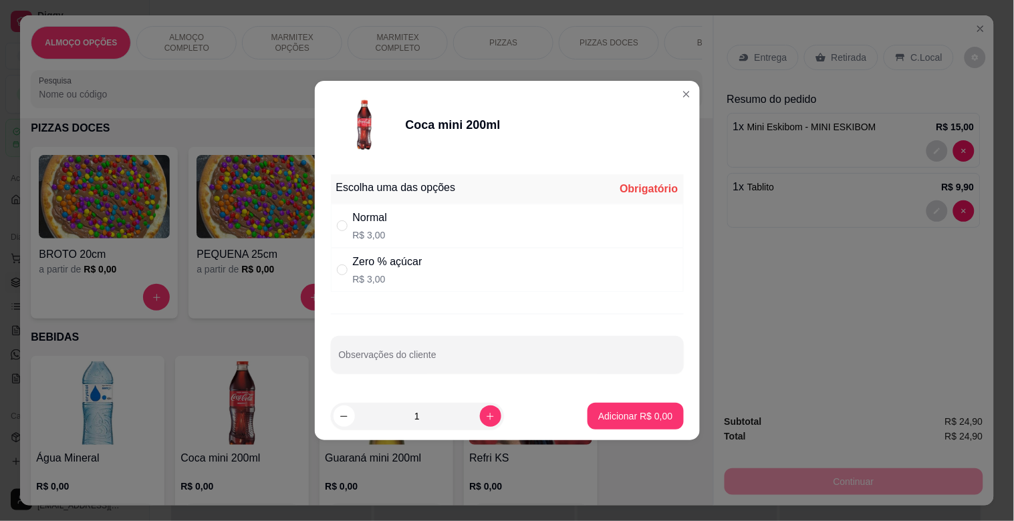
click at [502, 231] on div "Normal R$ 3,00" at bounding box center [507, 226] width 353 height 44
radio input "true"
click at [637, 424] on button "Adicionar R$ 3,00" at bounding box center [635, 416] width 96 height 27
type input "1"
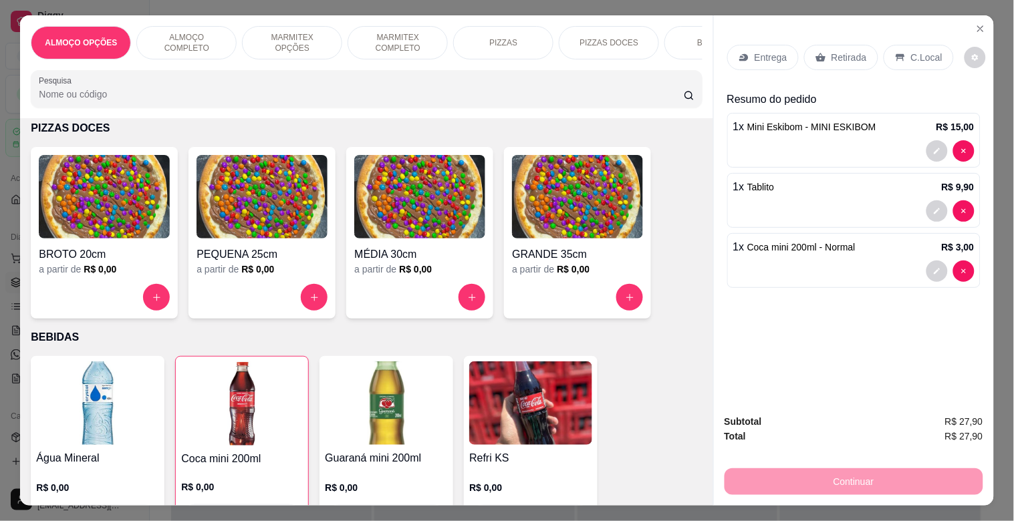
drag, startPoint x: 838, startPoint y: 49, endPoint x: 843, endPoint y: 64, distance: 16.3
click at [837, 45] on div "Retirada" at bounding box center [841, 57] width 74 height 25
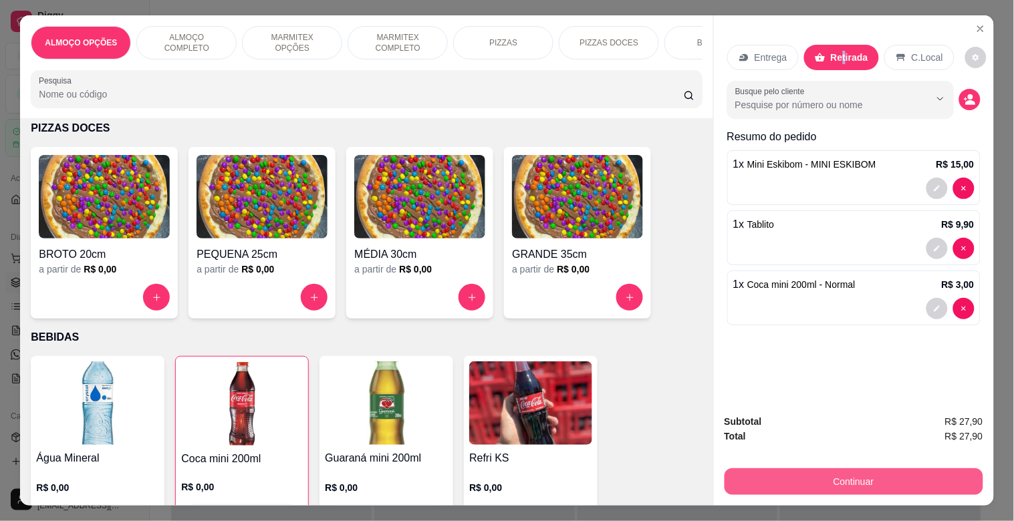
click at [884, 474] on button "Continuar" at bounding box center [853, 481] width 259 height 27
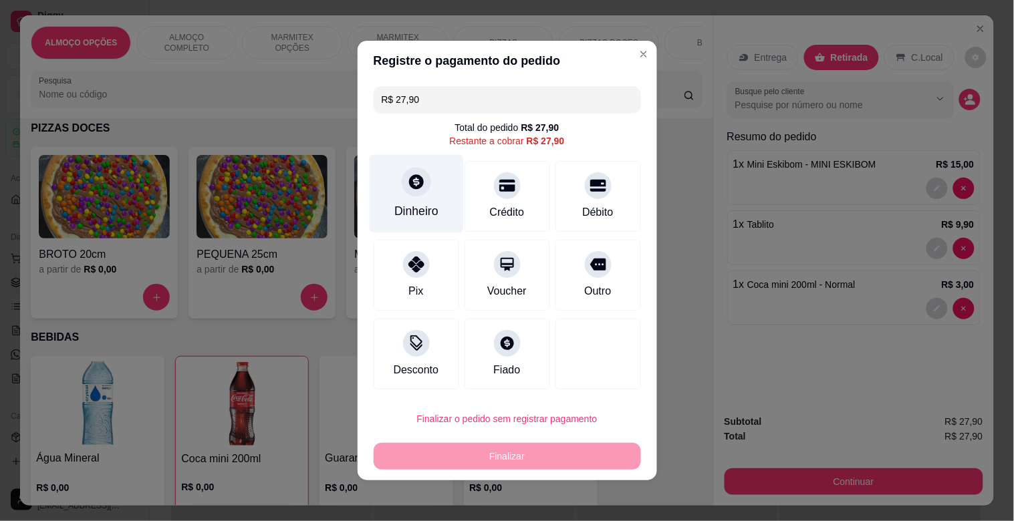
click at [406, 194] on div at bounding box center [416, 181] width 29 height 29
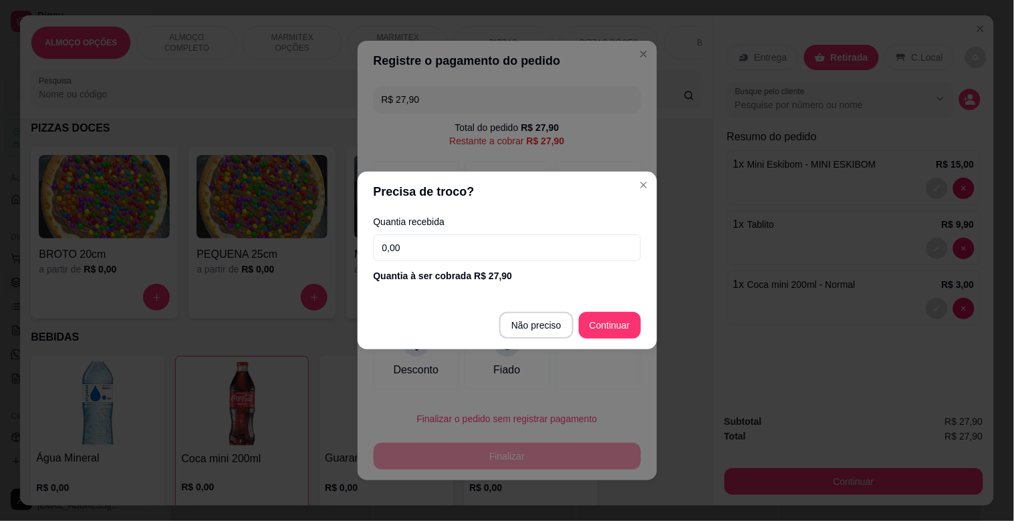
click at [448, 239] on input "0,00" at bounding box center [507, 248] width 267 height 27
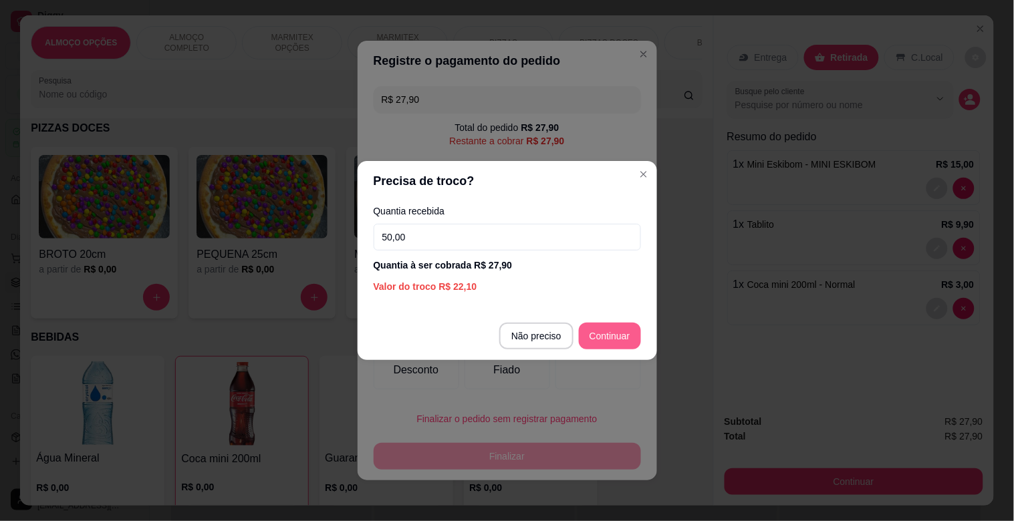
type input "50,00"
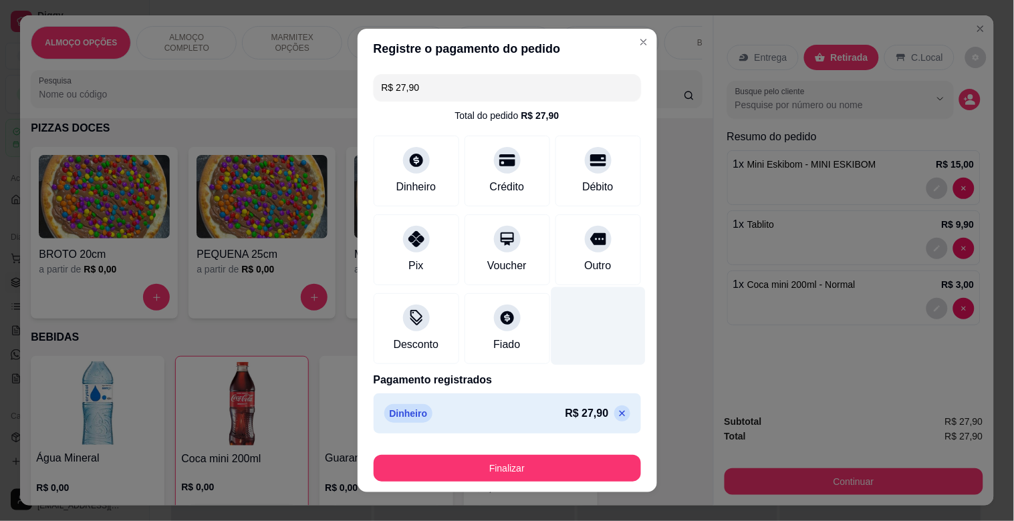
type input "R$ 0,00"
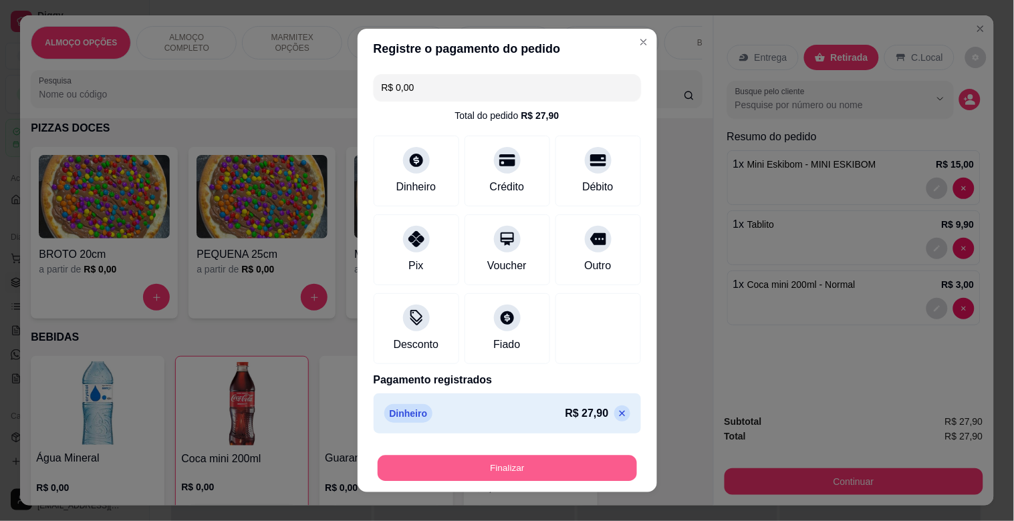
click at [557, 478] on button "Finalizar" at bounding box center [507, 469] width 259 height 26
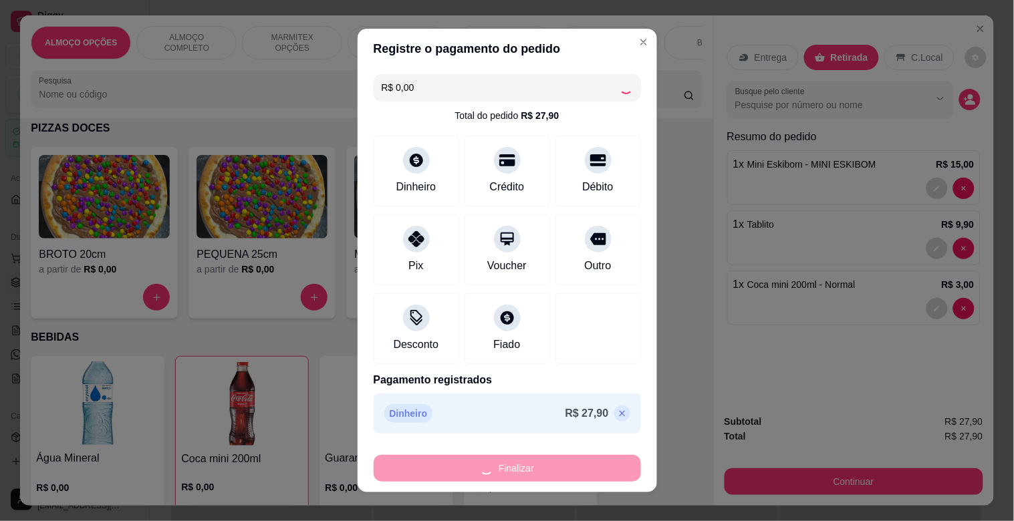
type input "0"
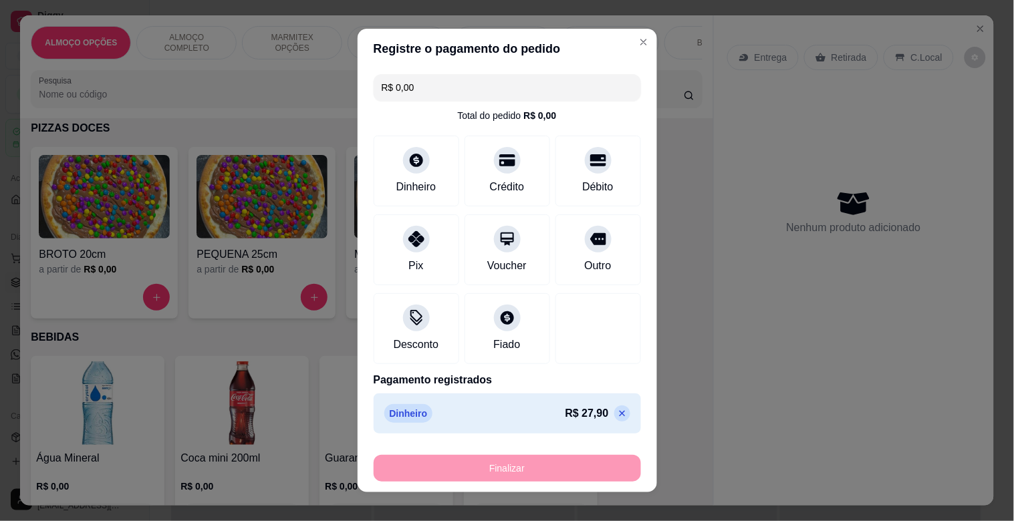
type input "-R$ 27,90"
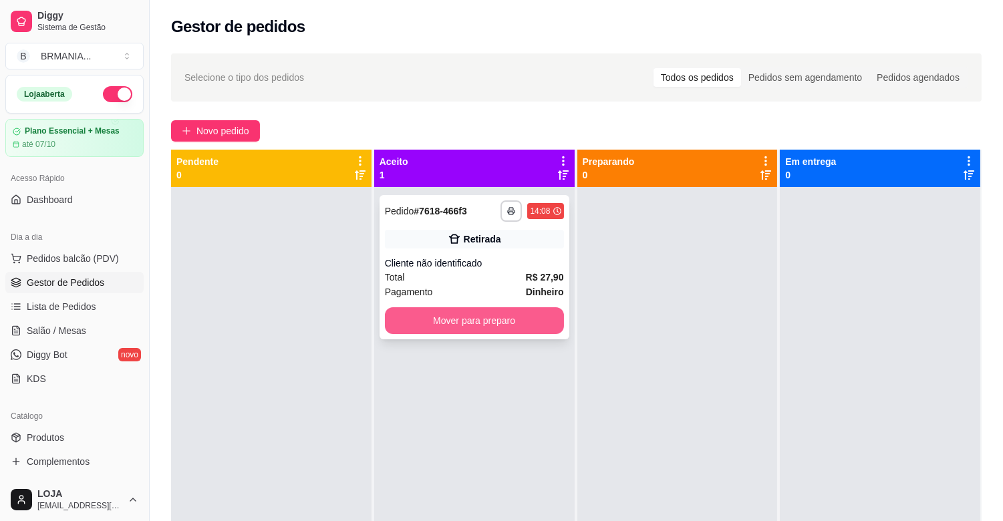
click at [511, 329] on button "Mover para preparo" at bounding box center [474, 320] width 179 height 27
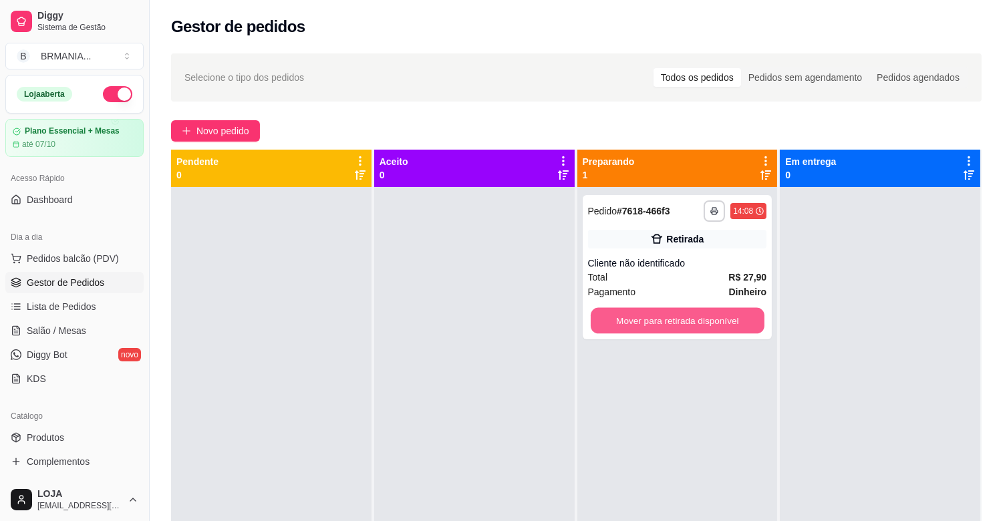
click at [718, 325] on button "Mover para retirada disponível" at bounding box center [678, 321] width 174 height 26
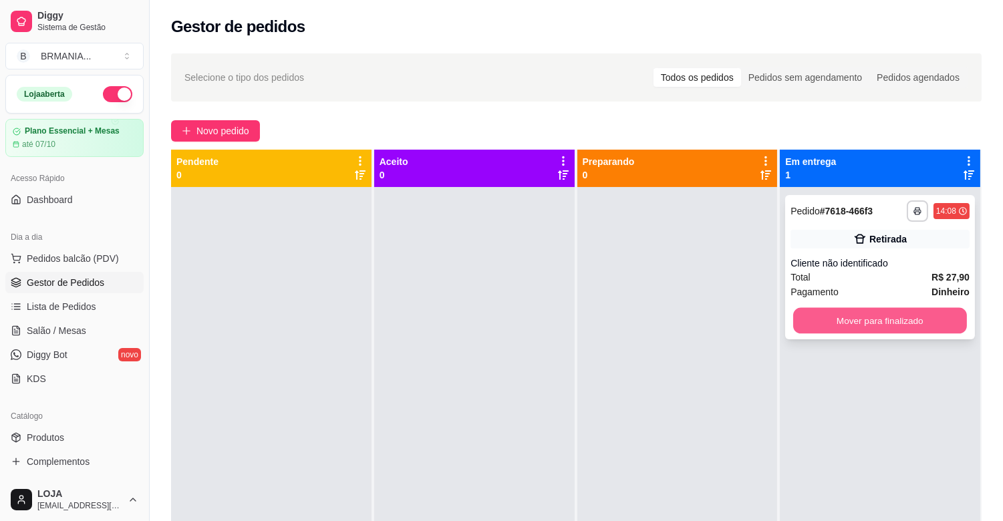
click at [978, 324] on div "**********" at bounding box center [576, 410] width 811 height 521
click at [924, 318] on button "Mover para finalizado" at bounding box center [880, 320] width 179 height 27
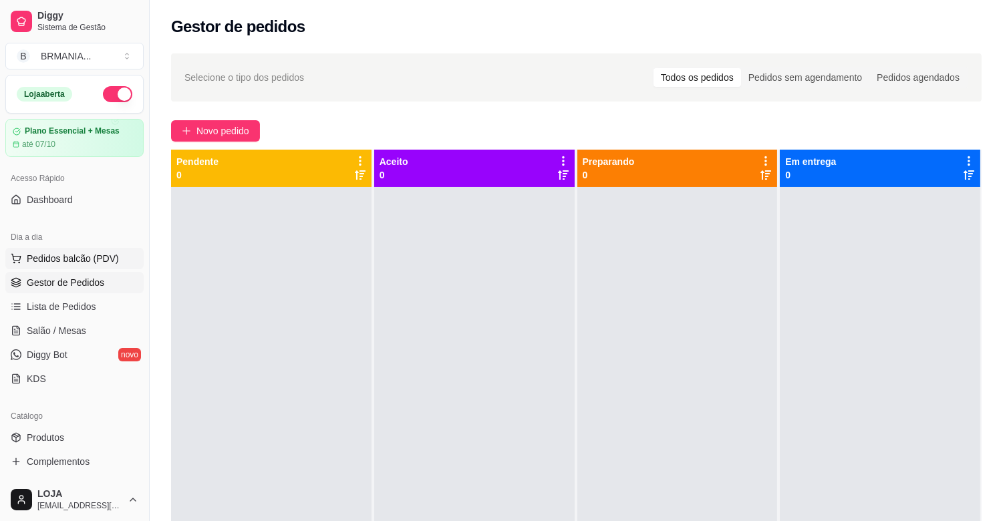
click at [106, 257] on span "Pedidos balcão (PDV)" at bounding box center [73, 258] width 92 height 13
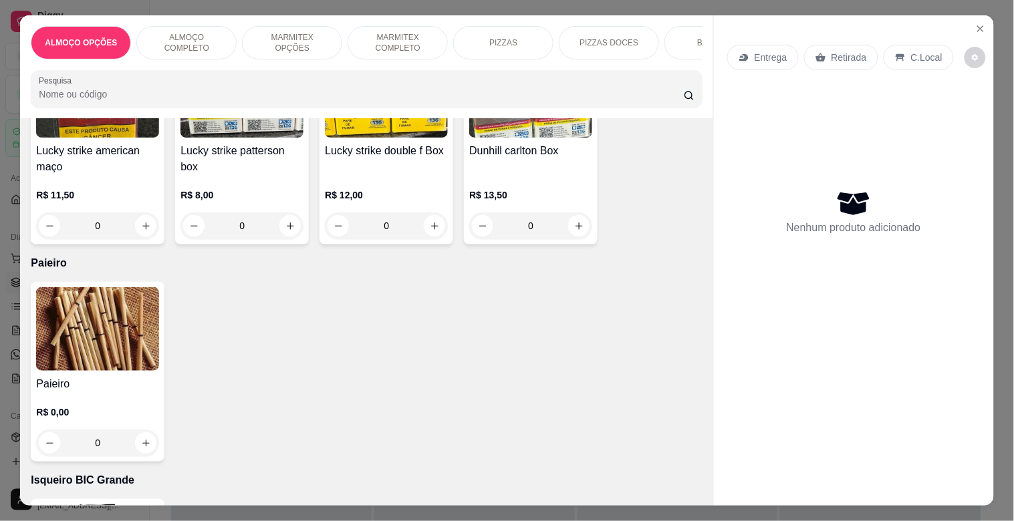
scroll to position [7927, 0]
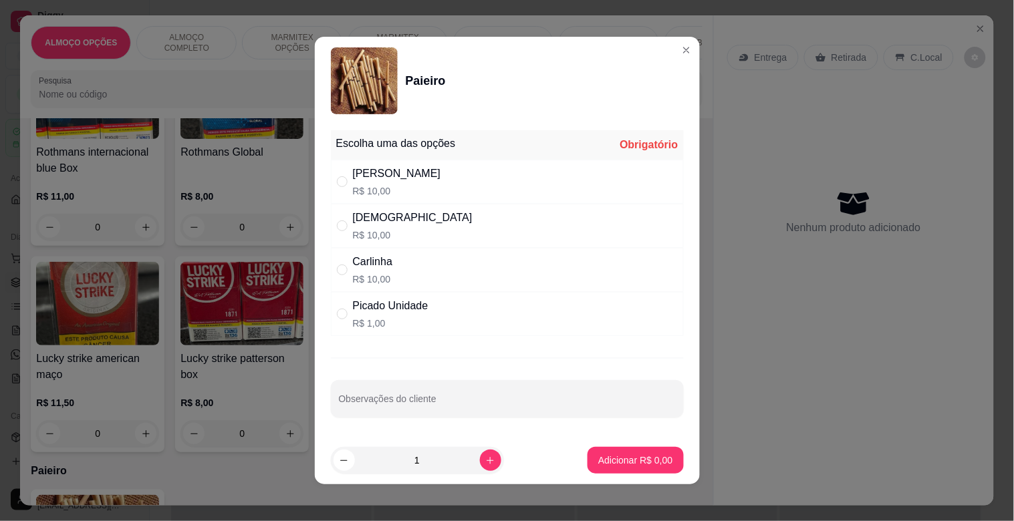
drag, startPoint x: 472, startPoint y: 188, endPoint x: 465, endPoint y: 180, distance: 9.9
click at [472, 187] on div "[PERSON_NAME]$ 10,00" at bounding box center [507, 182] width 353 height 44
radio input "true"
click at [631, 478] on footer "1 Adicionar R$ 10,00" at bounding box center [507, 460] width 385 height 48
click at [631, 466] on p "Adicionar R$ 10,00" at bounding box center [633, 460] width 80 height 13
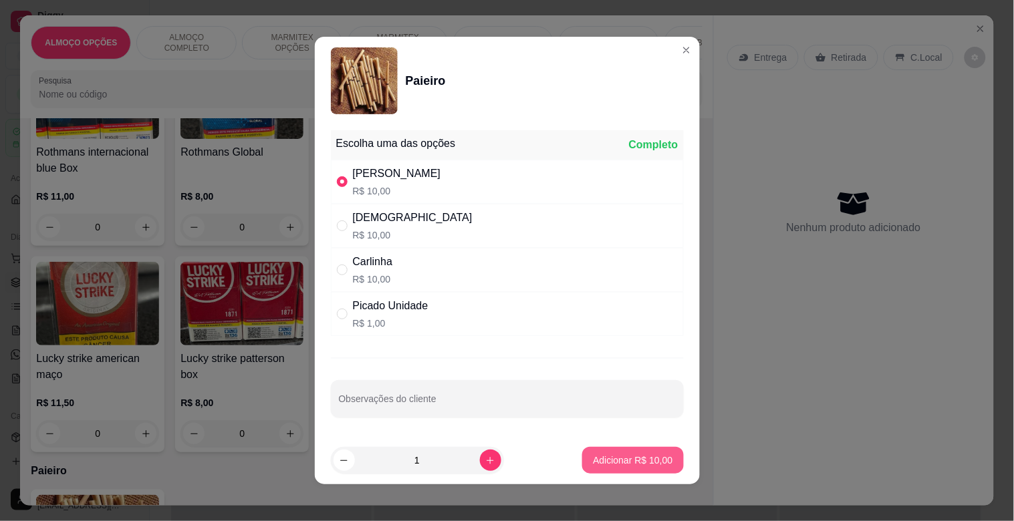
type input "1"
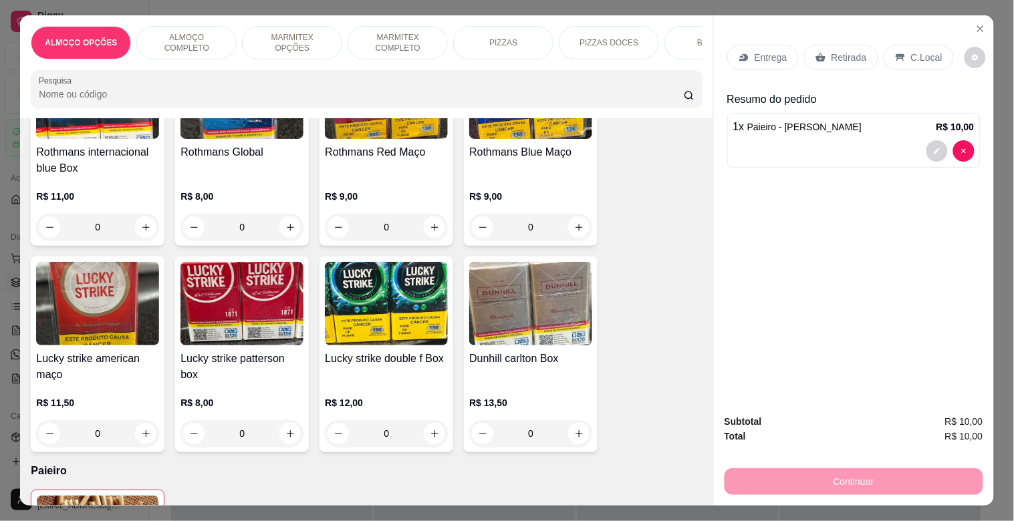
click at [840, 51] on p "Retirada" at bounding box center [848, 57] width 35 height 13
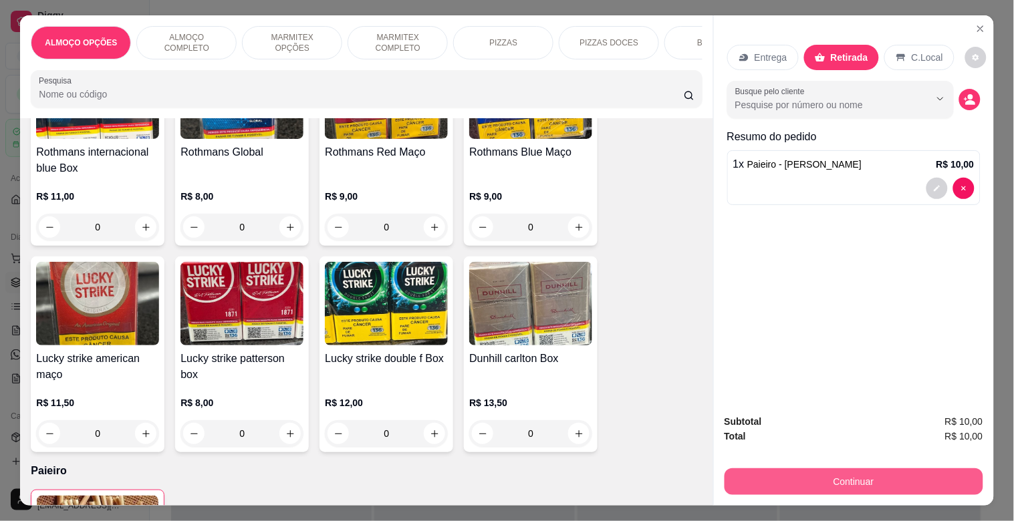
click at [846, 479] on button "Continuar" at bounding box center [853, 481] width 259 height 27
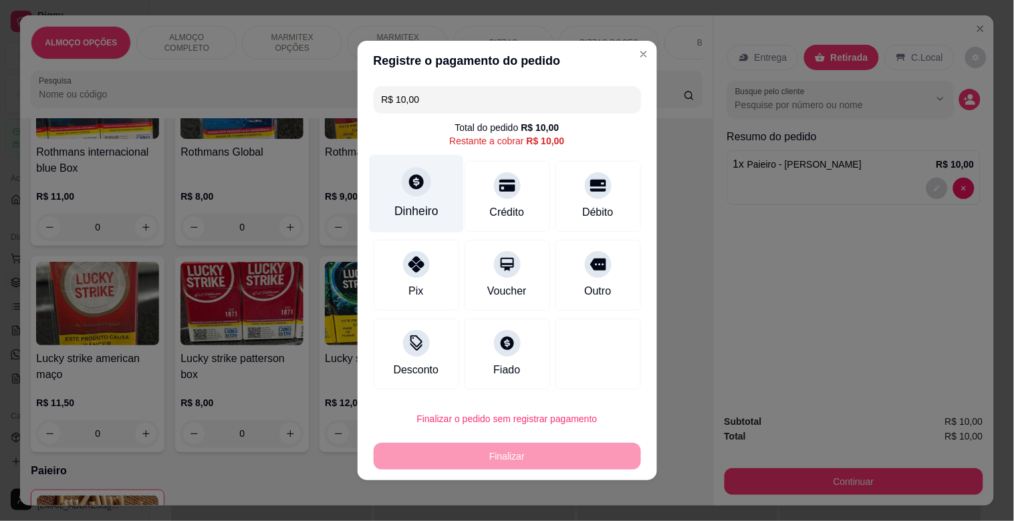
click at [409, 177] on icon at bounding box center [416, 181] width 15 height 15
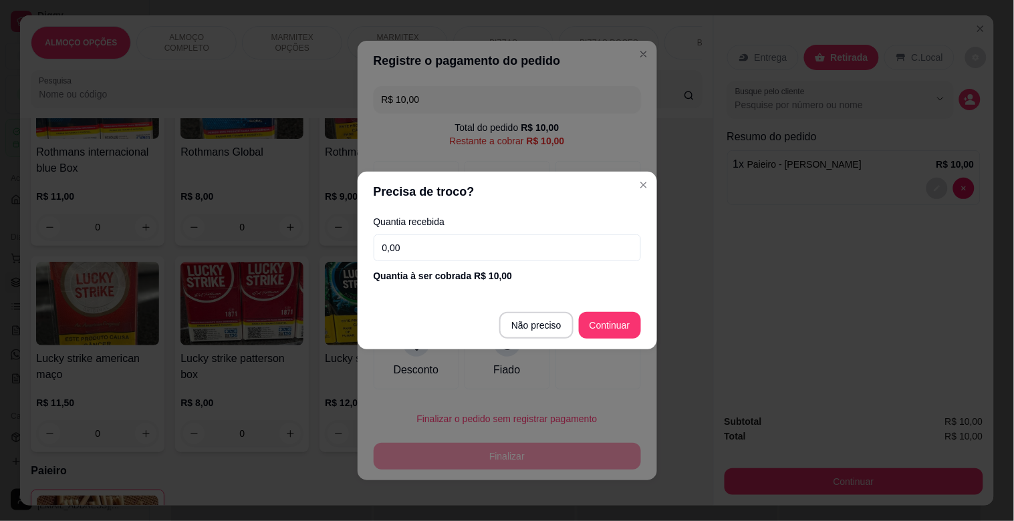
click at [484, 249] on input "0,00" at bounding box center [507, 248] width 267 height 27
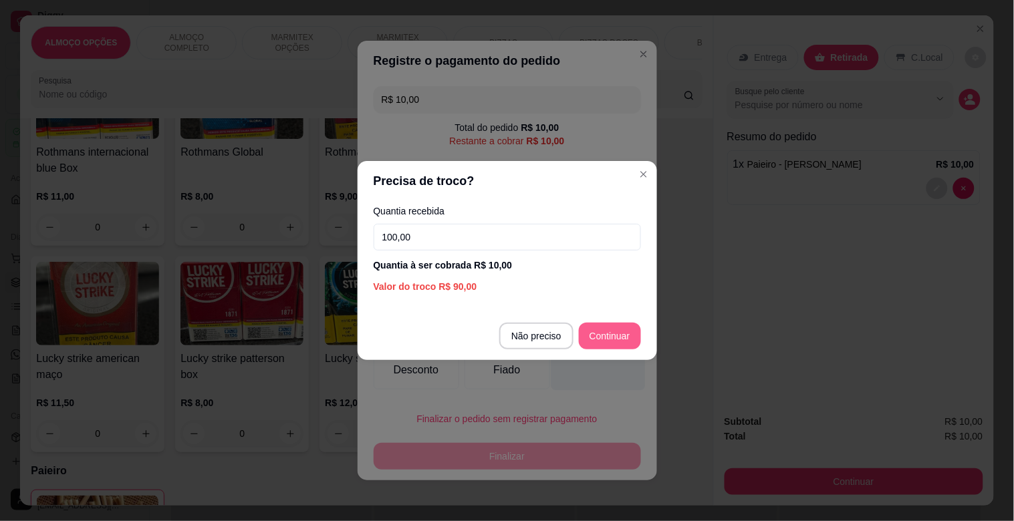
type input "100,00"
type input "R$ 0,00"
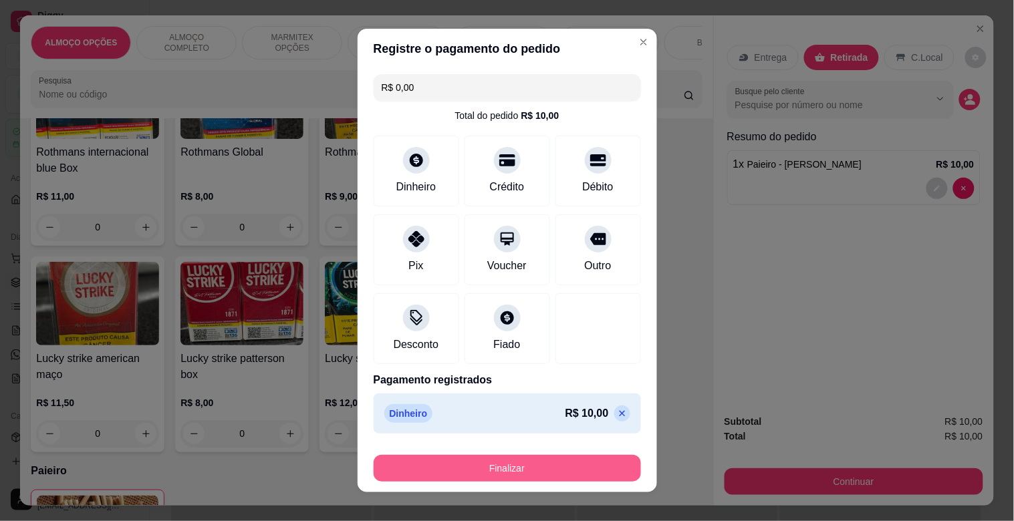
click at [515, 462] on button "Finalizar" at bounding box center [507, 468] width 267 height 27
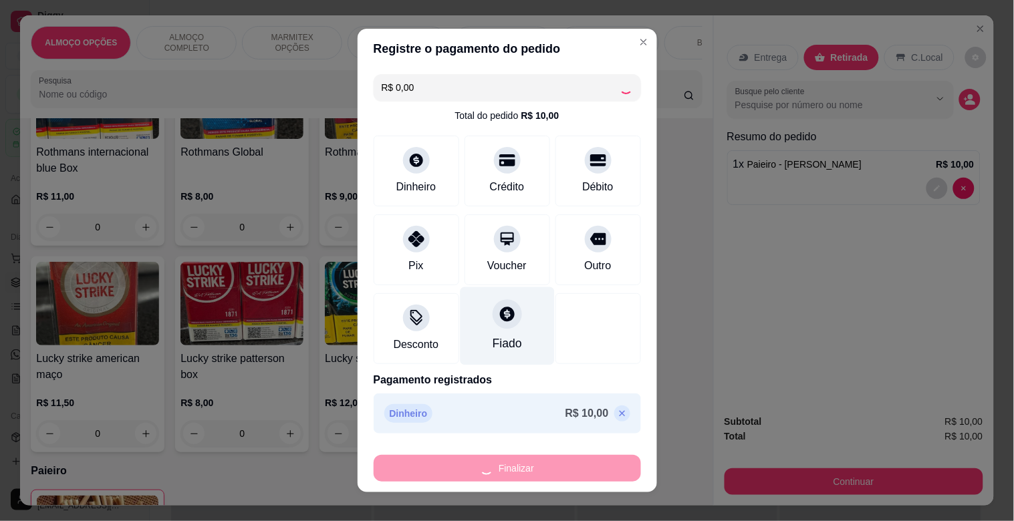
type input "0"
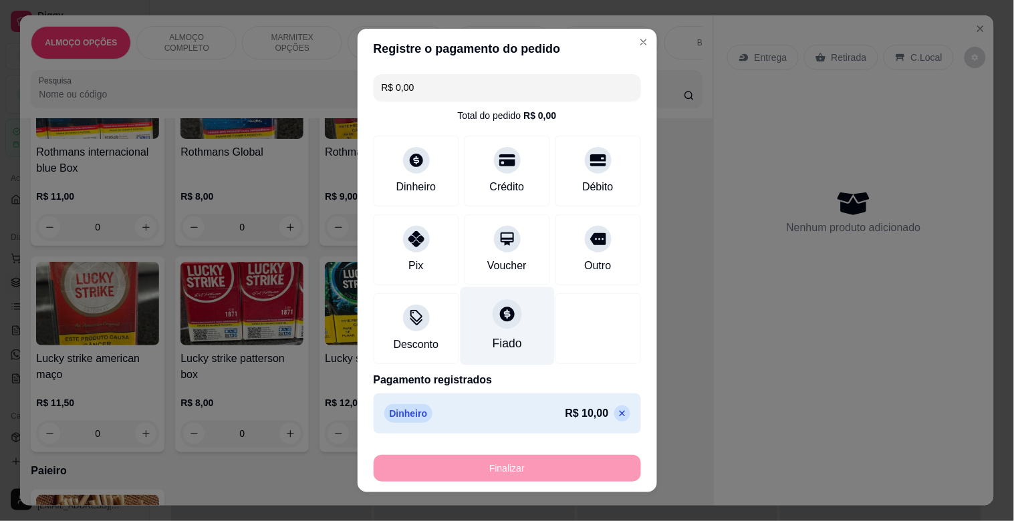
type input "-R$ 10,00"
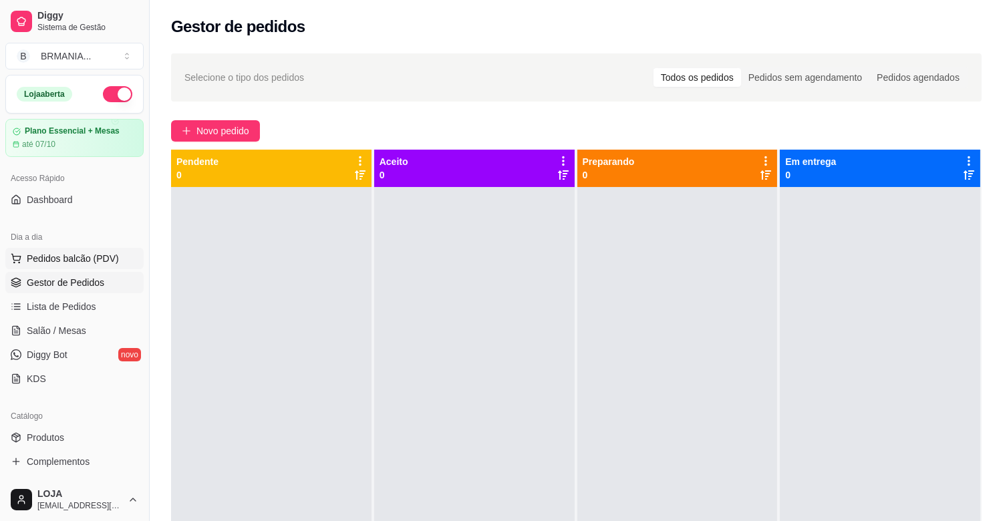
click at [86, 252] on span "Pedidos balcão (PDV)" at bounding box center [73, 258] width 92 height 13
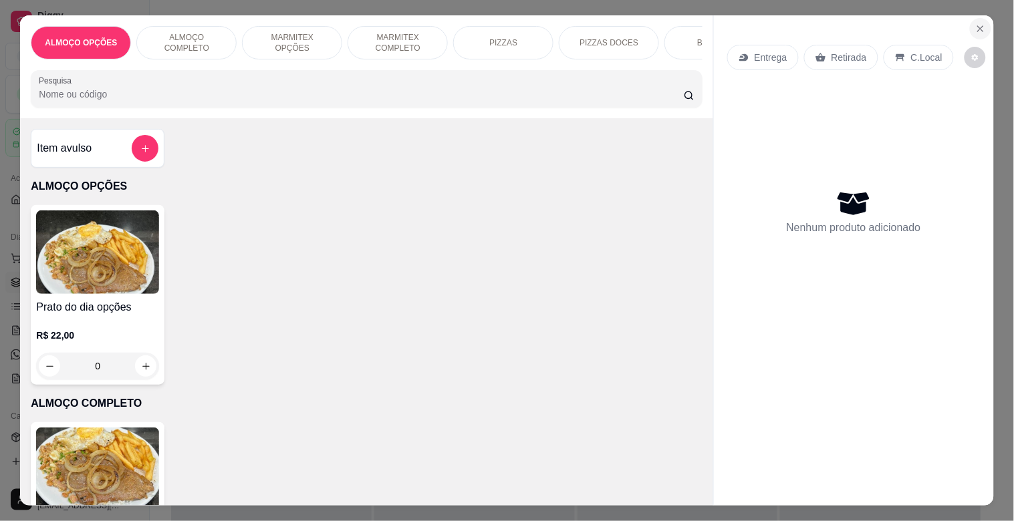
click at [975, 23] on icon "Close" at bounding box center [980, 28] width 11 height 11
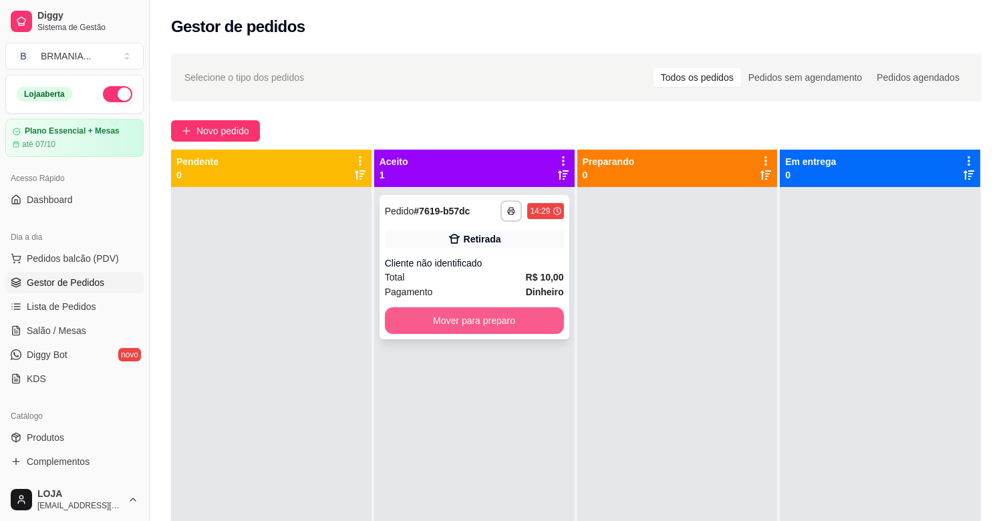
click at [535, 312] on button "Mover para preparo" at bounding box center [474, 320] width 179 height 27
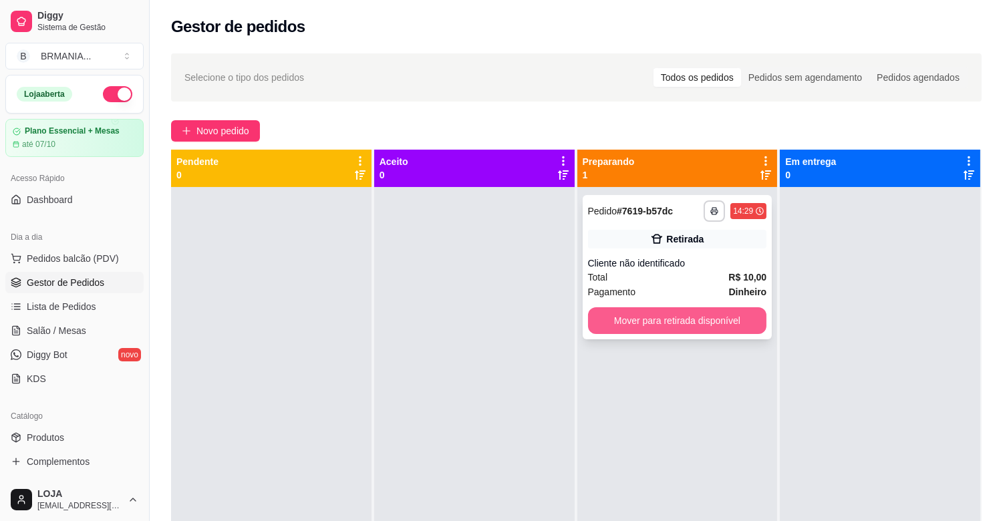
click at [687, 321] on button "Mover para retirada disponível" at bounding box center [677, 320] width 179 height 27
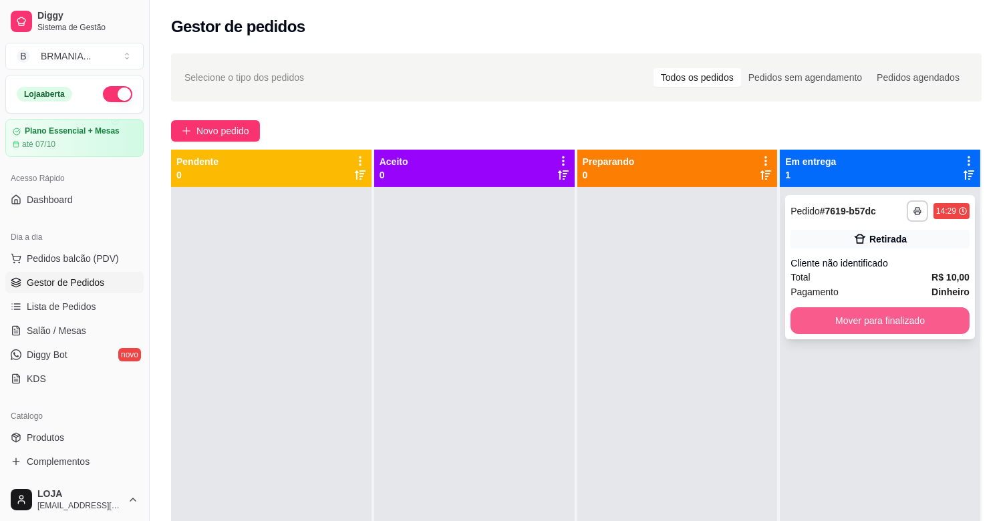
click at [851, 319] on button "Mover para finalizado" at bounding box center [880, 320] width 179 height 27
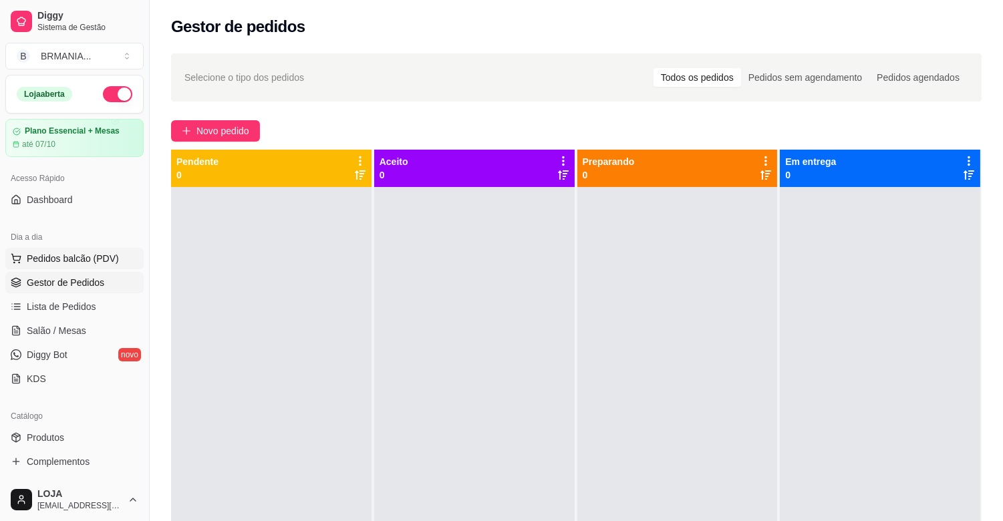
click at [102, 257] on span "Pedidos balcão (PDV)" at bounding box center [73, 258] width 92 height 13
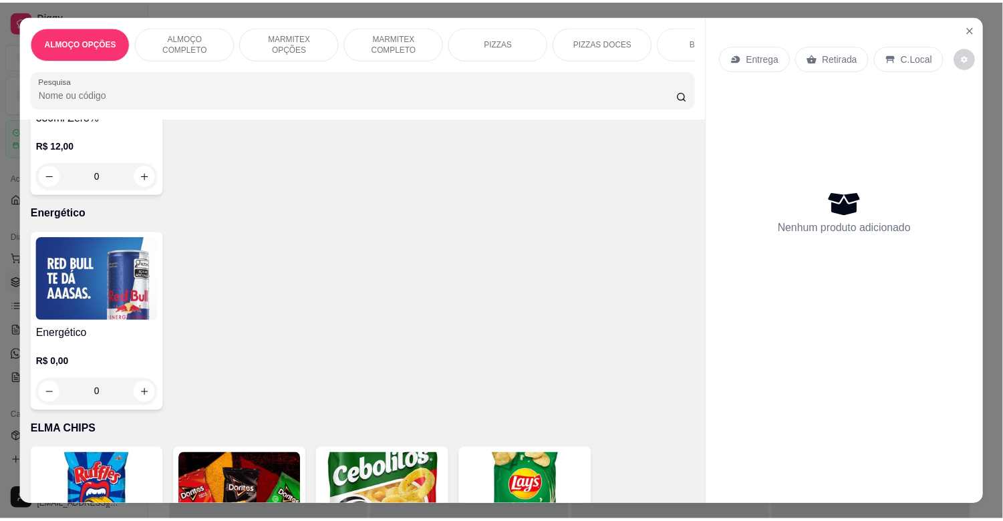
scroll to position [3594, 0]
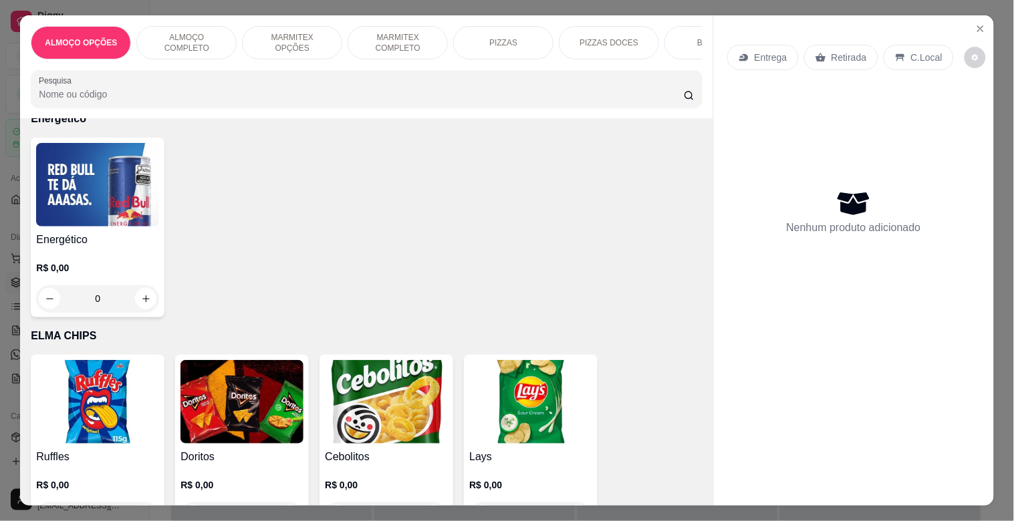
click at [110, 192] on img at bounding box center [97, 185] width 123 height 84
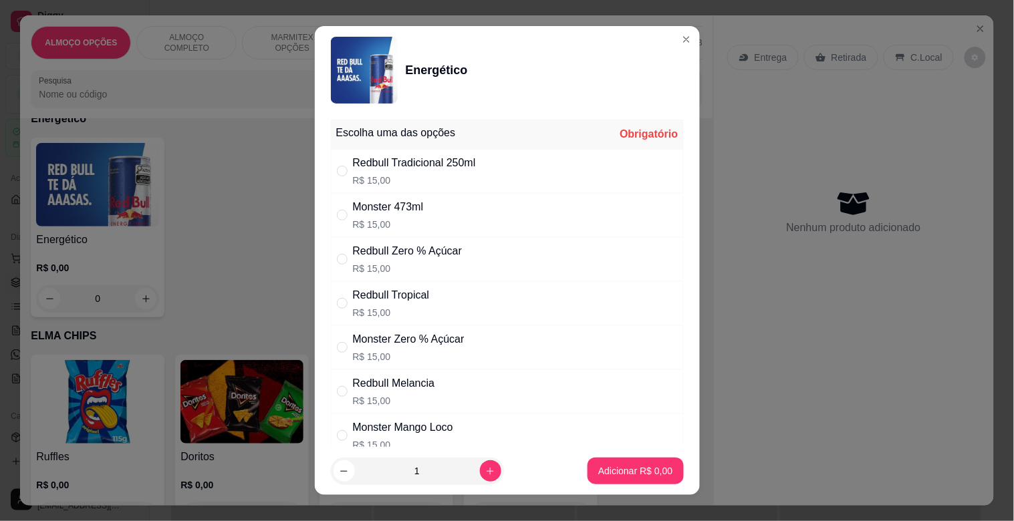
click at [409, 219] on p "R$ 15,00" at bounding box center [388, 224] width 71 height 13
radio input "true"
click at [601, 469] on p "Adicionar R$ 15,00" at bounding box center [633, 470] width 80 height 13
type input "1"
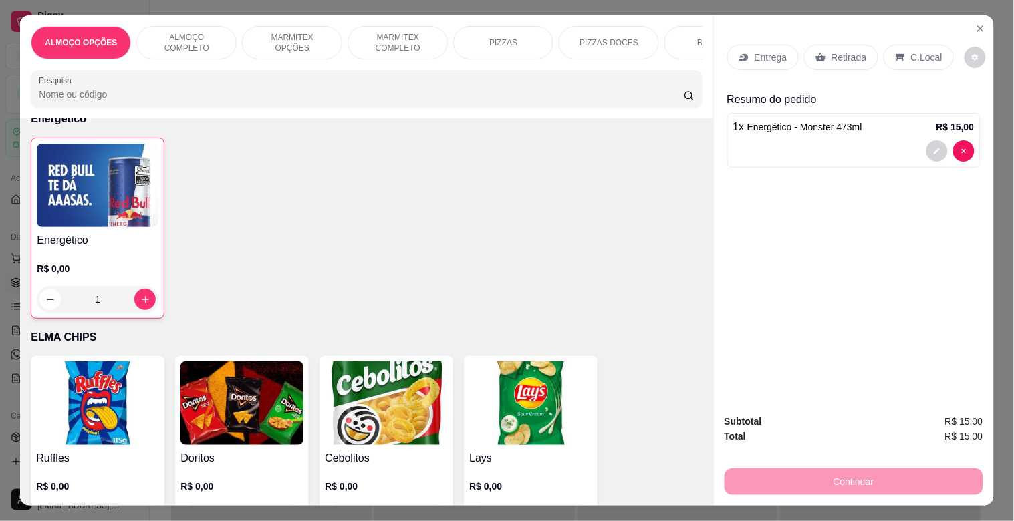
click at [911, 51] on p "C.Local" at bounding box center [926, 57] width 31 height 13
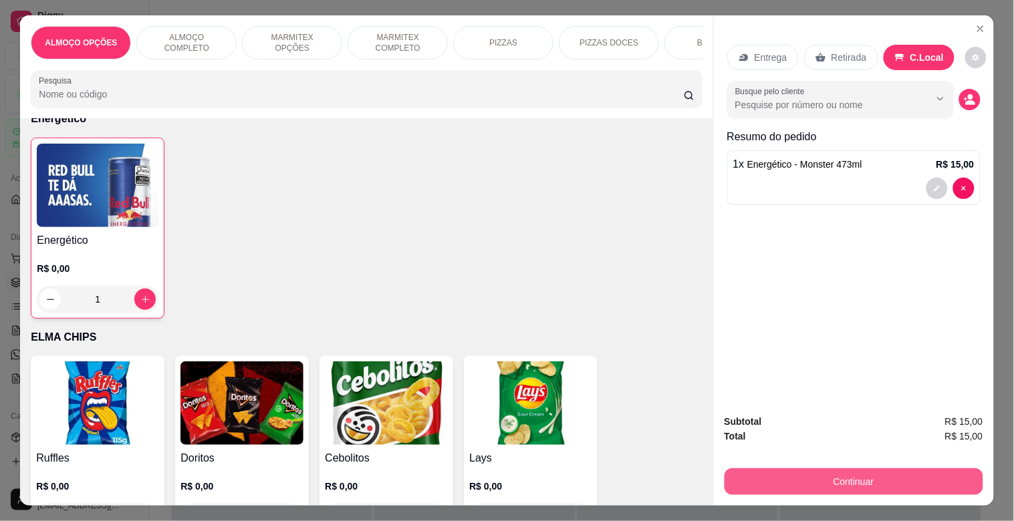
click at [818, 479] on button "Continuar" at bounding box center [853, 481] width 259 height 27
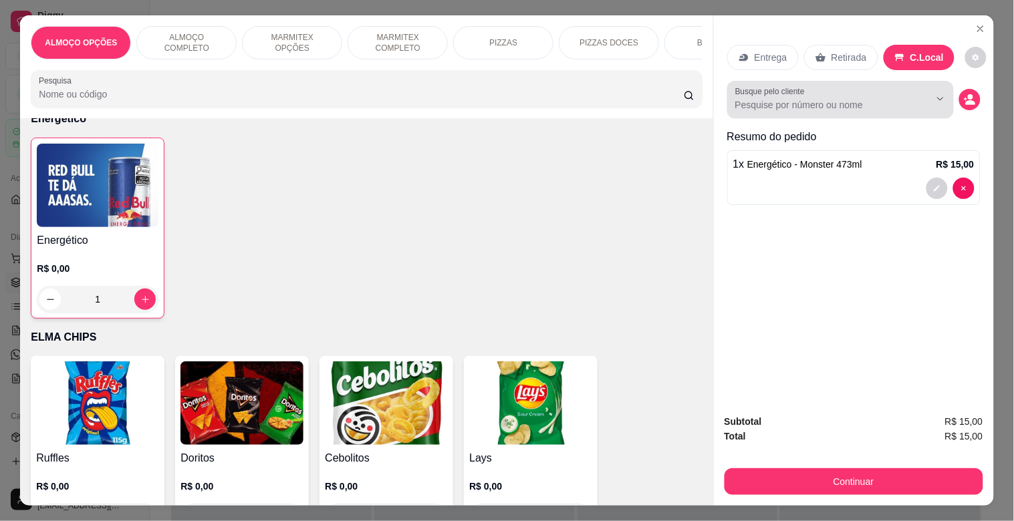
click at [918, 96] on icon "Show suggestions" at bounding box center [921, 99] width 11 height 11
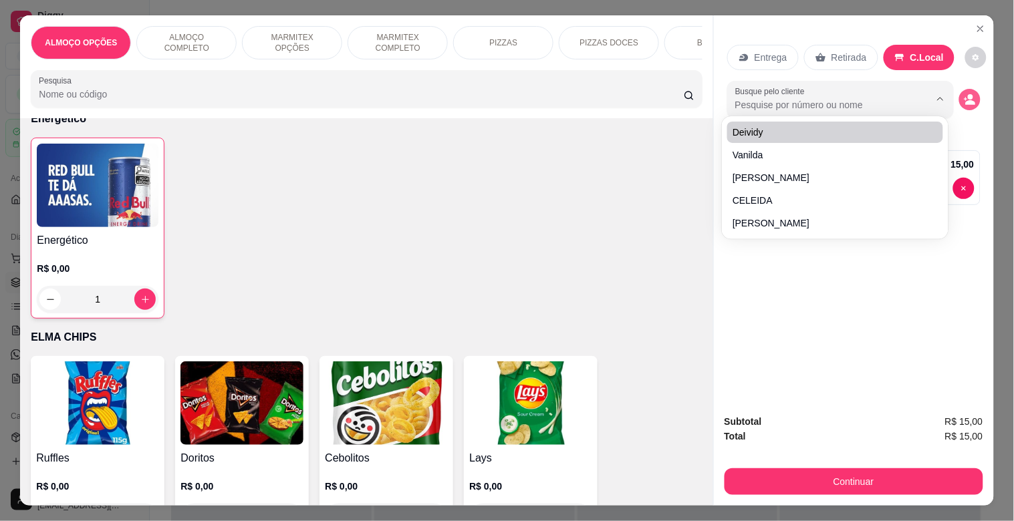
click at [970, 100] on button "decrease-product-quantity" at bounding box center [969, 99] width 21 height 21
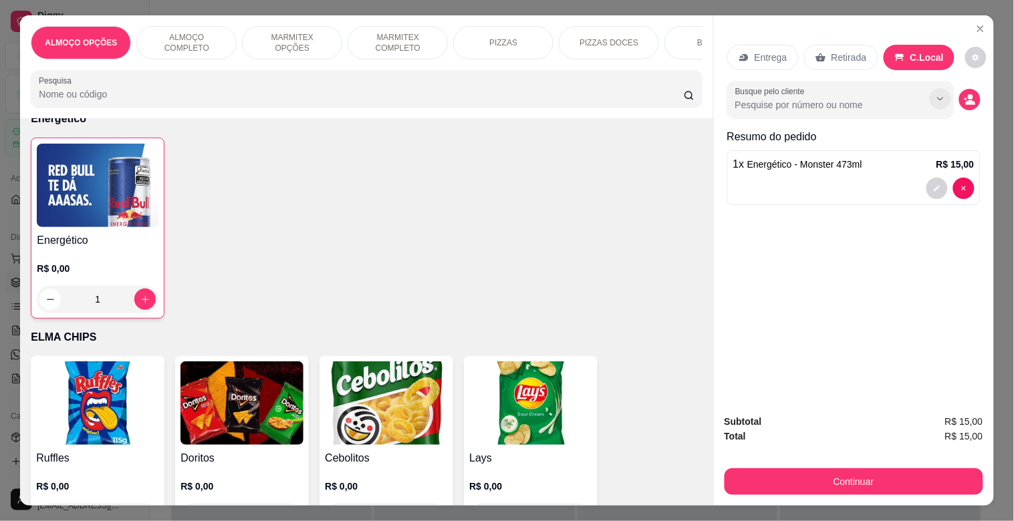
click at [937, 94] on icon "Show suggestions" at bounding box center [940, 99] width 11 height 11
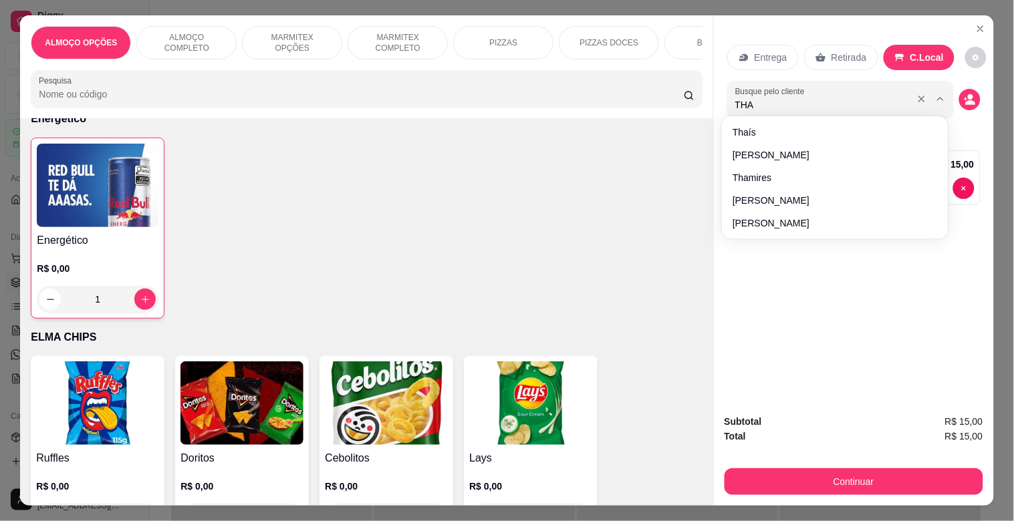
type input "[DEMOGRAPHIC_DATA]"
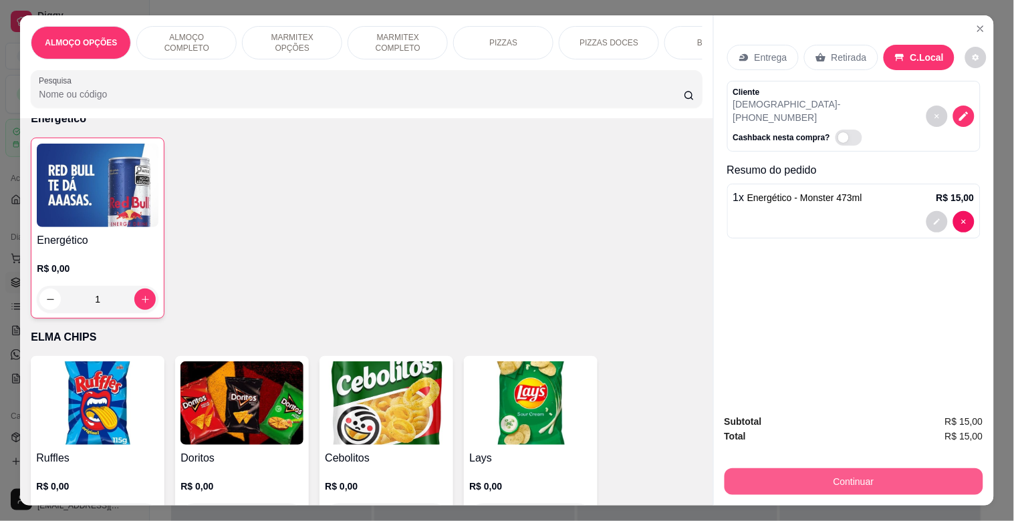
click at [849, 479] on button "Continuar" at bounding box center [853, 481] width 259 height 27
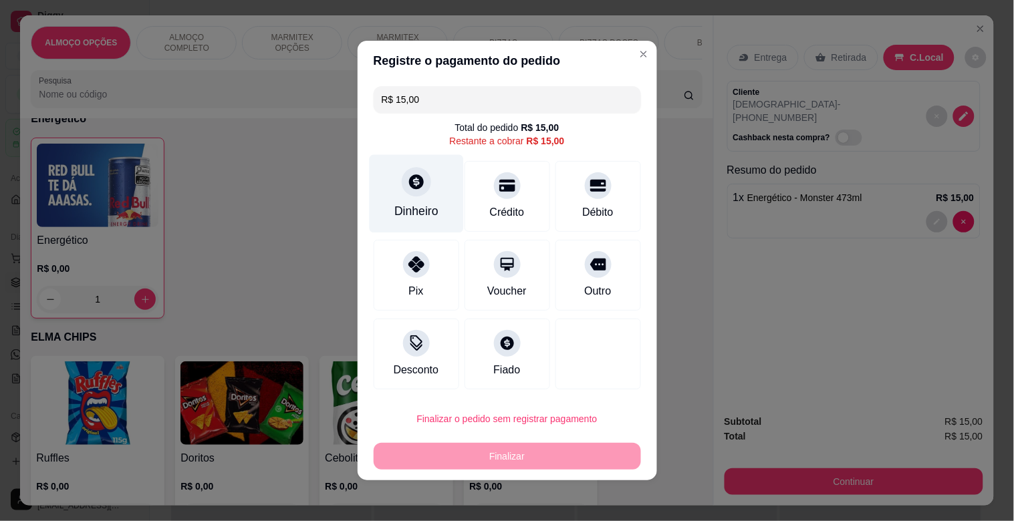
click at [413, 198] on div "Dinheiro" at bounding box center [416, 194] width 94 height 78
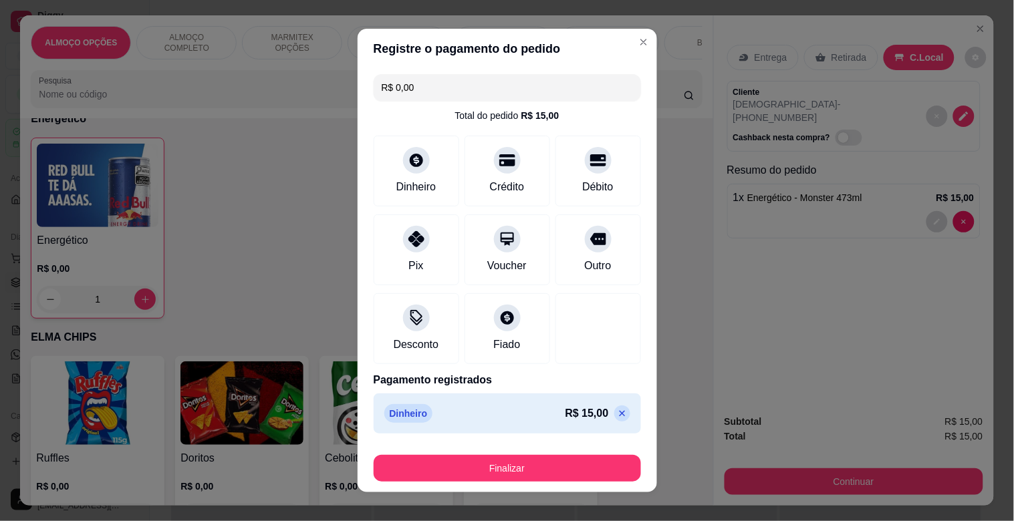
type input "R$ 0,00"
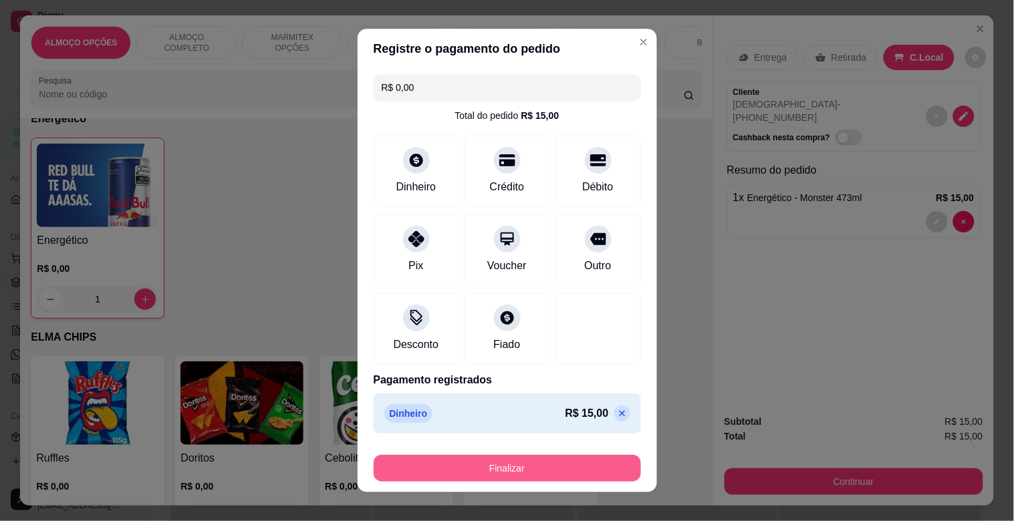
click at [526, 466] on button "Finalizar" at bounding box center [507, 468] width 267 height 27
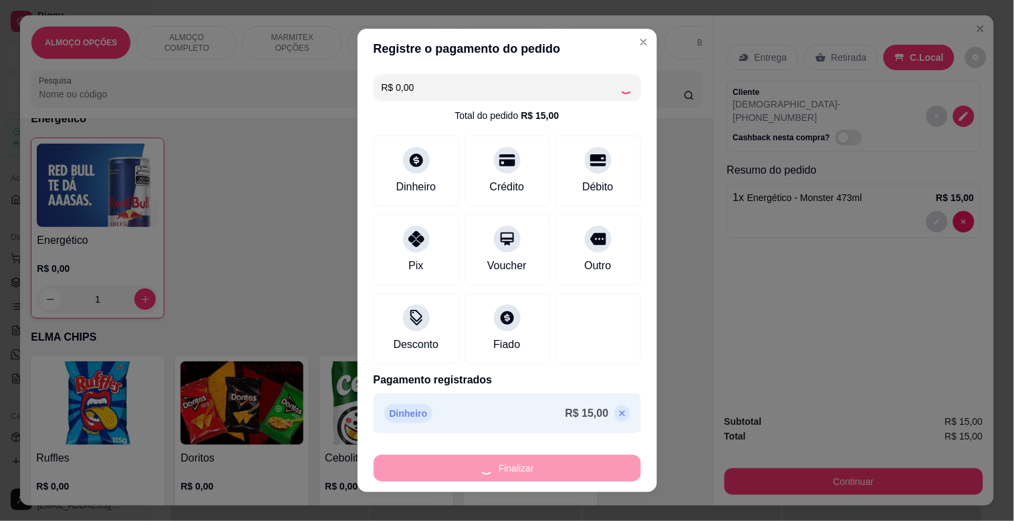
type input "0"
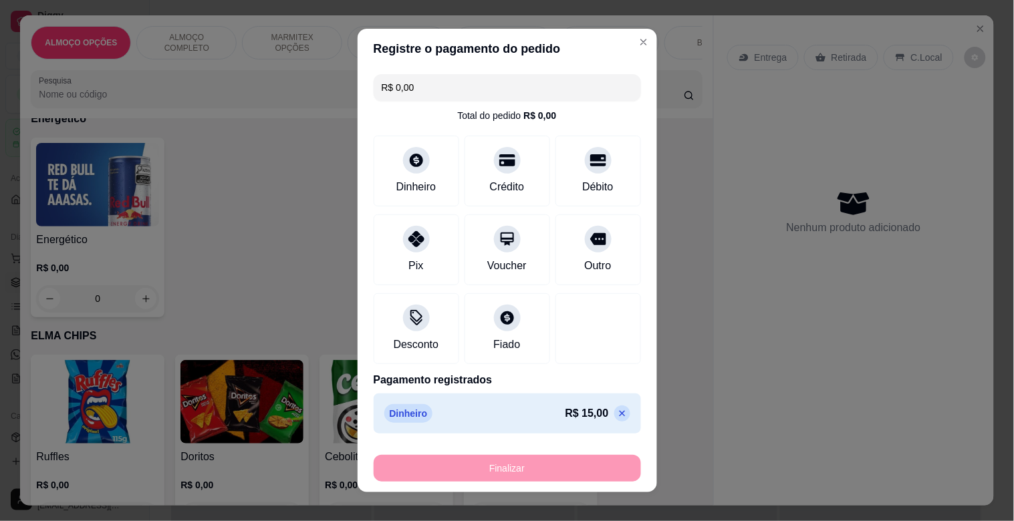
type input "-R$ 15,00"
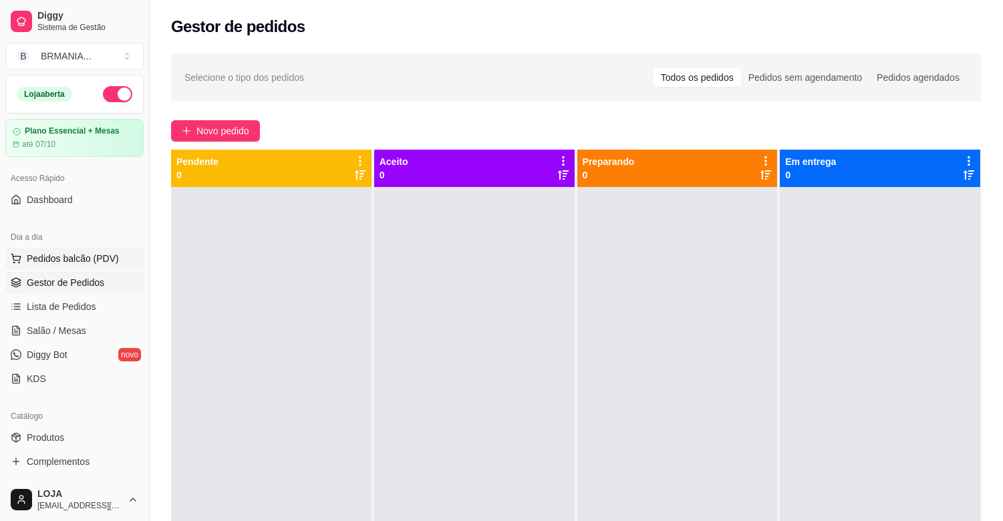
click at [130, 266] on button "Pedidos balcão (PDV)" at bounding box center [74, 258] width 138 height 21
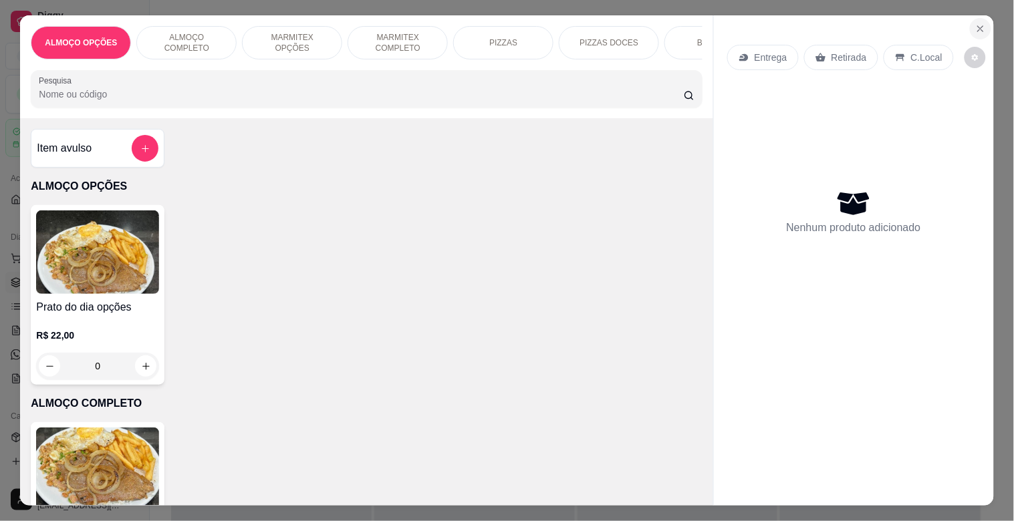
click at [970, 22] on button "Close" at bounding box center [980, 28] width 21 height 21
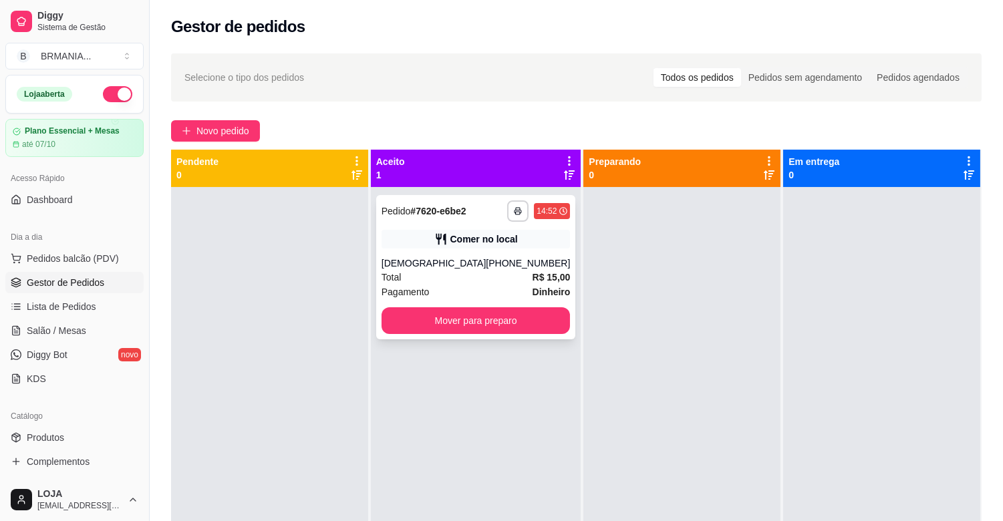
click at [421, 235] on div "Comer no local" at bounding box center [476, 239] width 189 height 19
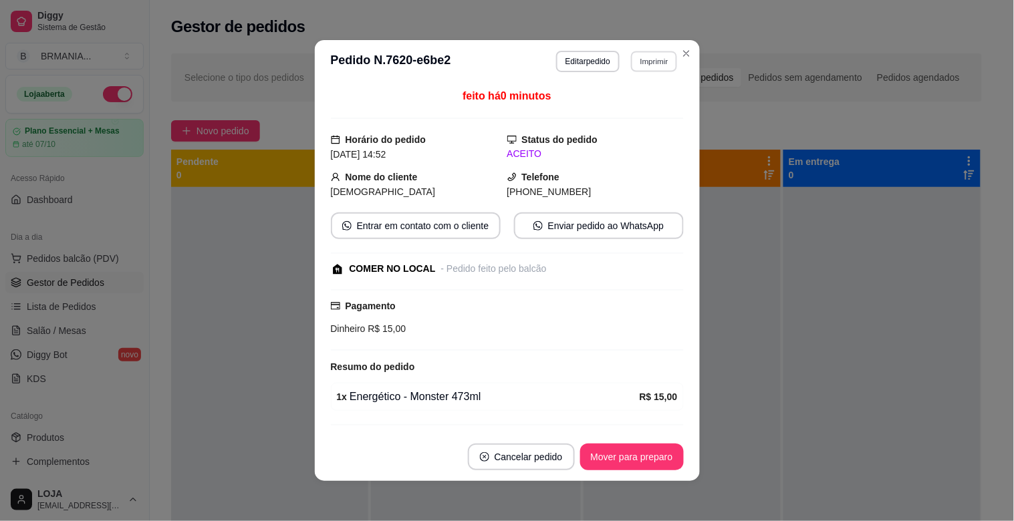
click at [636, 60] on button "Imprimir" at bounding box center [654, 61] width 46 height 21
click at [635, 95] on div "Escolha a impressora IMPRESSORA" at bounding box center [626, 99] width 110 height 45
click at [635, 102] on button "IMPRESSORA" at bounding box center [626, 108] width 94 height 21
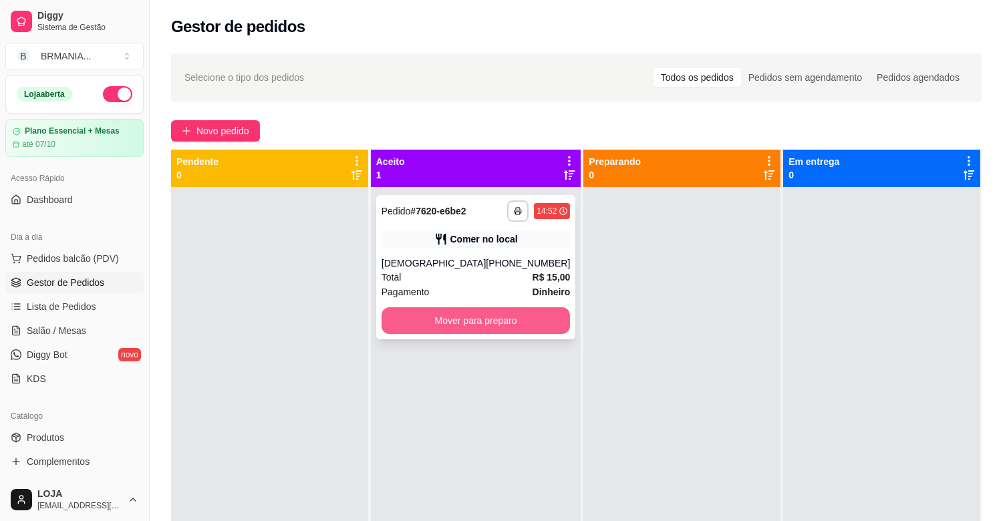
click at [489, 317] on button "Mover para preparo" at bounding box center [476, 320] width 189 height 27
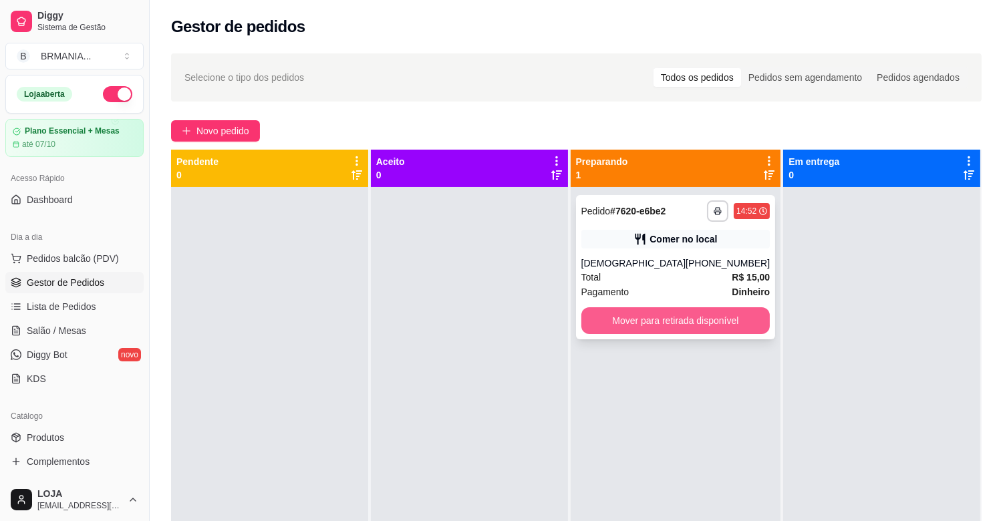
click at [648, 323] on button "Mover para retirada disponível" at bounding box center [675, 320] width 189 height 27
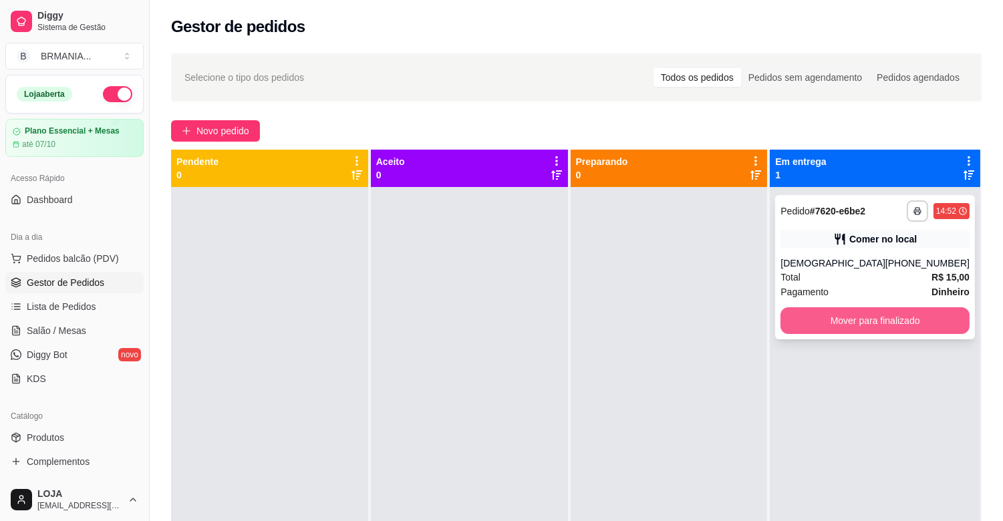
click at [847, 328] on button "Mover para finalizado" at bounding box center [875, 320] width 189 height 27
